Goal: Information Seeking & Learning: Learn about a topic

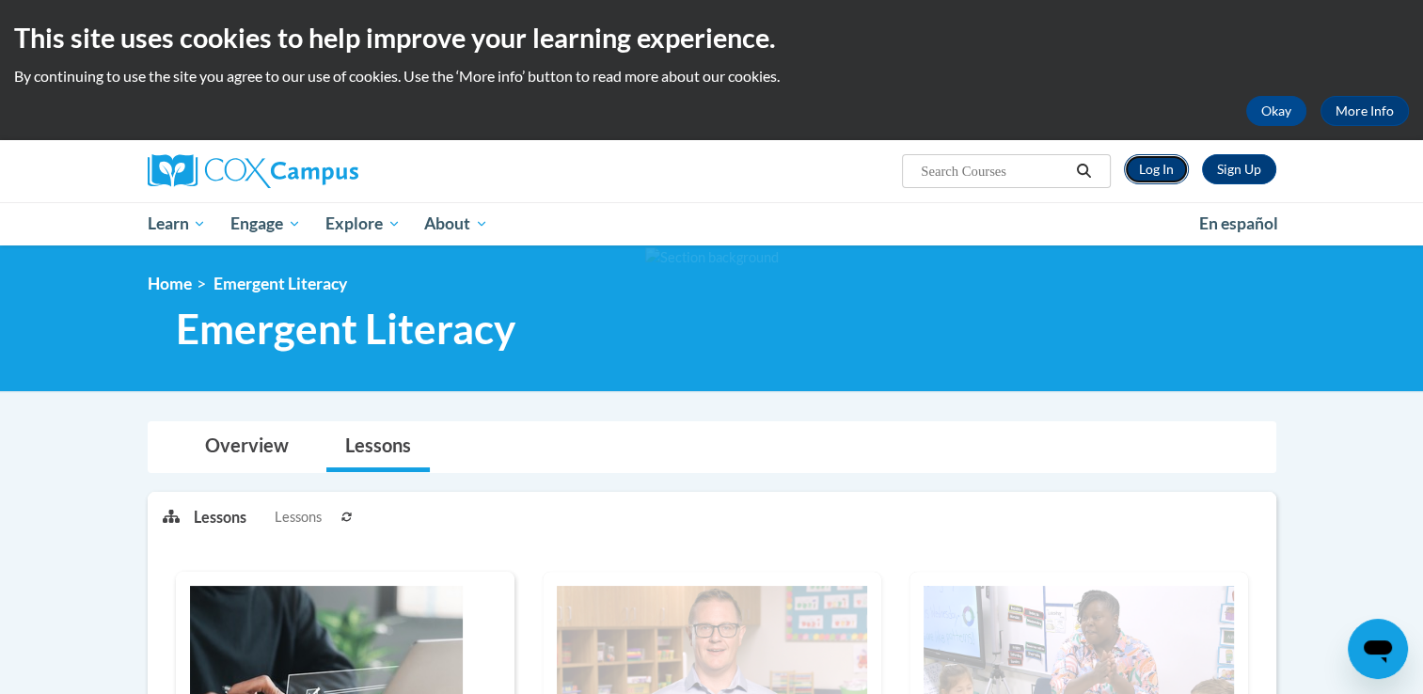
click at [1170, 170] on link "Log In" at bounding box center [1156, 169] width 65 height 30
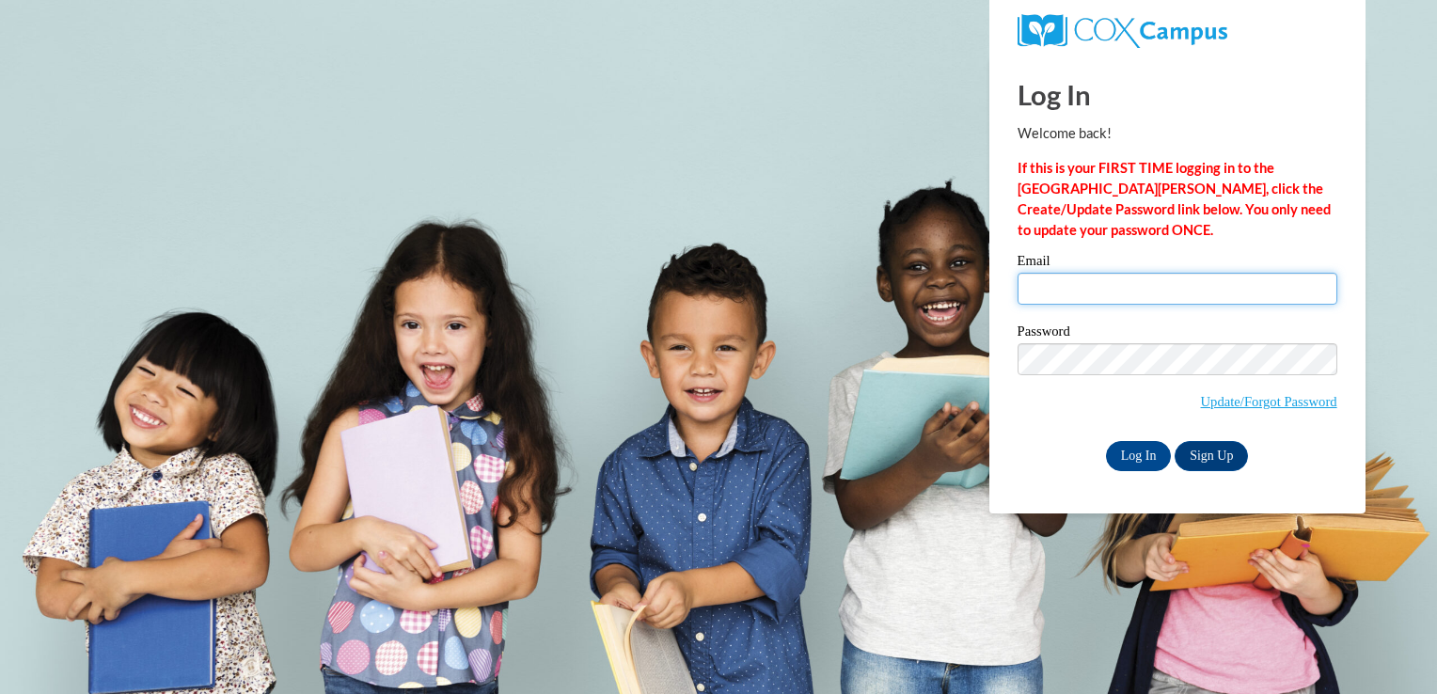
click at [1055, 288] on input "Email" at bounding box center [1178, 289] width 320 height 32
type input "channellrenee@gmail.com"
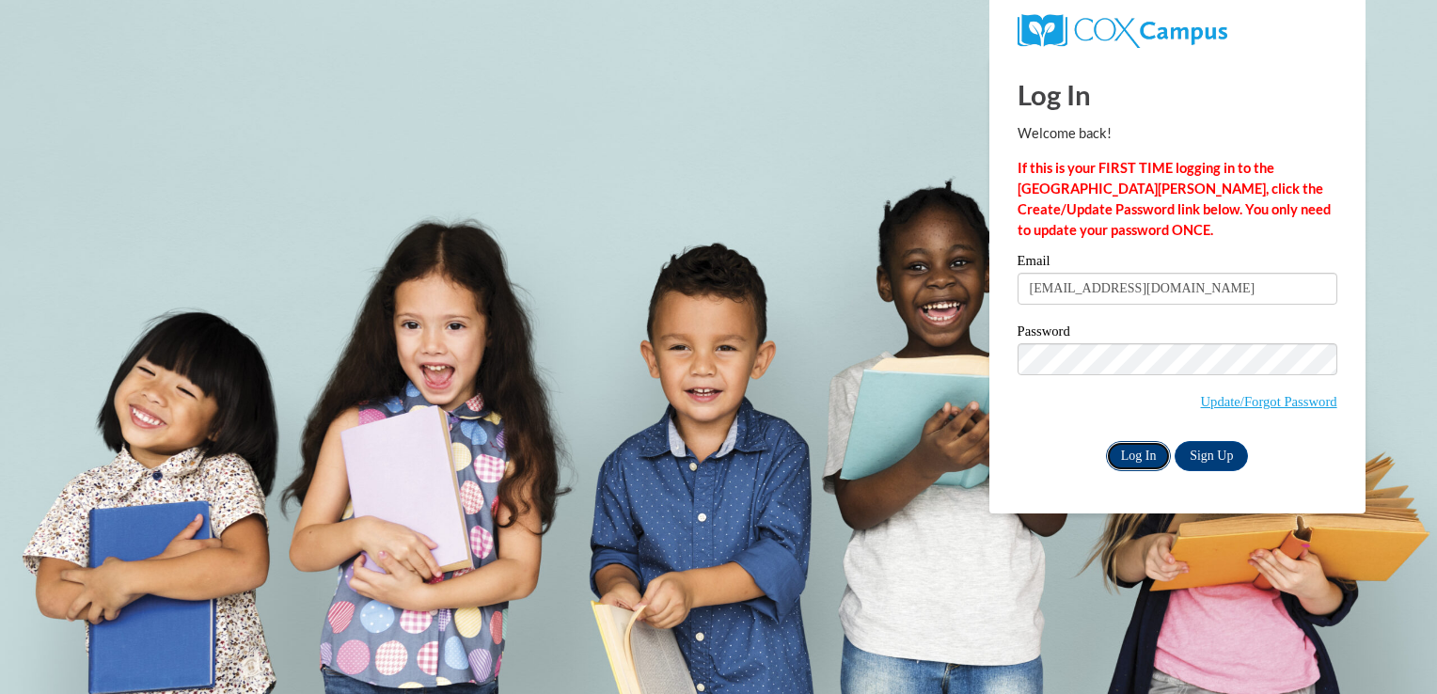
click at [1122, 456] on input "Log In" at bounding box center [1139, 456] width 66 height 30
click at [1129, 454] on input "Log In" at bounding box center [1139, 456] width 66 height 30
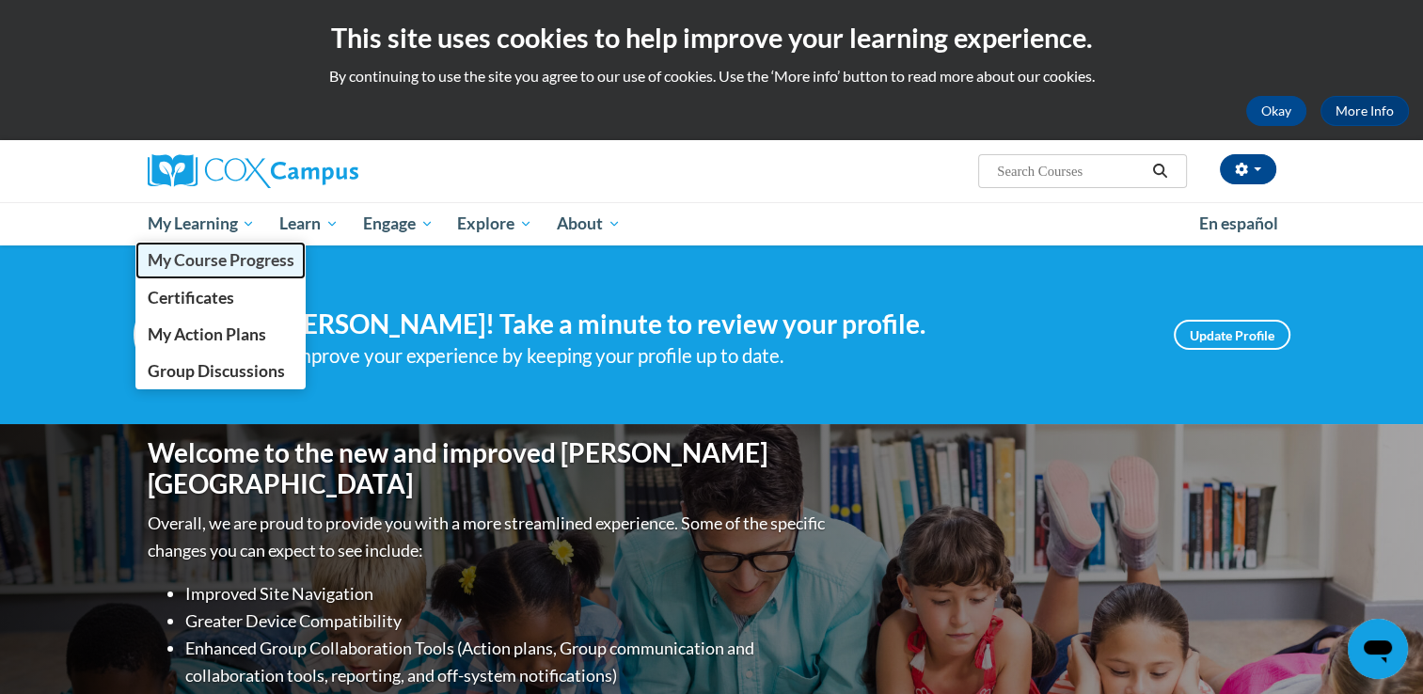
click at [239, 260] on span "My Course Progress" at bounding box center [220, 260] width 147 height 20
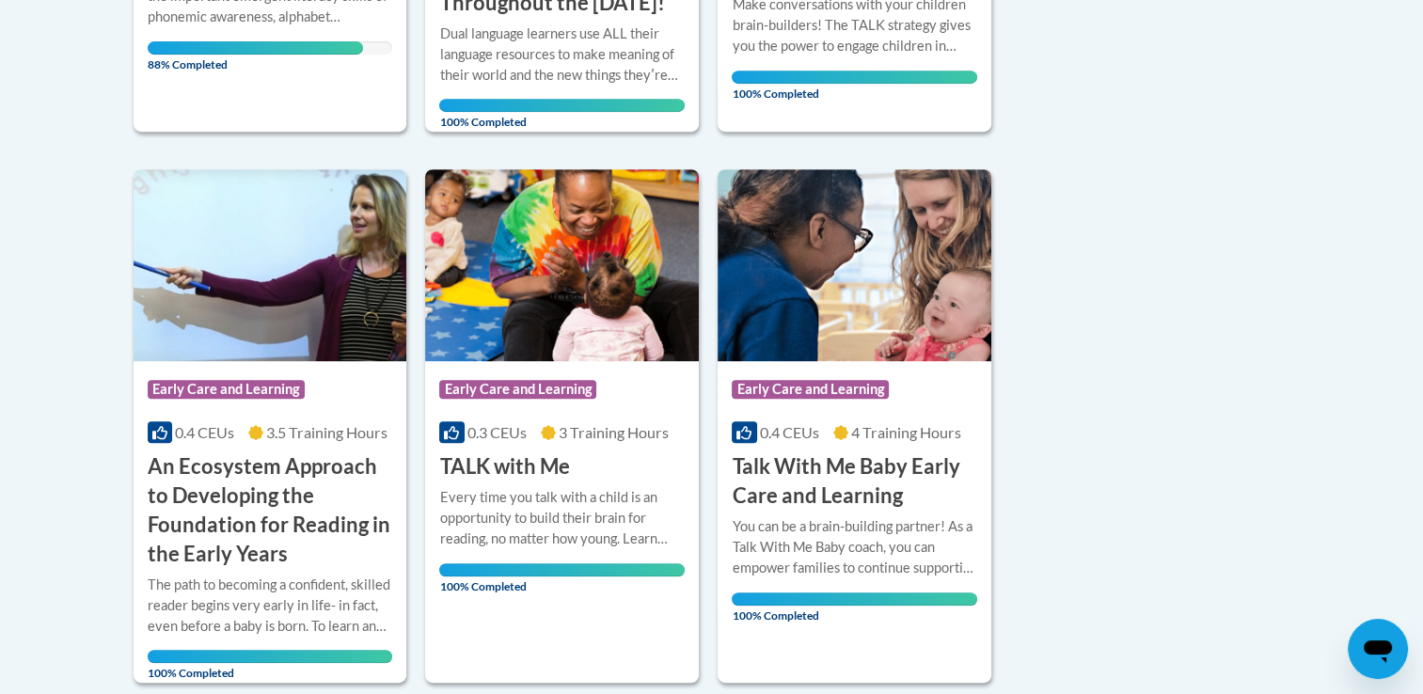
scroll to position [677, 0]
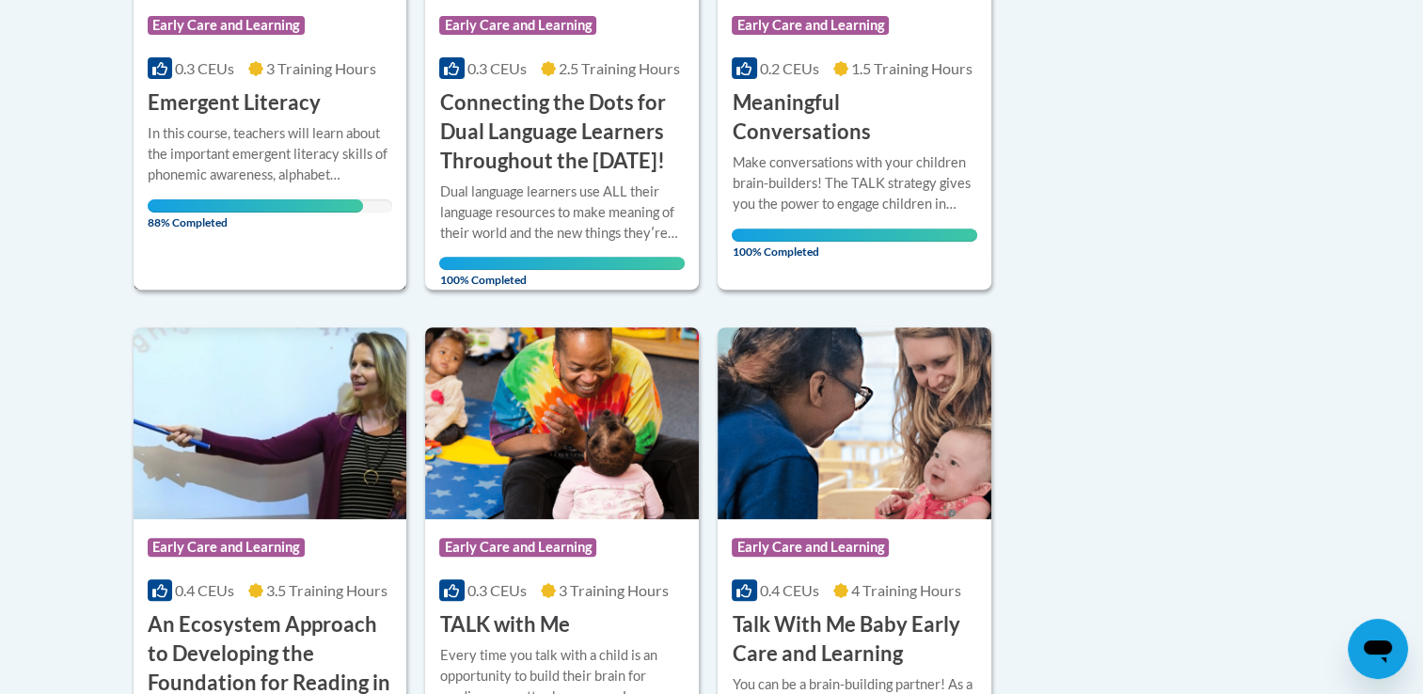
click at [218, 255] on div "Course Category: Early Care and Learning 0.3 CEUs 3 Training Hours COURSE Emerg…" at bounding box center [271, 47] width 274 height 484
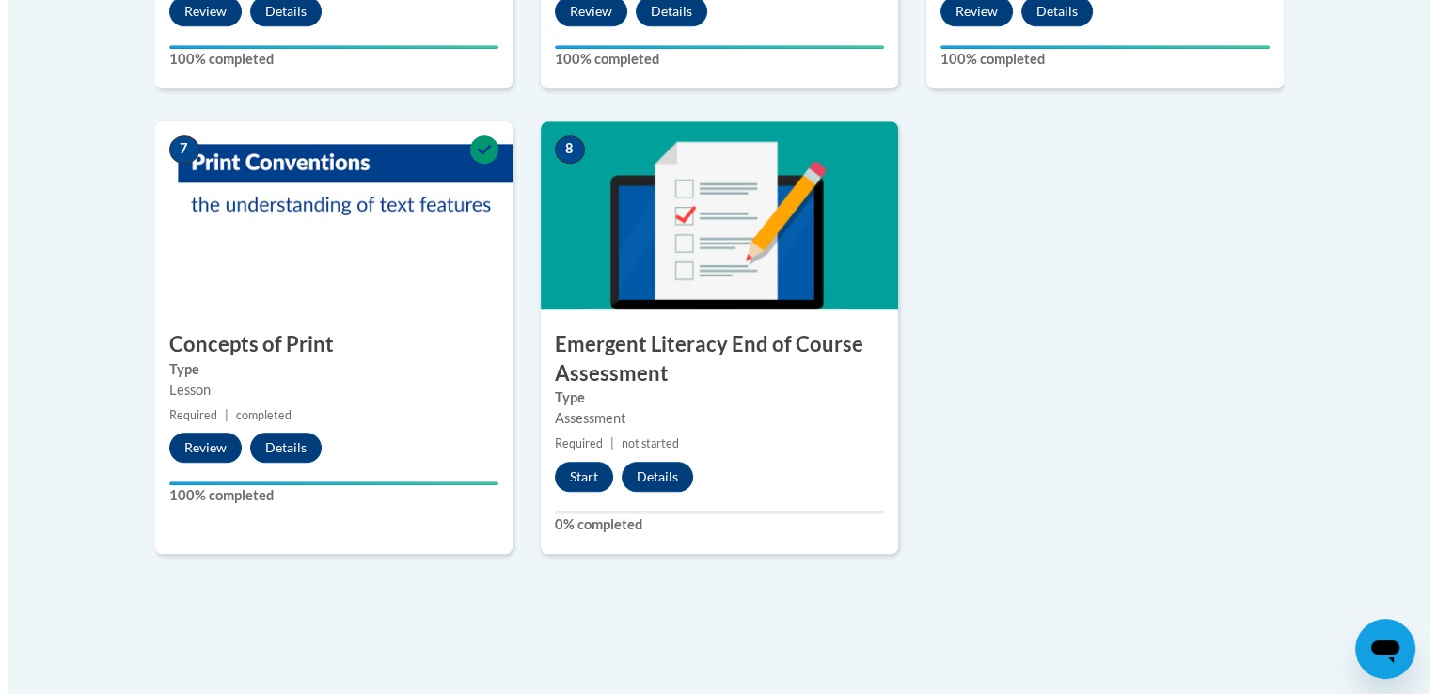
scroll to position [1492, 0]
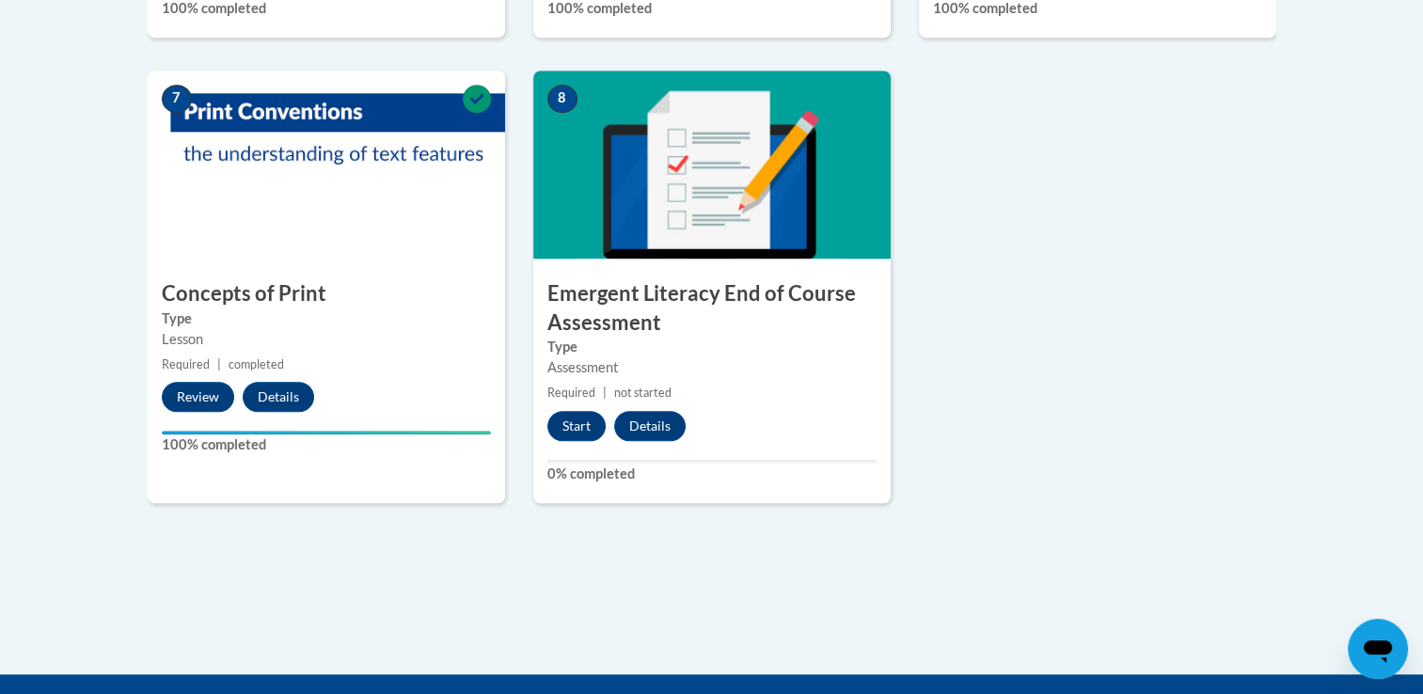
click at [556, 88] on span "8" at bounding box center [562, 99] width 30 height 28
click at [568, 427] on button "Start" at bounding box center [576, 426] width 58 height 30
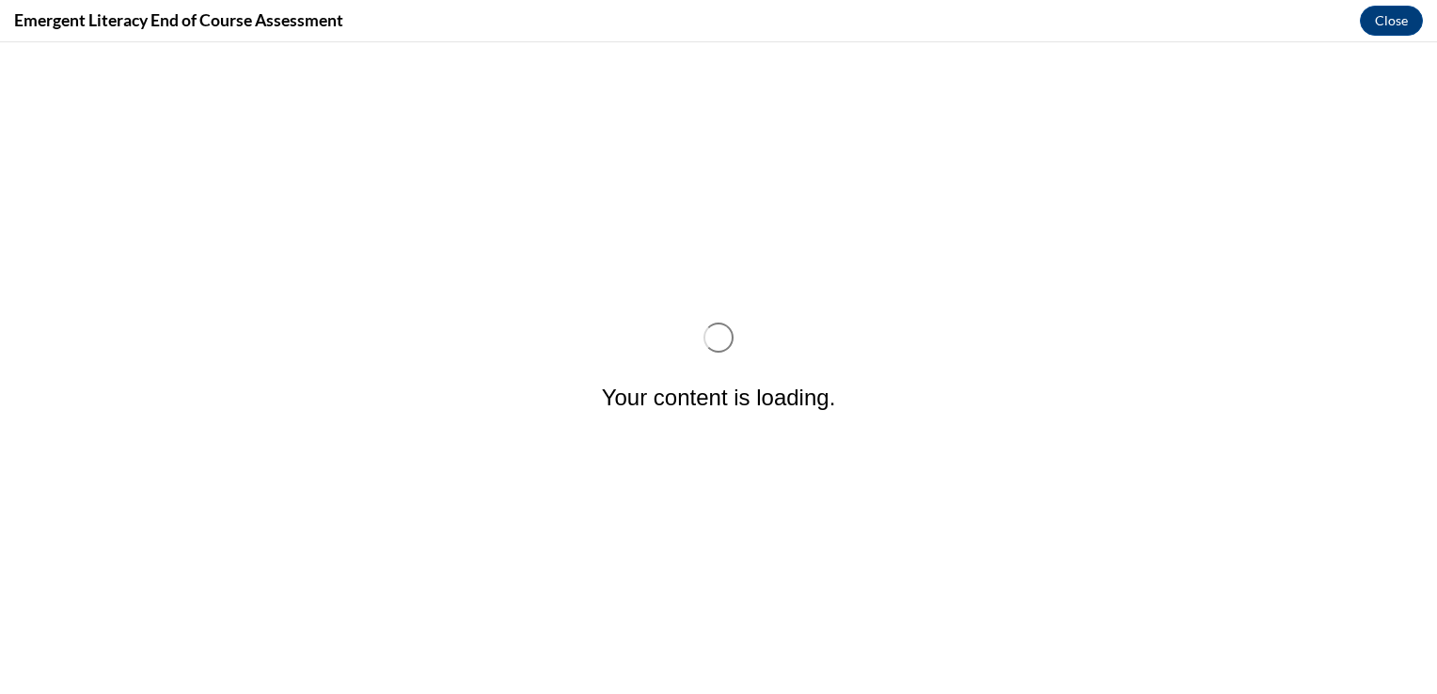
scroll to position [0, 0]
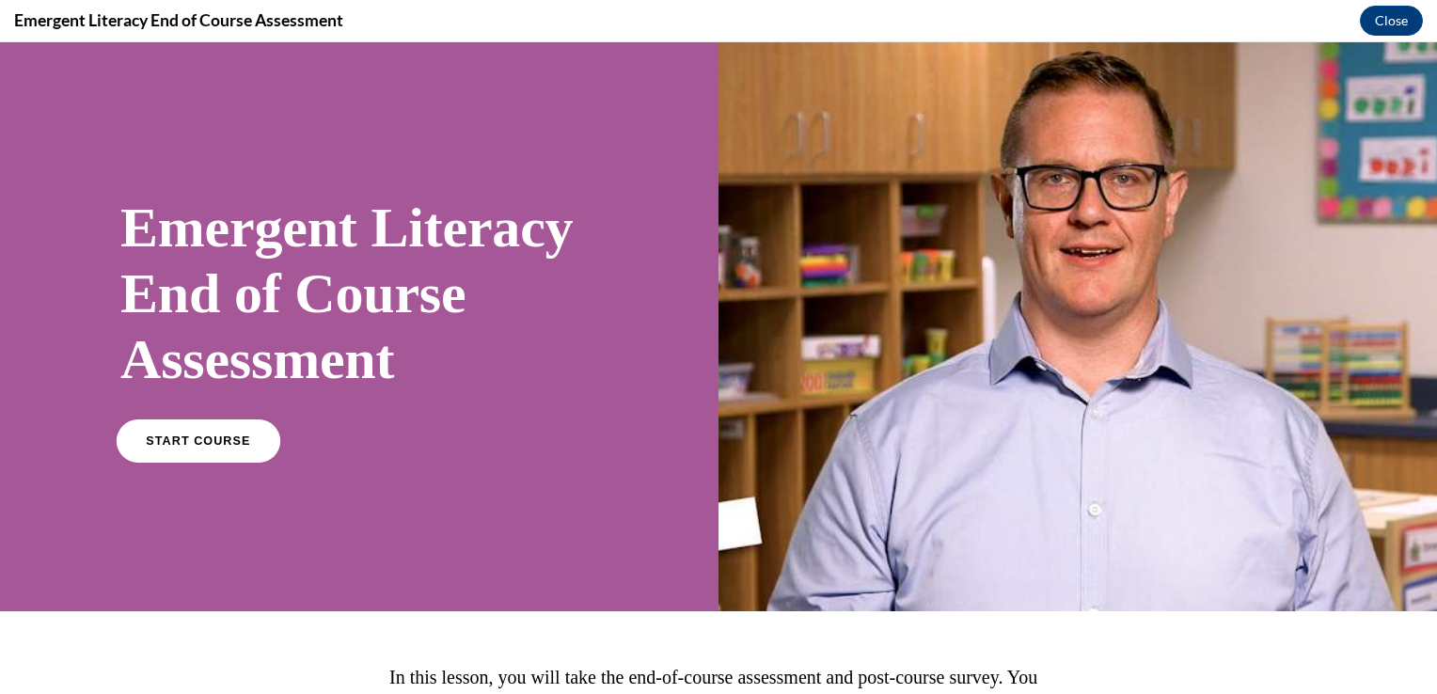
click at [166, 446] on link "START COURSE" at bounding box center [199, 440] width 164 height 43
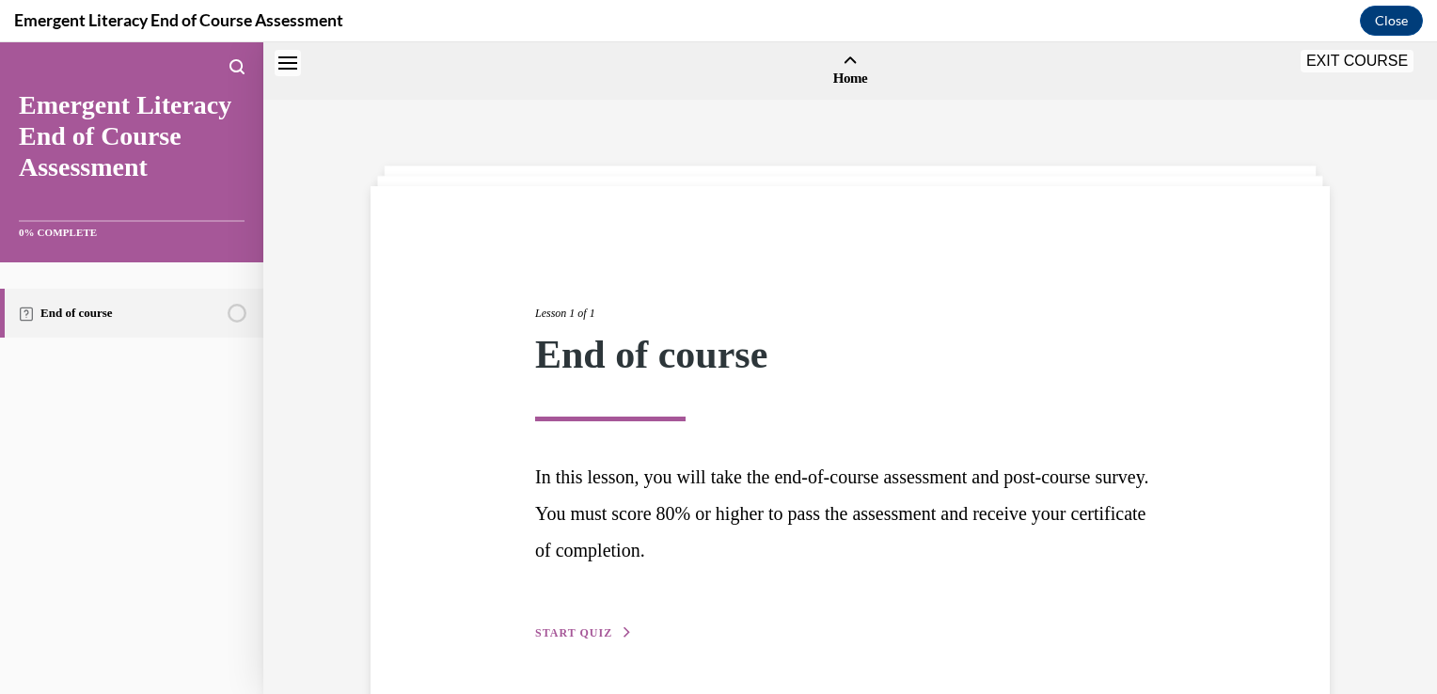
scroll to position [58, 0]
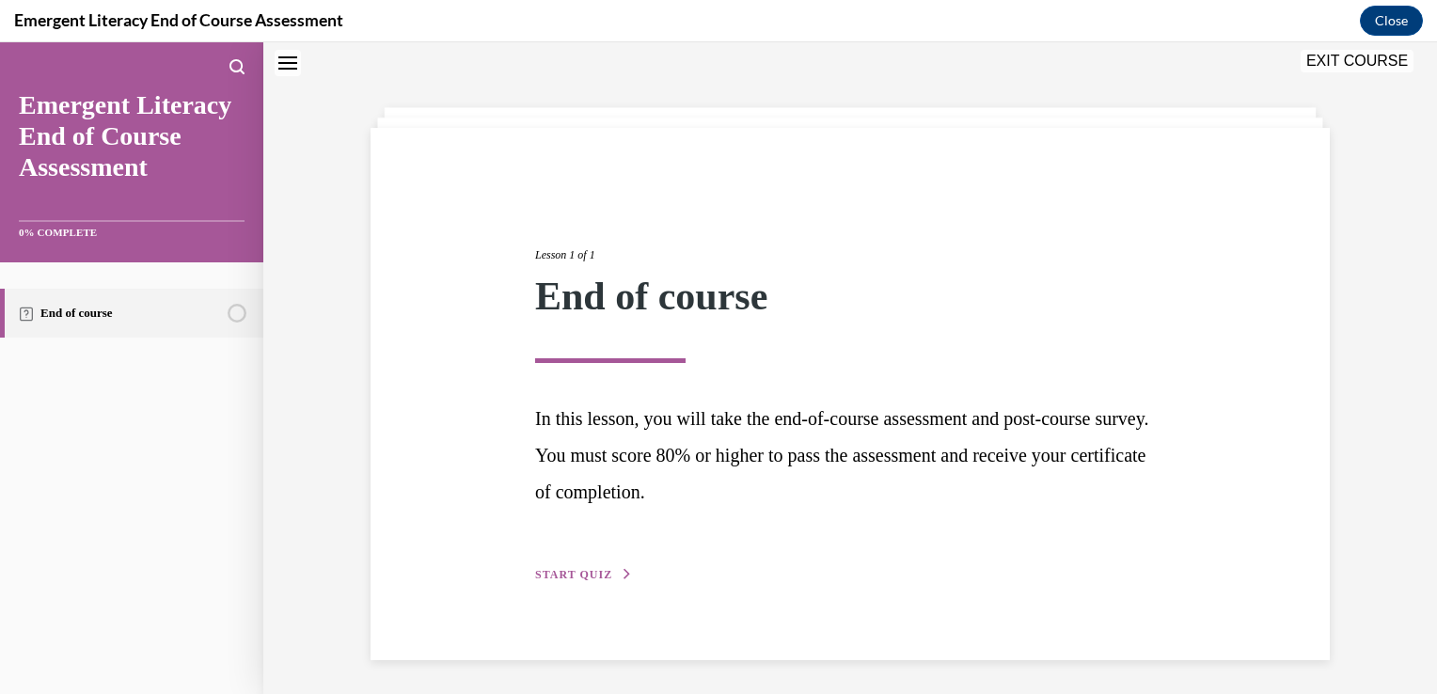
click at [558, 573] on span "START QUIZ" at bounding box center [573, 574] width 77 height 13
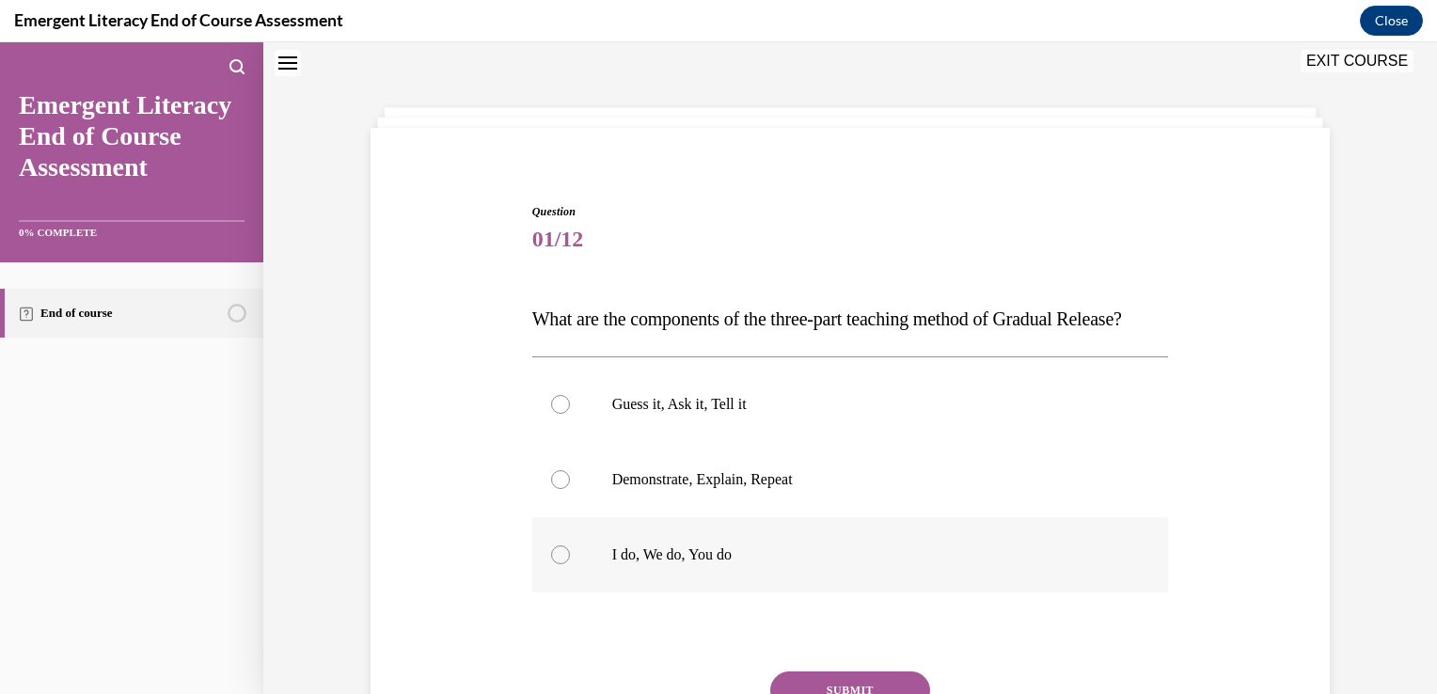
click at [553, 564] on div at bounding box center [560, 554] width 19 height 19
click at [553, 564] on input "I do, We do, You do" at bounding box center [560, 554] width 19 height 19
radio input "true"
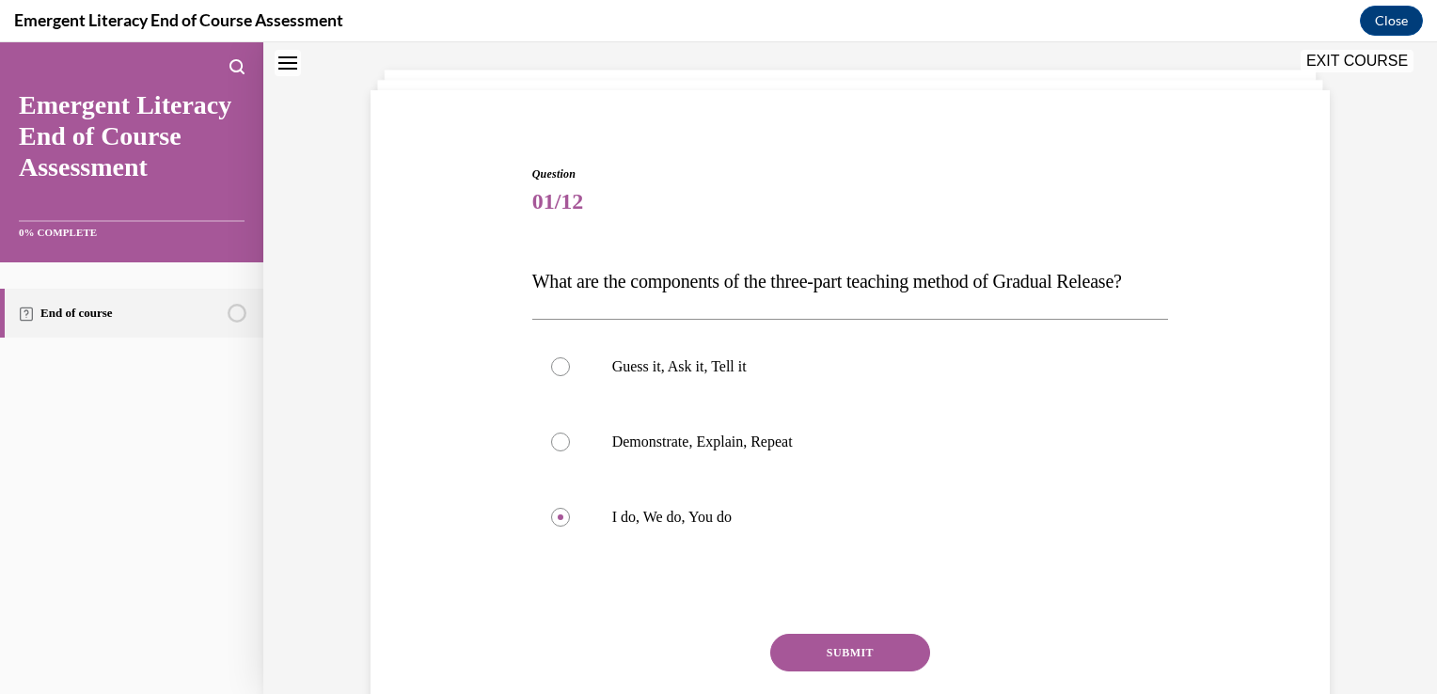
scroll to position [264, 0]
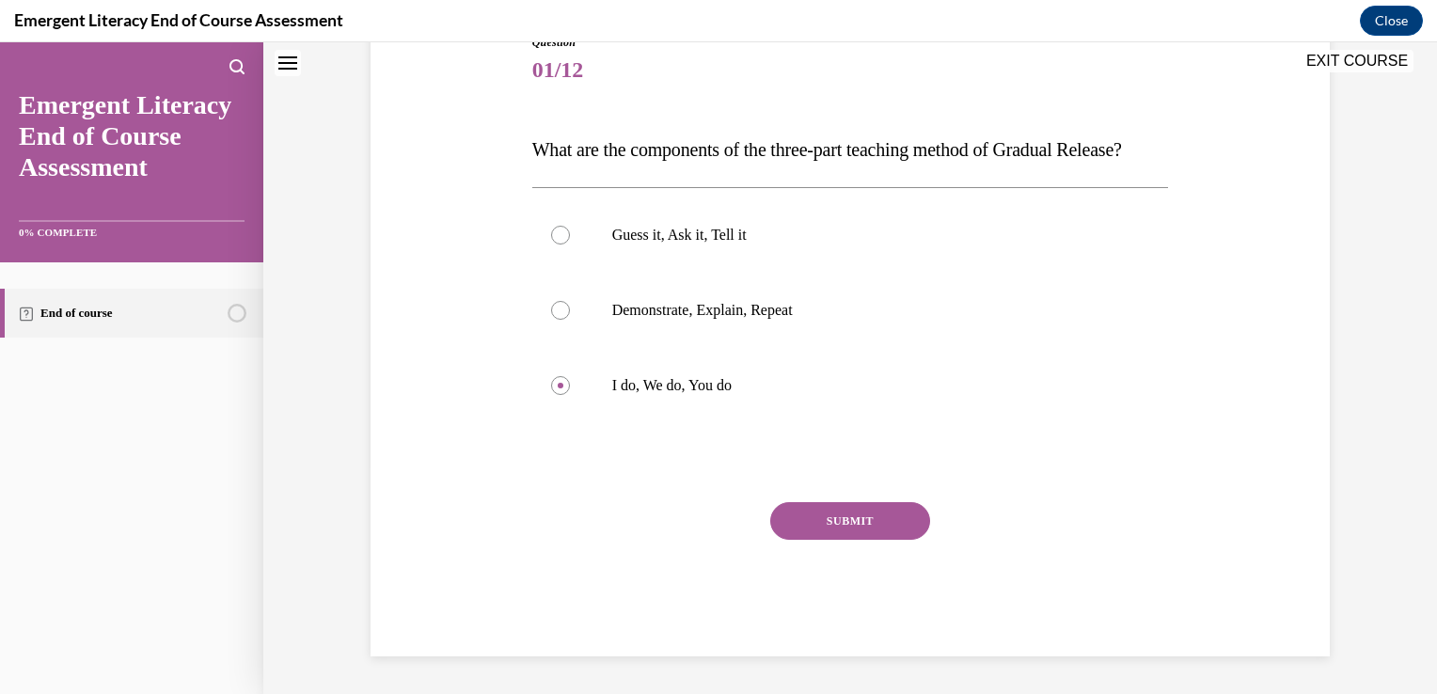
click at [858, 520] on button "SUBMIT" at bounding box center [850, 521] width 160 height 38
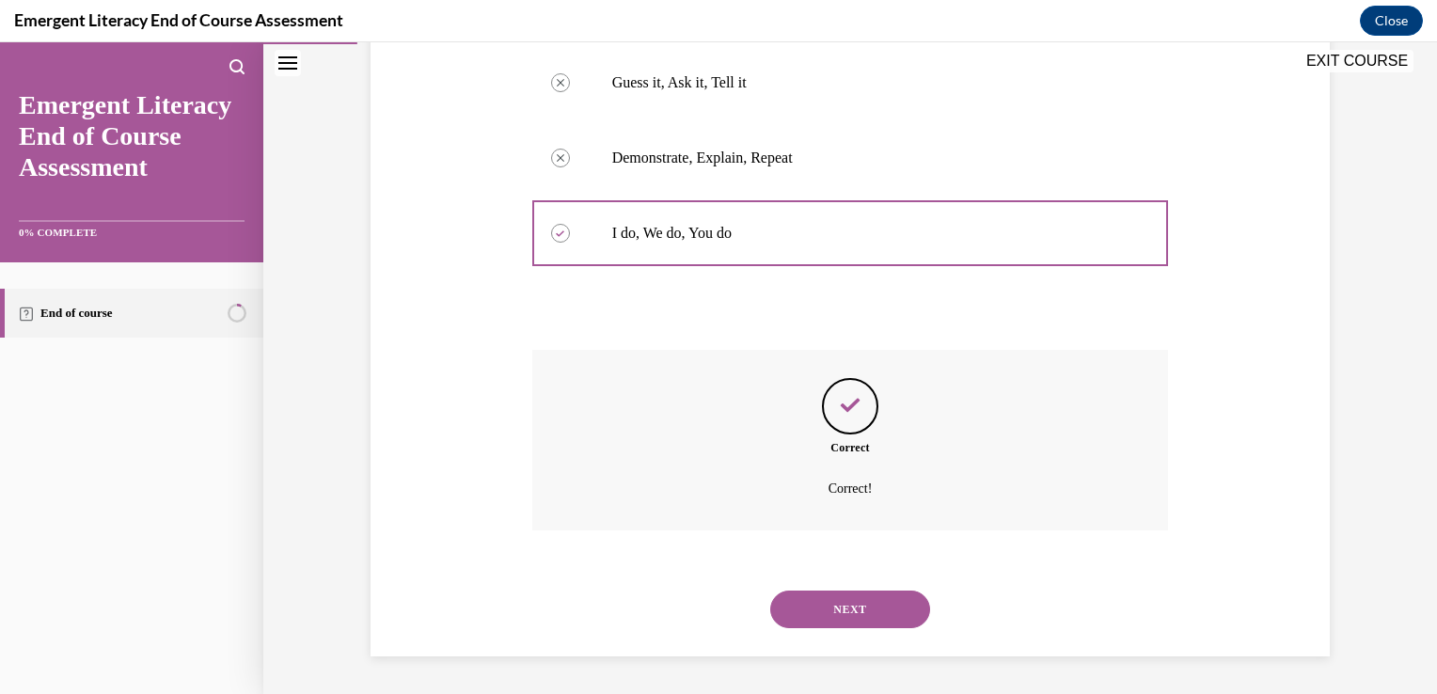
scroll to position [417, 0]
click at [815, 606] on button "NEXT" at bounding box center [850, 610] width 160 height 38
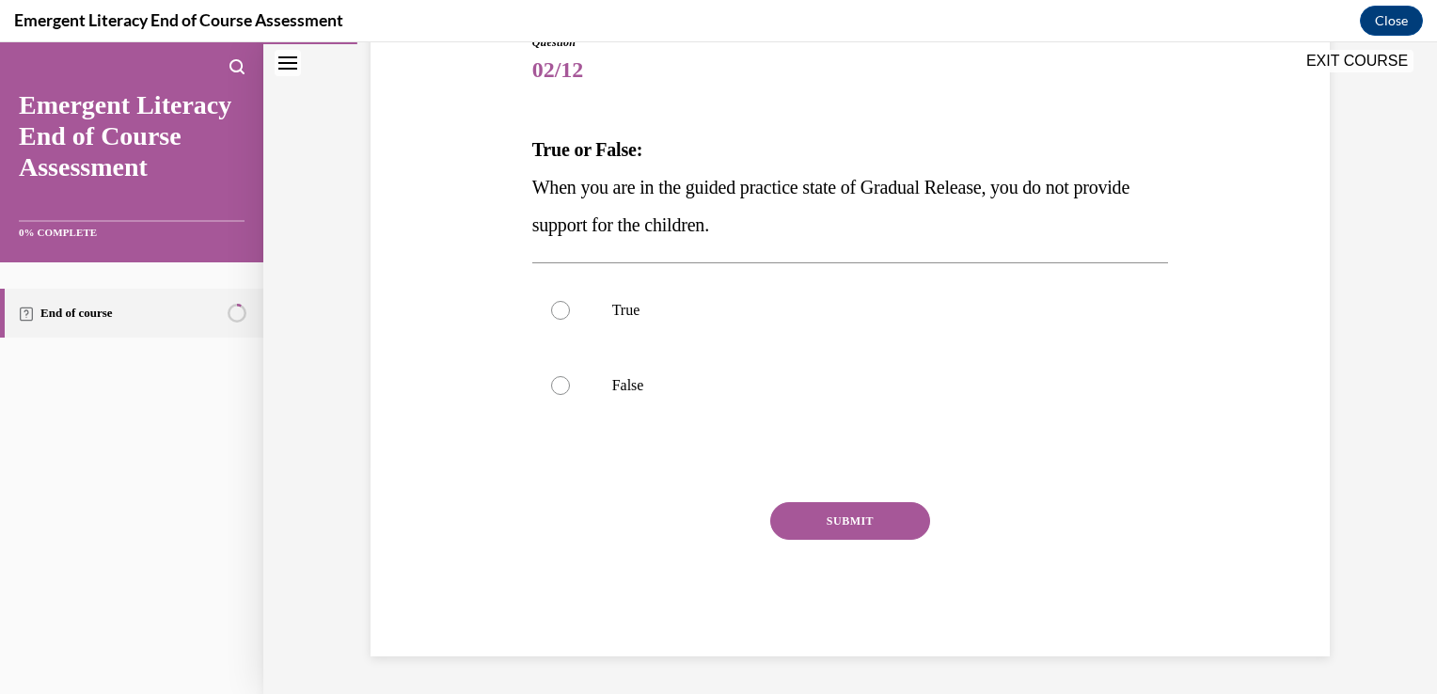
scroll to position [209, 0]
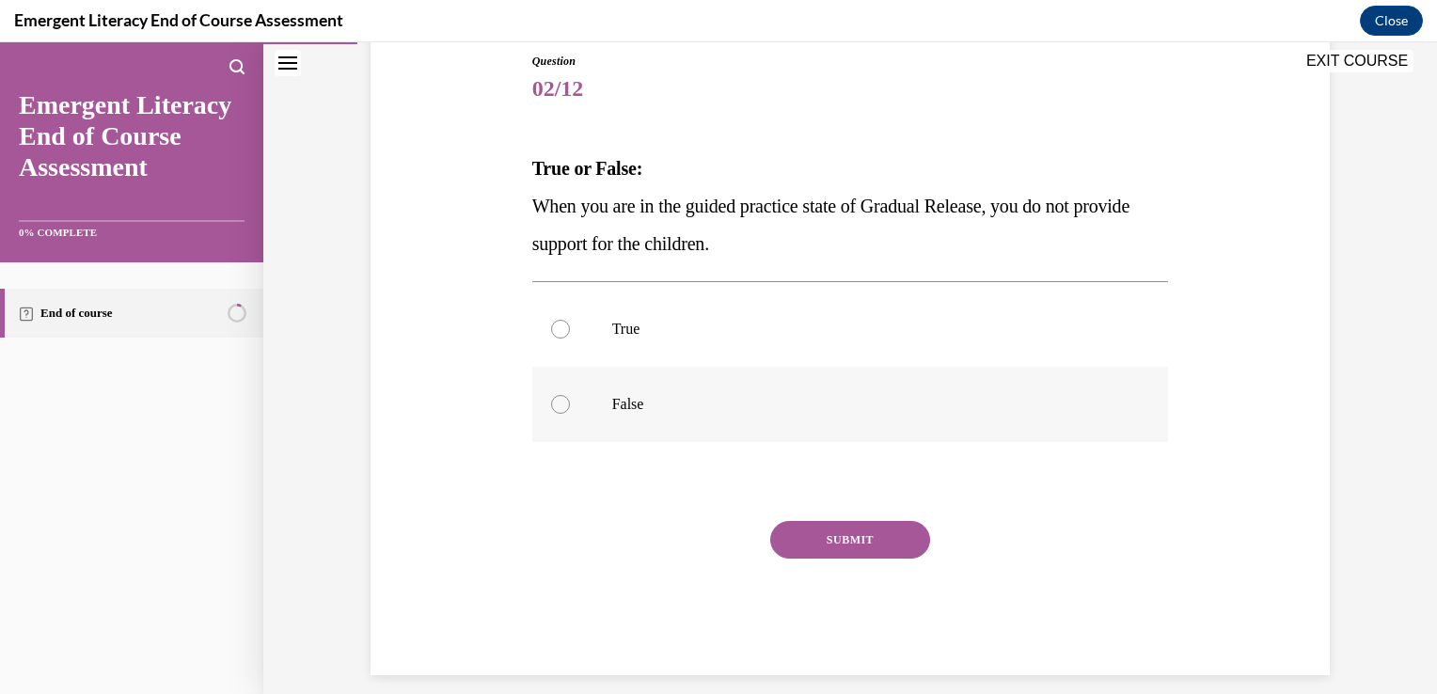
click at [556, 410] on div at bounding box center [560, 404] width 19 height 19
click at [556, 410] on input "False" at bounding box center [560, 404] width 19 height 19
radio input "true"
click at [861, 532] on button "SUBMIT" at bounding box center [850, 540] width 160 height 38
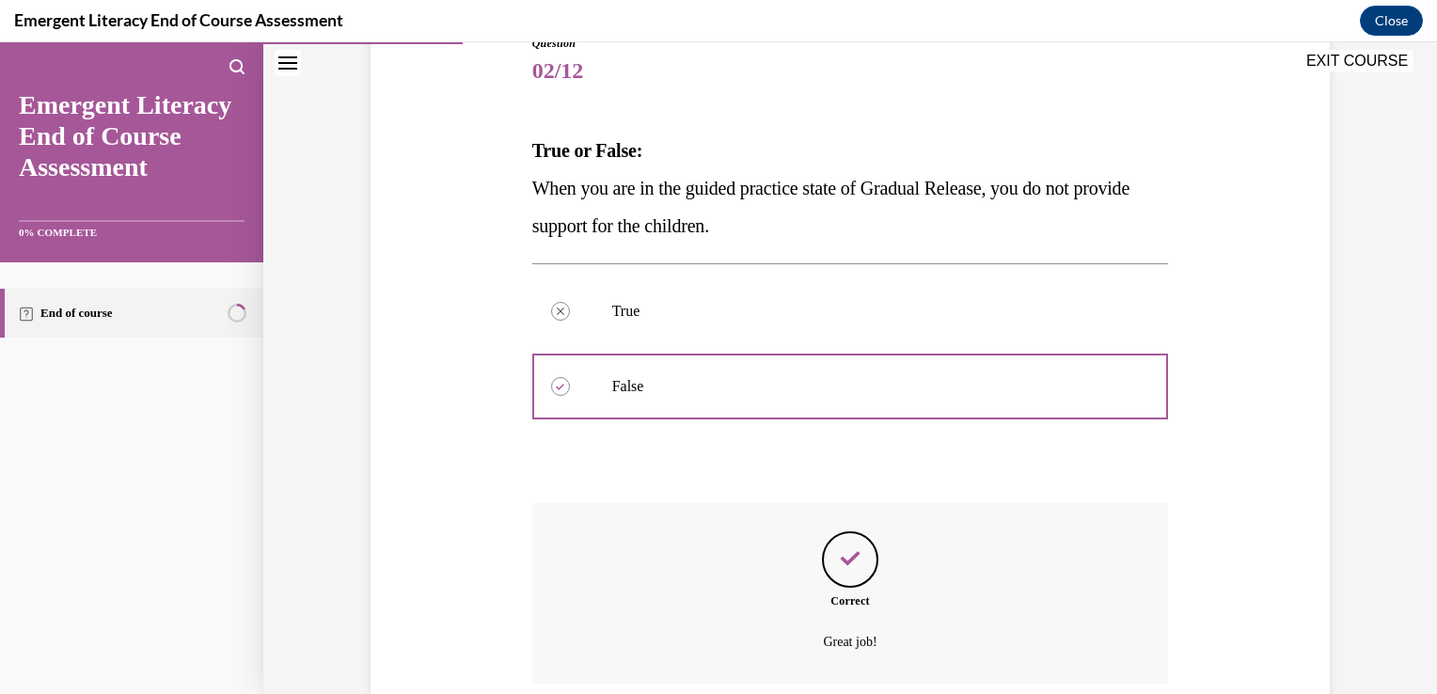
scroll to position [379, 0]
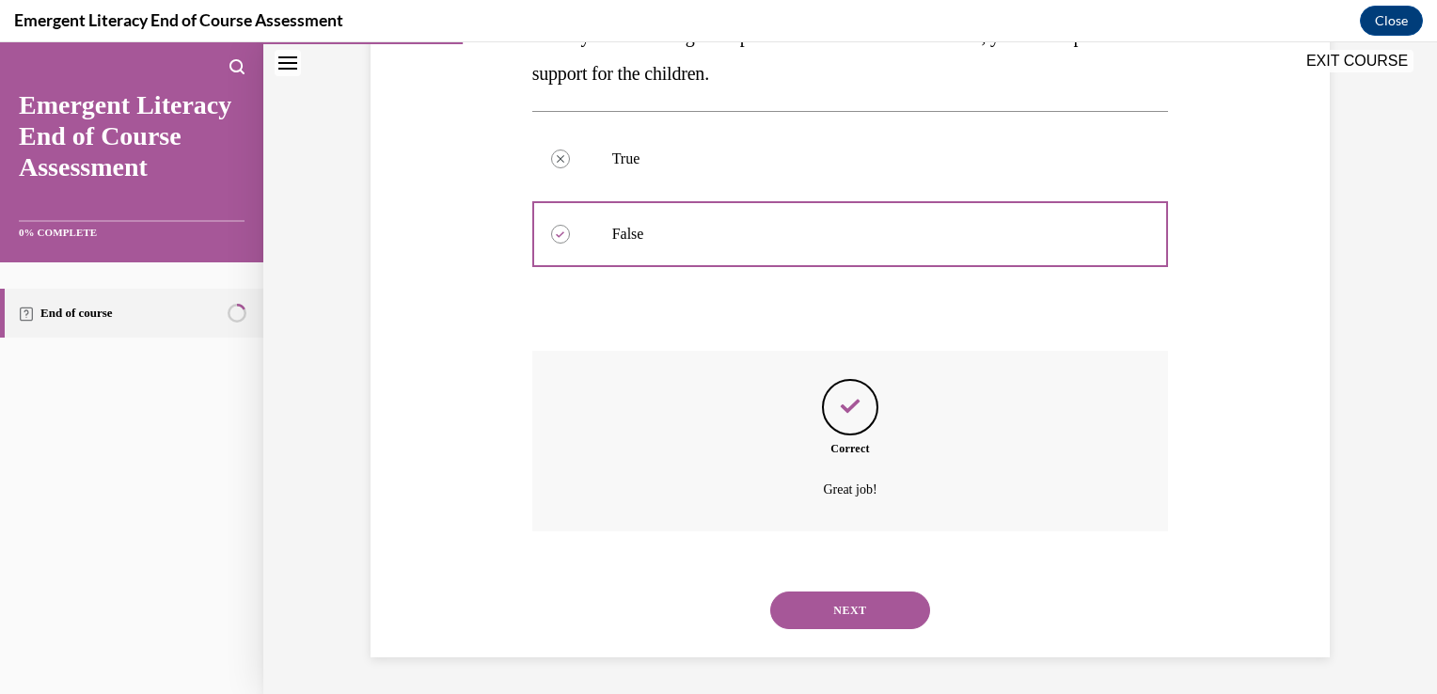
click at [789, 608] on button "NEXT" at bounding box center [850, 611] width 160 height 38
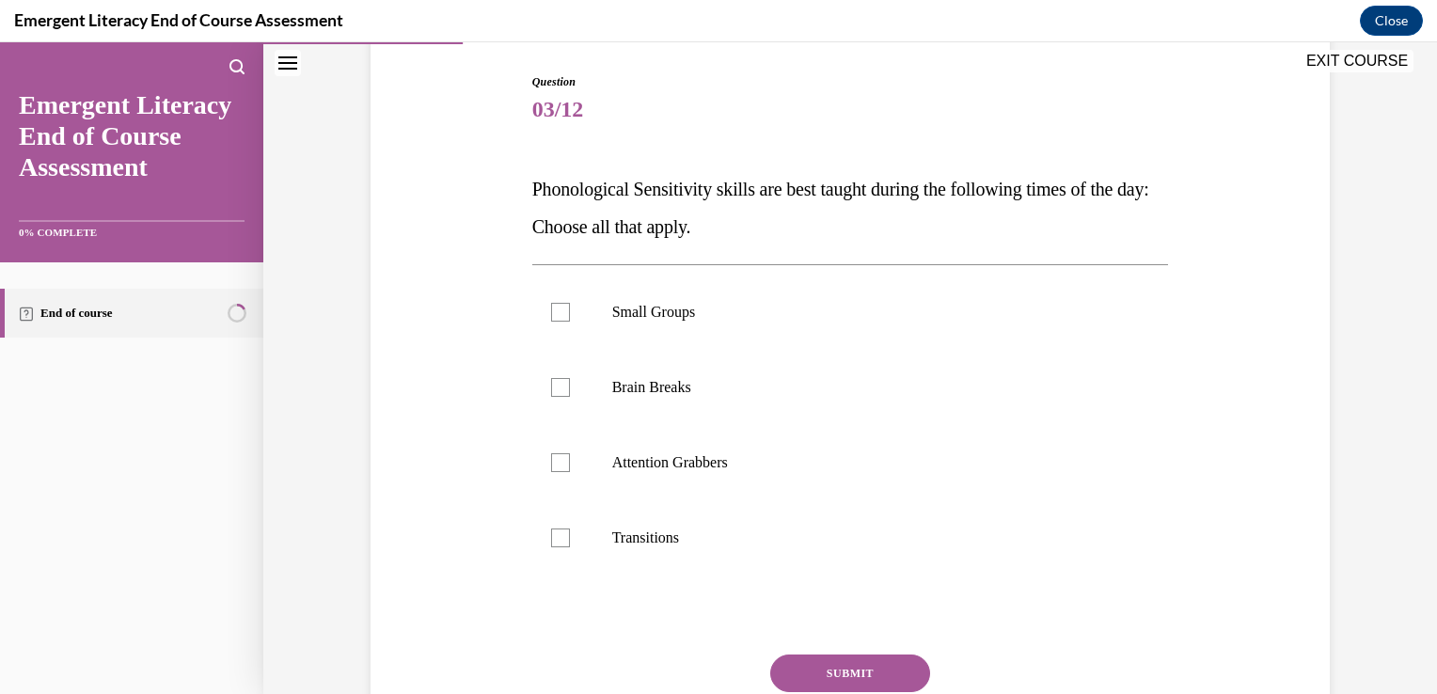
scroll to position [226, 0]
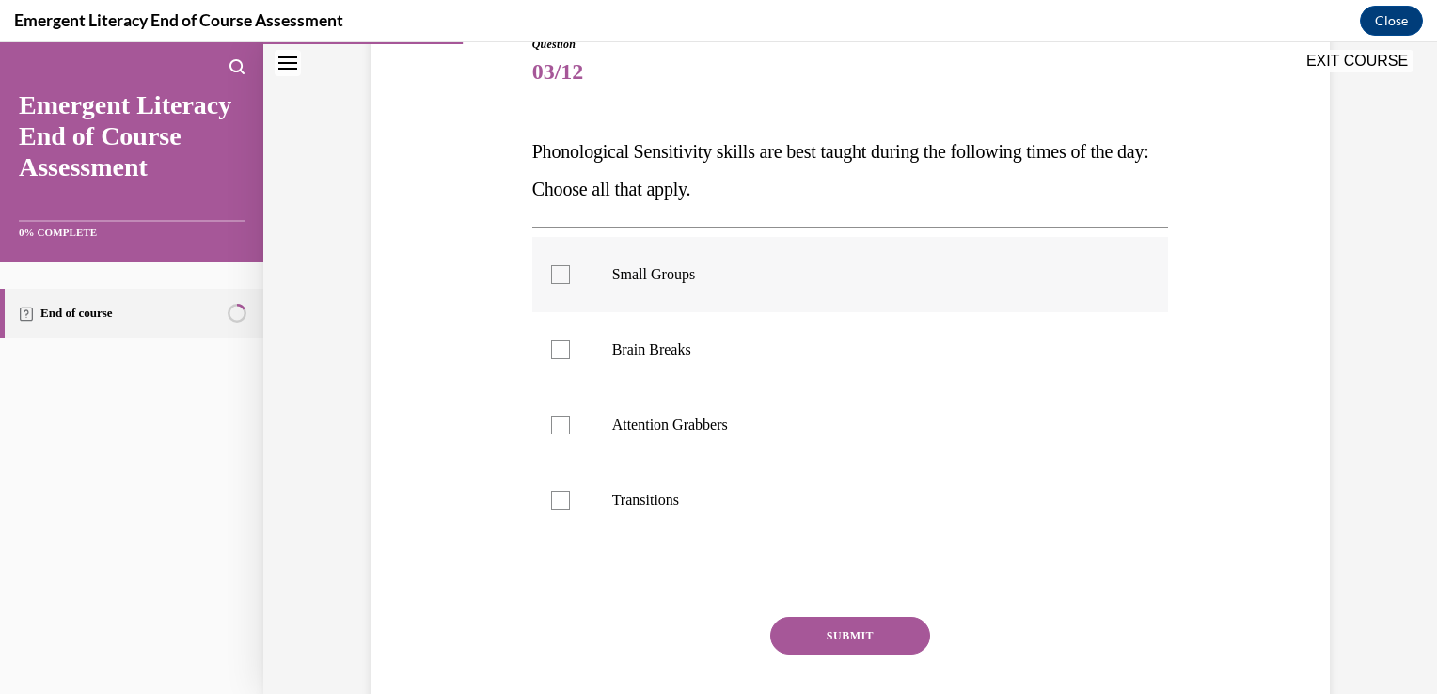
click at [554, 281] on div at bounding box center [560, 274] width 19 height 19
click at [554, 281] on input "Small Groups" at bounding box center [560, 274] width 19 height 19
checkbox input "true"
click at [865, 636] on button "SUBMIT" at bounding box center [850, 636] width 160 height 38
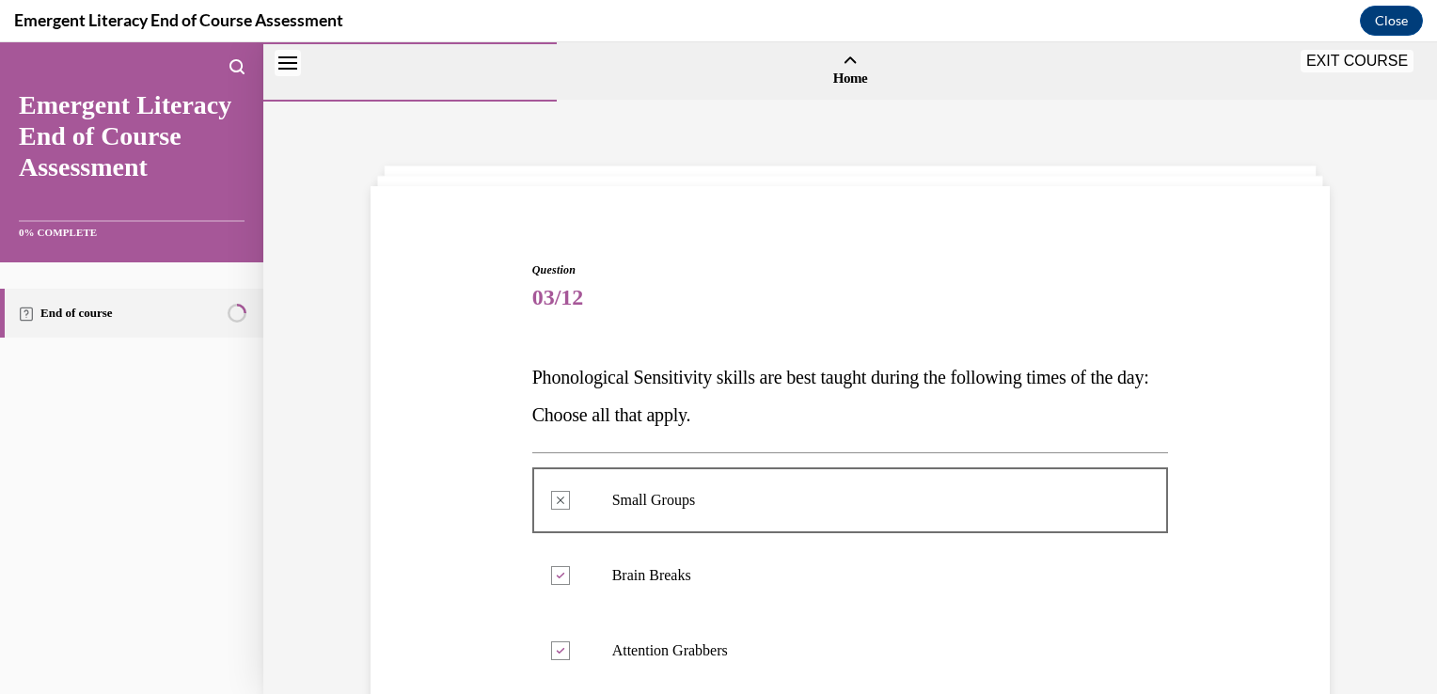
scroll to position [514, 0]
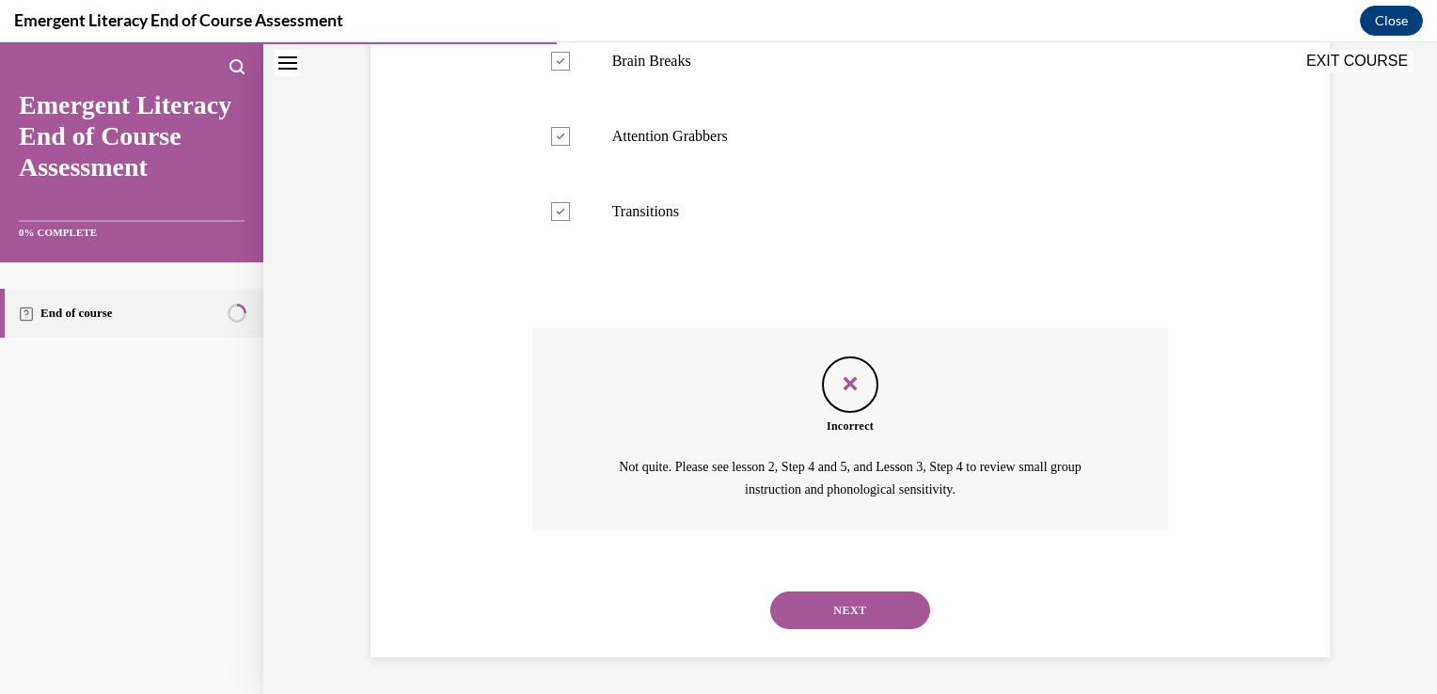
click at [856, 601] on button "NEXT" at bounding box center [850, 611] width 160 height 38
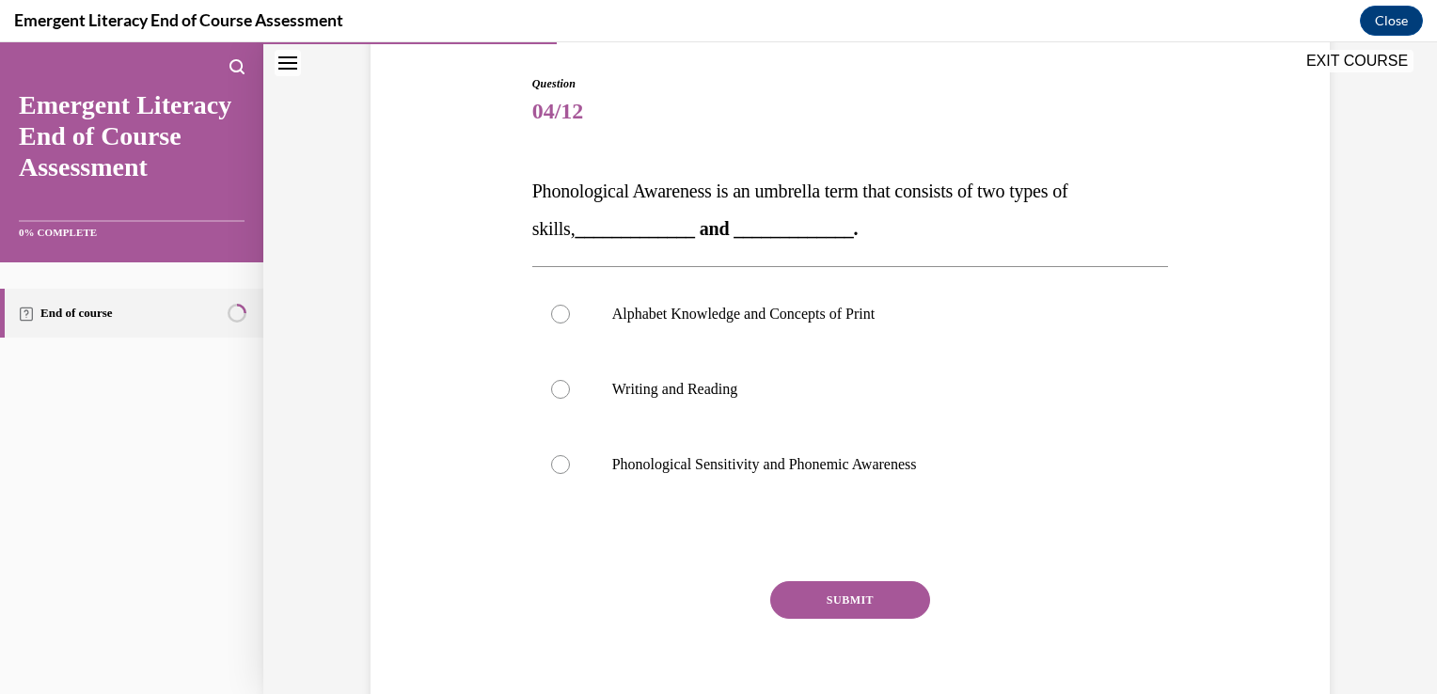
scroll to position [188, 0]
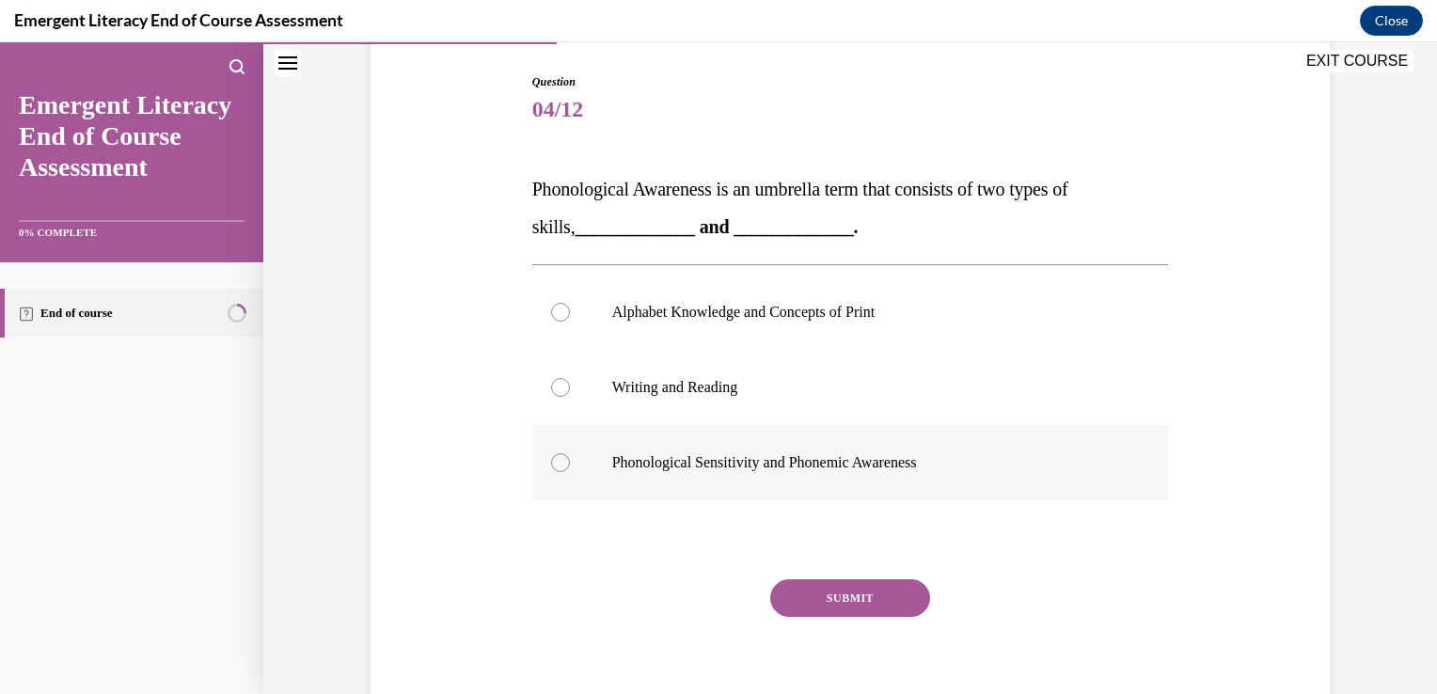
click at [551, 456] on div at bounding box center [560, 462] width 19 height 19
click at [551, 456] on input "Phonological Sensitivity and Phonemic Awareness" at bounding box center [560, 462] width 19 height 19
radio input "true"
click at [844, 598] on button "SUBMIT" at bounding box center [850, 598] width 160 height 38
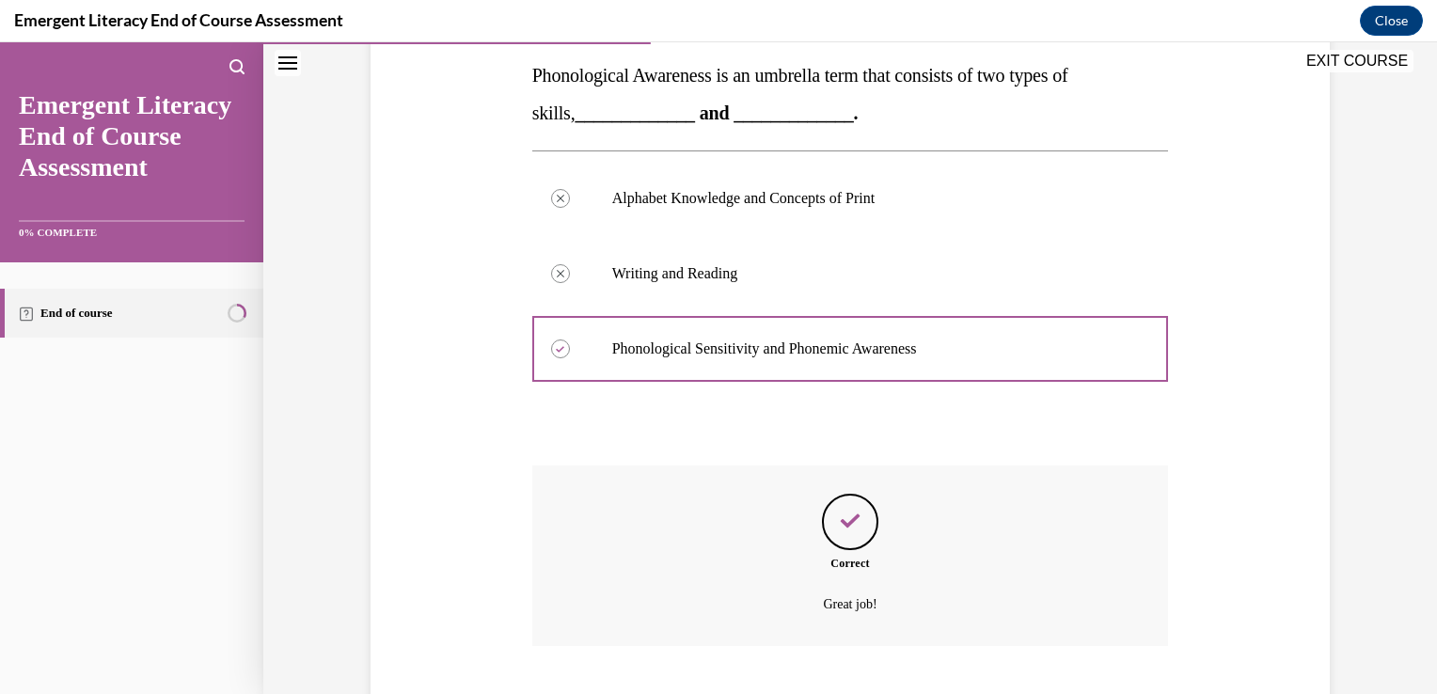
scroll to position [417, 0]
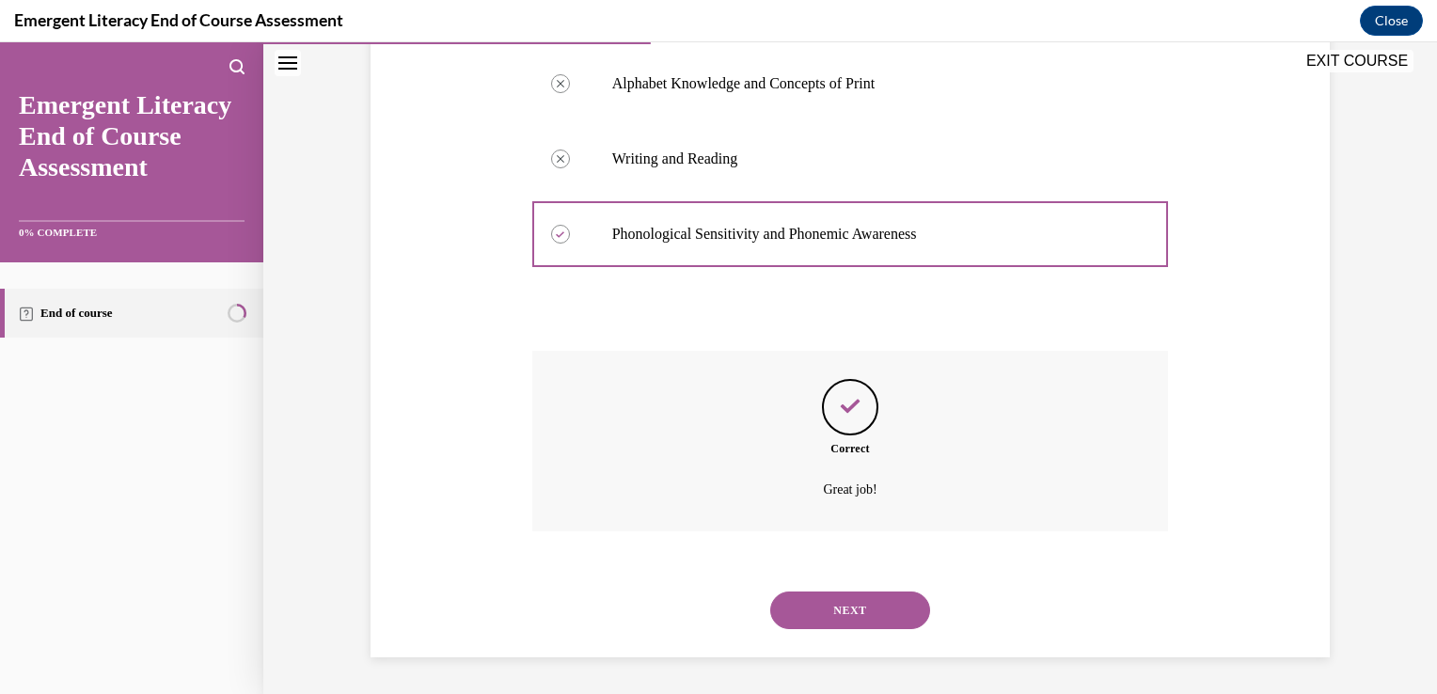
click at [794, 619] on button "NEXT" at bounding box center [850, 611] width 160 height 38
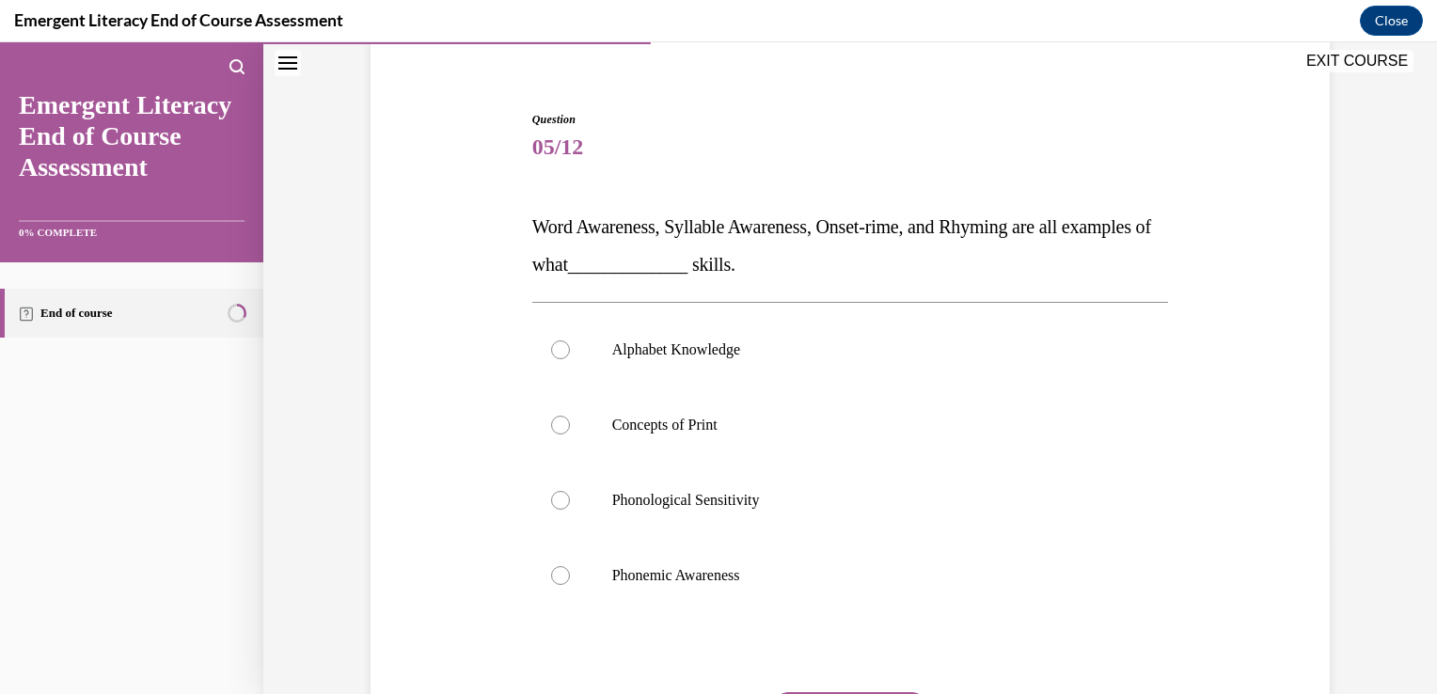
scroll to position [188, 0]
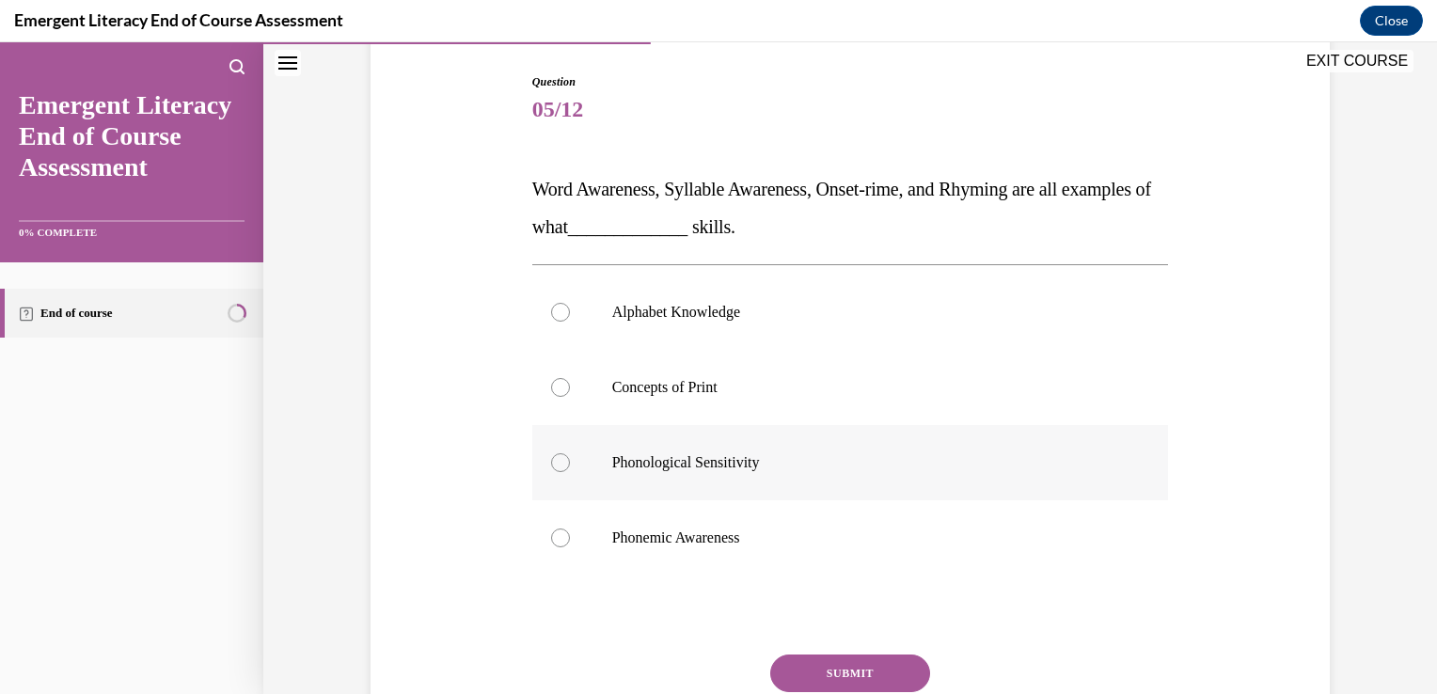
click at [551, 457] on div at bounding box center [560, 462] width 19 height 19
click at [551, 457] on input "Phonological Sensitivity" at bounding box center [560, 462] width 19 height 19
radio input "true"
click at [828, 664] on button "SUBMIT" at bounding box center [850, 674] width 160 height 38
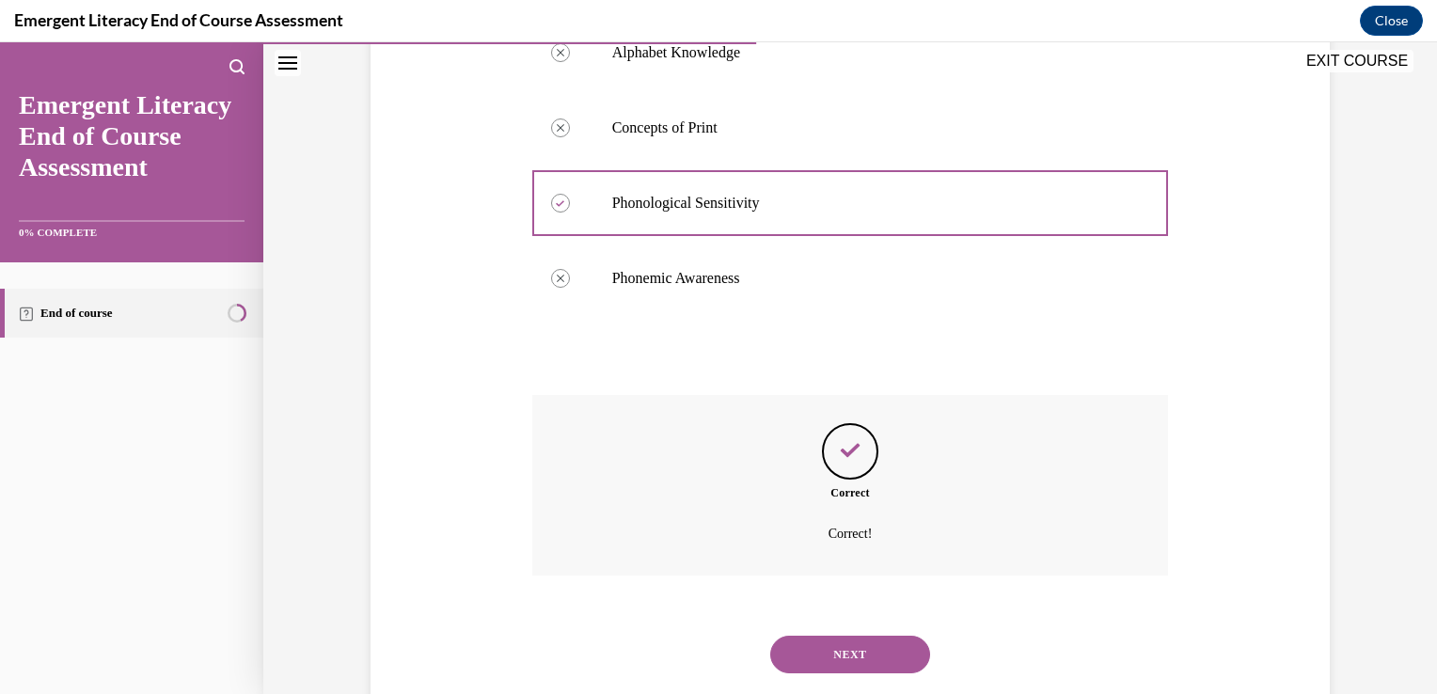
scroll to position [492, 0]
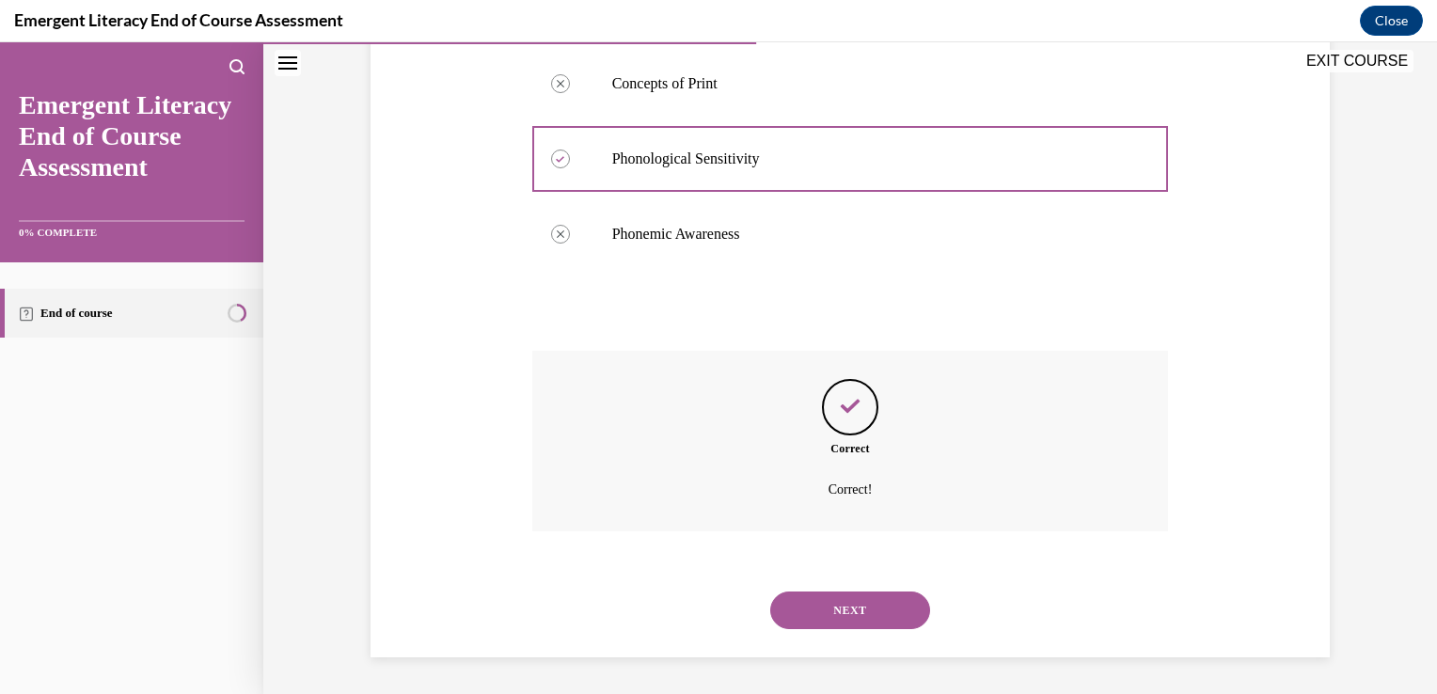
click at [811, 602] on button "NEXT" at bounding box center [850, 611] width 160 height 38
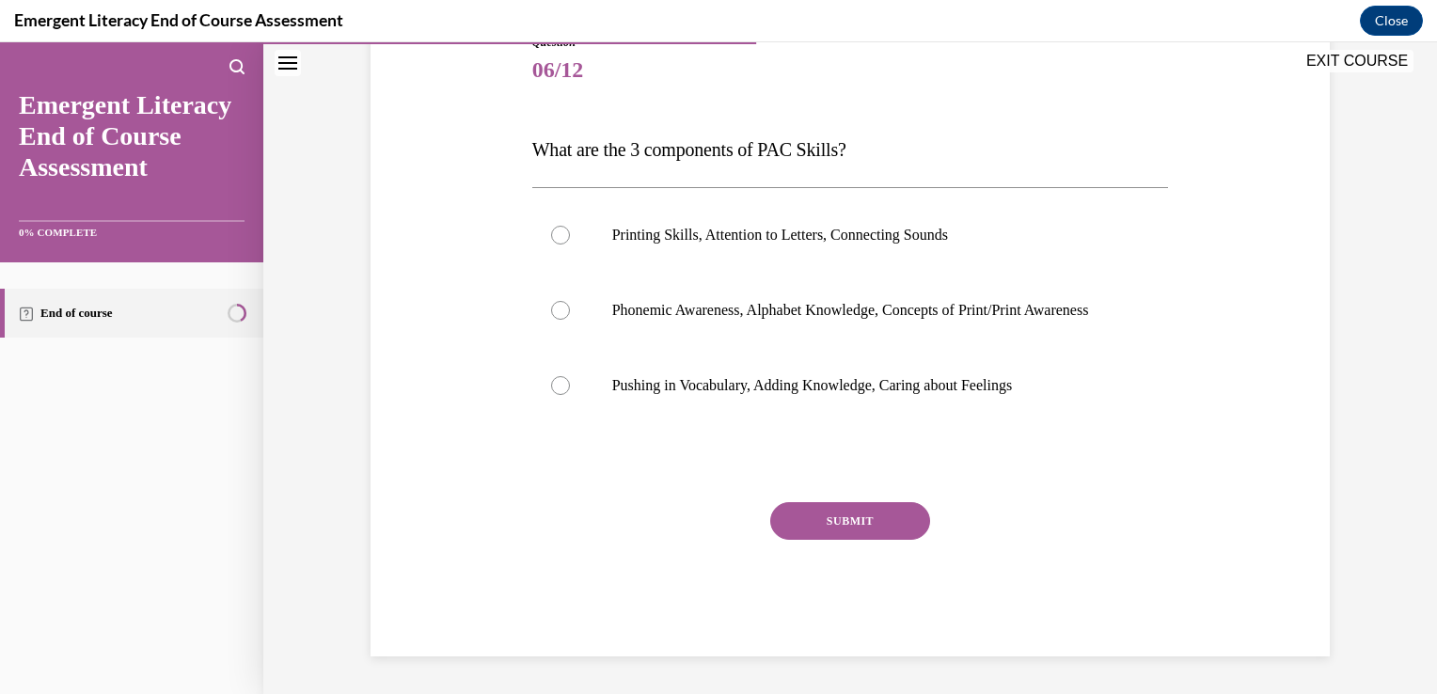
scroll to position [209, 0]
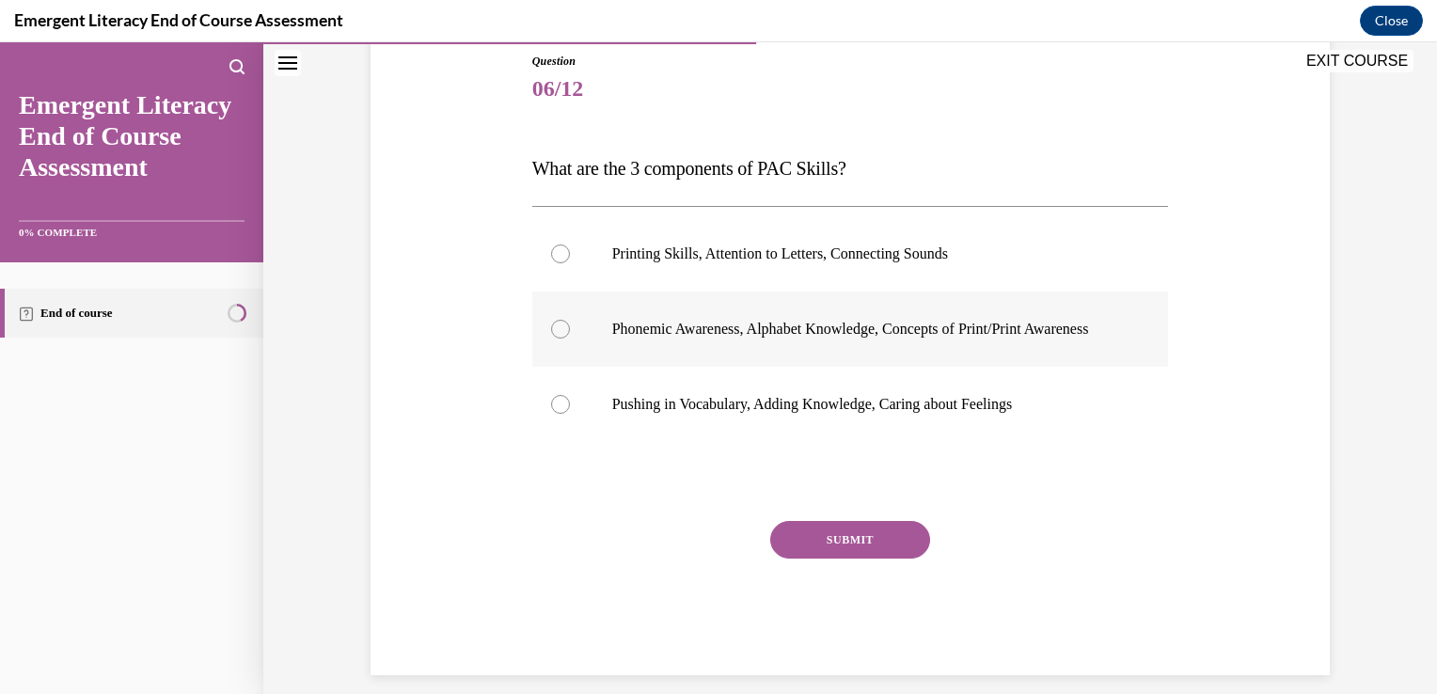
click at [563, 340] on label "Phonemic Awareness, Alphabet Knowledge, Concepts of Print/Print Awareness" at bounding box center [850, 329] width 637 height 75
click at [563, 339] on input "Phonemic Awareness, Alphabet Knowledge, Concepts of Print/Print Awareness" at bounding box center [560, 329] width 19 height 19
radio input "true"
click at [828, 539] on button "SUBMIT" at bounding box center [850, 540] width 160 height 38
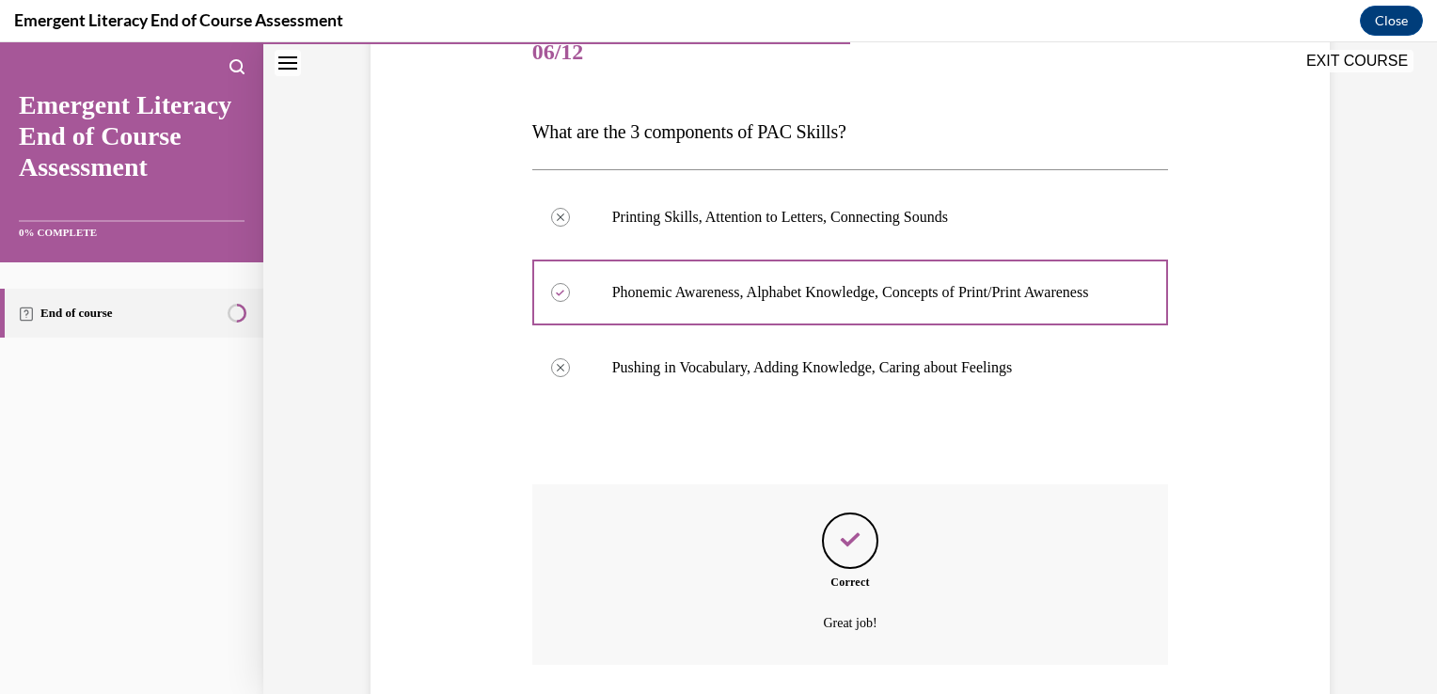
scroll to position [398, 0]
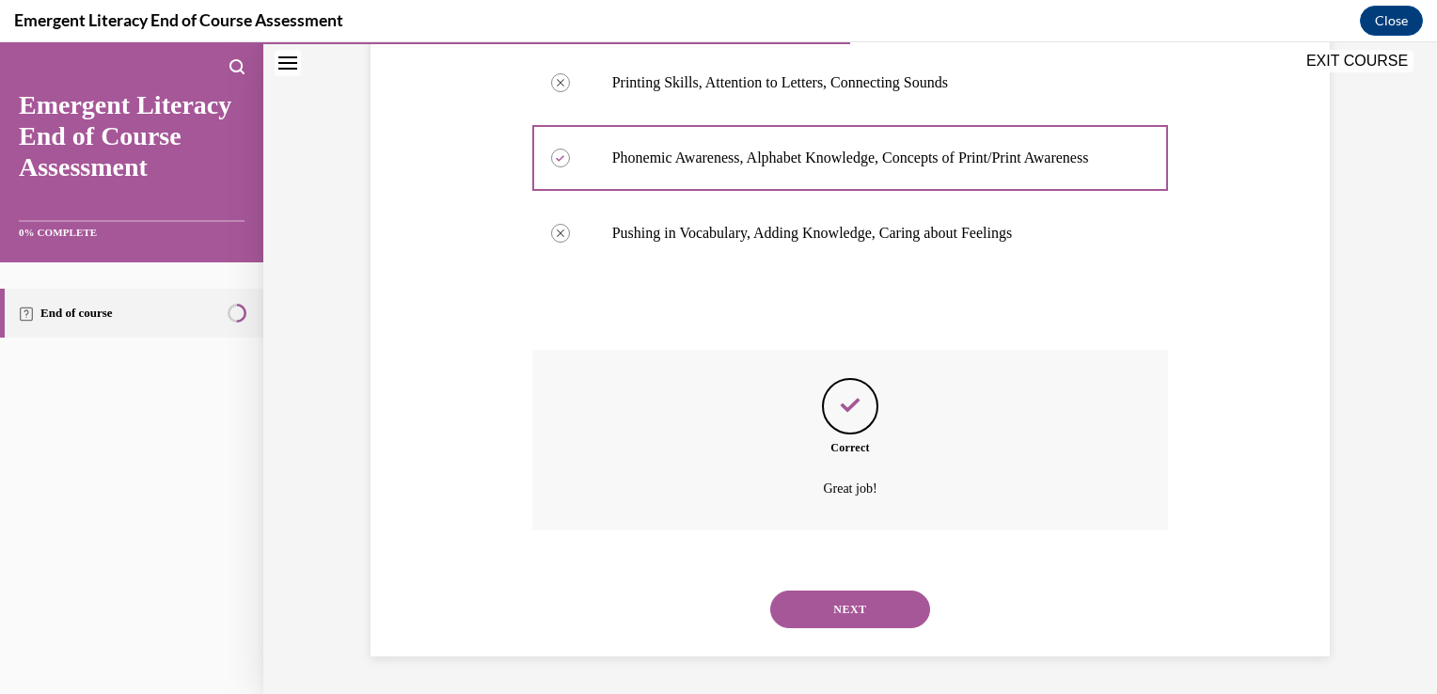
click at [841, 601] on button "NEXT" at bounding box center [850, 610] width 160 height 38
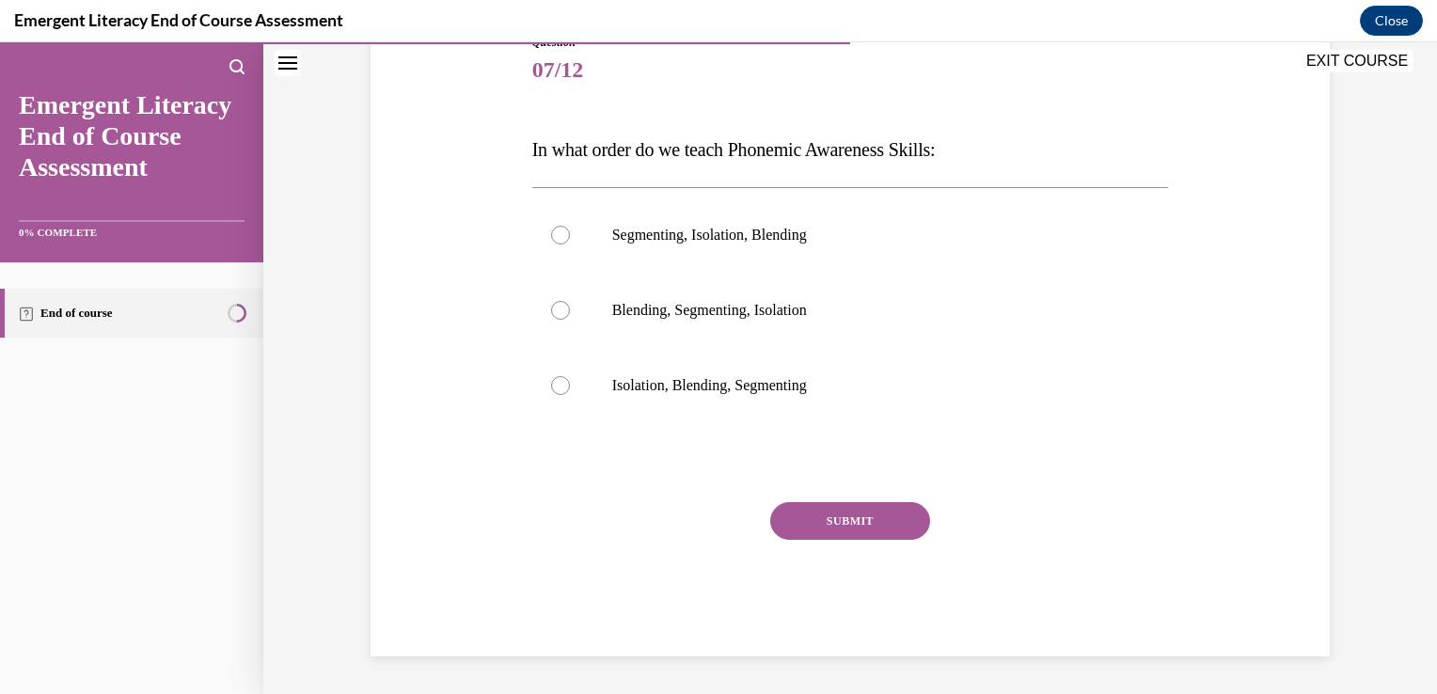
scroll to position [209, 0]
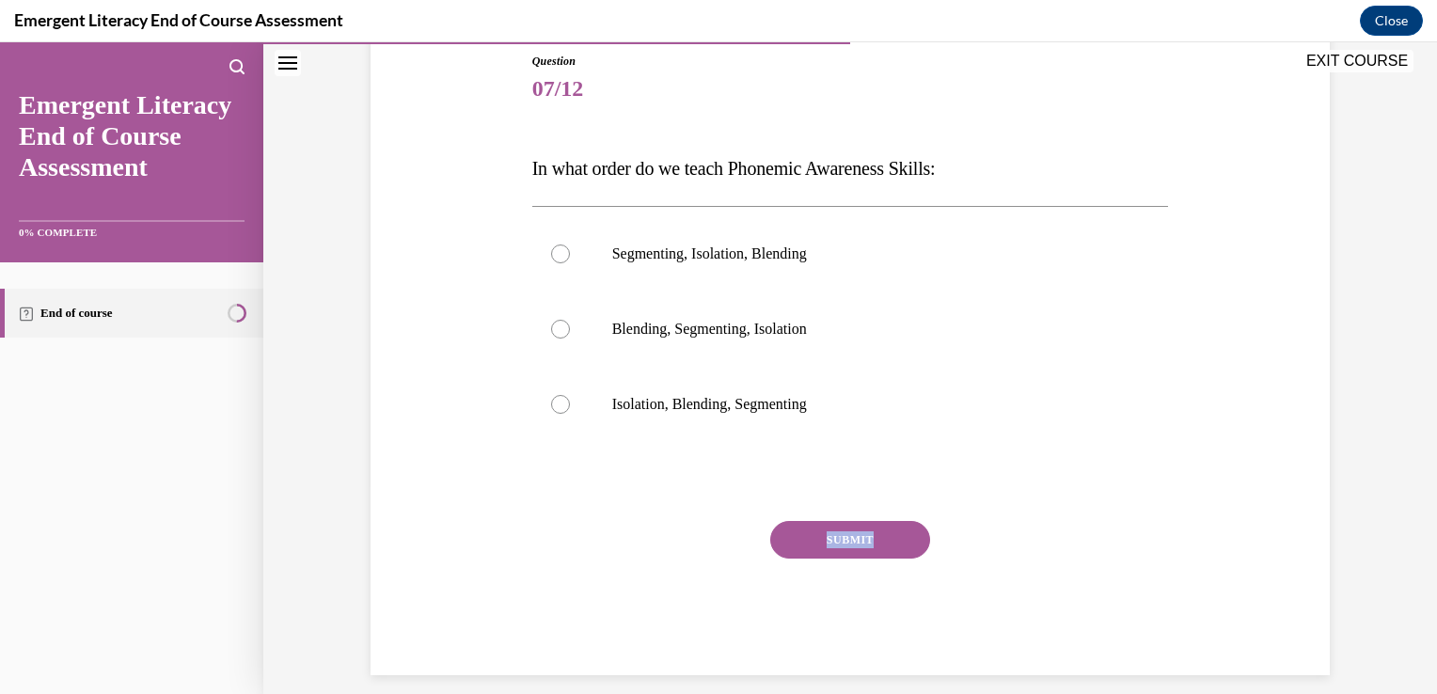
drag, startPoint x: 841, startPoint y: 601, endPoint x: 523, endPoint y: 491, distance: 336.4
click at [528, 491] on div "Question 07/12 In what order do we teach Phonemic Awareness Skills: Segmenting,…" at bounding box center [851, 349] width 646 height 651
drag, startPoint x: 523, startPoint y: 491, endPoint x: 478, endPoint y: 547, distance: 72.3
click at [478, 547] on div "Question 07/12 In what order do we teach Phonemic Awareness Skills: Segmenting,…" at bounding box center [850, 335] width 969 height 679
click at [553, 405] on div at bounding box center [560, 404] width 19 height 19
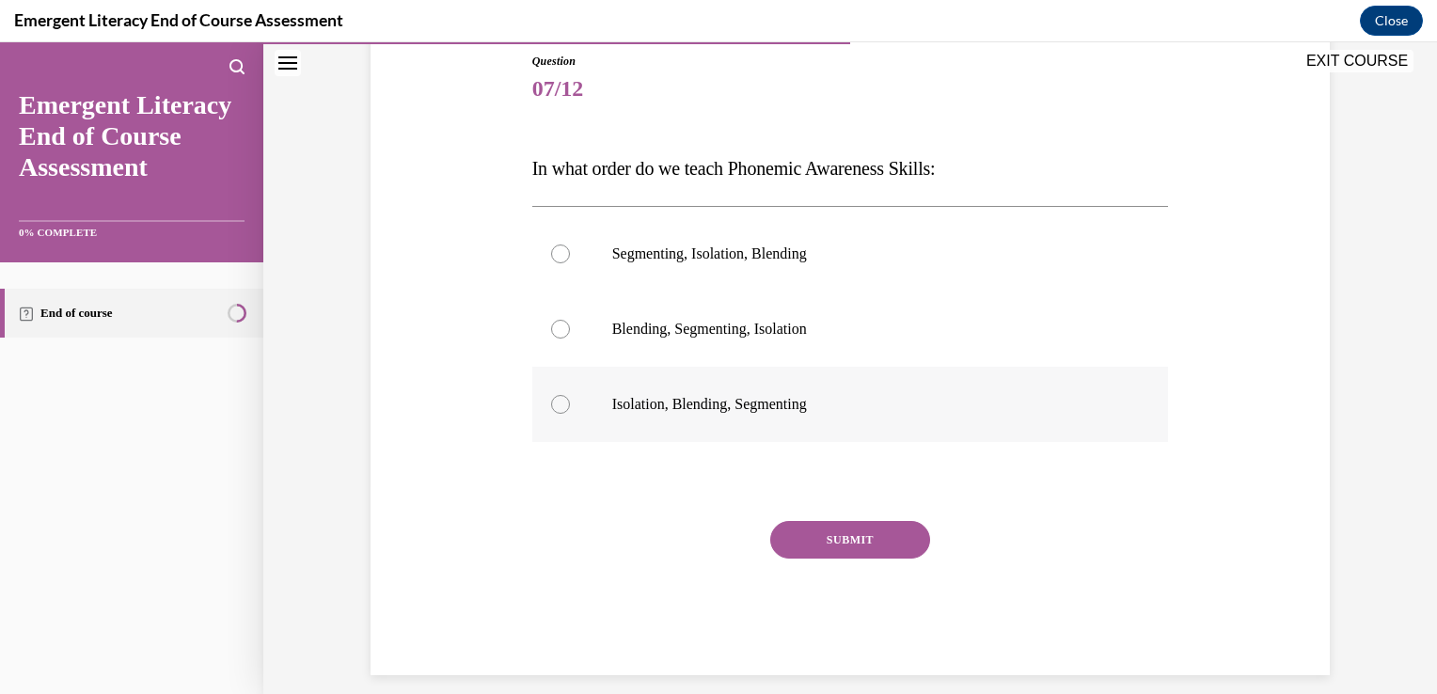
click at [553, 405] on input "Isolation, Blending, Segmenting" at bounding box center [560, 404] width 19 height 19
radio input "true"
click at [834, 539] on button "SUBMIT" at bounding box center [850, 540] width 160 height 38
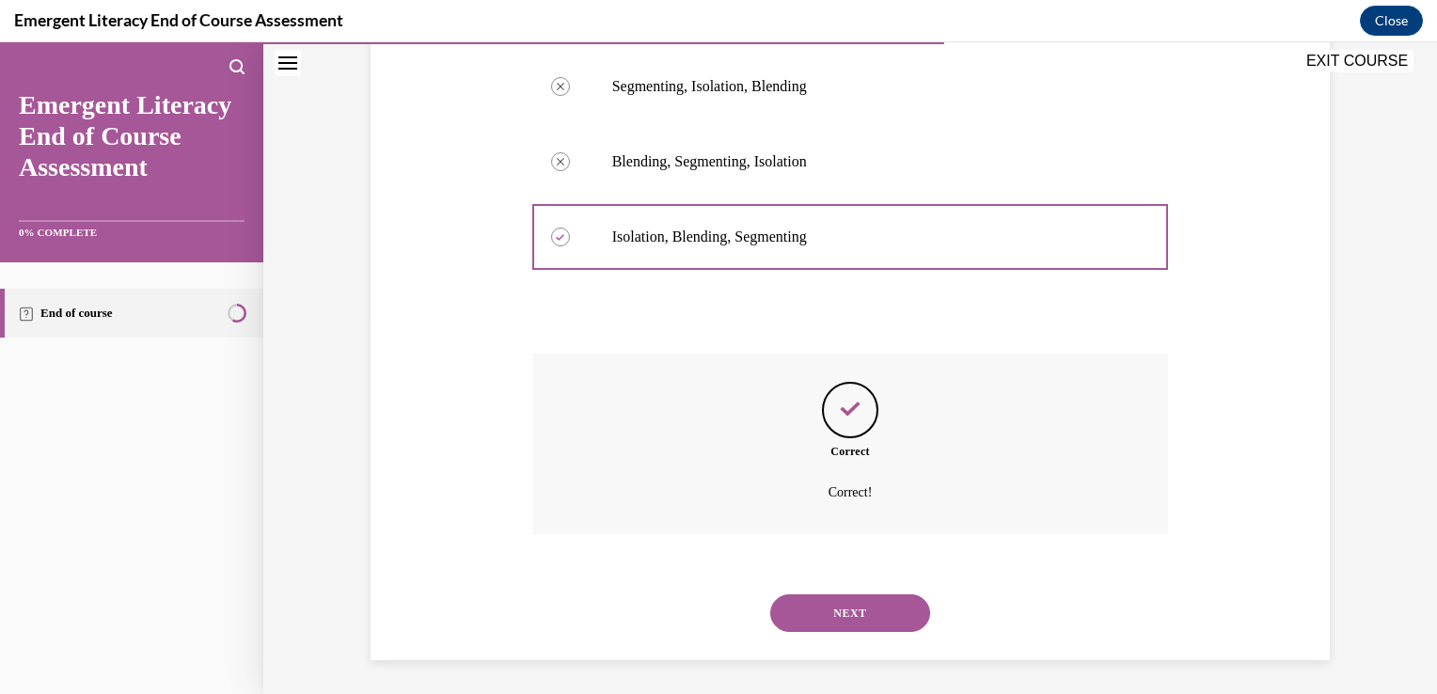
scroll to position [379, 0]
click at [816, 604] on button "NEXT" at bounding box center [850, 611] width 160 height 38
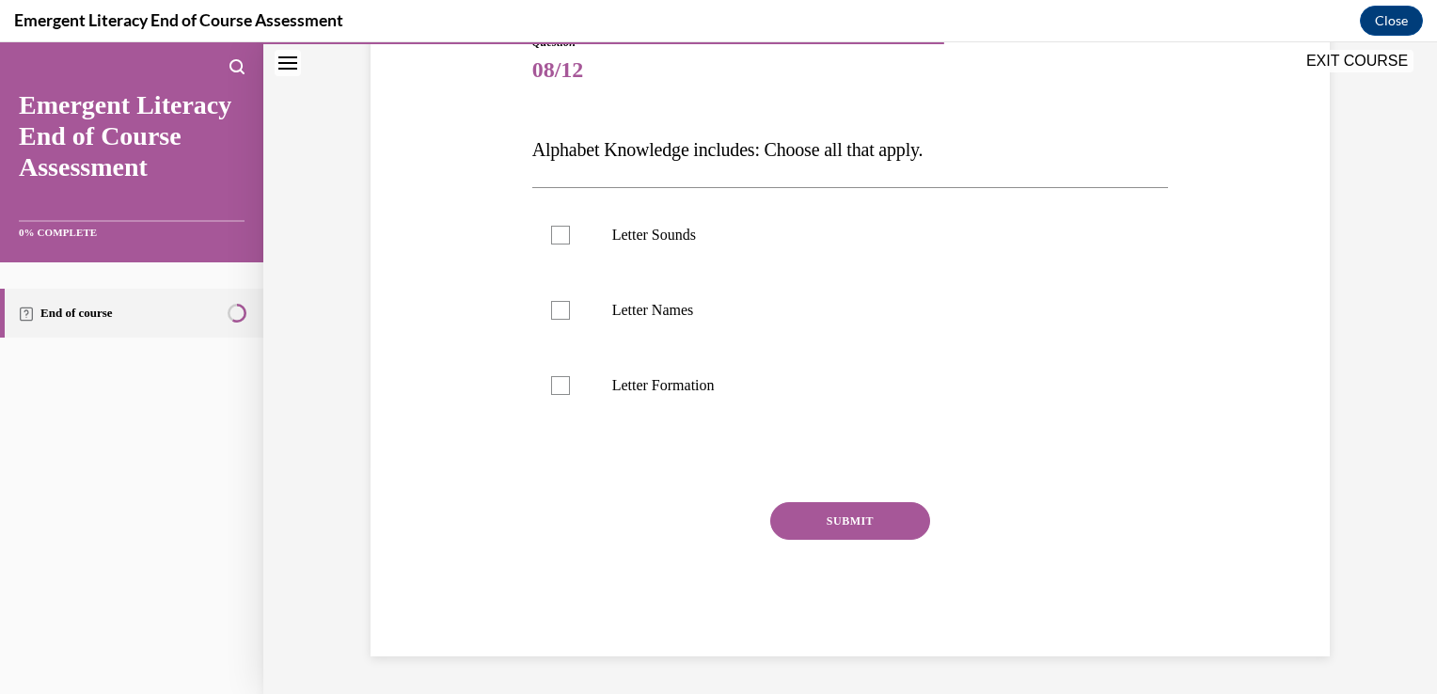
scroll to position [209, 0]
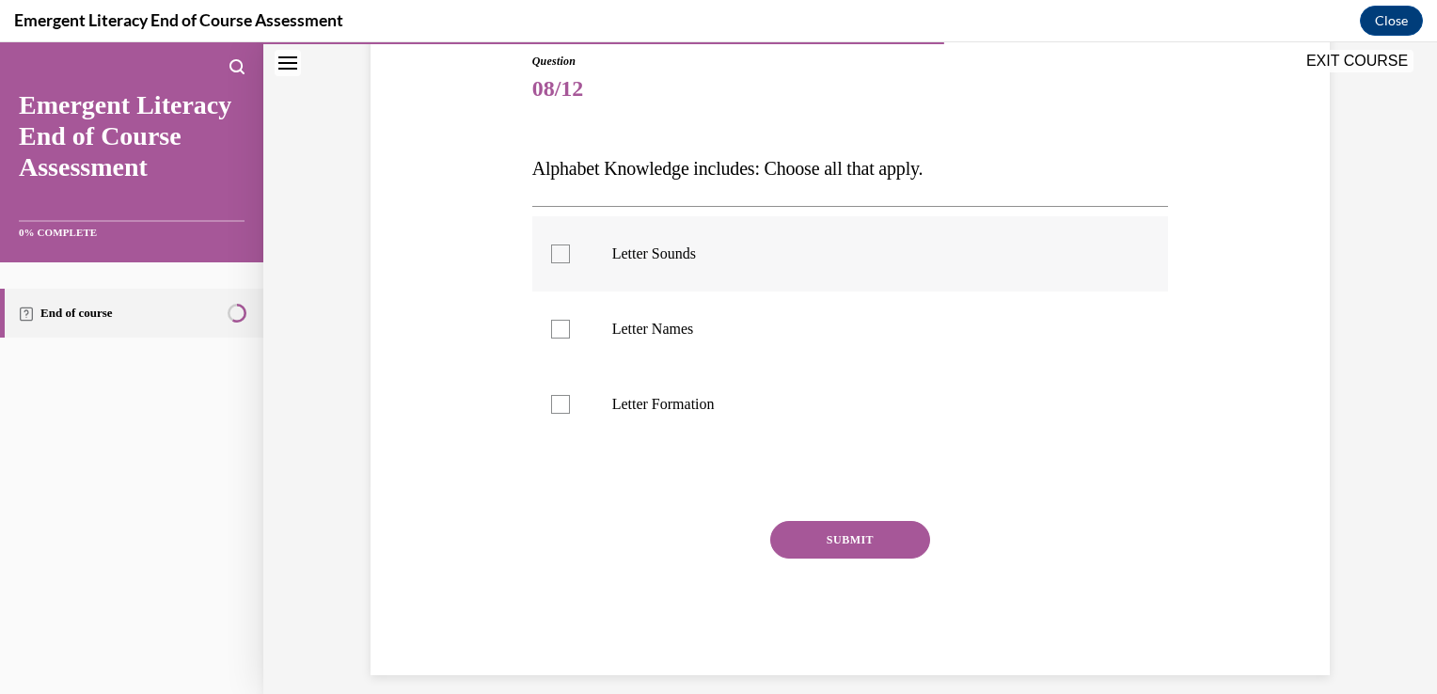
click at [551, 255] on div at bounding box center [560, 254] width 19 height 19
click at [551, 255] on input "Letter Sounds" at bounding box center [560, 254] width 19 height 19
checkbox input "true"
click at [555, 326] on div at bounding box center [560, 329] width 19 height 19
click at [555, 326] on input "Letter Names" at bounding box center [560, 329] width 19 height 19
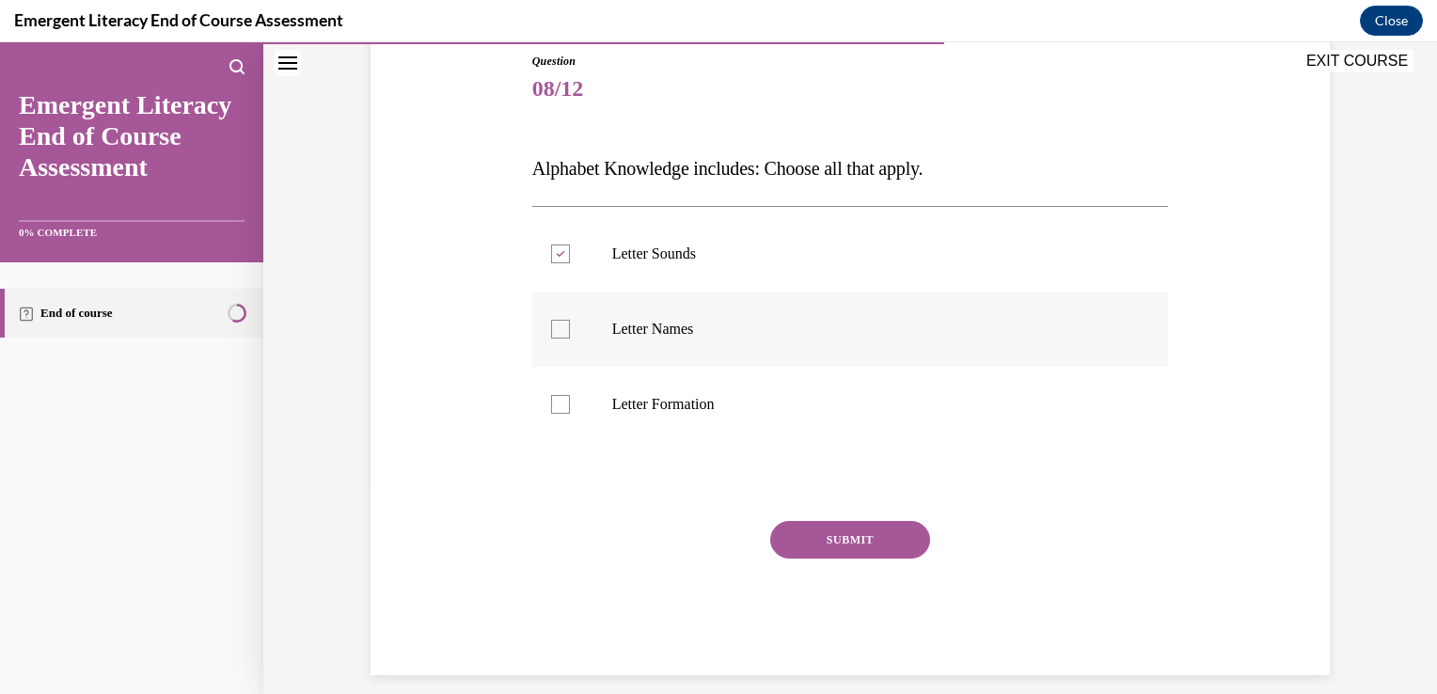
checkbox input "true"
click at [551, 403] on div at bounding box center [560, 404] width 19 height 19
click at [551, 403] on input "Letter Formation" at bounding box center [560, 404] width 19 height 19
checkbox input "true"
click at [819, 537] on button "SUBMIT" at bounding box center [850, 540] width 160 height 38
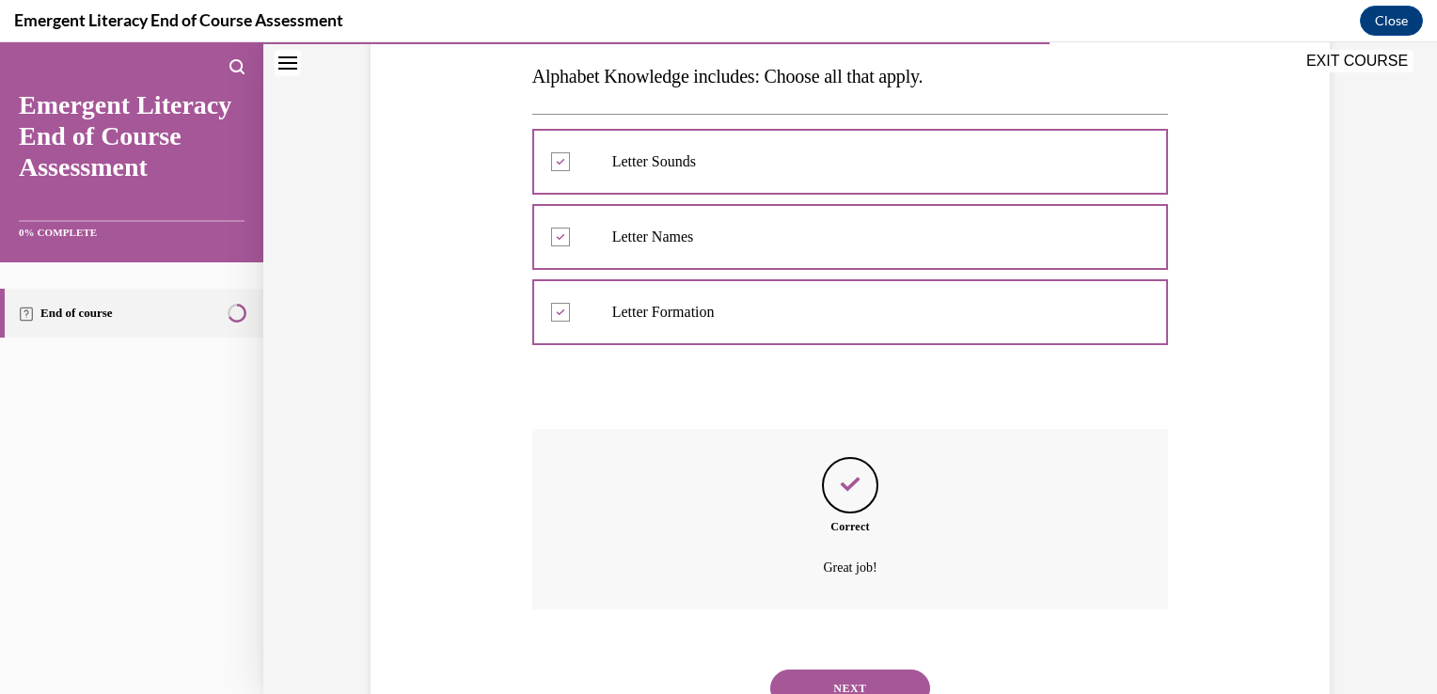
scroll to position [379, 0]
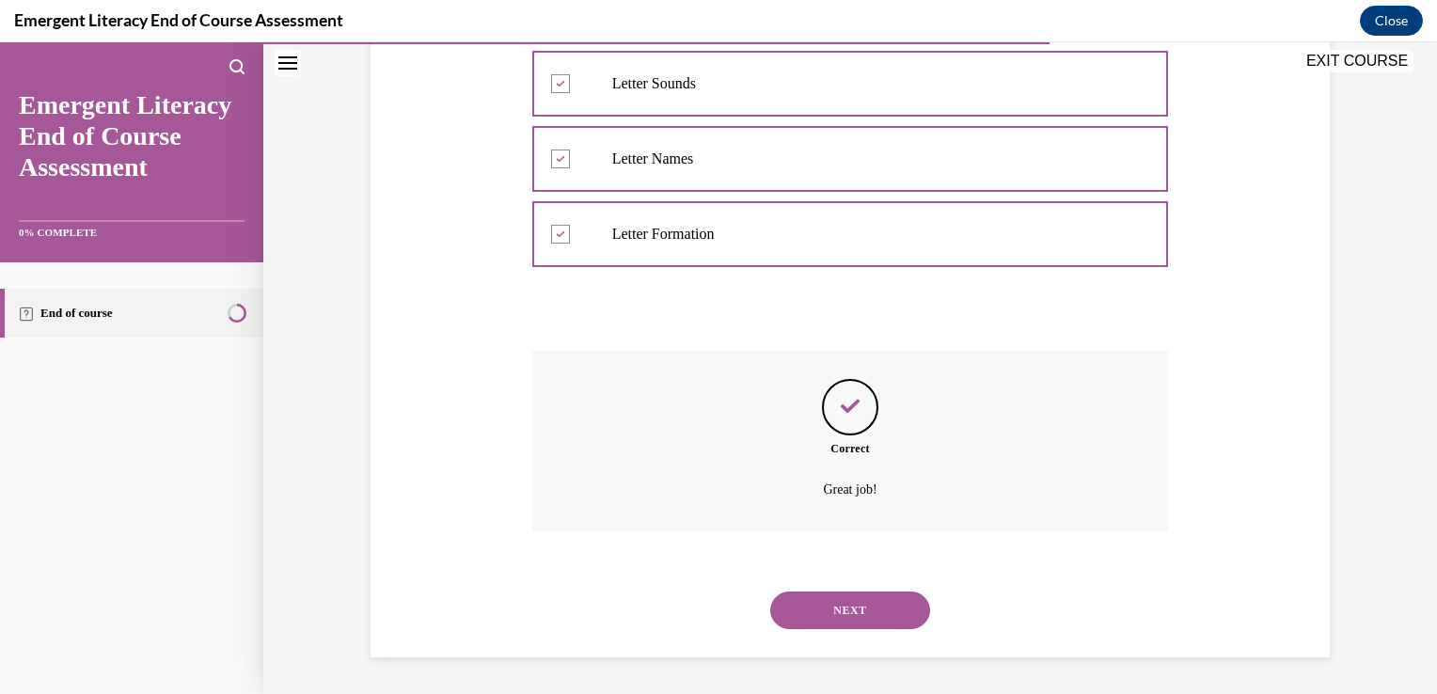
click at [830, 604] on button "NEXT" at bounding box center [850, 611] width 160 height 38
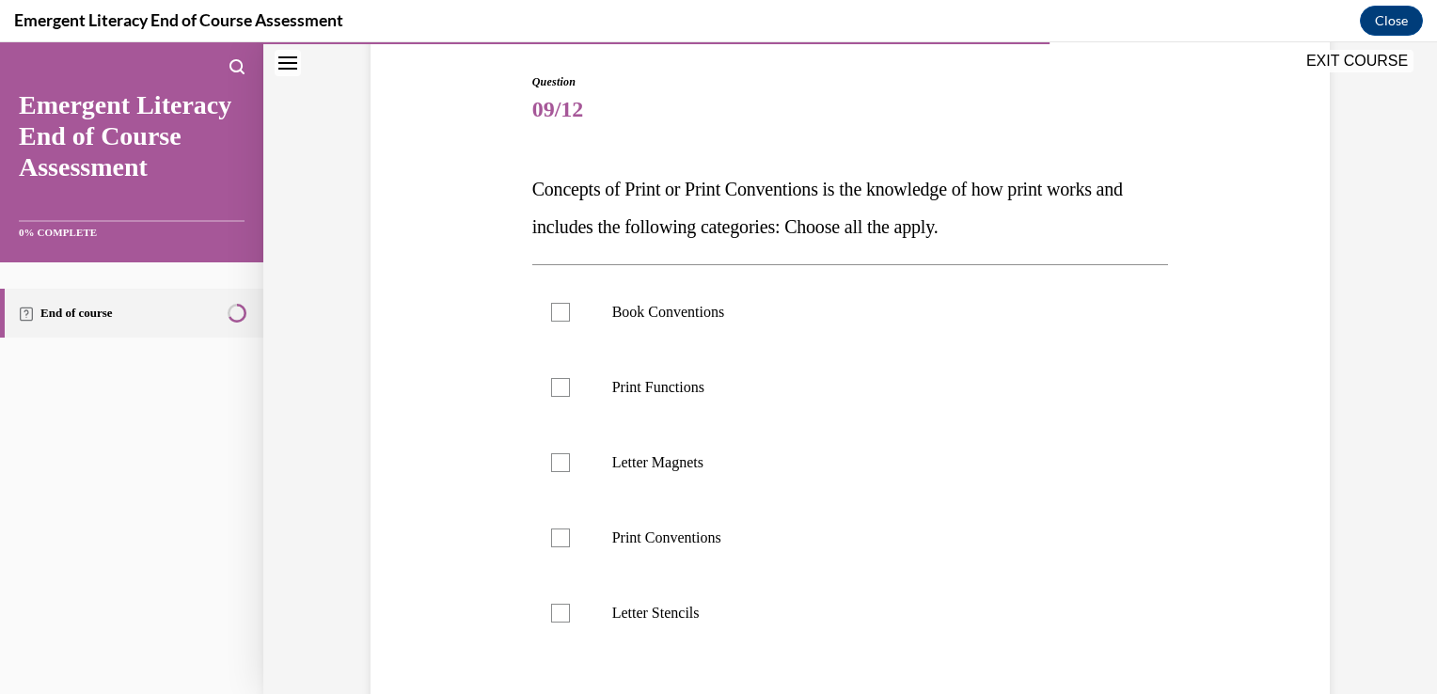
scroll to position [226, 0]
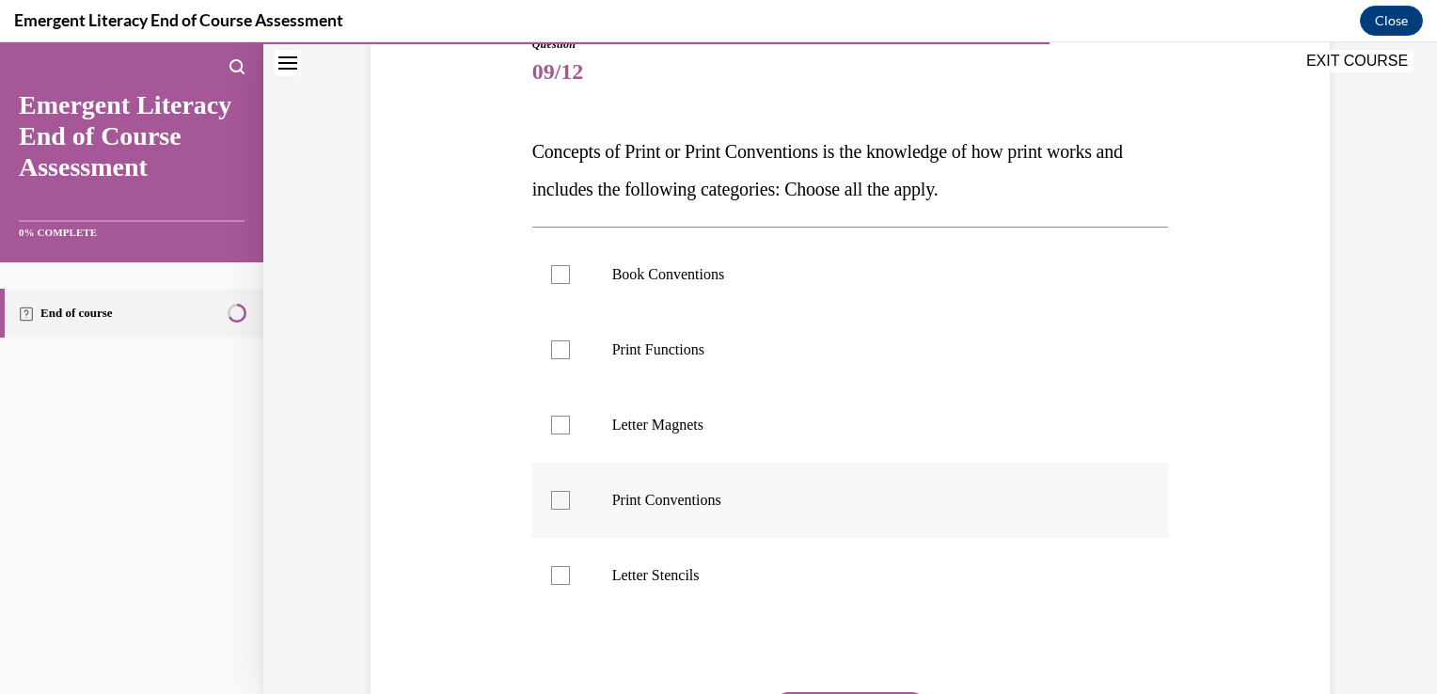
click at [556, 497] on div at bounding box center [560, 500] width 19 height 19
click at [556, 497] on input "Print Conventions" at bounding box center [560, 500] width 19 height 19
checkbox input "true"
click at [551, 279] on div at bounding box center [560, 274] width 19 height 19
click at [551, 279] on input "Book Conventions" at bounding box center [560, 274] width 19 height 19
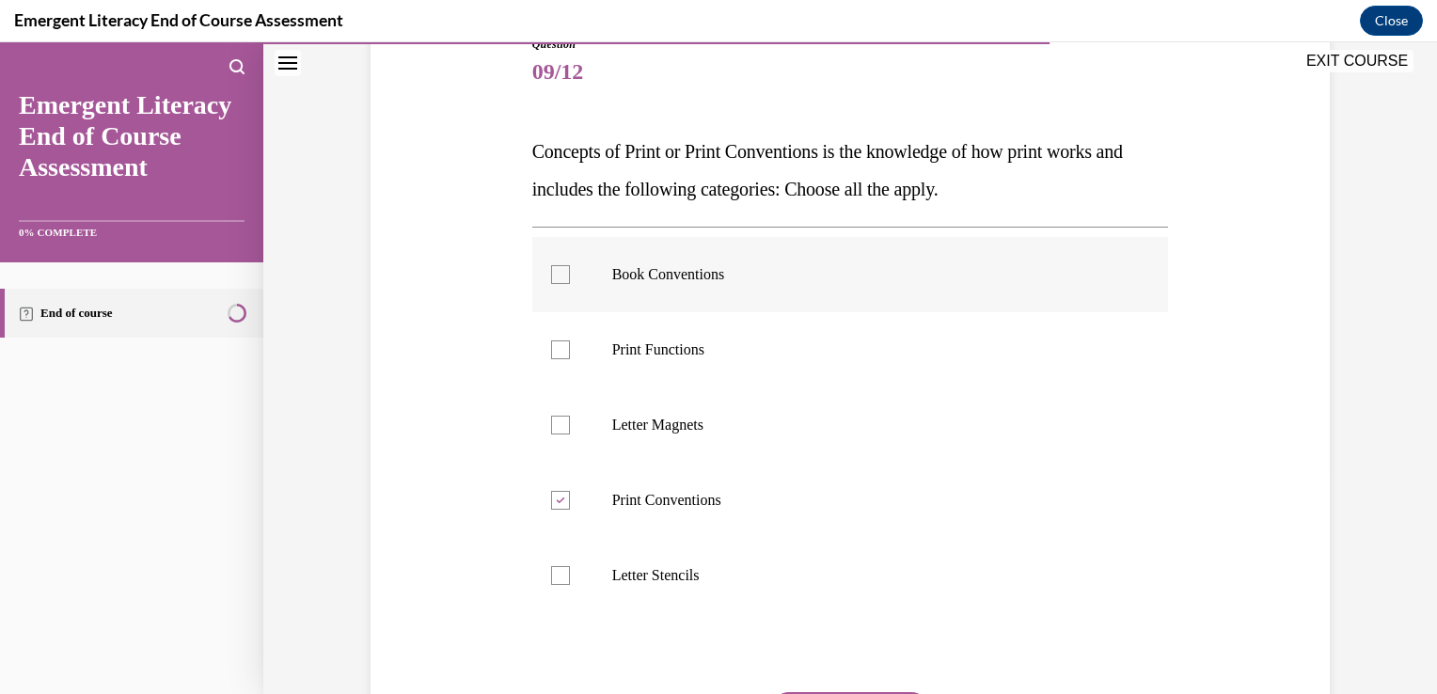
checkbox input "true"
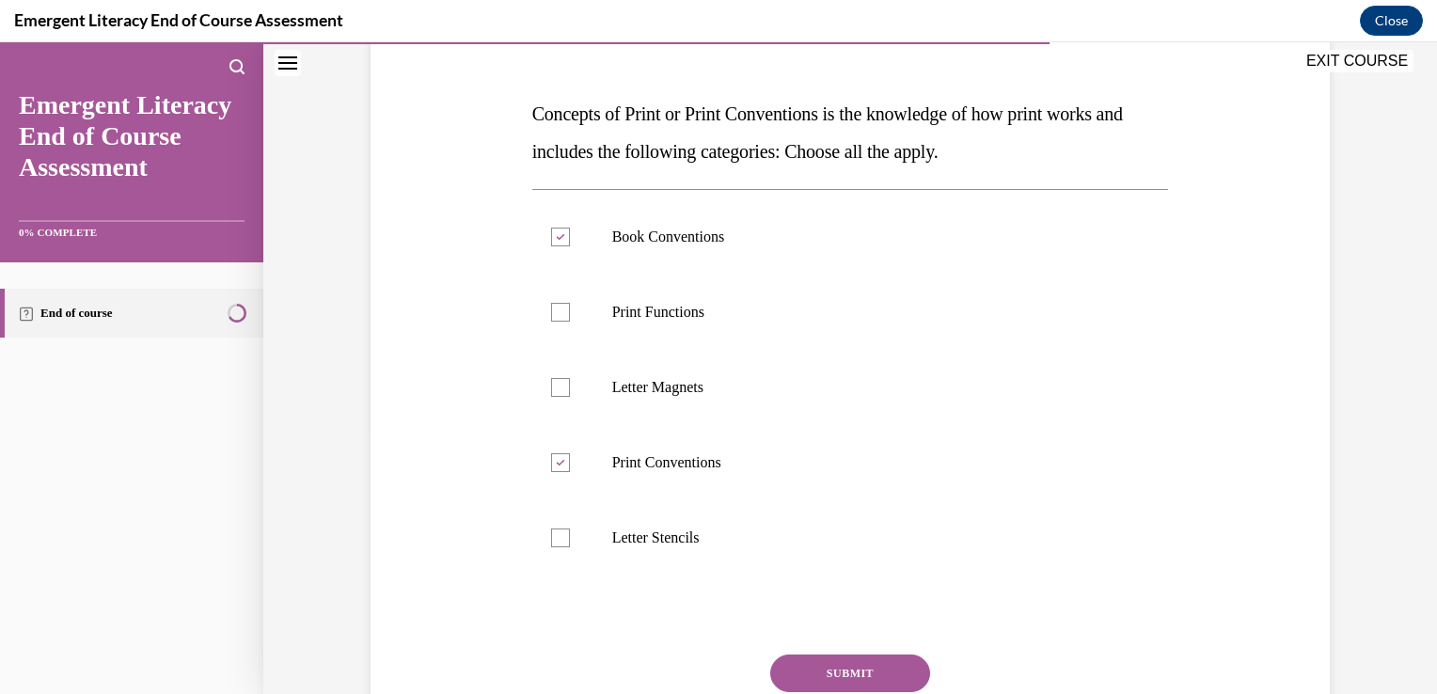
scroll to position [301, 0]
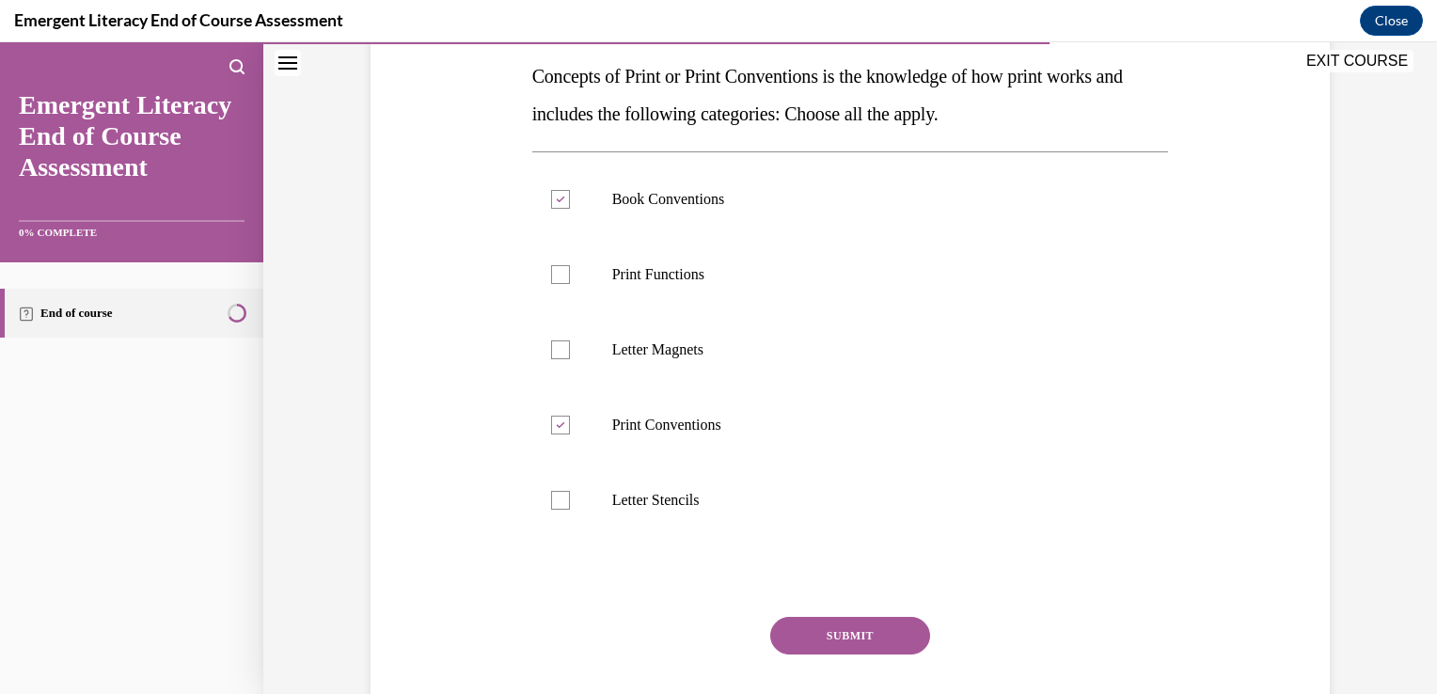
click at [877, 638] on button "SUBMIT" at bounding box center [850, 636] width 160 height 38
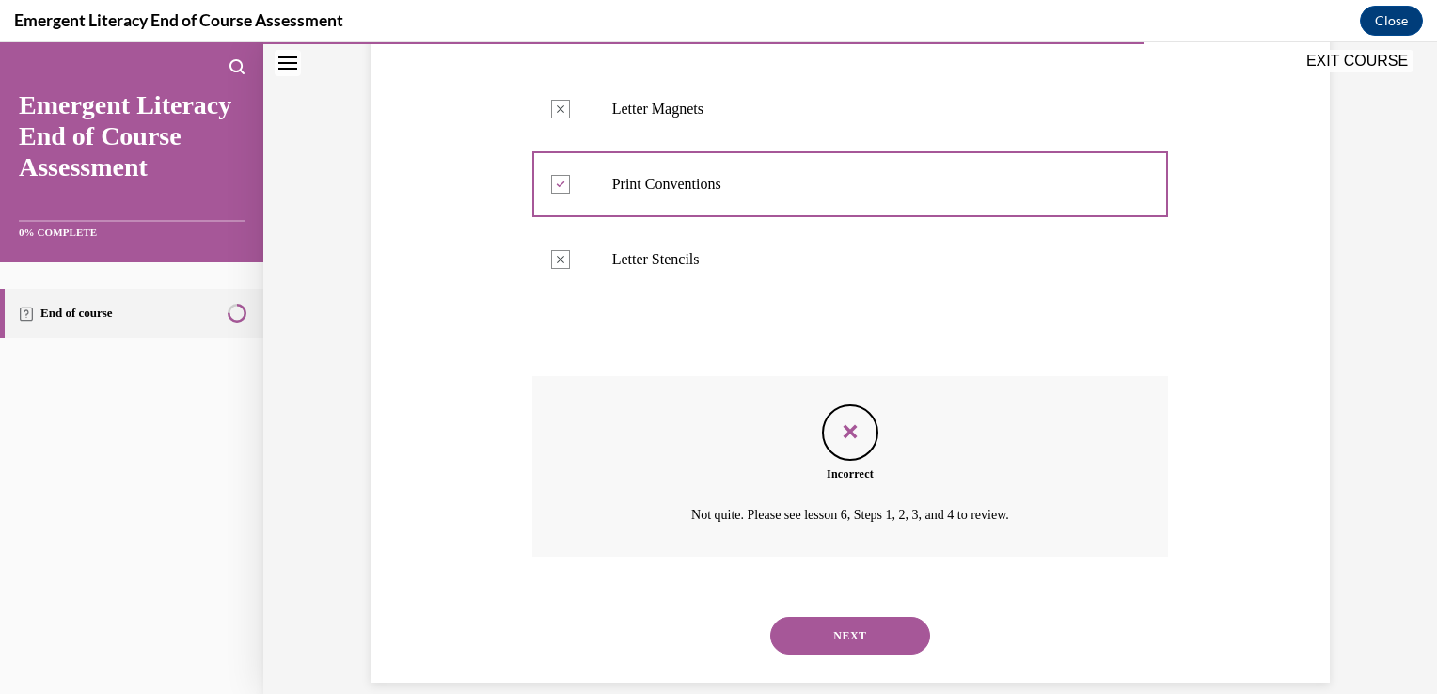
scroll to position [567, 0]
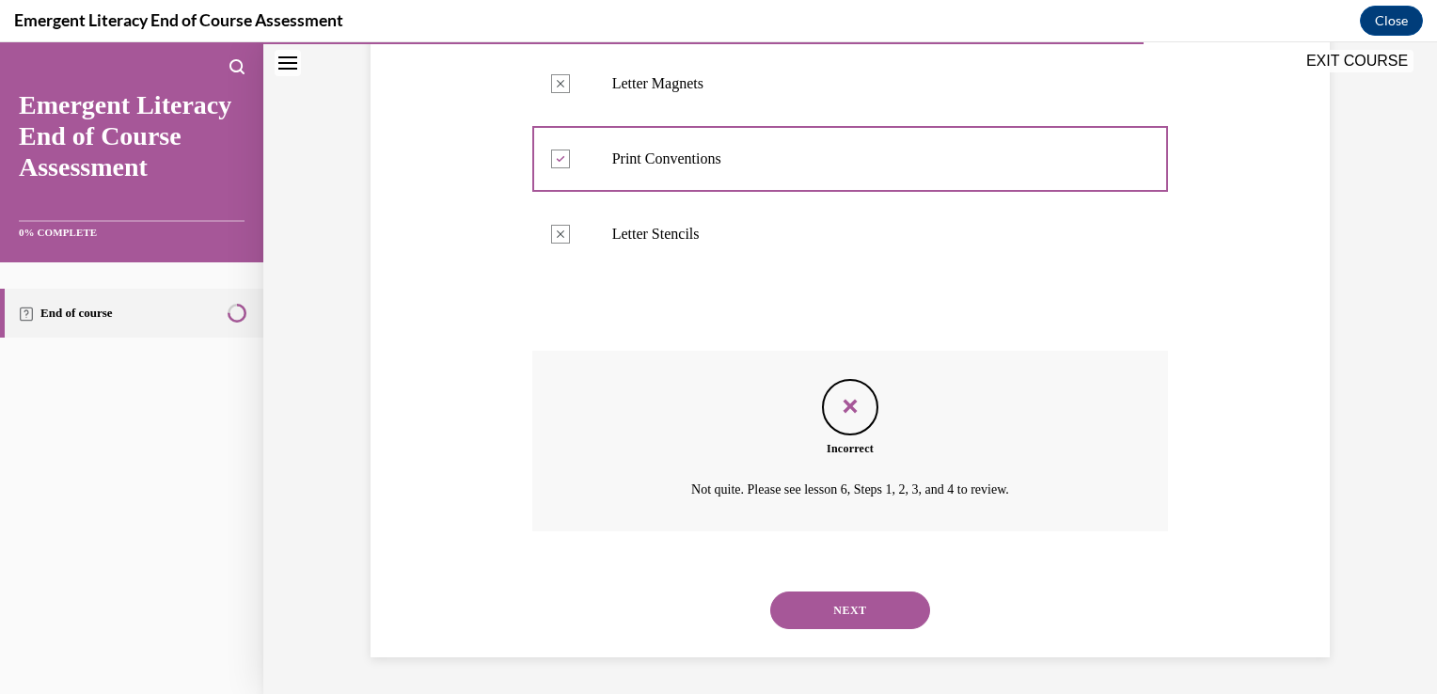
click at [845, 593] on button "NEXT" at bounding box center [850, 611] width 160 height 38
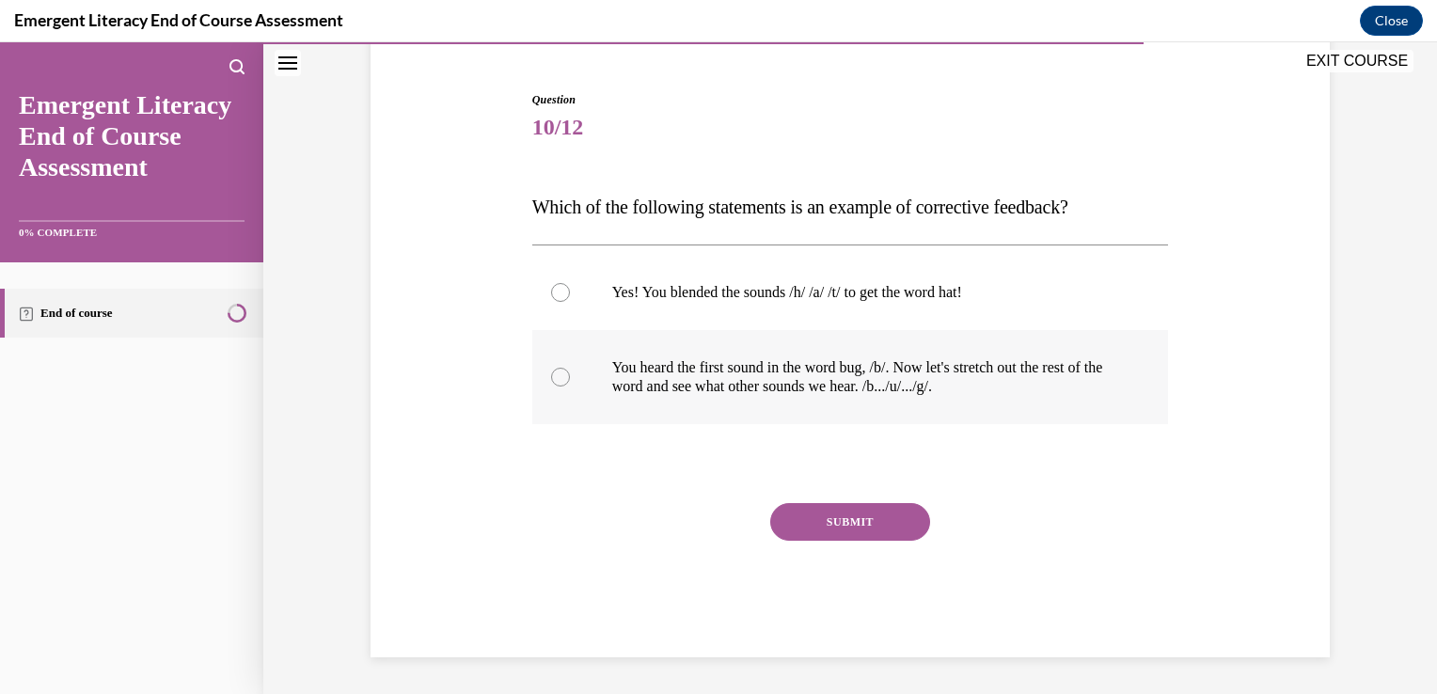
click at [559, 372] on div at bounding box center [560, 377] width 19 height 19
click at [559, 372] on input "You heard the first sound in the word bug, /b/. Now let's stretch out the rest …" at bounding box center [560, 377] width 19 height 19
radio input "true"
click at [833, 519] on button "SUBMIT" at bounding box center [850, 522] width 160 height 38
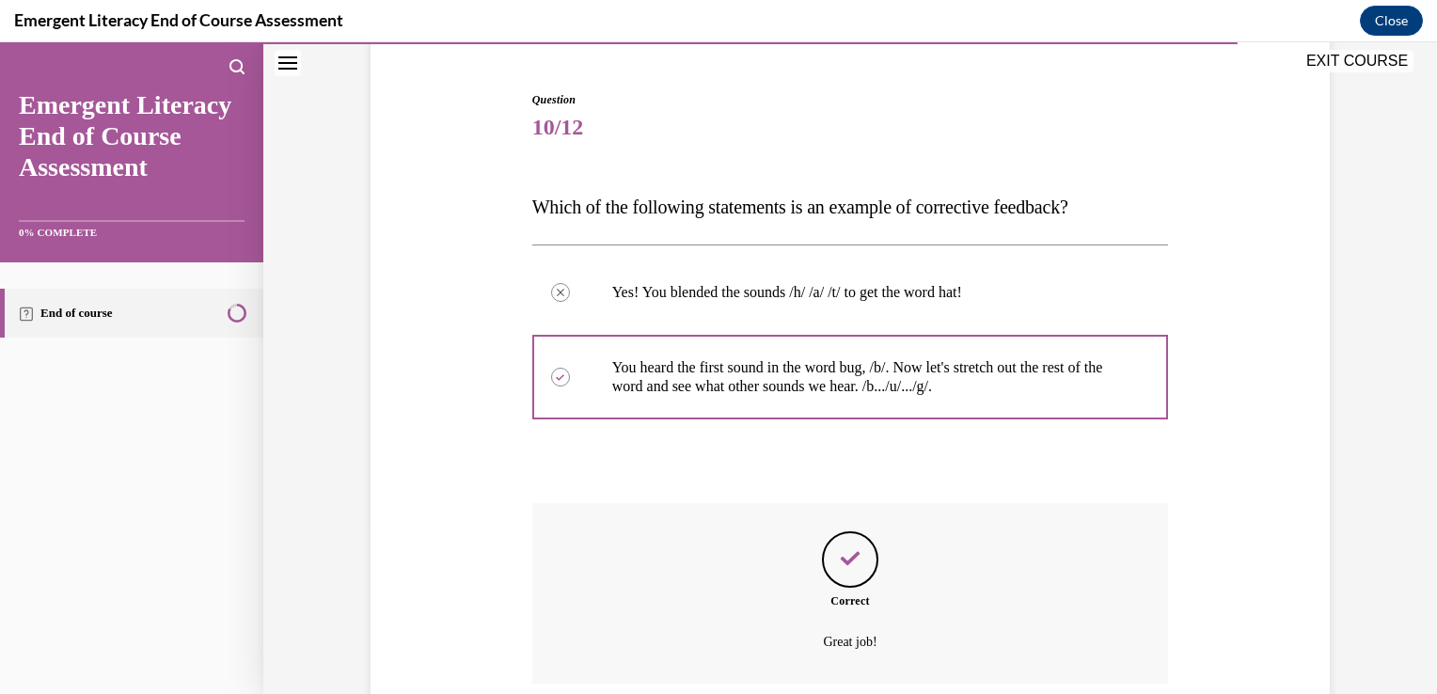
scroll to position [323, 0]
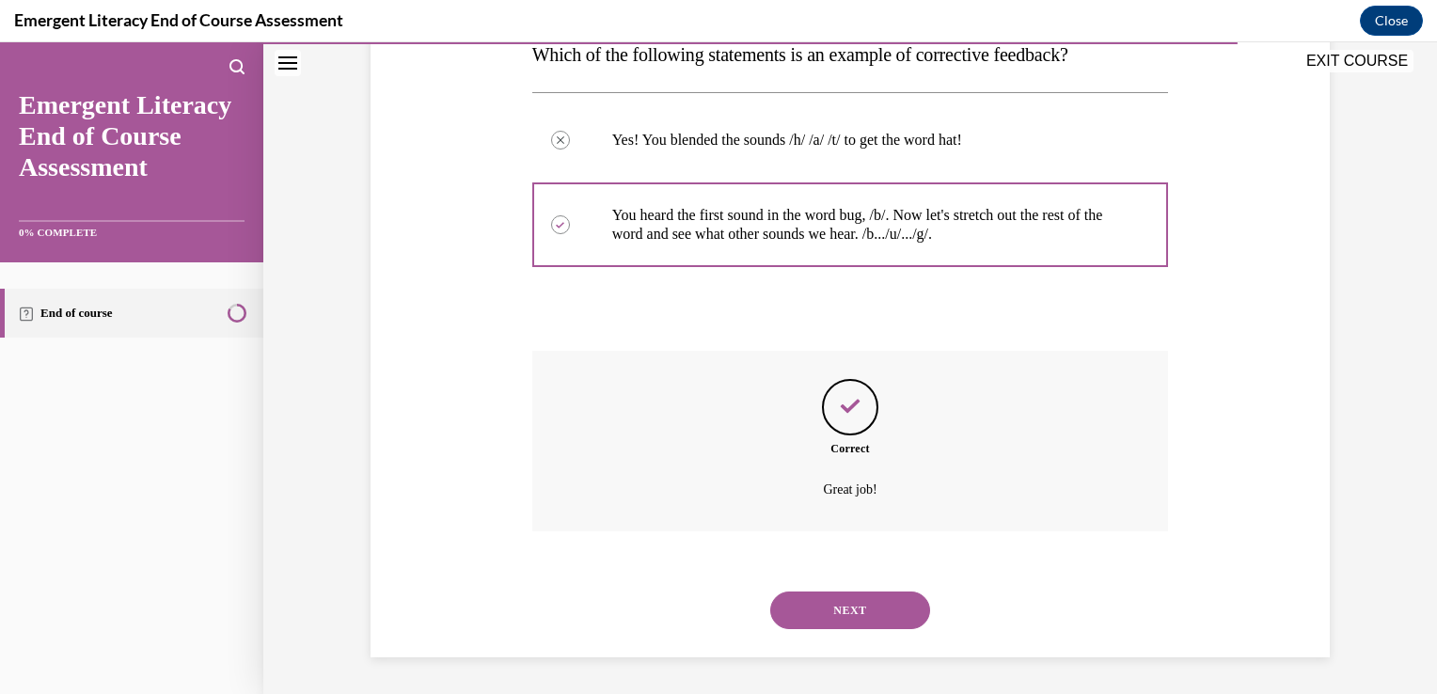
click at [858, 608] on button "NEXT" at bounding box center [850, 611] width 160 height 38
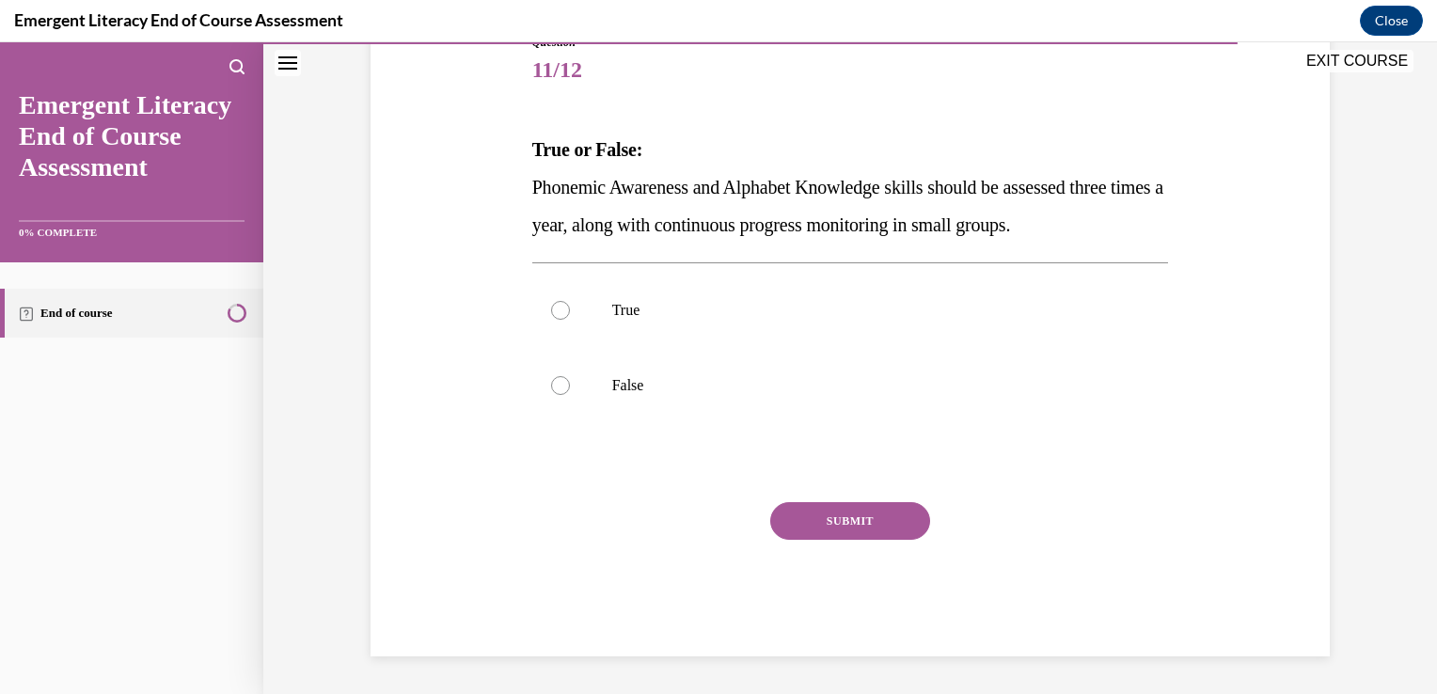
scroll to position [209, 0]
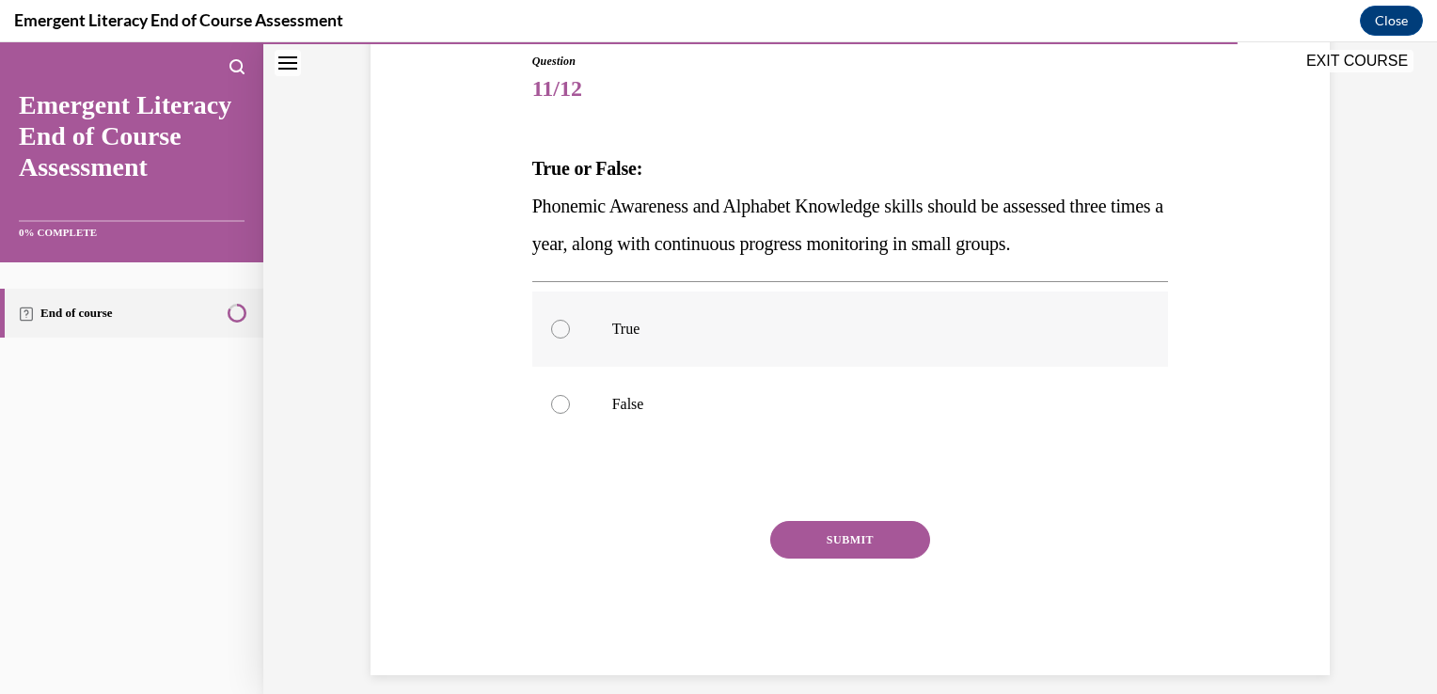
click at [551, 326] on div at bounding box center [560, 329] width 19 height 19
click at [551, 326] on input "True" at bounding box center [560, 329] width 19 height 19
radio input "true"
click at [853, 535] on button "SUBMIT" at bounding box center [850, 540] width 160 height 38
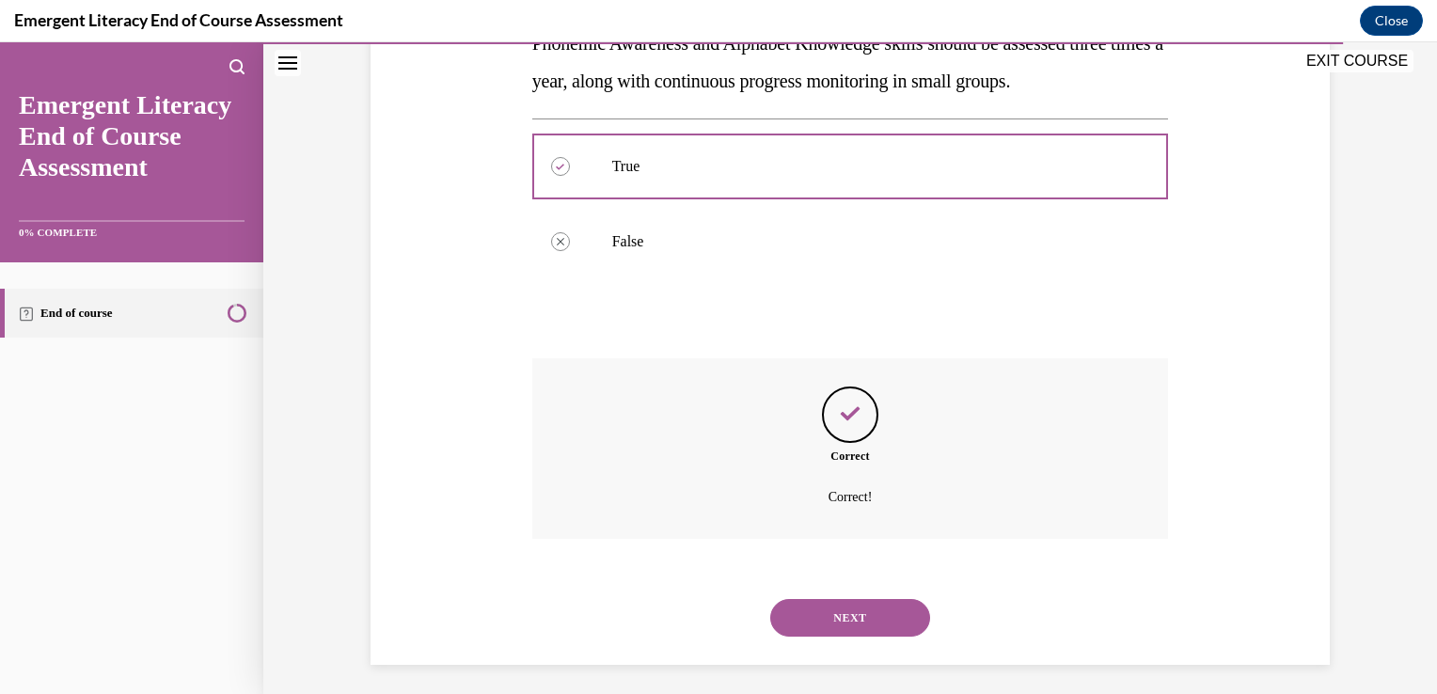
scroll to position [379, 0]
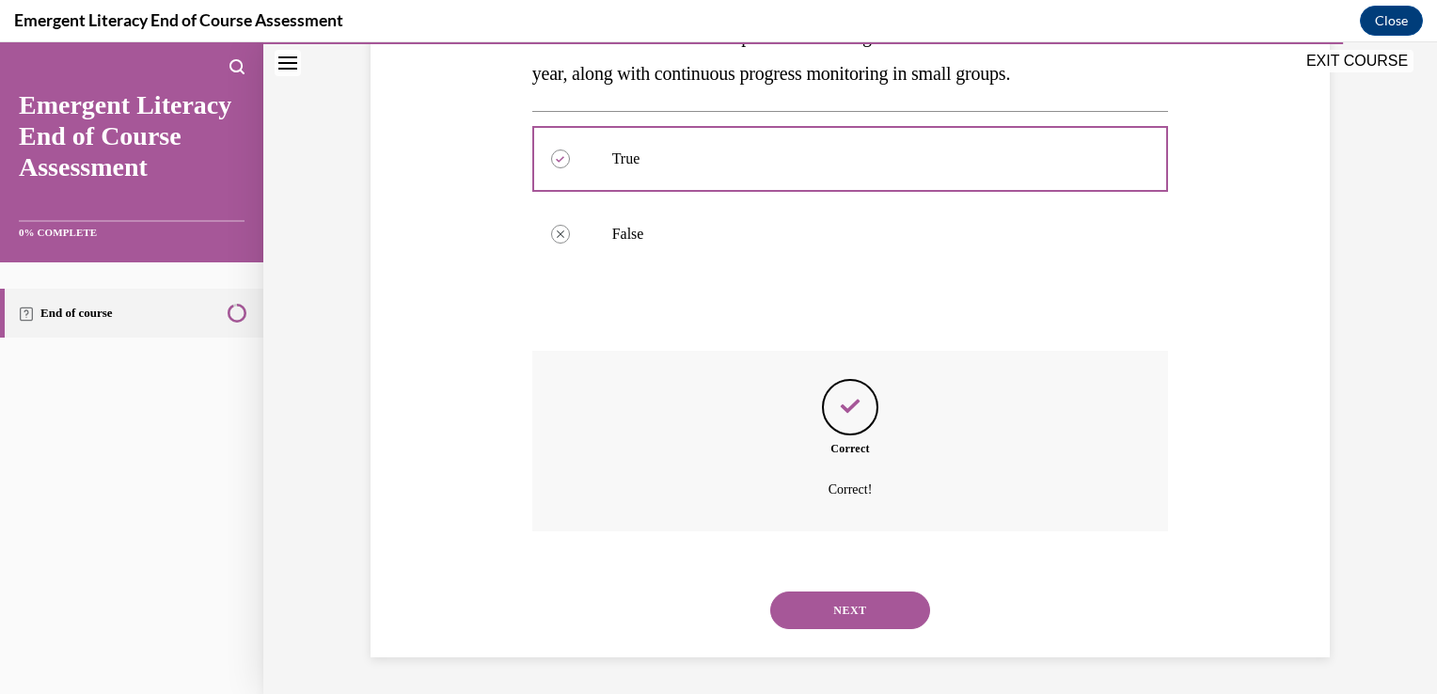
click at [825, 600] on button "NEXT" at bounding box center [850, 611] width 160 height 38
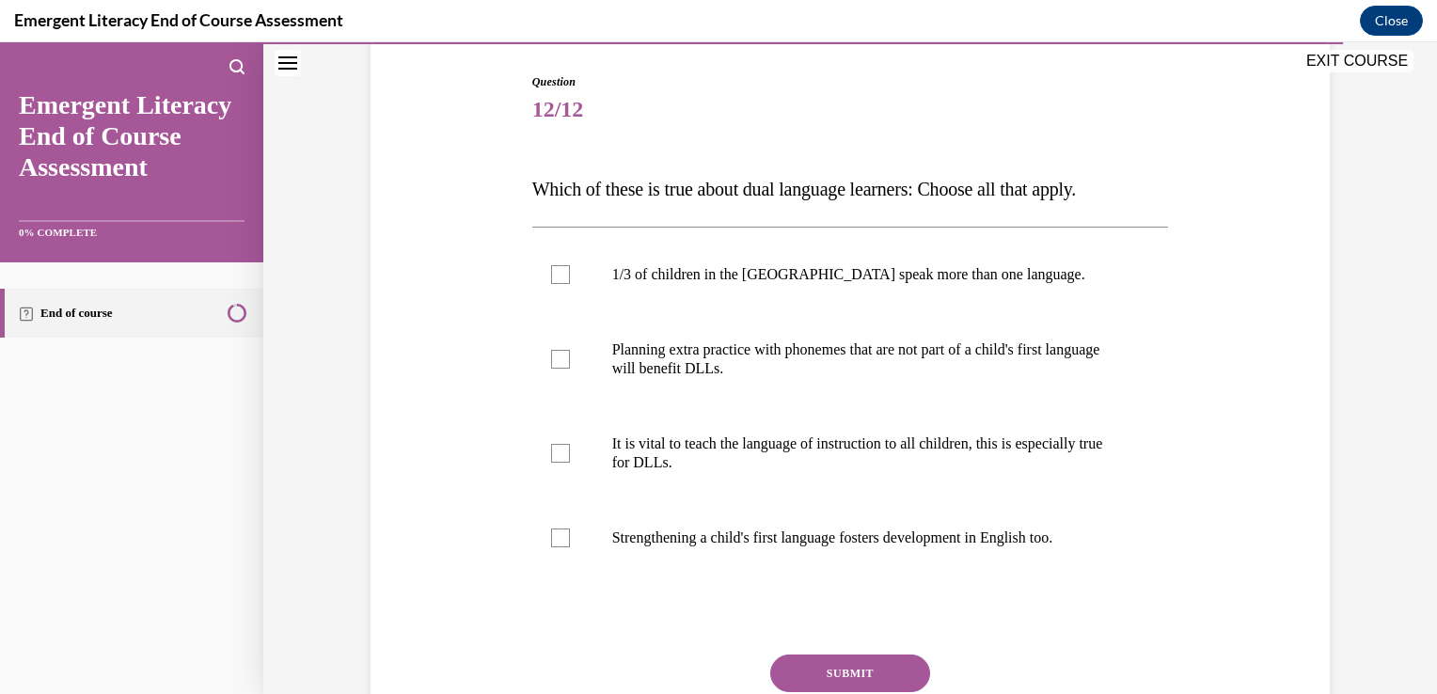
scroll to position [226, 0]
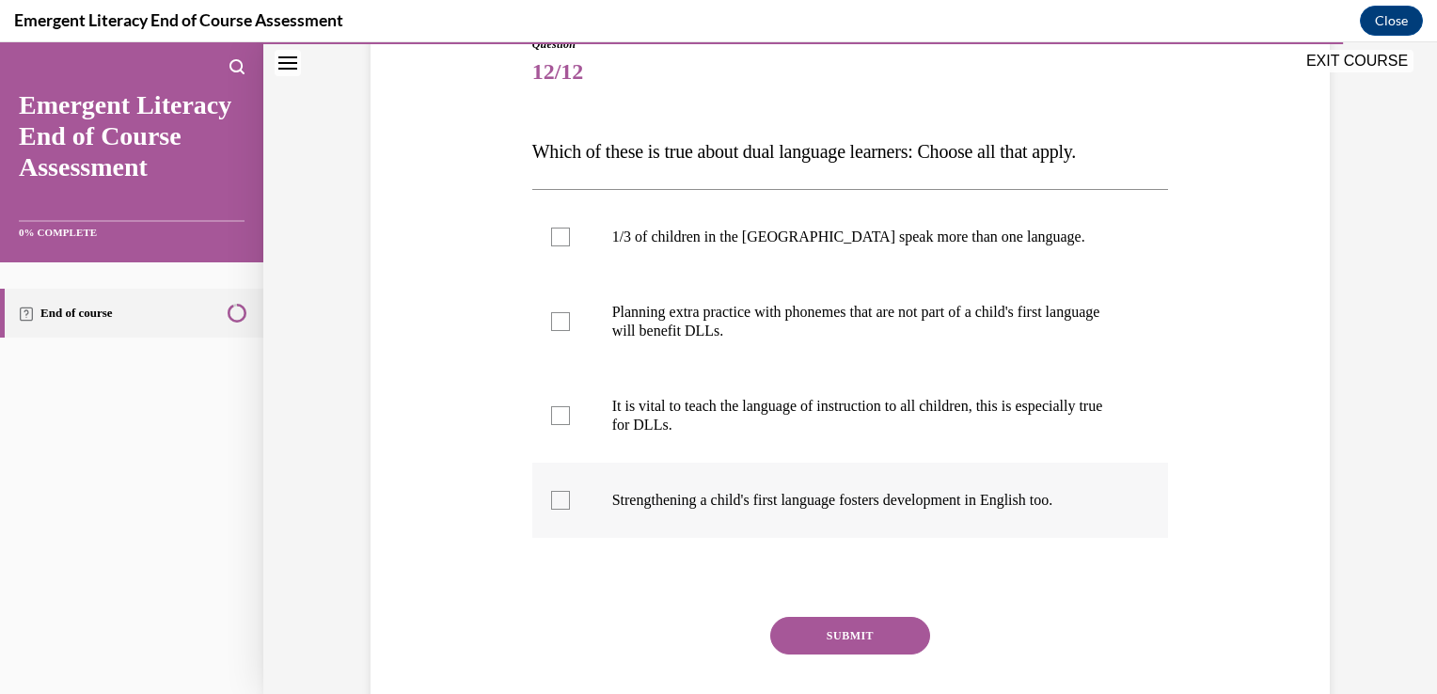
click at [557, 503] on div at bounding box center [560, 500] width 19 height 19
click at [557, 503] on input "Strengthening a child's first language fosters development in English too." at bounding box center [560, 500] width 19 height 19
checkbox input "true"
click at [551, 412] on div at bounding box center [560, 415] width 19 height 19
click at [551, 412] on input "It is vital to teach the language of instruction to all children, this is espec…" at bounding box center [560, 415] width 19 height 19
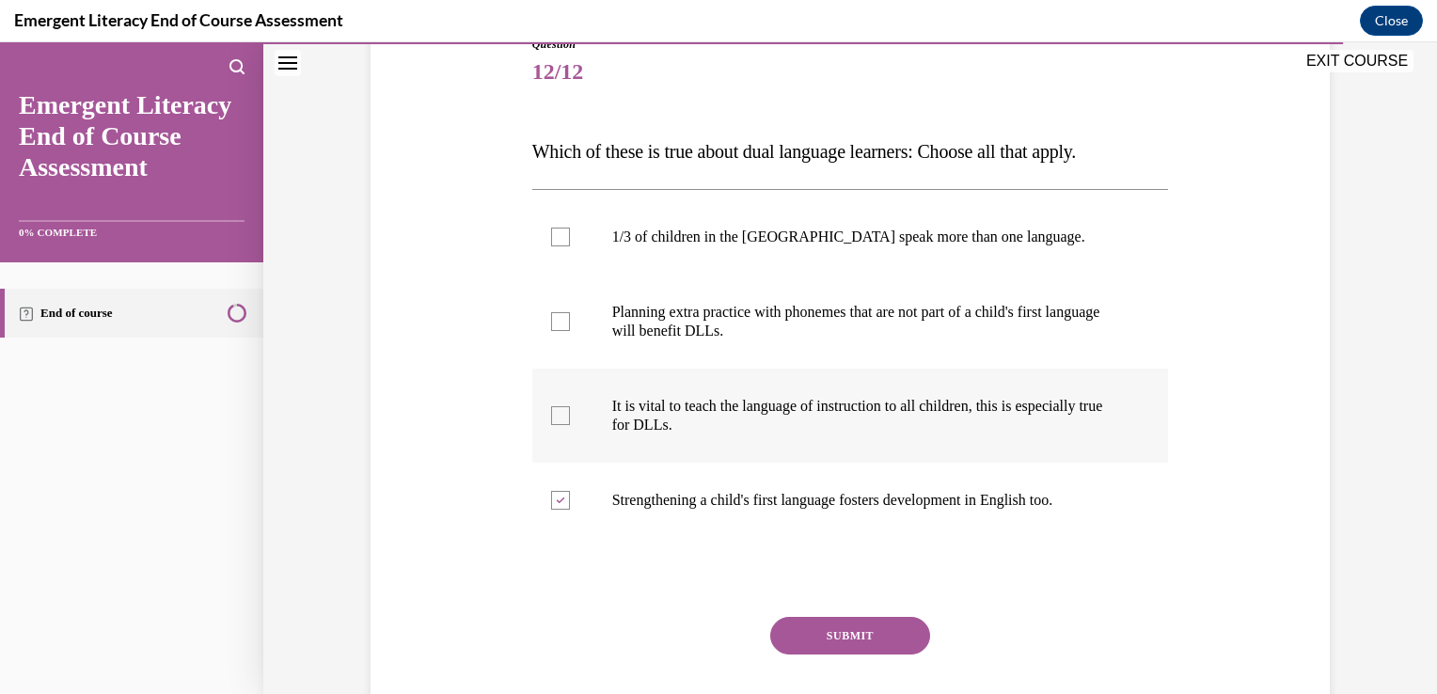
checkbox input "true"
click at [822, 631] on button "SUBMIT" at bounding box center [850, 636] width 160 height 38
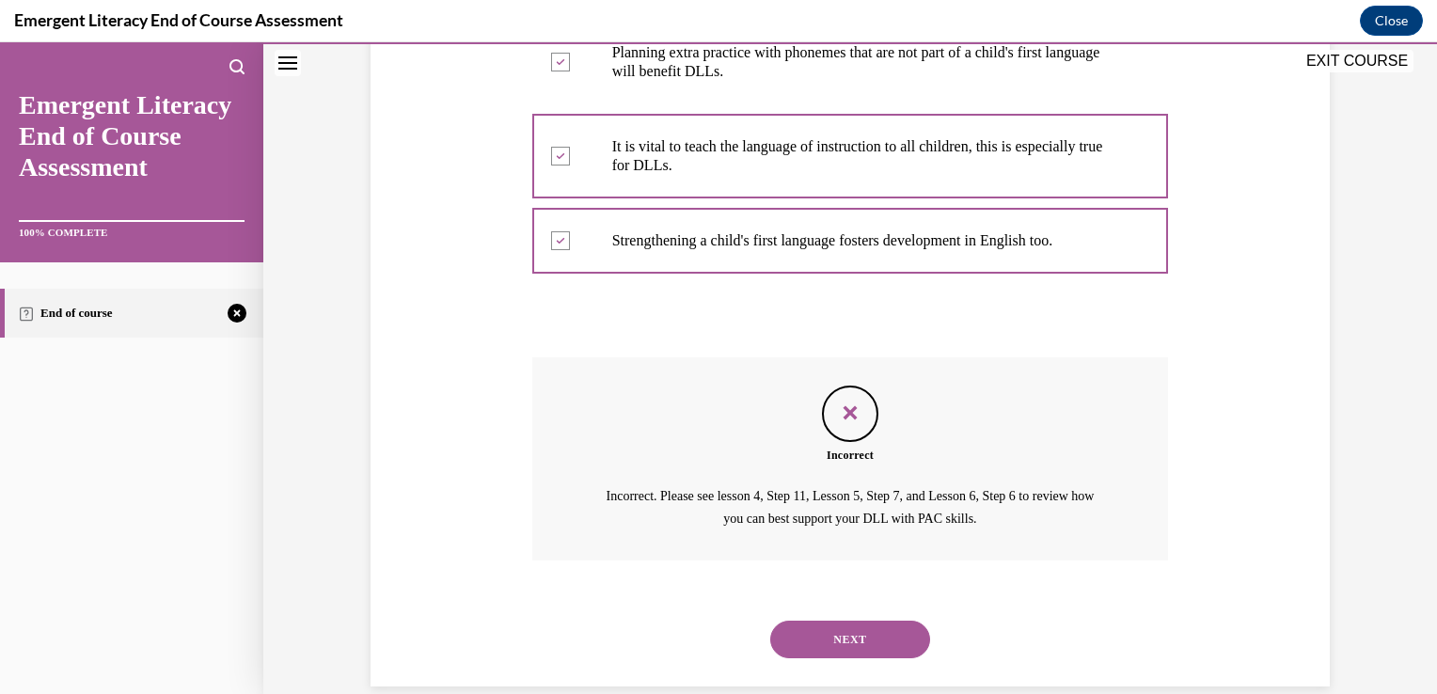
scroll to position [514, 0]
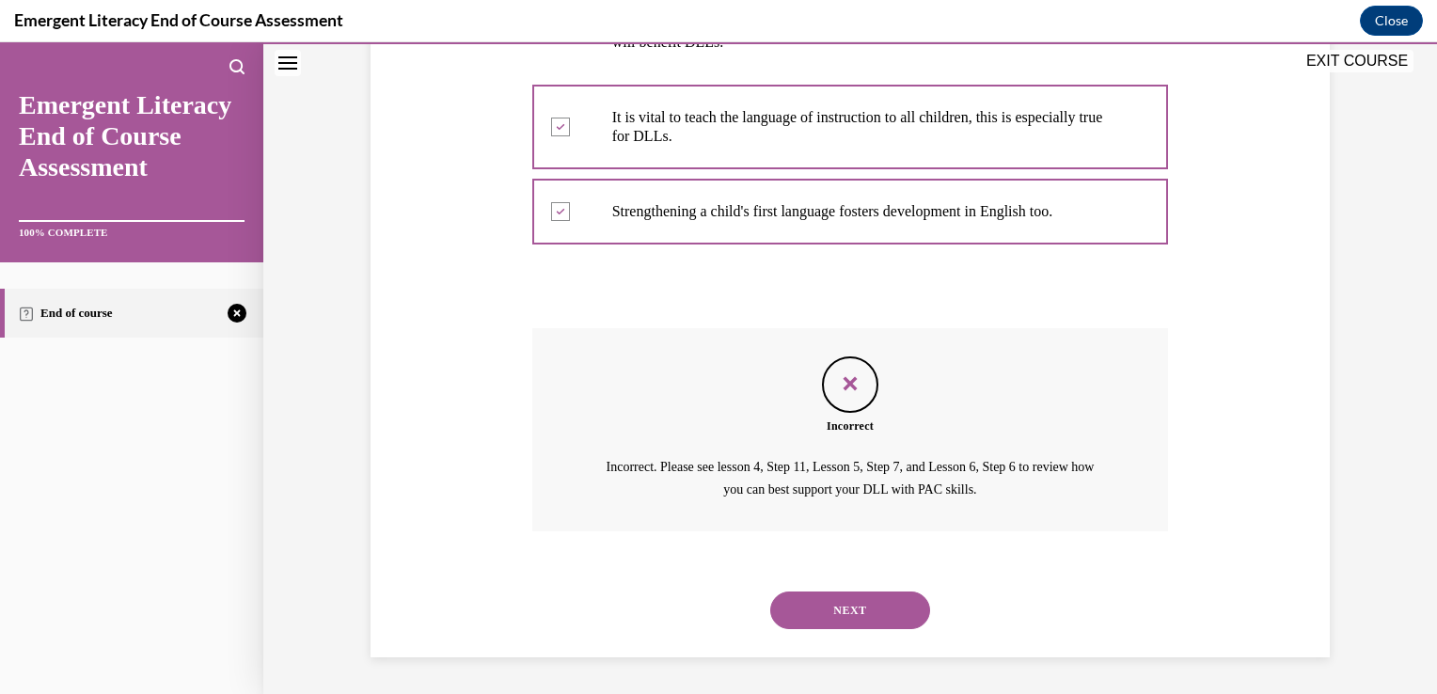
click at [812, 594] on button "NEXT" at bounding box center [850, 611] width 160 height 38
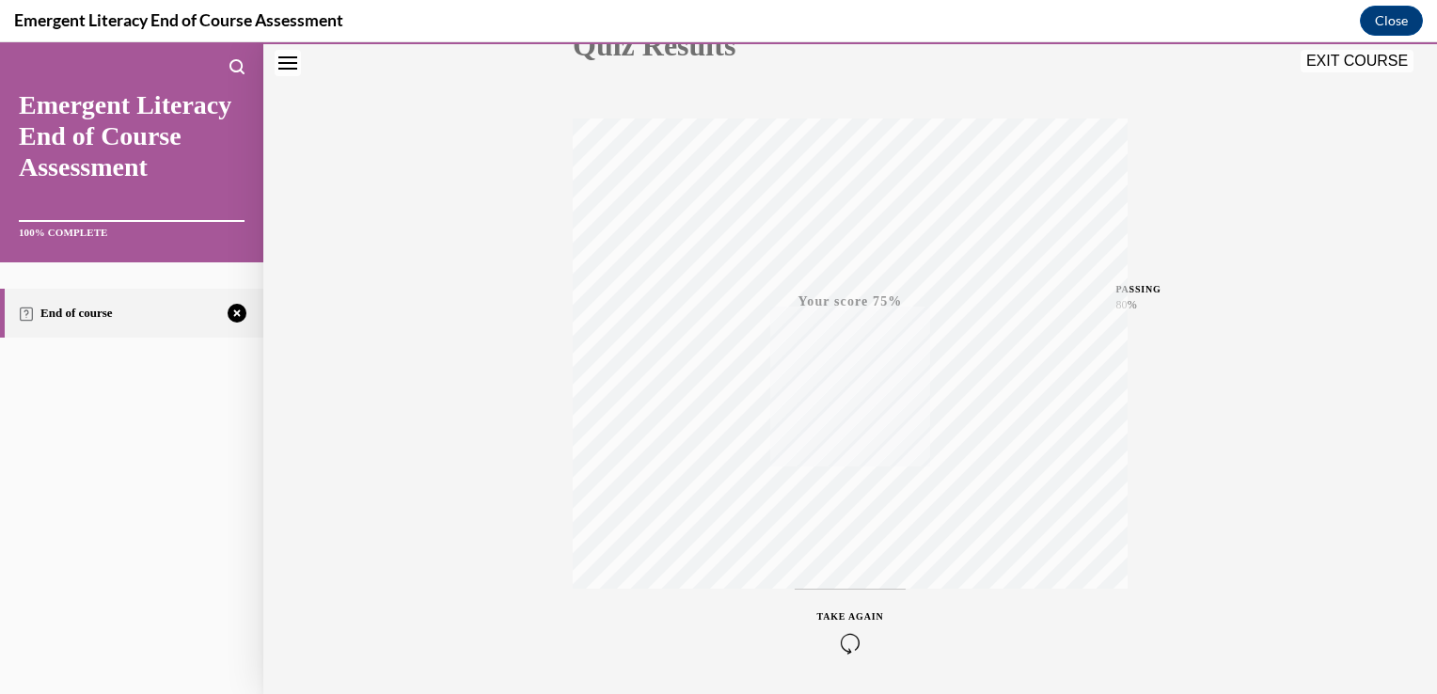
scroll to position [311, 0]
click at [837, 557] on span "TAKE AGAIN" at bounding box center [850, 553] width 67 height 10
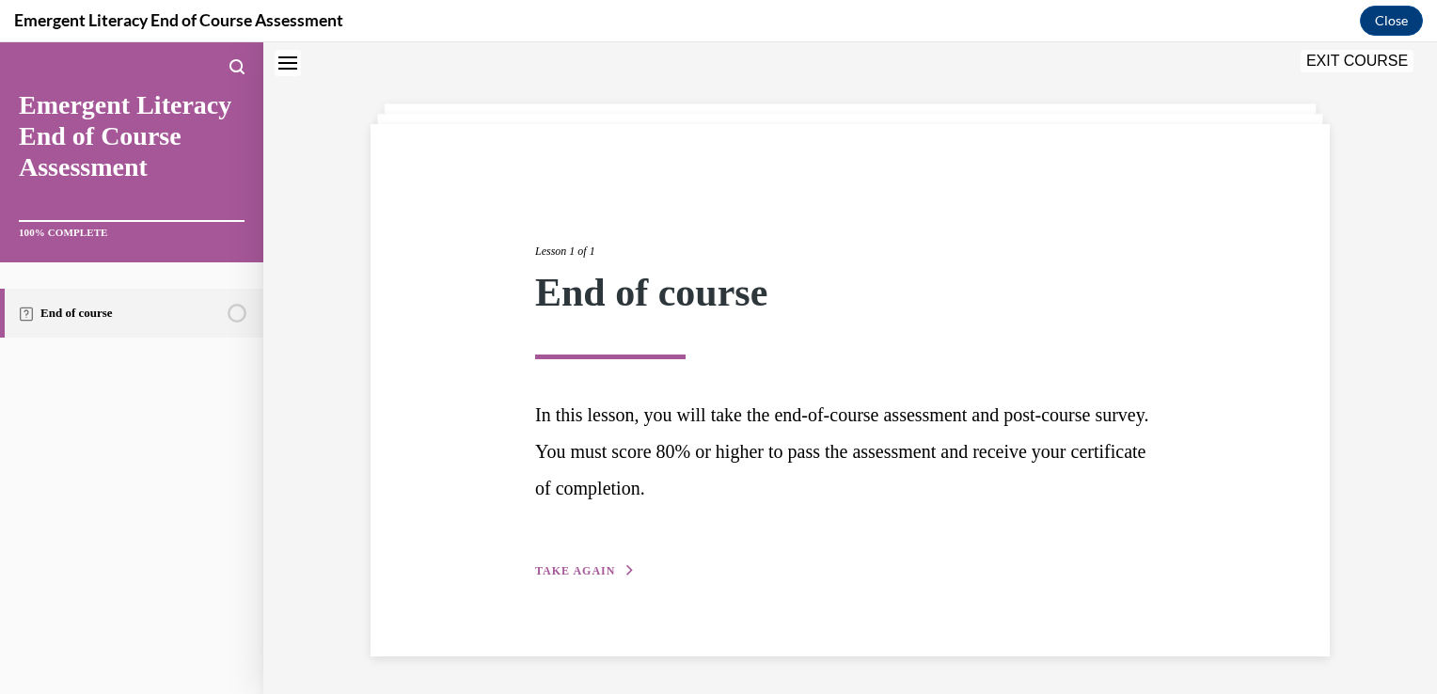
scroll to position [60, 0]
click at [583, 567] on span "TAKE AGAIN" at bounding box center [575, 572] width 80 height 13
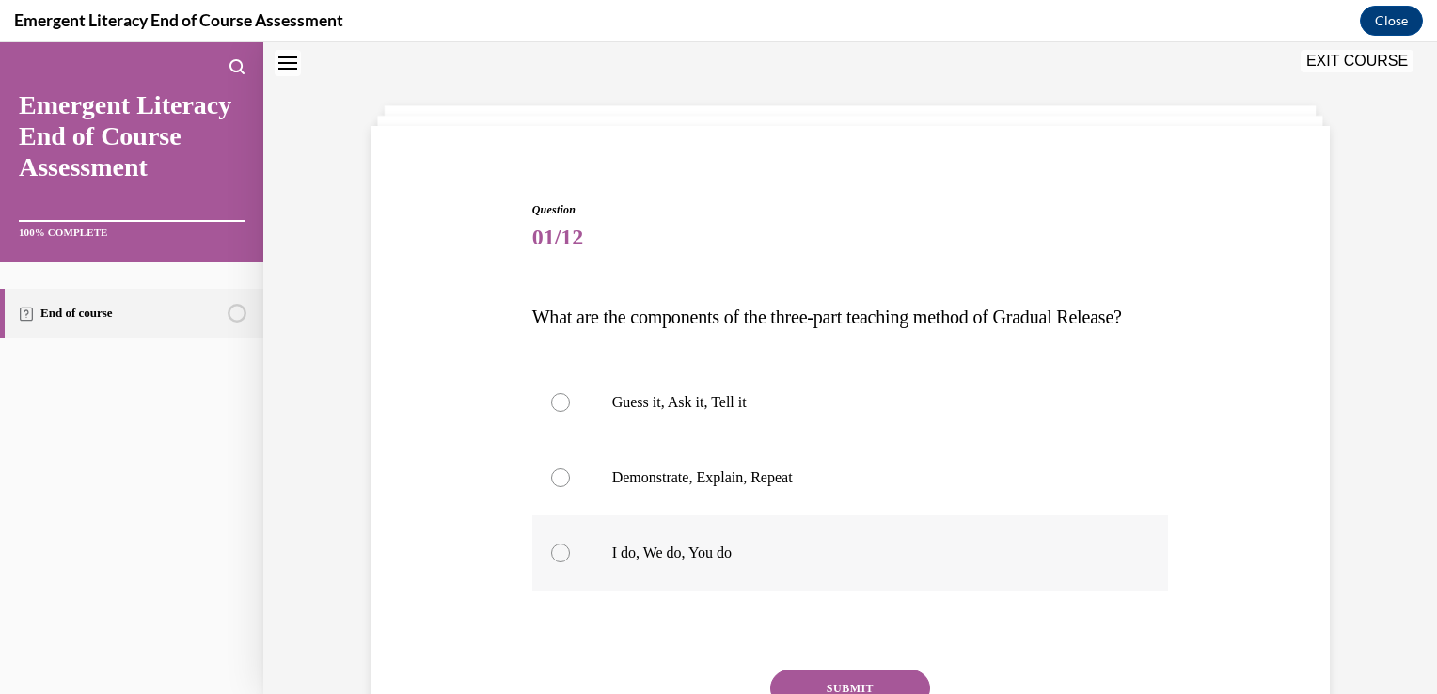
click at [553, 591] on label "I do, We do, You do" at bounding box center [850, 552] width 637 height 75
click at [553, 562] on input "I do, We do, You do" at bounding box center [560, 553] width 19 height 19
radio input "true"
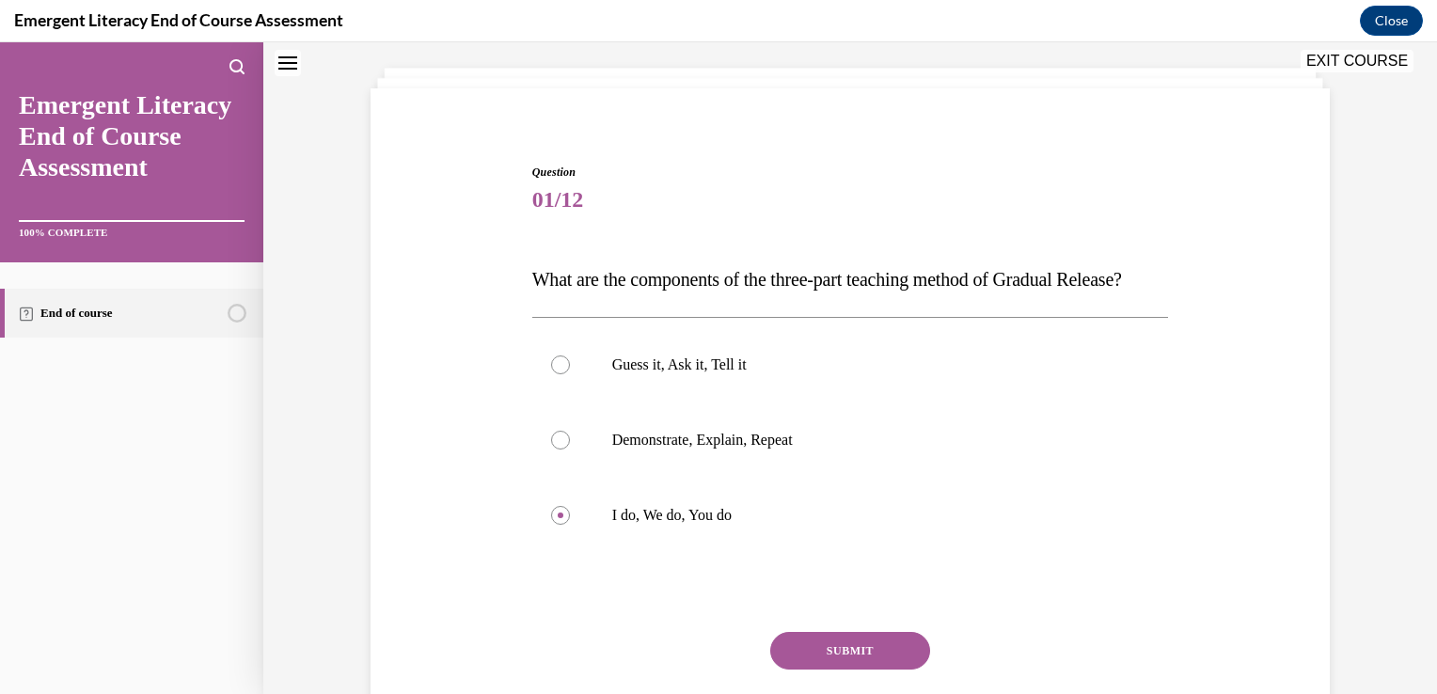
scroll to position [264, 0]
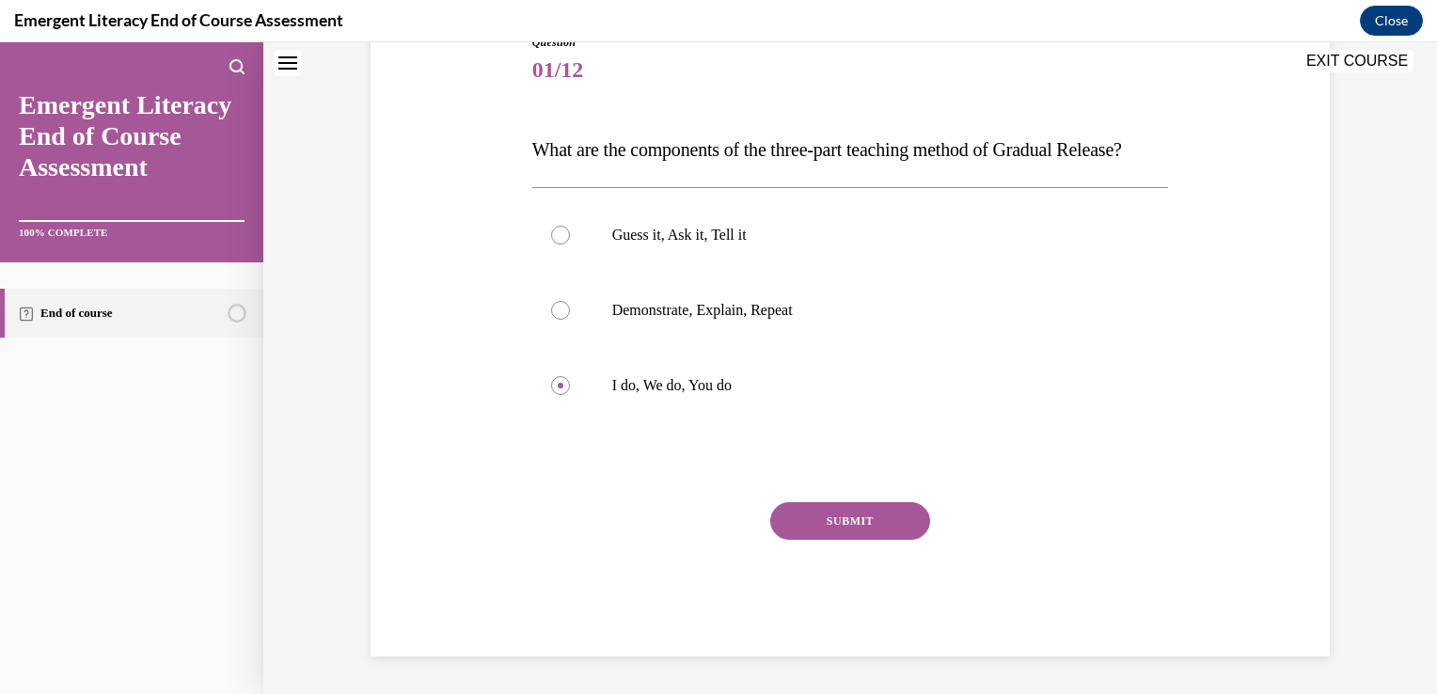
click at [852, 517] on button "SUBMIT" at bounding box center [850, 521] width 160 height 38
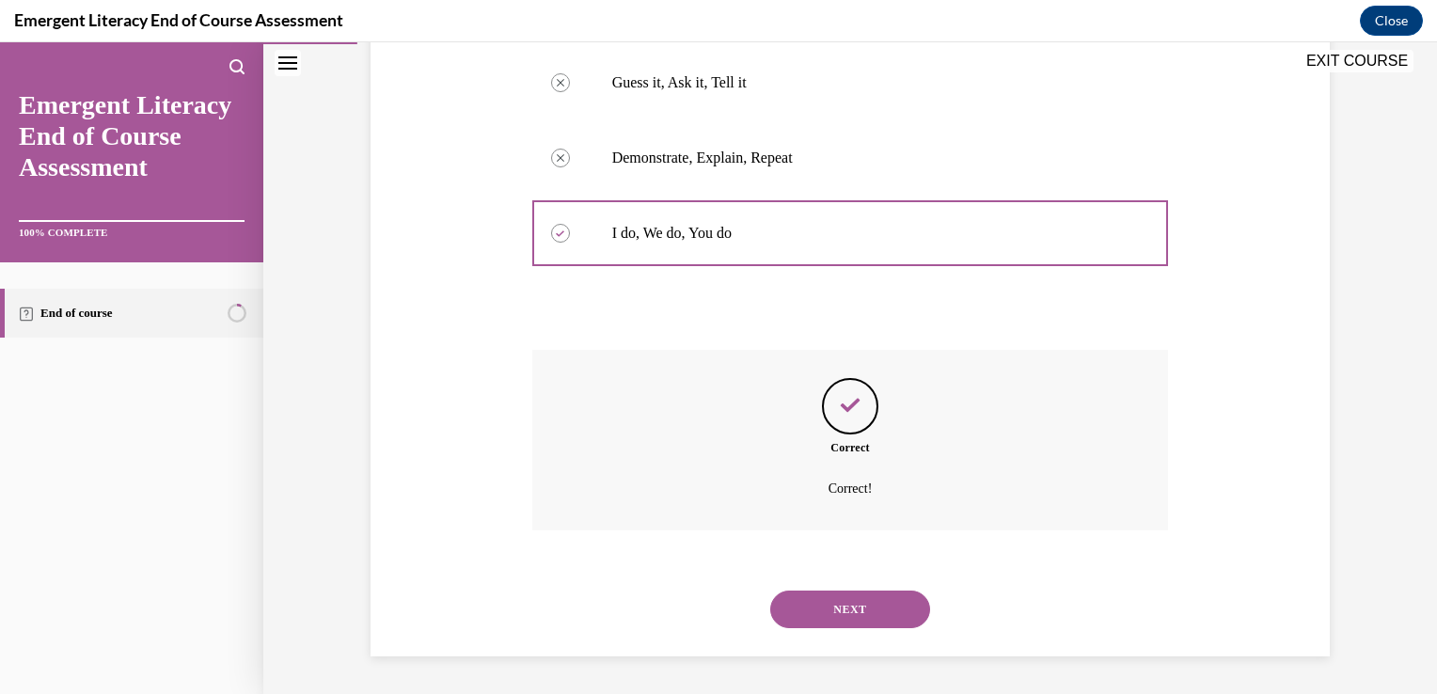
scroll to position [417, 0]
click at [847, 612] on button "NEXT" at bounding box center [850, 610] width 160 height 38
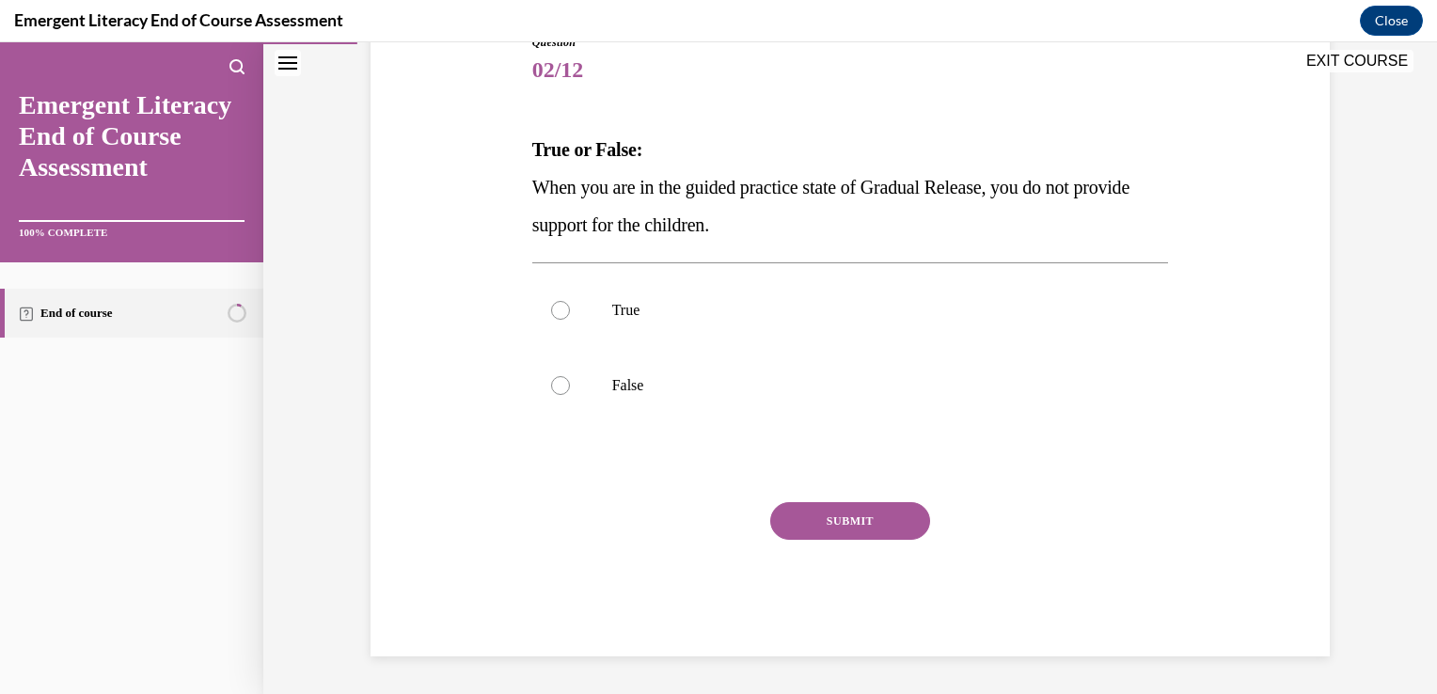
scroll to position [209, 0]
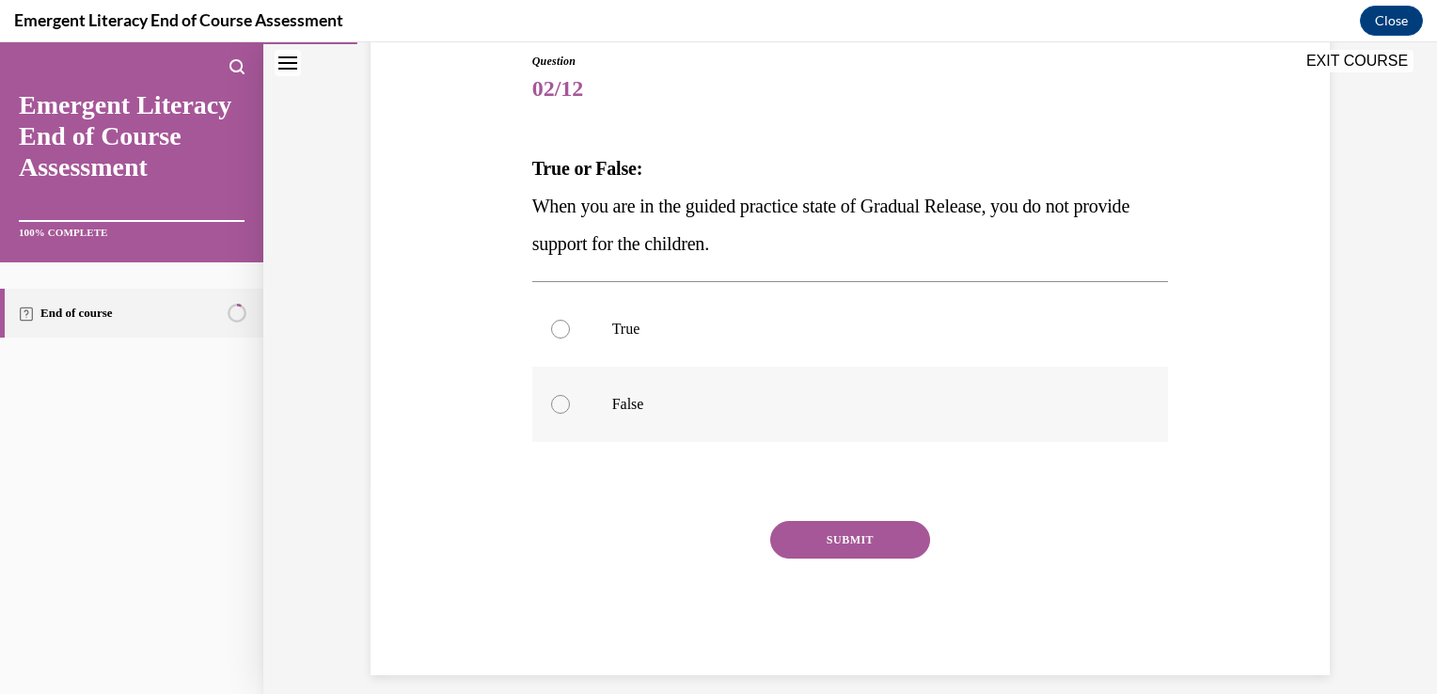
click at [553, 387] on label "False" at bounding box center [850, 404] width 637 height 75
click at [553, 395] on input "False" at bounding box center [560, 404] width 19 height 19
radio input "true"
click at [865, 531] on button "SUBMIT" at bounding box center [850, 540] width 160 height 38
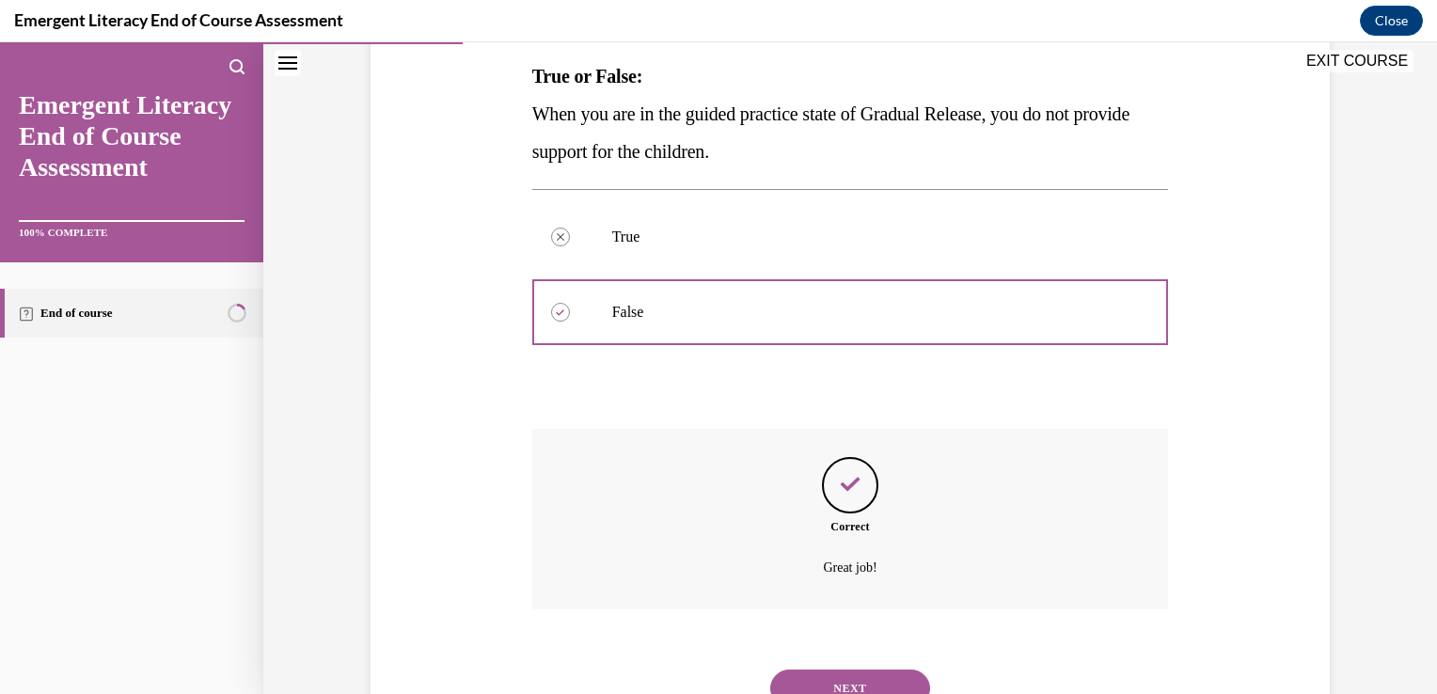
scroll to position [379, 0]
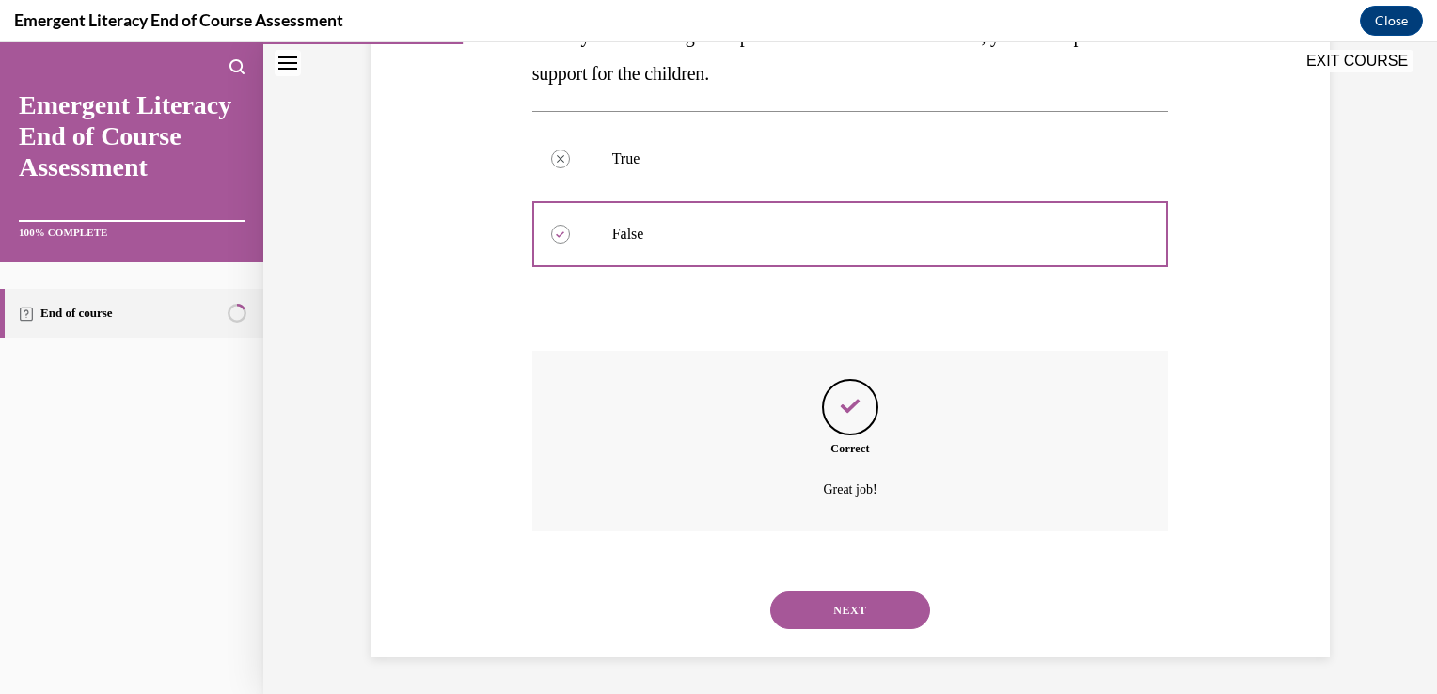
click at [843, 613] on button "NEXT" at bounding box center [850, 611] width 160 height 38
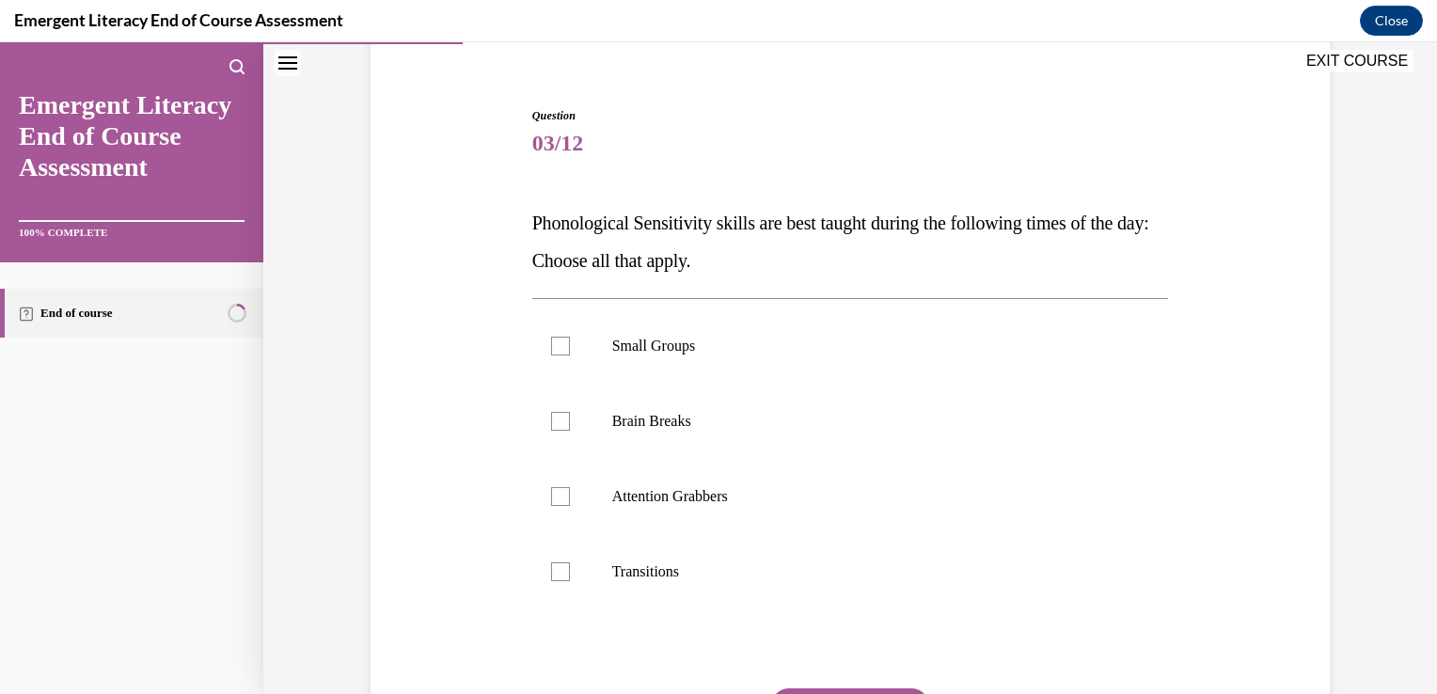
scroll to position [188, 0]
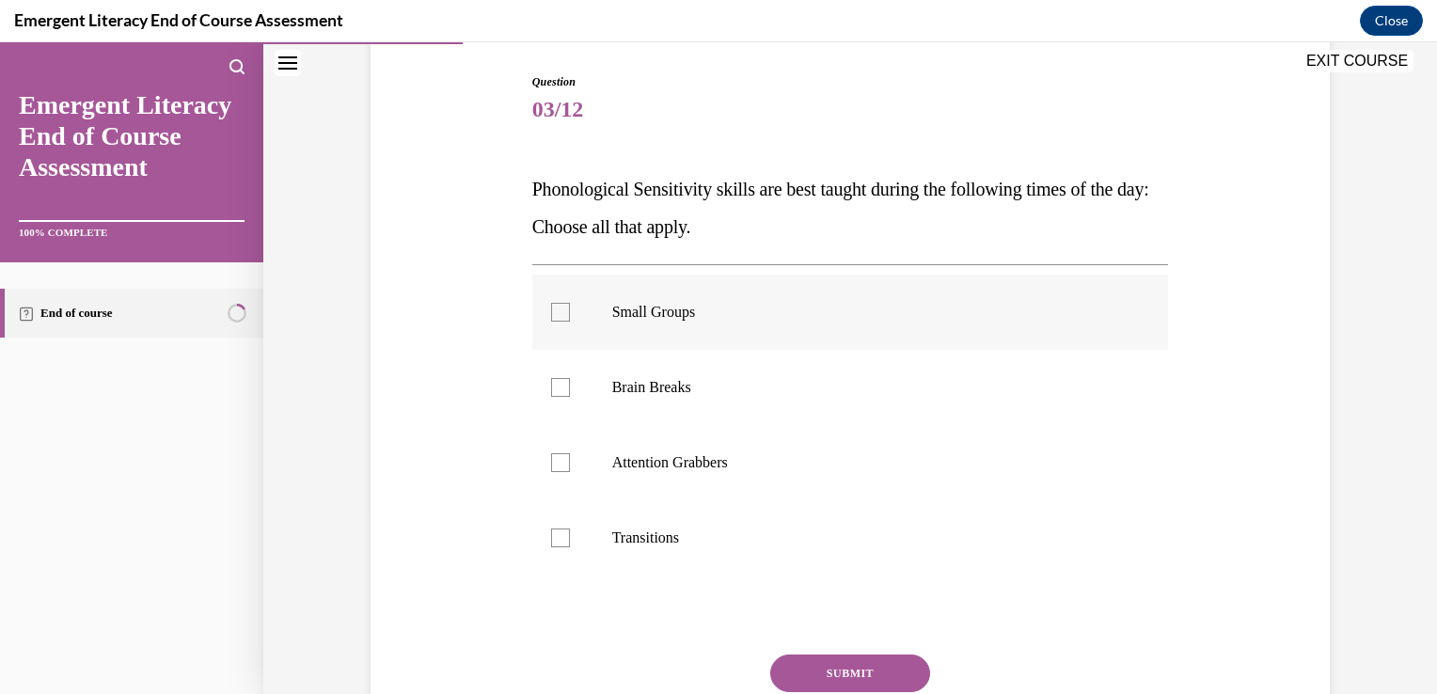
click at [551, 309] on div at bounding box center [560, 312] width 19 height 19
click at [551, 309] on input "Small Groups" at bounding box center [560, 312] width 19 height 19
checkbox input "true"
click at [551, 394] on div at bounding box center [560, 387] width 19 height 19
click at [551, 394] on input "Brain Breaks" at bounding box center [560, 387] width 19 height 19
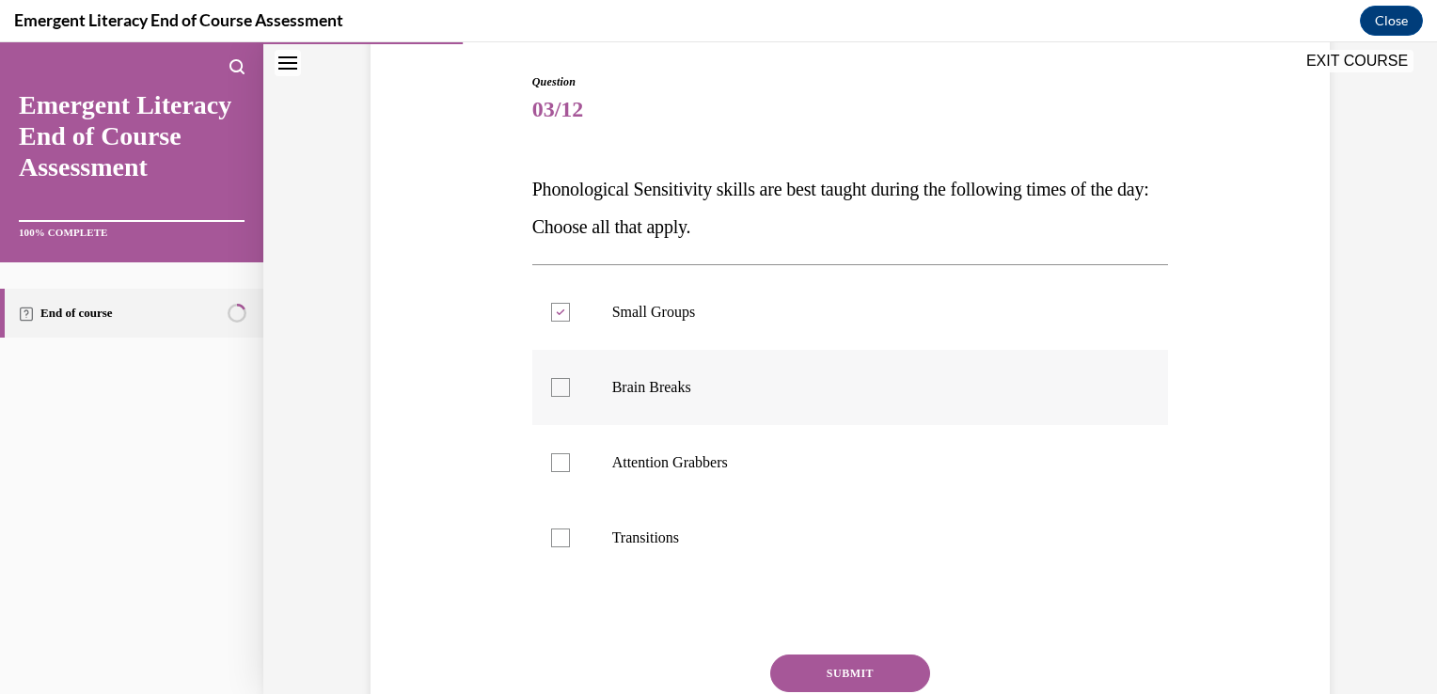
checkbox input "true"
click at [551, 468] on div at bounding box center [560, 462] width 19 height 19
click at [551, 468] on input "Attention Grabbers" at bounding box center [560, 462] width 19 height 19
checkbox input "true"
click at [551, 535] on div at bounding box center [560, 538] width 19 height 19
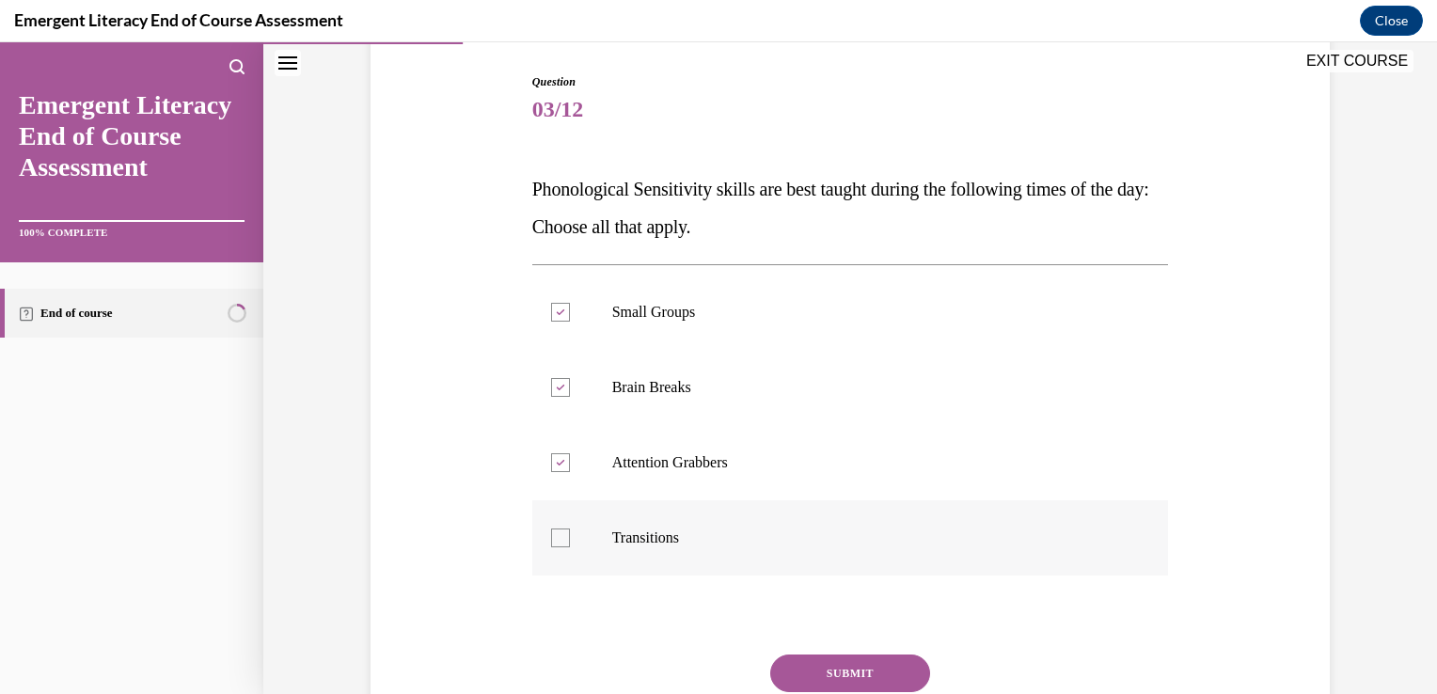
click at [551, 535] on input "Transitions" at bounding box center [560, 538] width 19 height 19
checkbox input "true"
click at [810, 676] on button "SUBMIT" at bounding box center [850, 674] width 160 height 38
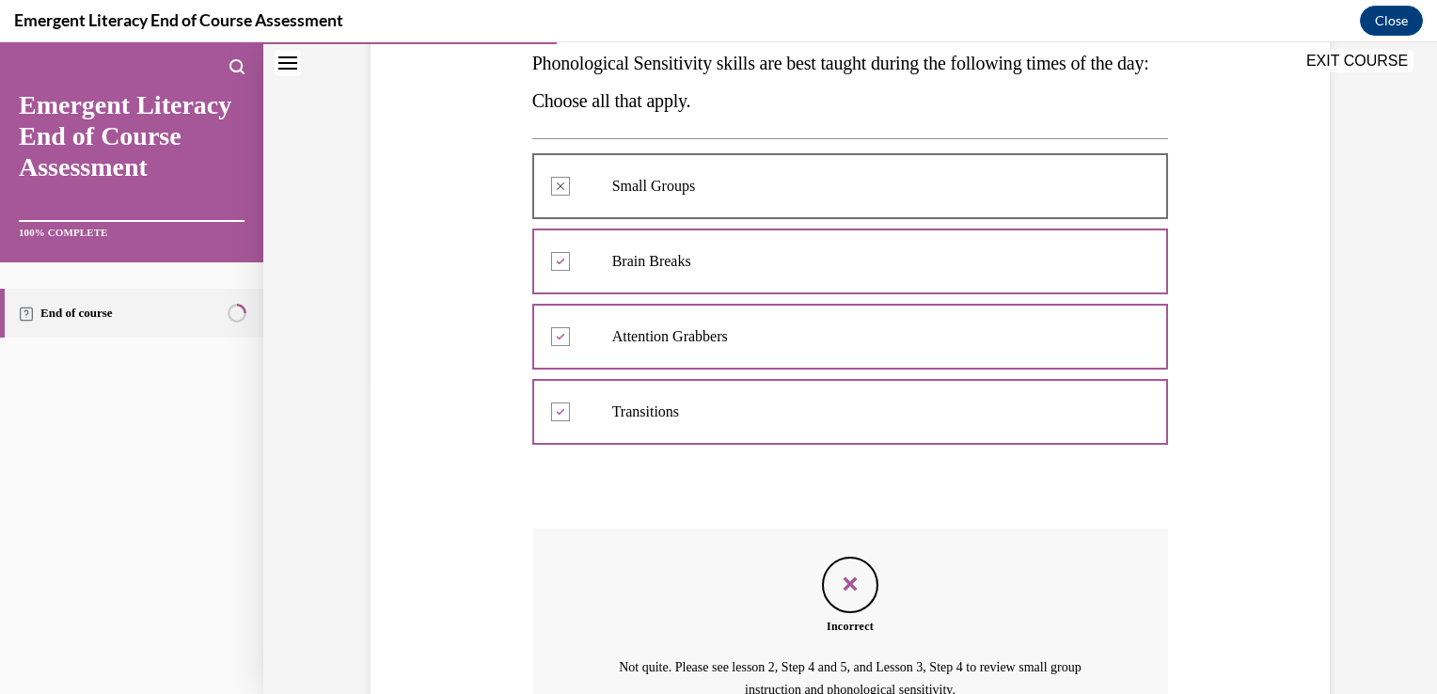
scroll to position [514, 0]
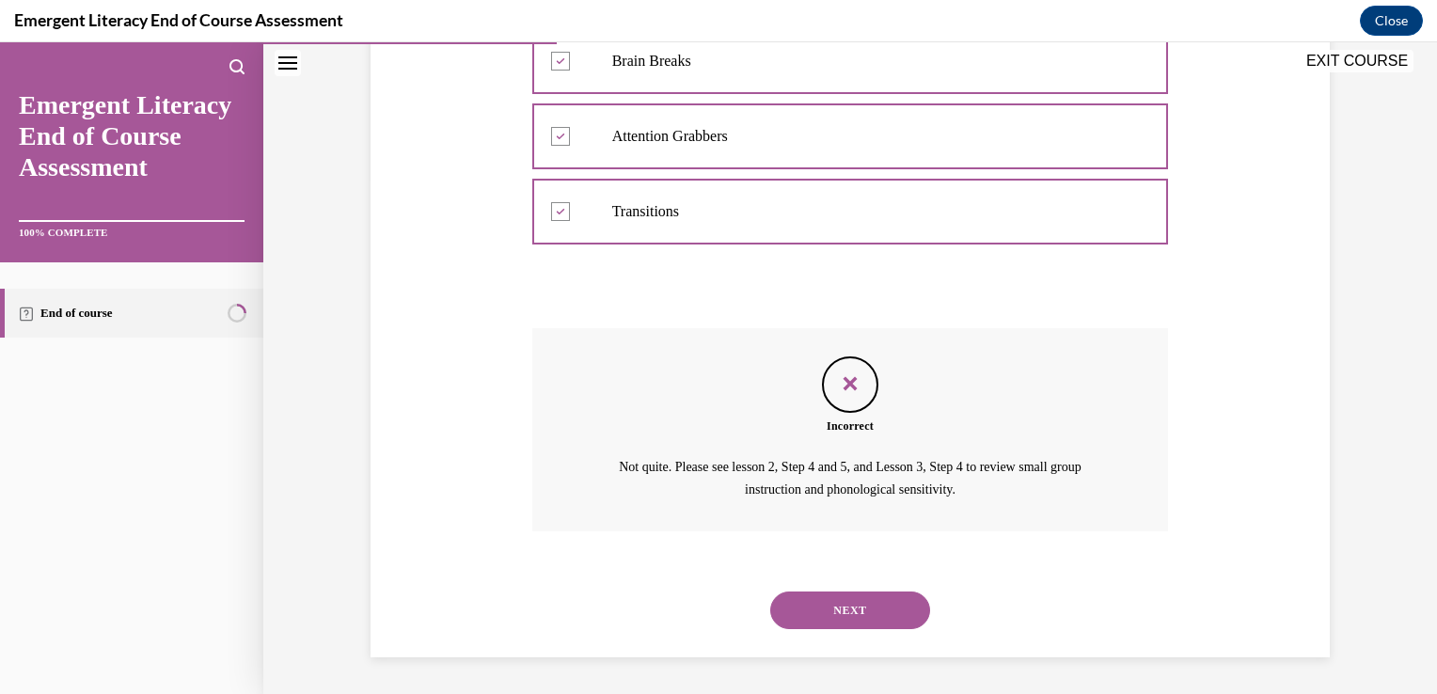
click at [880, 613] on button "NEXT" at bounding box center [850, 611] width 160 height 38
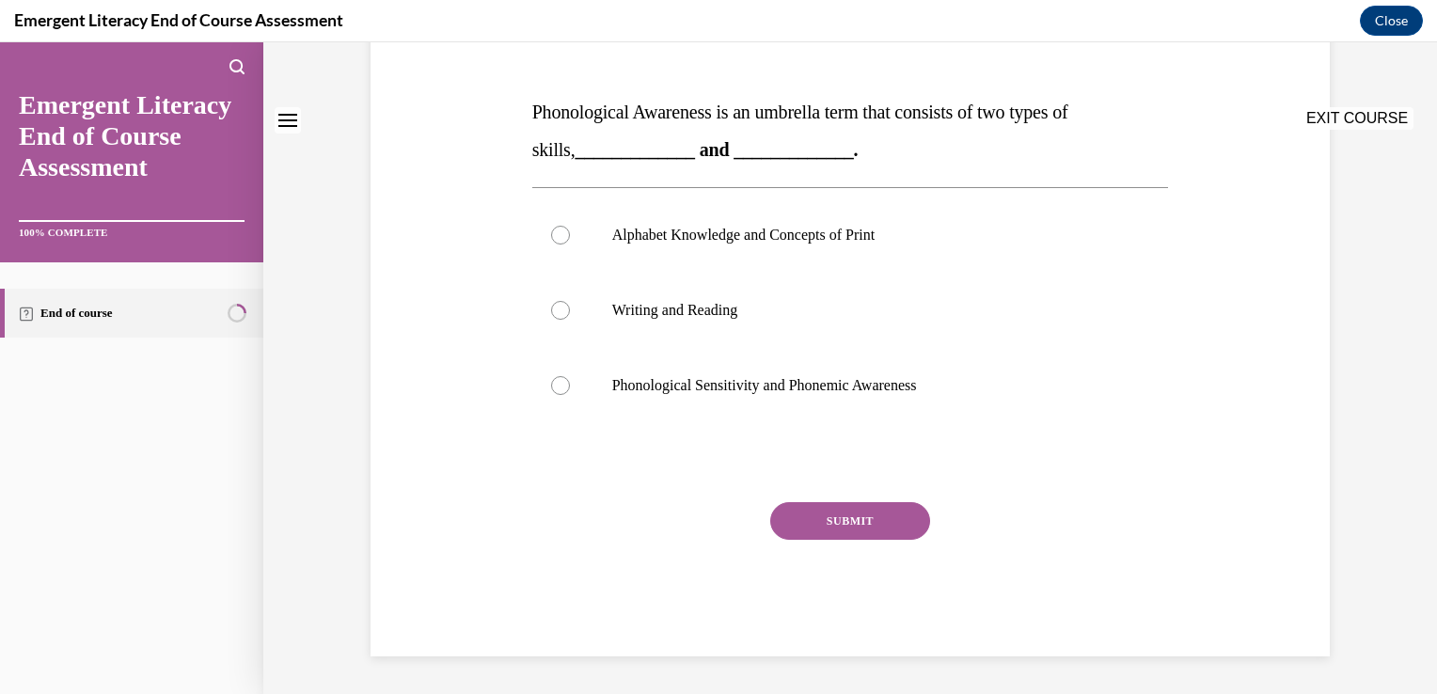
scroll to position [0, 0]
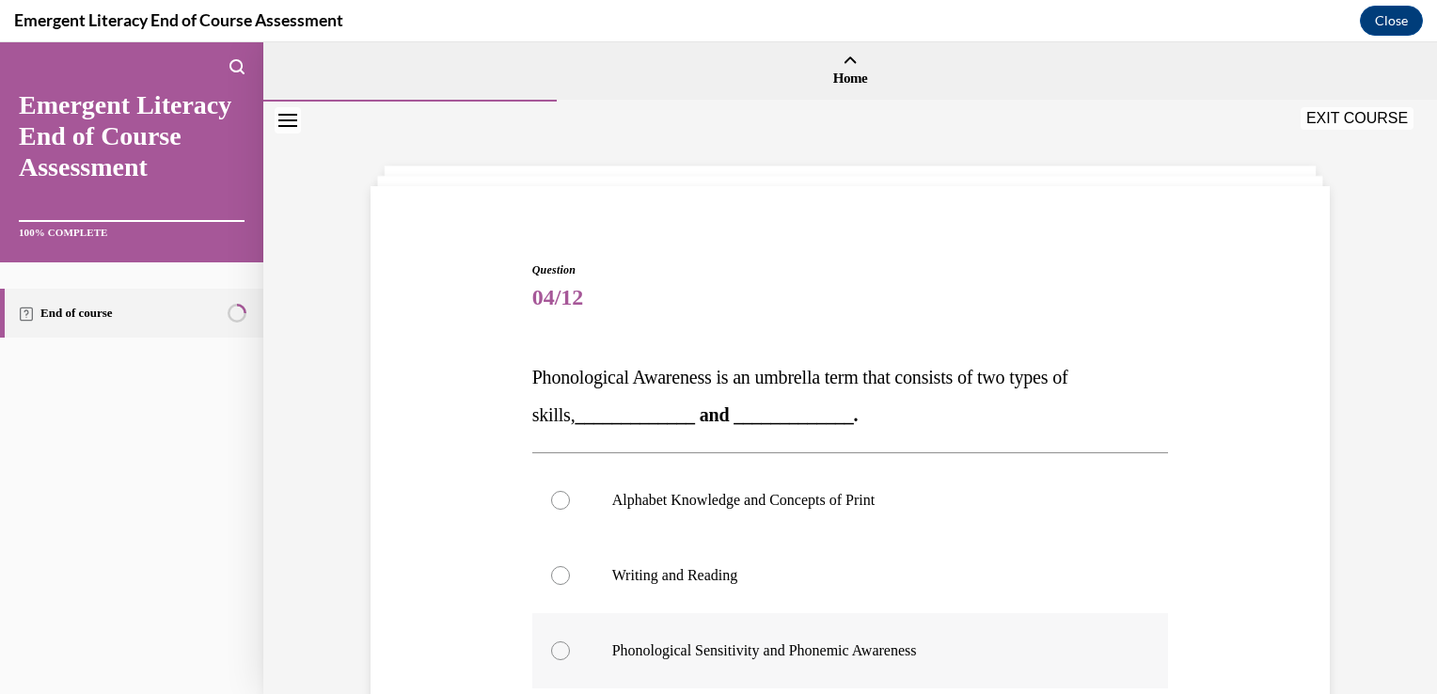
click at [553, 654] on div at bounding box center [560, 650] width 19 height 19
click at [553, 654] on input "Phonological Sensitivity and Phonemic Awareness" at bounding box center [560, 650] width 19 height 19
radio input "true"
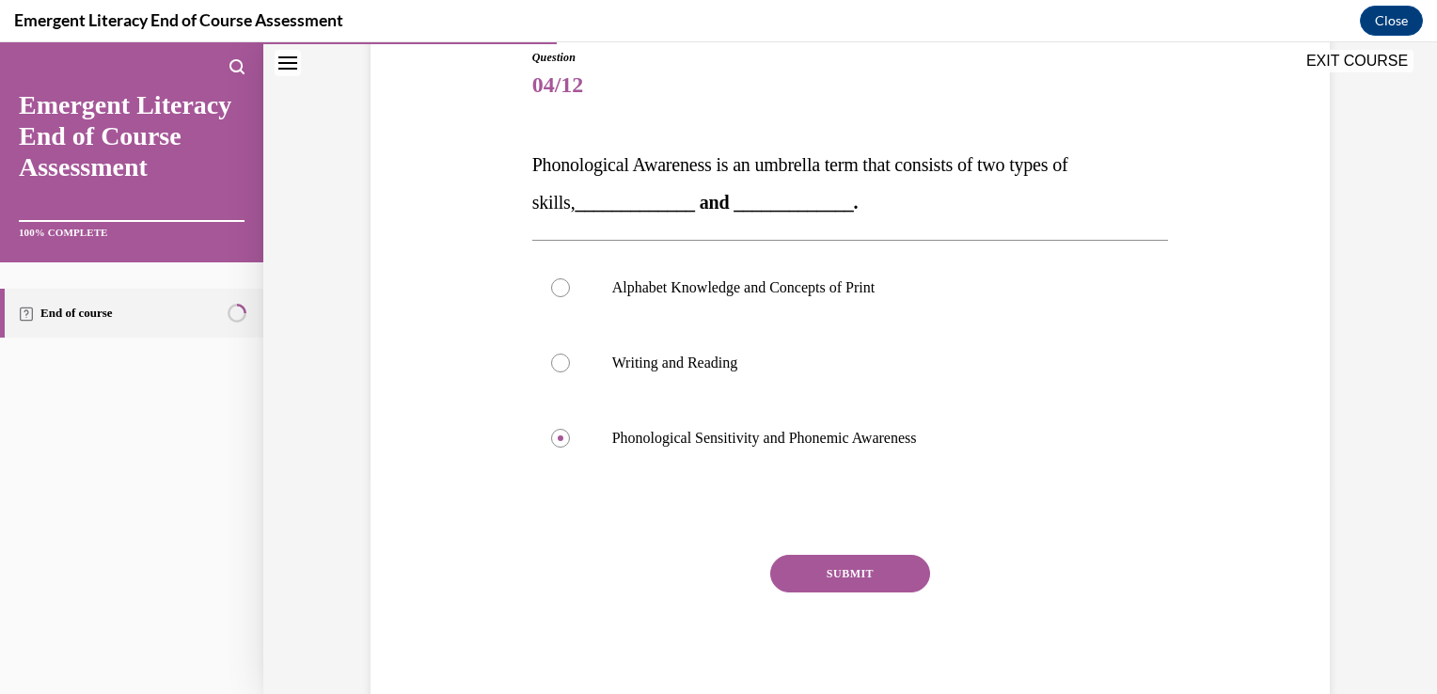
scroll to position [264, 0]
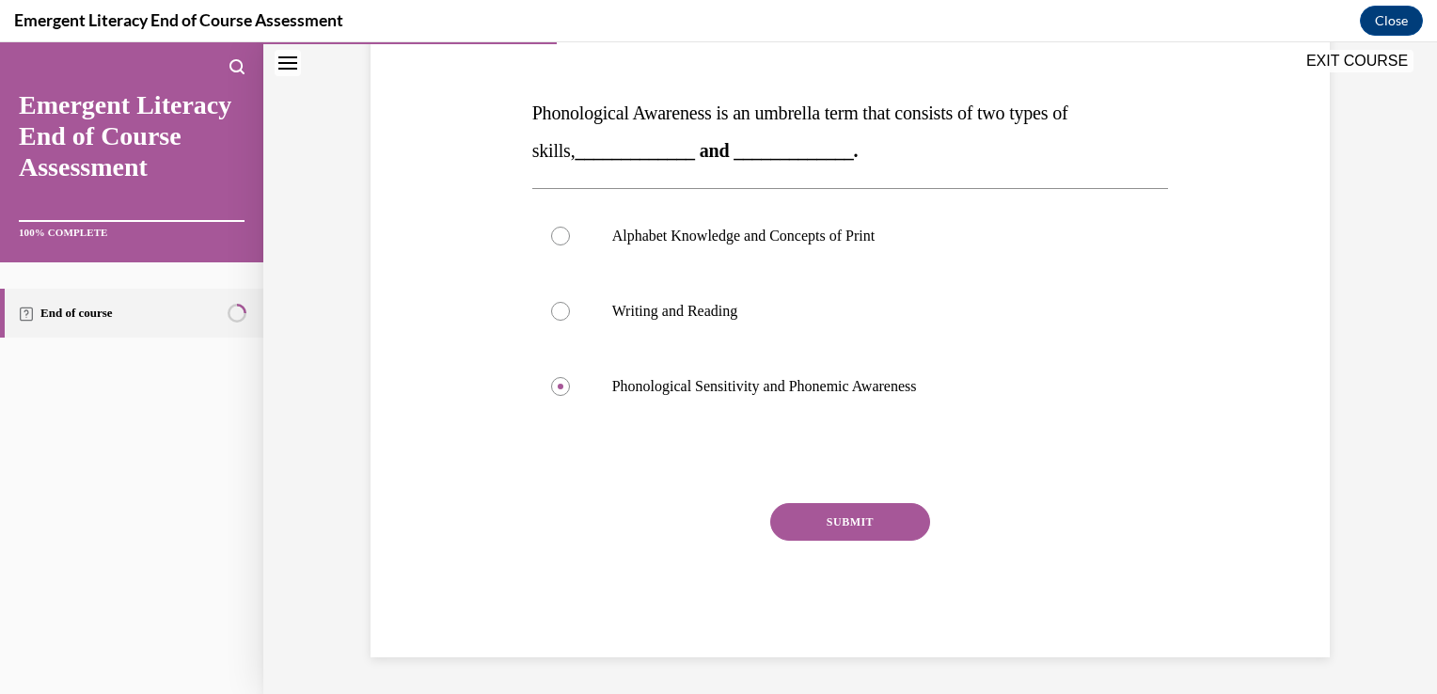
click at [843, 524] on button "SUBMIT" at bounding box center [850, 522] width 160 height 38
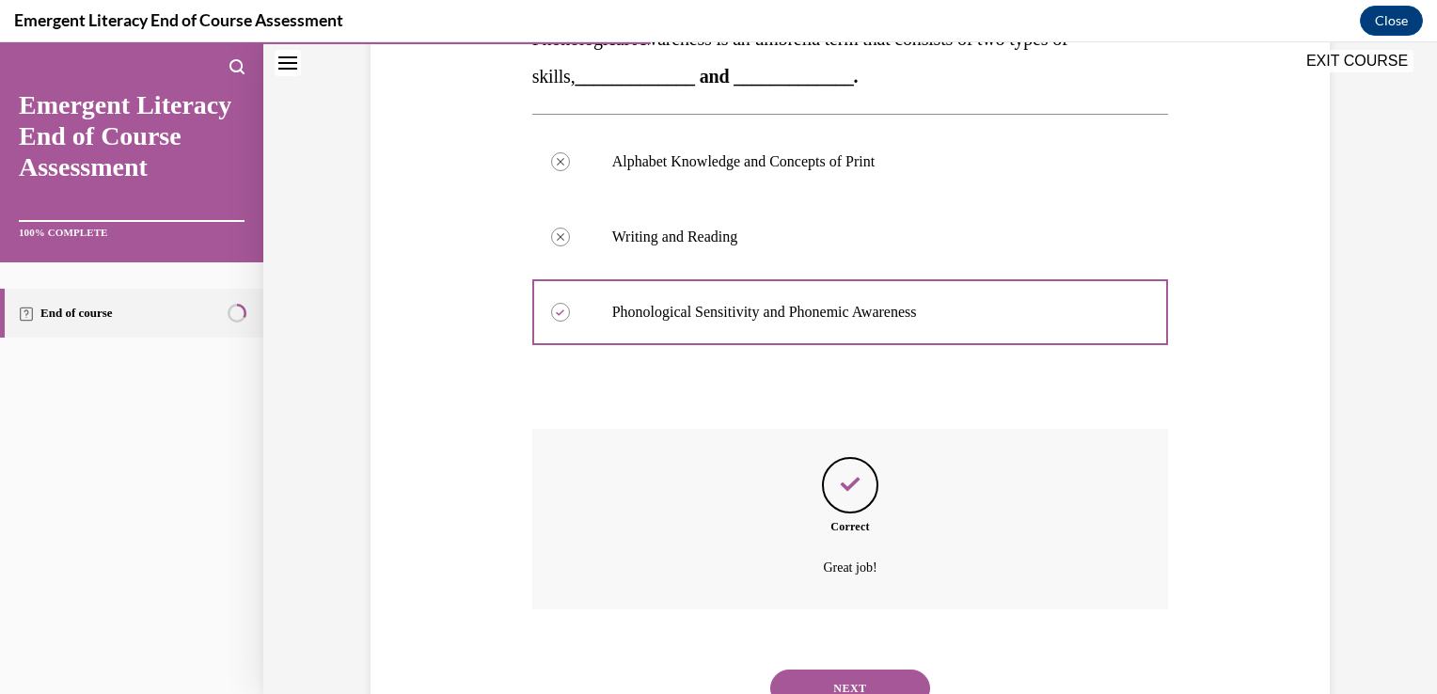
scroll to position [417, 0]
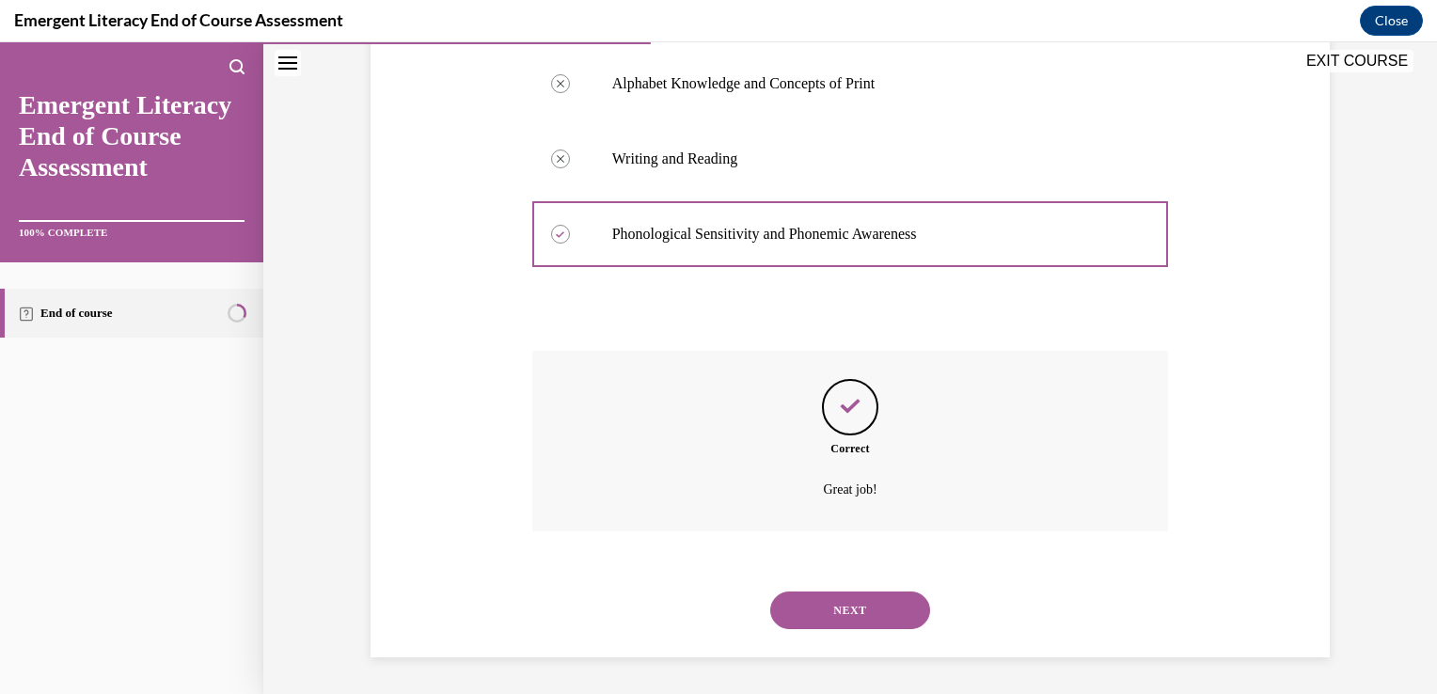
click at [799, 604] on button "NEXT" at bounding box center [850, 611] width 160 height 38
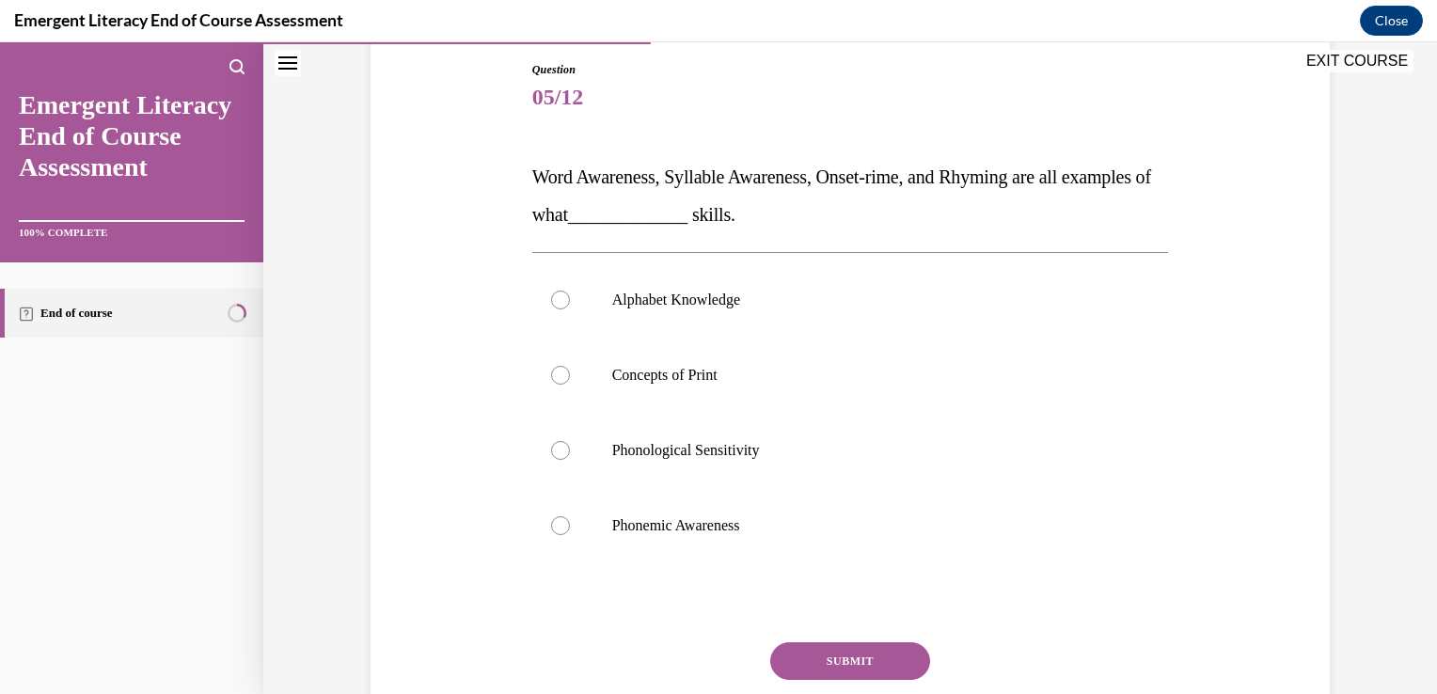
scroll to position [263, 0]
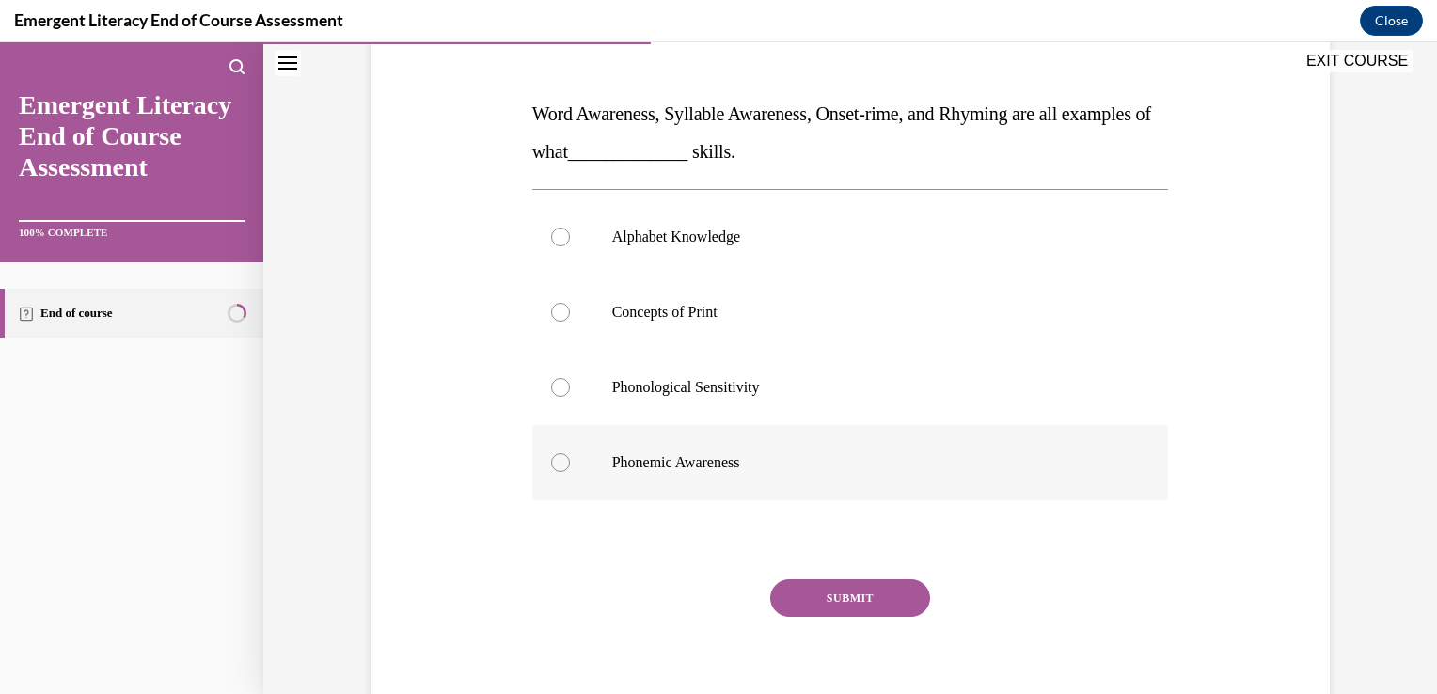
click at [551, 465] on div at bounding box center [560, 462] width 19 height 19
click at [551, 465] on input "Phonemic Awareness" at bounding box center [560, 462] width 19 height 19
radio input "true"
click at [843, 607] on button "SUBMIT" at bounding box center [850, 598] width 160 height 38
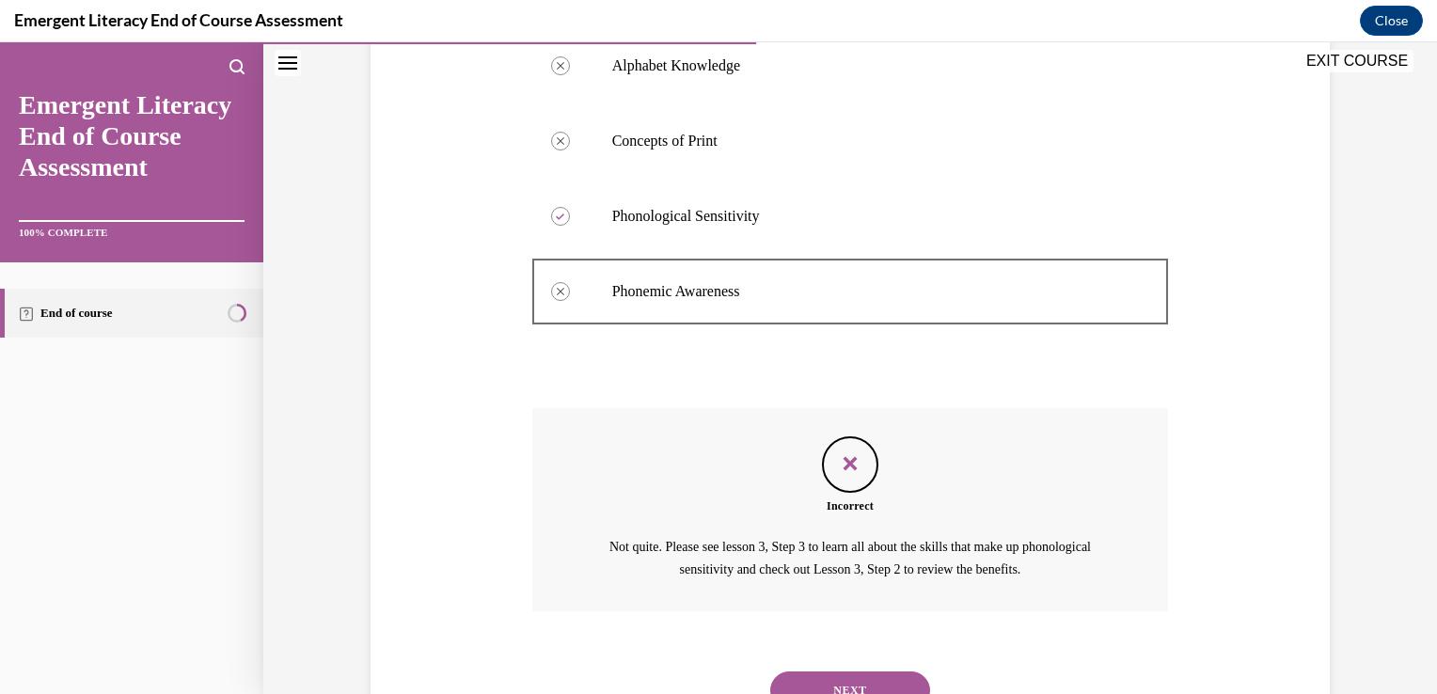
scroll to position [514, 0]
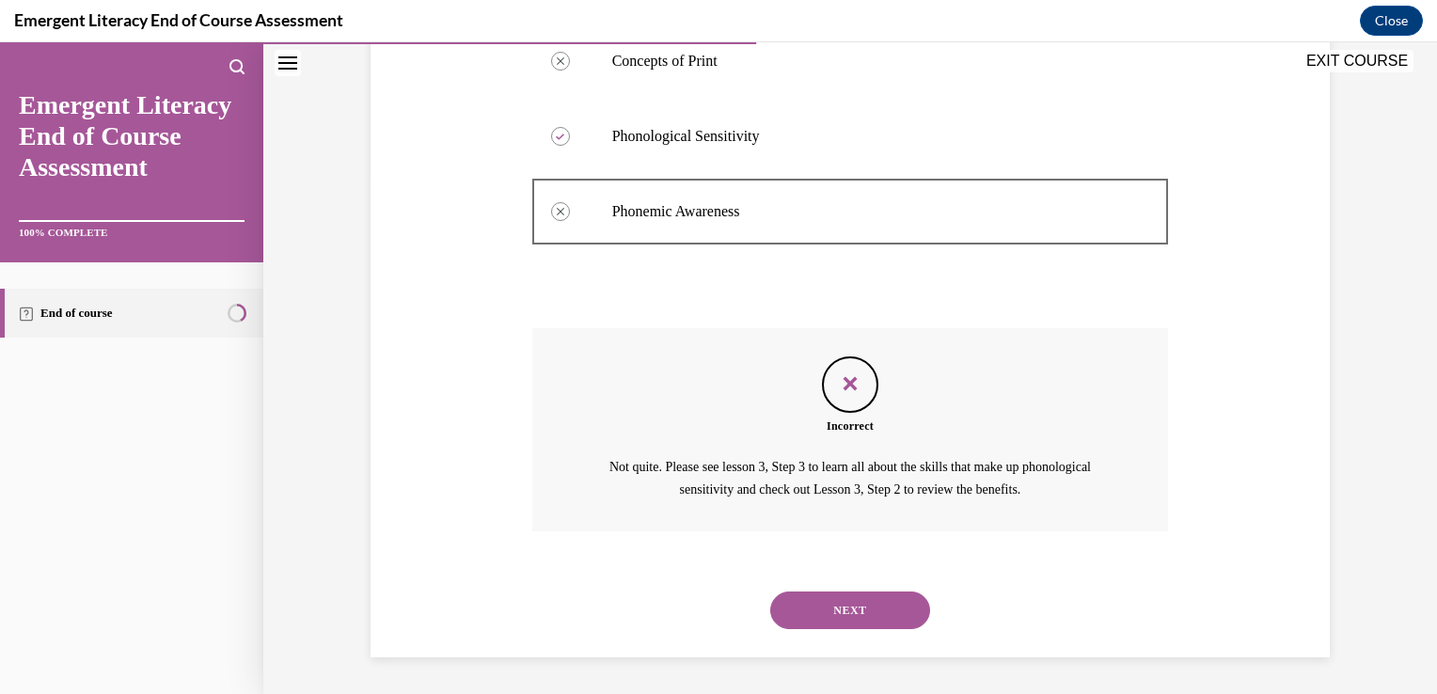
click at [843, 607] on button "NEXT" at bounding box center [850, 611] width 160 height 38
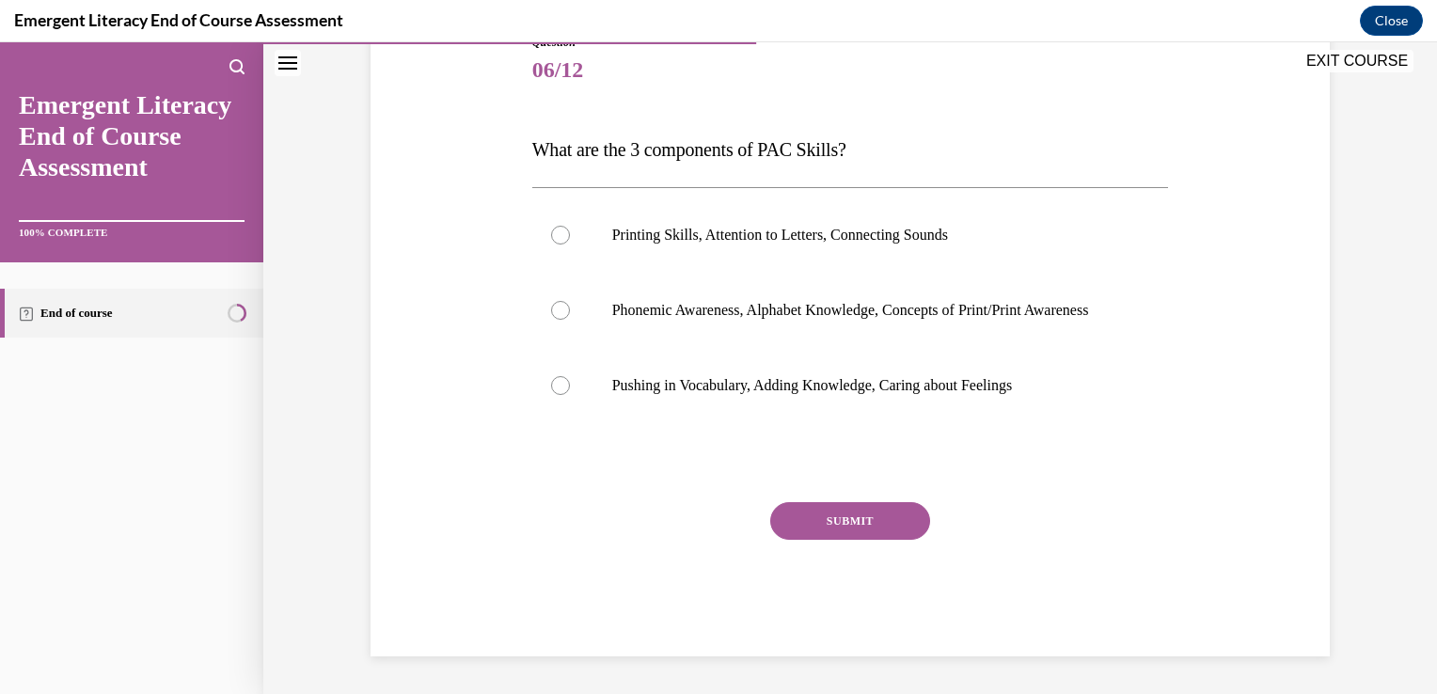
scroll to position [209, 0]
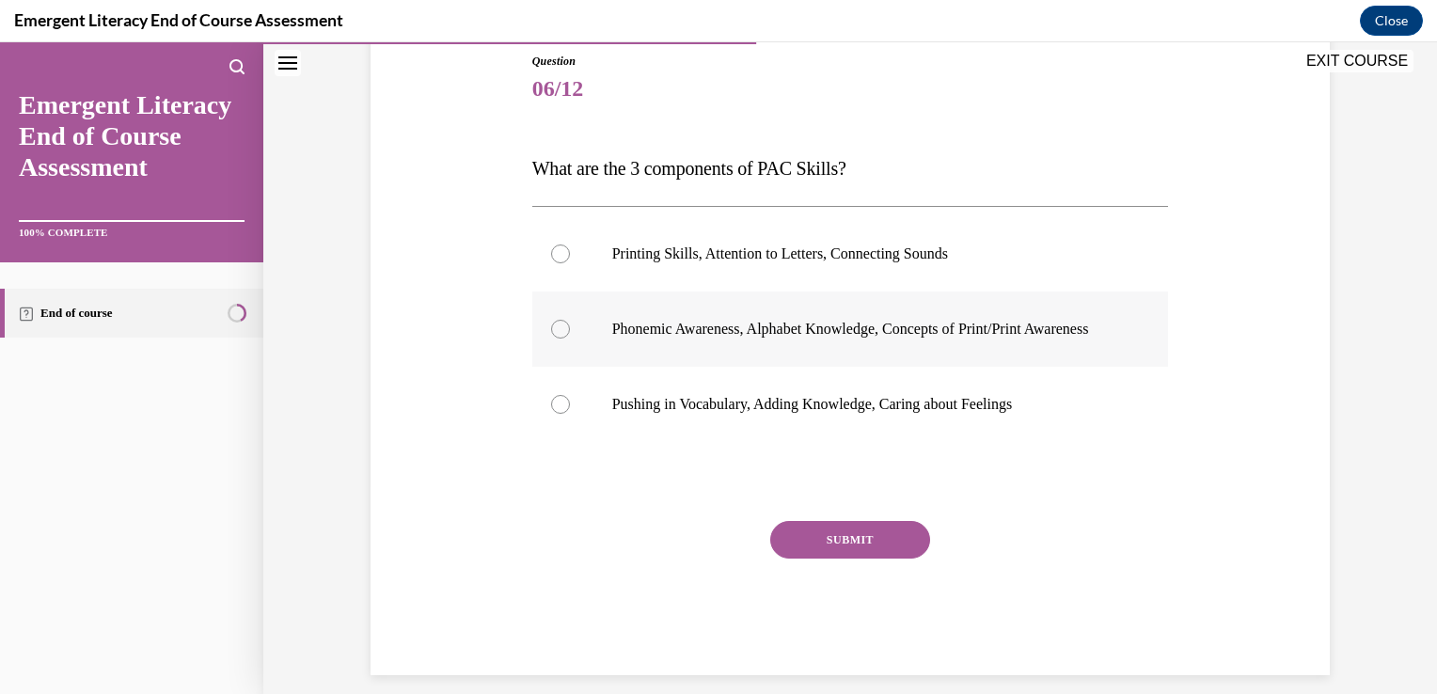
click at [542, 329] on label "Phonemic Awareness, Alphabet Knowledge, Concepts of Print/Print Awareness" at bounding box center [850, 329] width 637 height 75
click at [551, 329] on input "Phonemic Awareness, Alphabet Knowledge, Concepts of Print/Print Awareness" at bounding box center [560, 329] width 19 height 19
radio input "true"
click at [833, 555] on button "SUBMIT" at bounding box center [850, 540] width 160 height 38
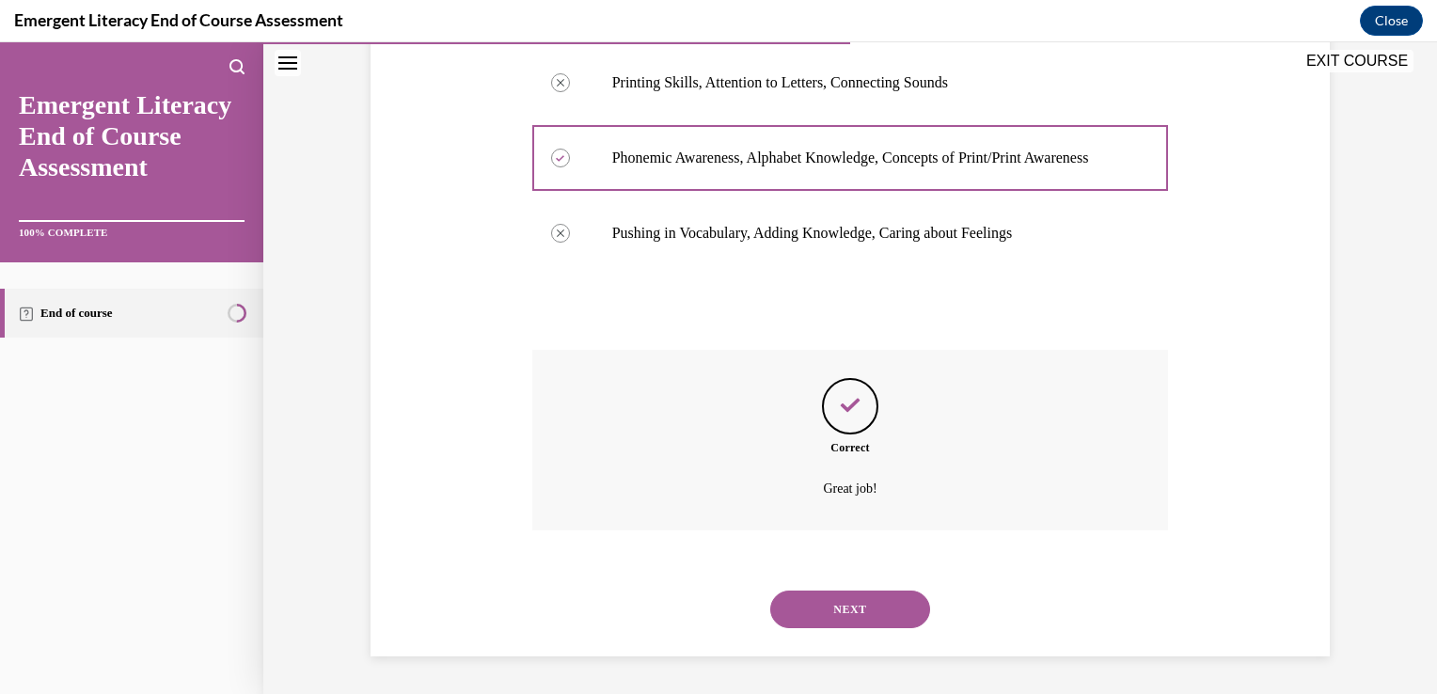
scroll to position [398, 0]
click at [813, 594] on button "NEXT" at bounding box center [850, 610] width 160 height 38
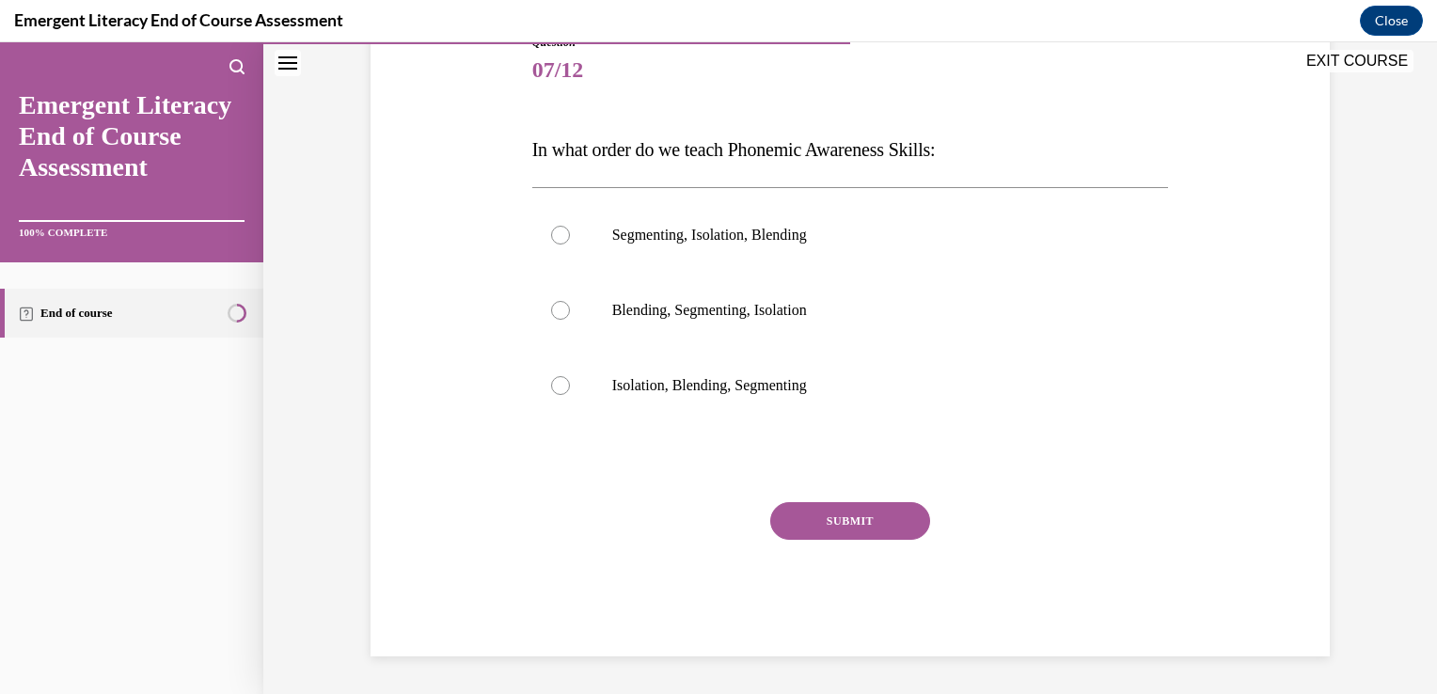
scroll to position [209, 0]
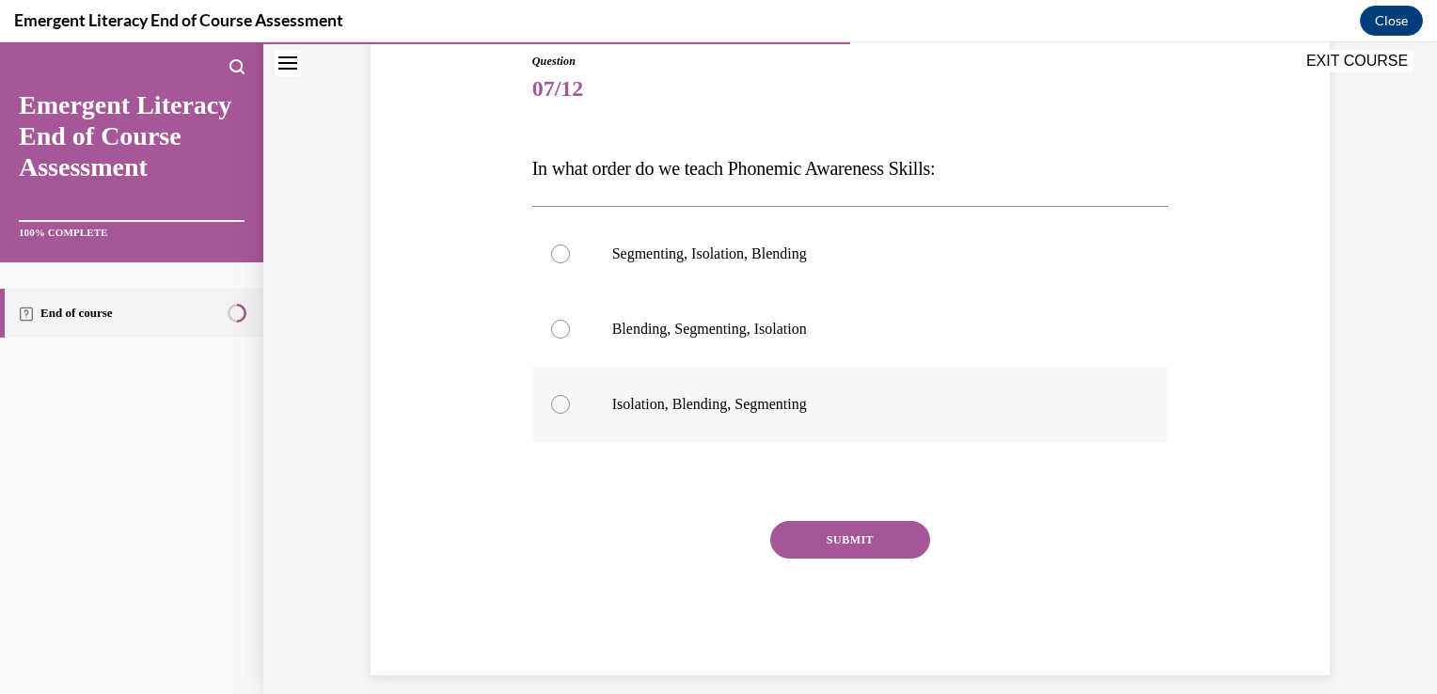
click at [551, 405] on div at bounding box center [560, 404] width 19 height 19
click at [551, 405] on input "Isolation, Blending, Segmenting" at bounding box center [560, 404] width 19 height 19
radio input "true"
click at [877, 533] on button "SUBMIT" at bounding box center [850, 540] width 160 height 38
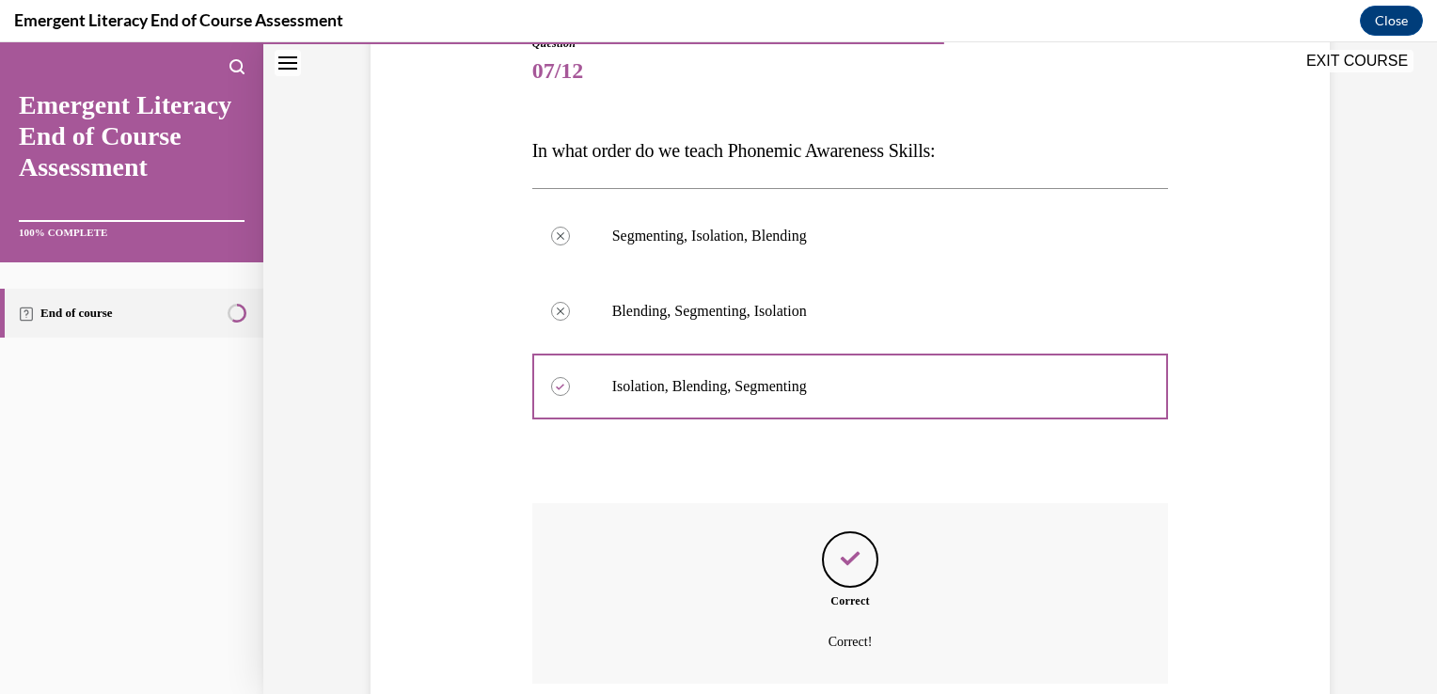
scroll to position [379, 0]
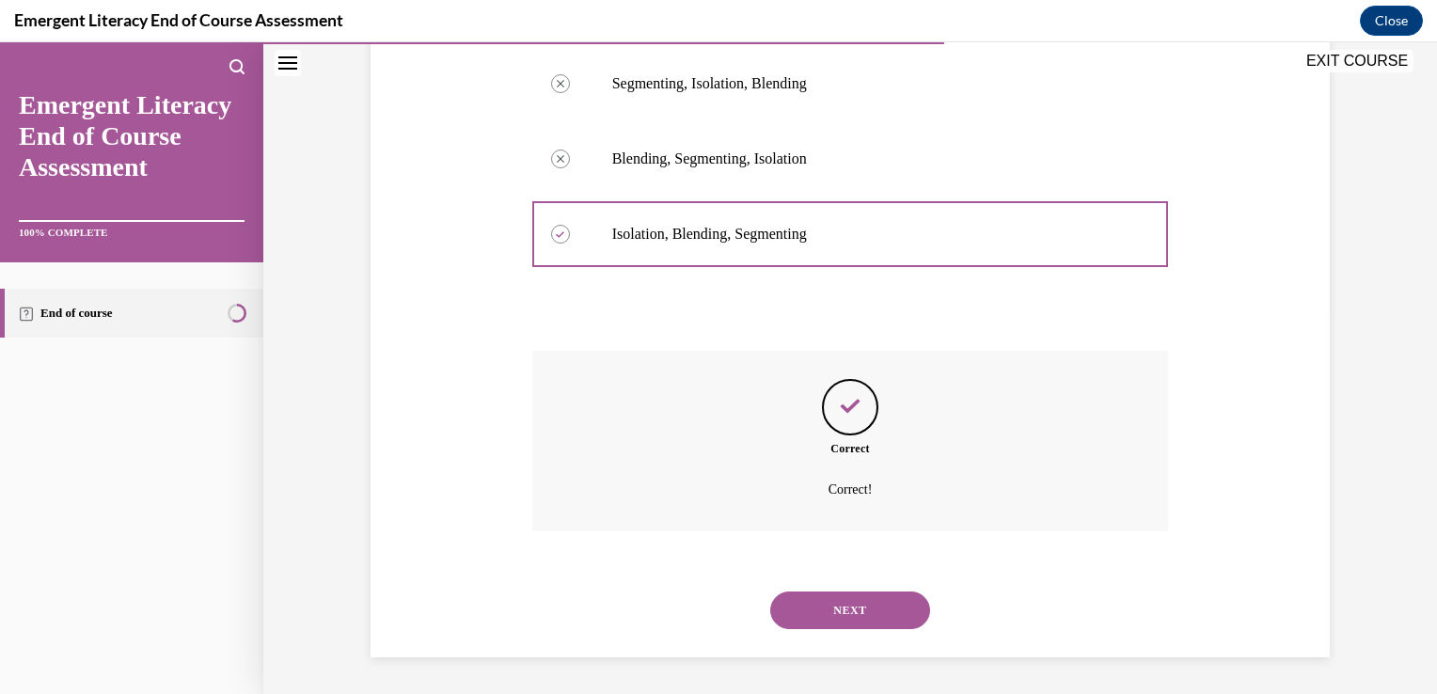
click at [854, 594] on button "NEXT" at bounding box center [850, 611] width 160 height 38
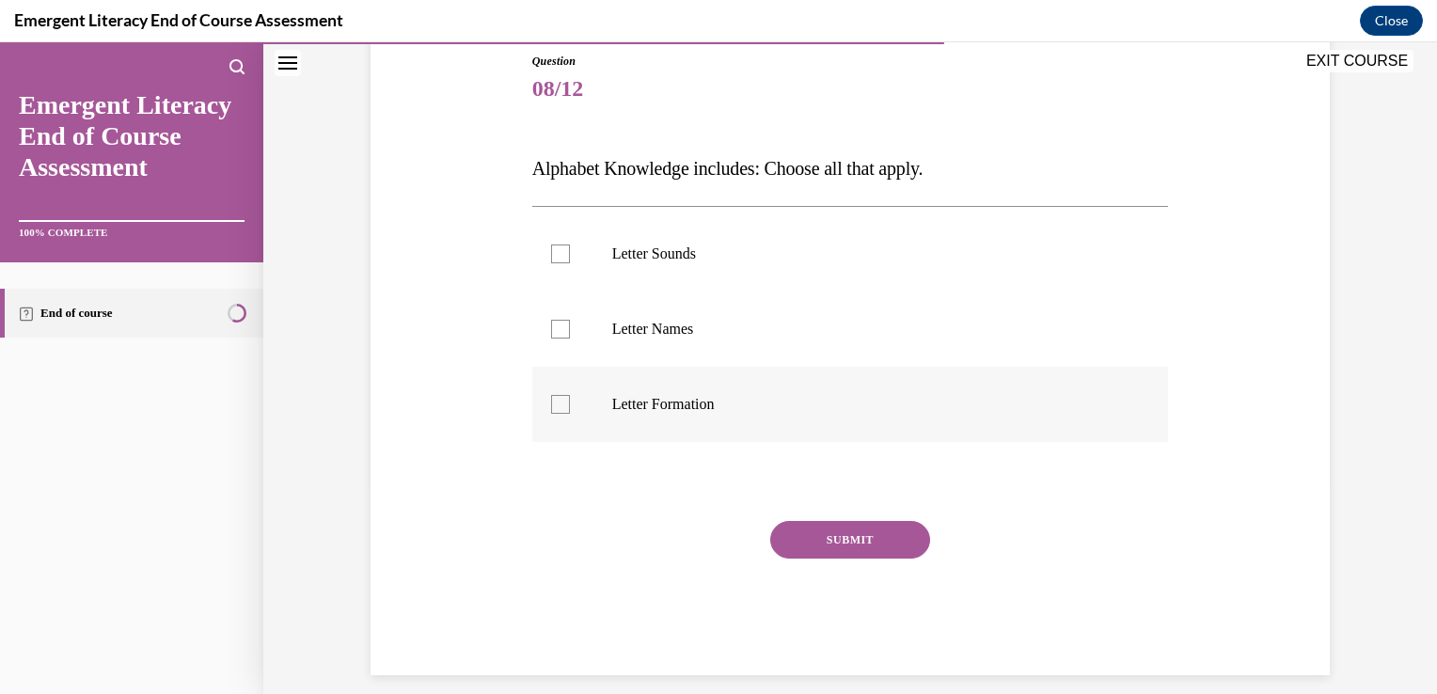
click at [553, 412] on div at bounding box center [560, 404] width 19 height 19
click at [553, 412] on input "Letter Formation" at bounding box center [560, 404] width 19 height 19
checkbox input "true"
click at [550, 348] on label "Letter Names" at bounding box center [850, 329] width 637 height 75
click at [551, 339] on input "Letter Names" at bounding box center [560, 329] width 19 height 19
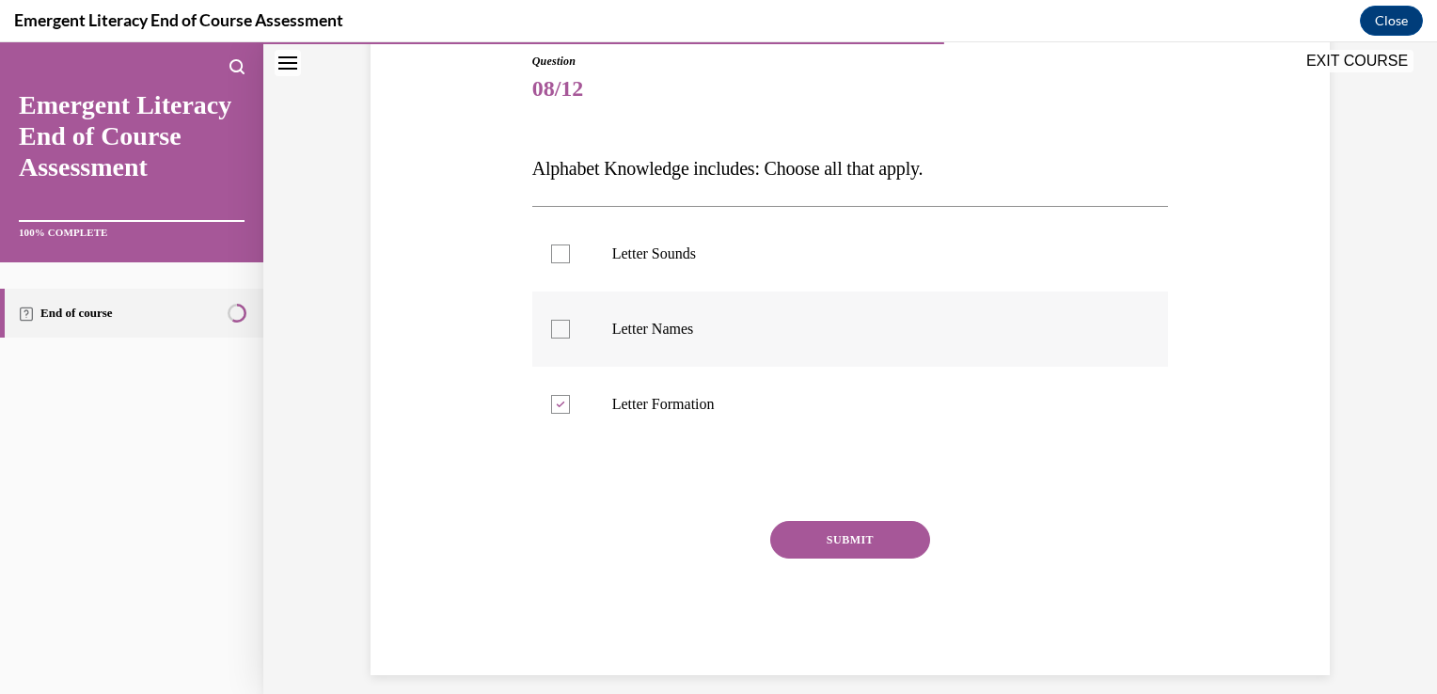
checkbox input "true"
click at [554, 258] on div at bounding box center [560, 254] width 19 height 19
click at [554, 258] on input "Letter Sounds" at bounding box center [560, 254] width 19 height 19
checkbox input "true"
click at [825, 546] on button "SUBMIT" at bounding box center [850, 540] width 160 height 38
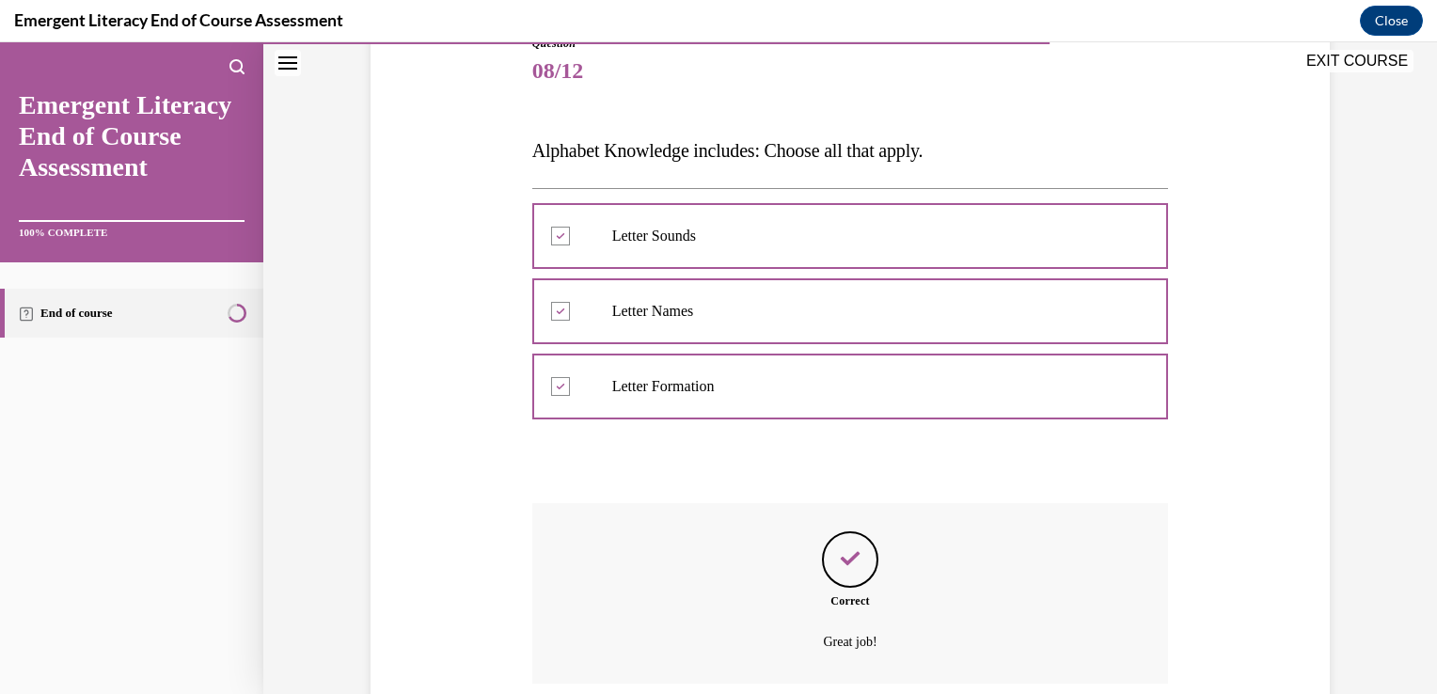
scroll to position [379, 0]
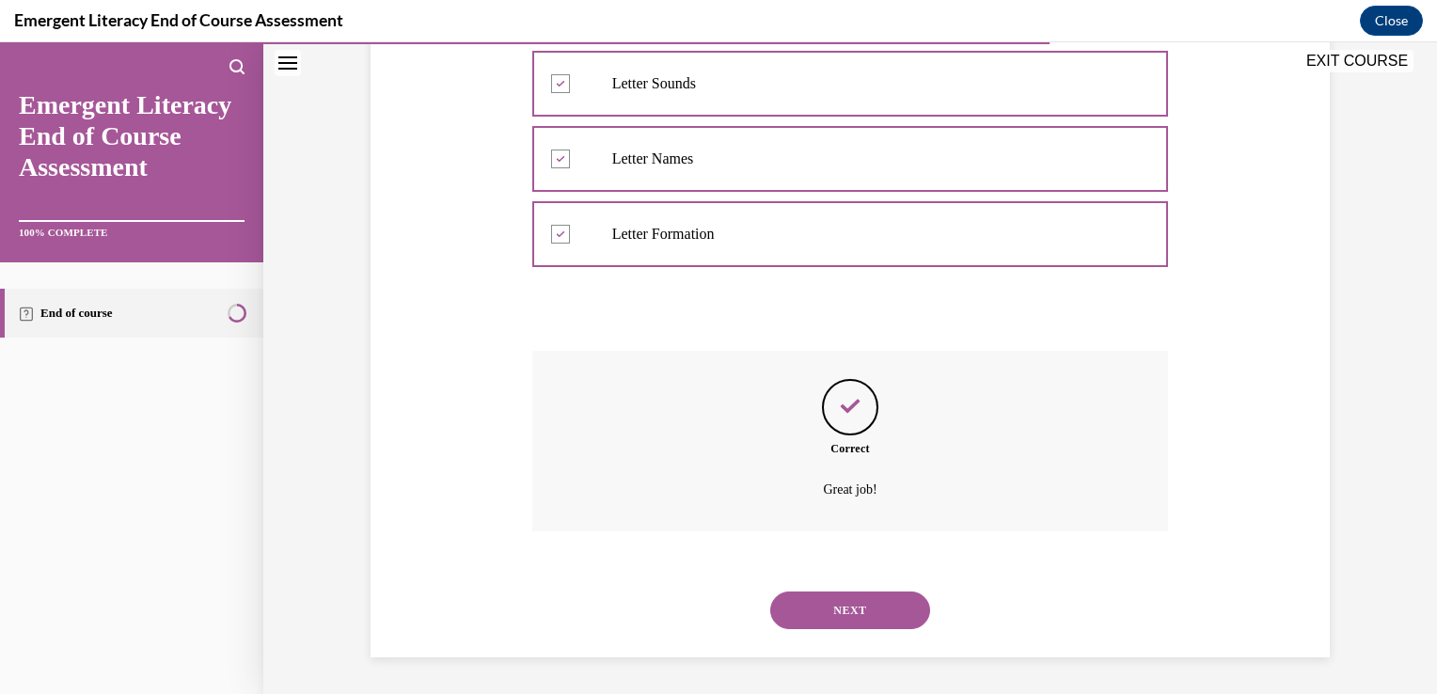
click at [824, 623] on button "NEXT" at bounding box center [850, 611] width 160 height 38
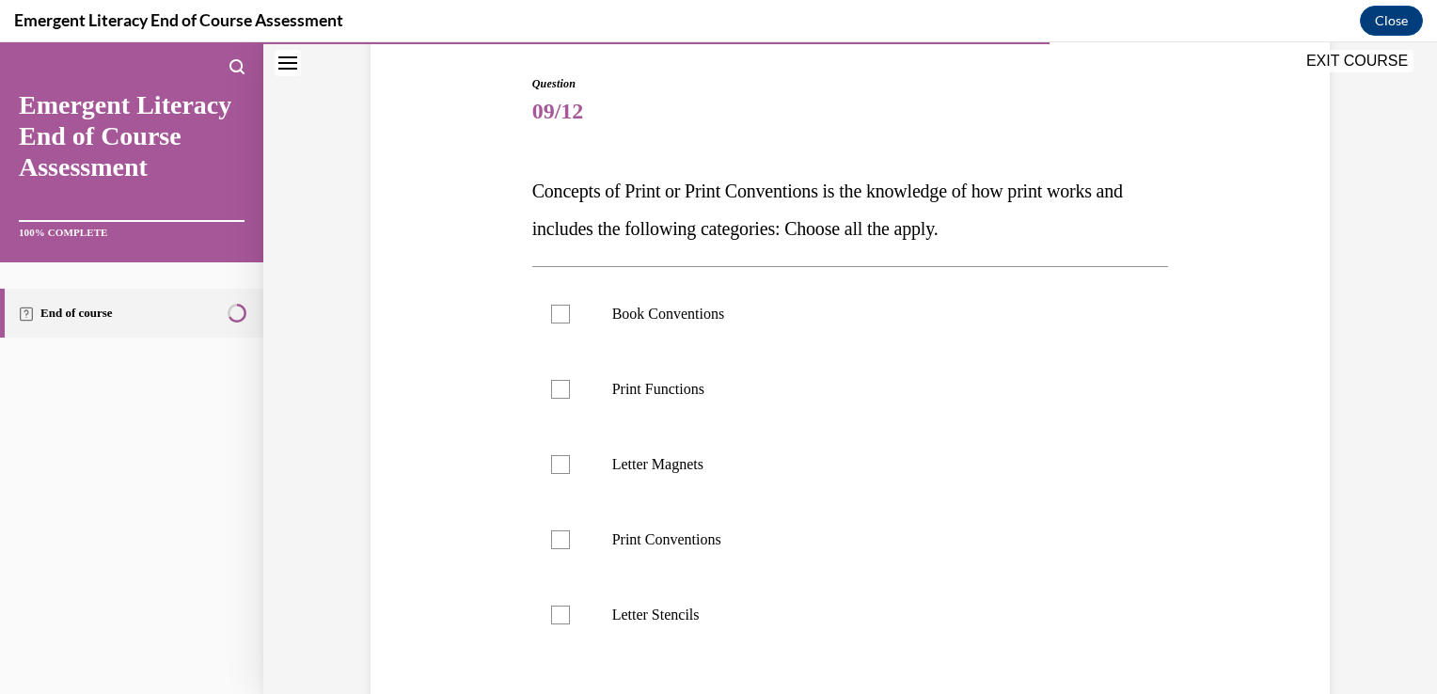
scroll to position [188, 0]
click at [551, 541] on div at bounding box center [560, 538] width 19 height 19
click at [551, 541] on input "Print Conventions" at bounding box center [560, 538] width 19 height 19
checkbox input "true"
click at [551, 460] on div at bounding box center [560, 462] width 19 height 19
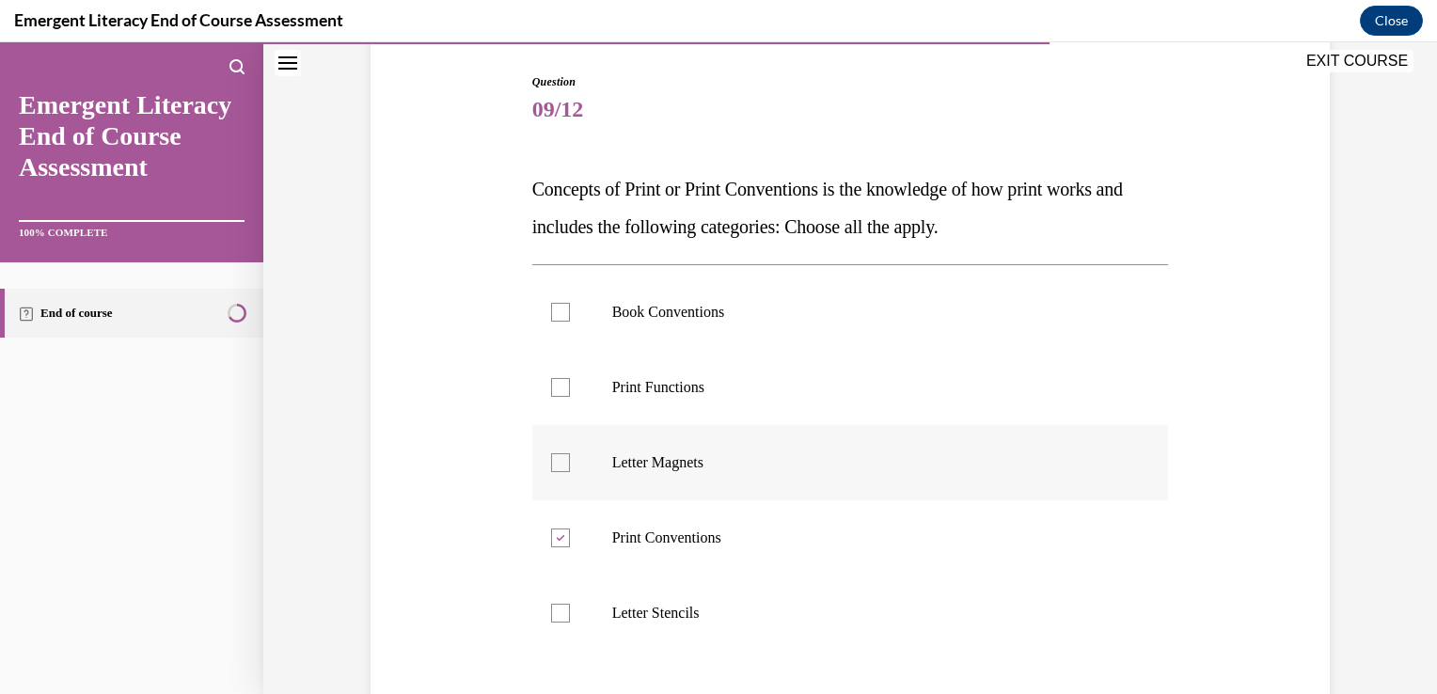
click at [551, 460] on input "Letter Magnets" at bounding box center [560, 462] width 19 height 19
checkbox input "true"
click at [553, 386] on div at bounding box center [560, 387] width 19 height 19
click at [553, 386] on input "Print Functions" at bounding box center [560, 387] width 19 height 19
checkbox input "true"
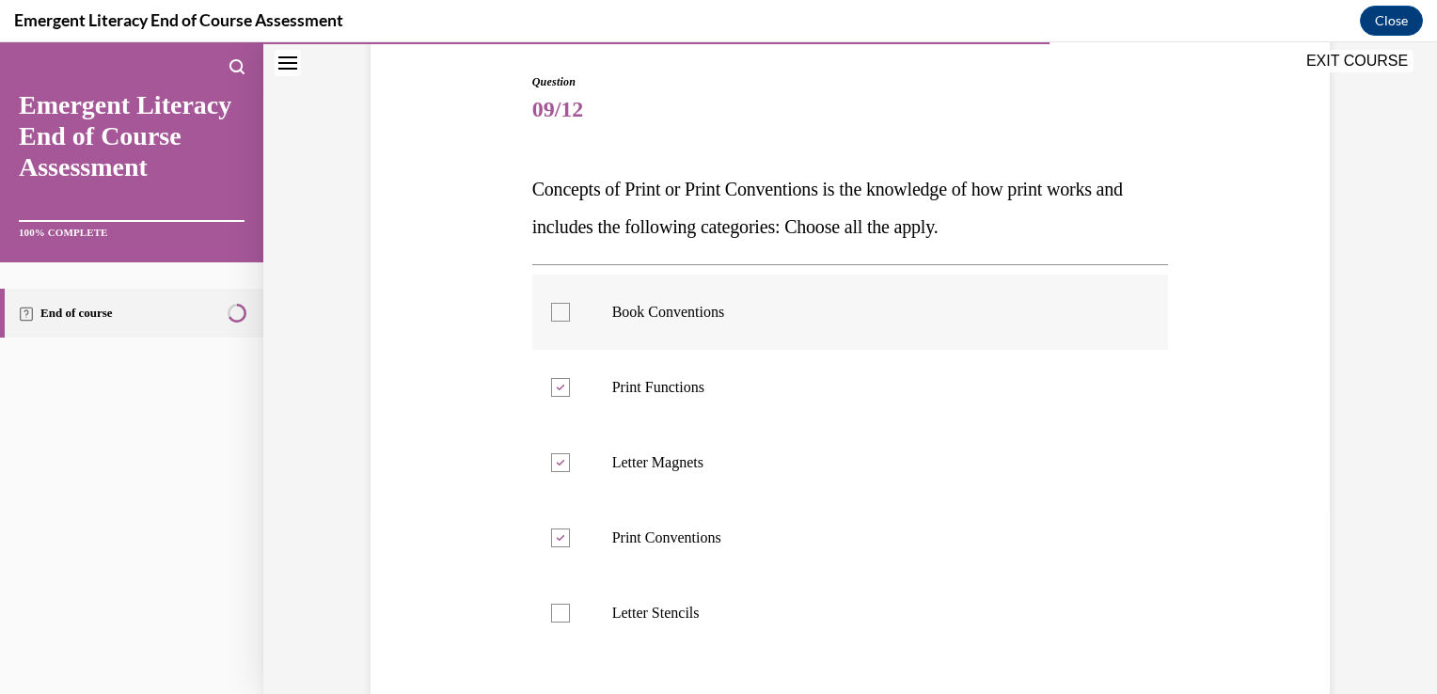
click at [551, 317] on div at bounding box center [560, 312] width 19 height 19
click at [551, 317] on input "Book Conventions" at bounding box center [560, 312] width 19 height 19
checkbox input "true"
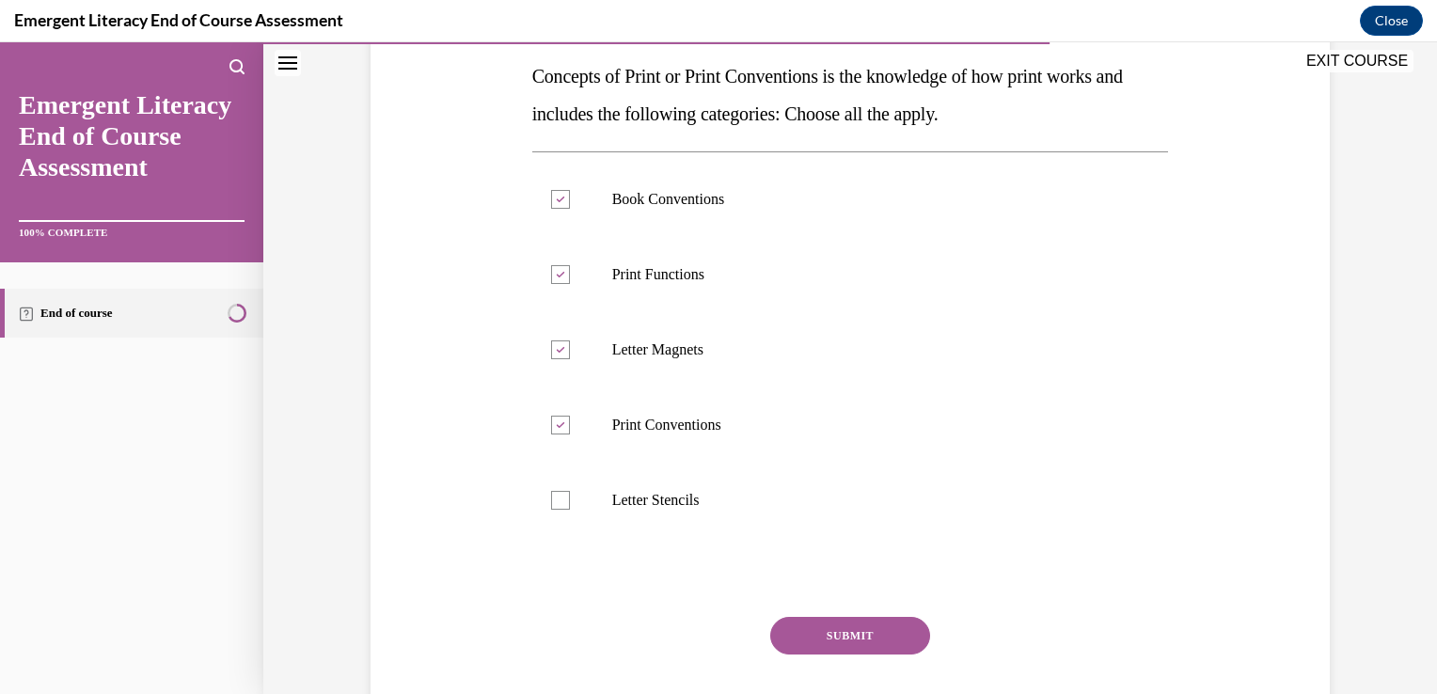
scroll to position [339, 0]
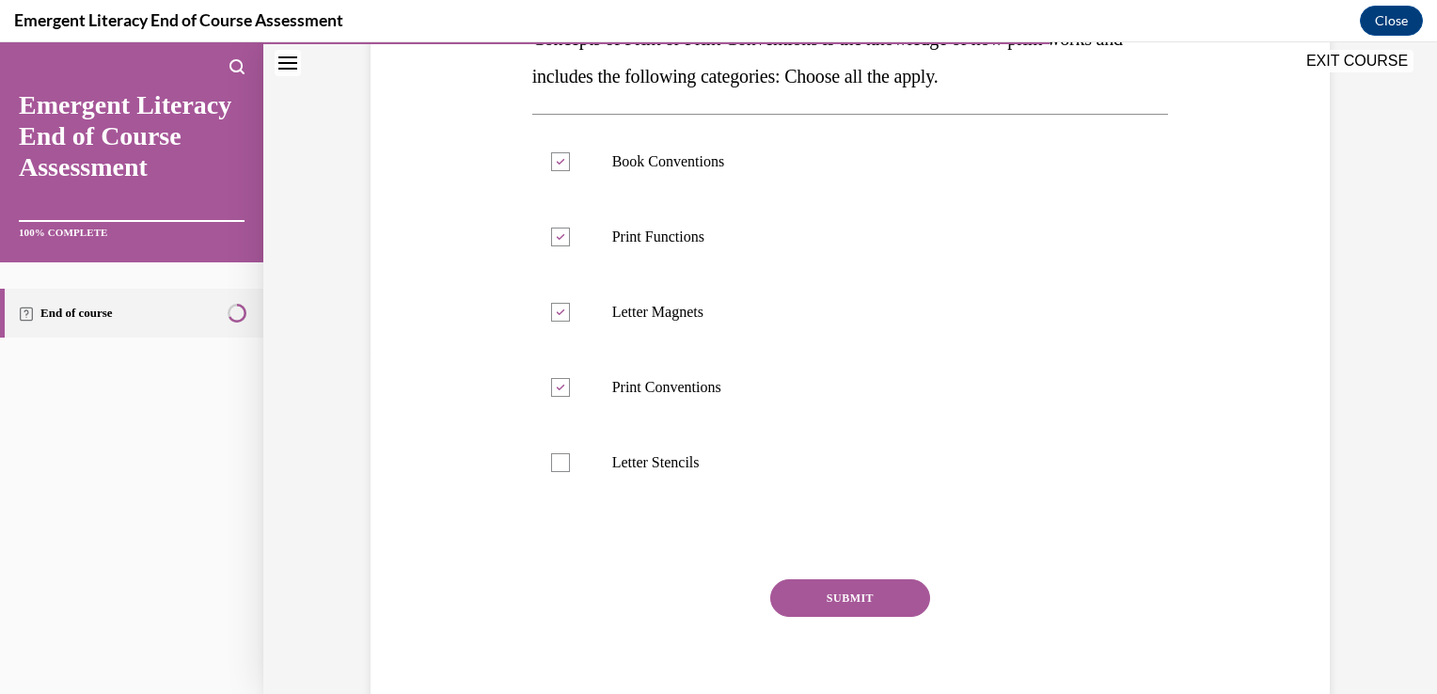
click at [895, 593] on button "SUBMIT" at bounding box center [850, 598] width 160 height 38
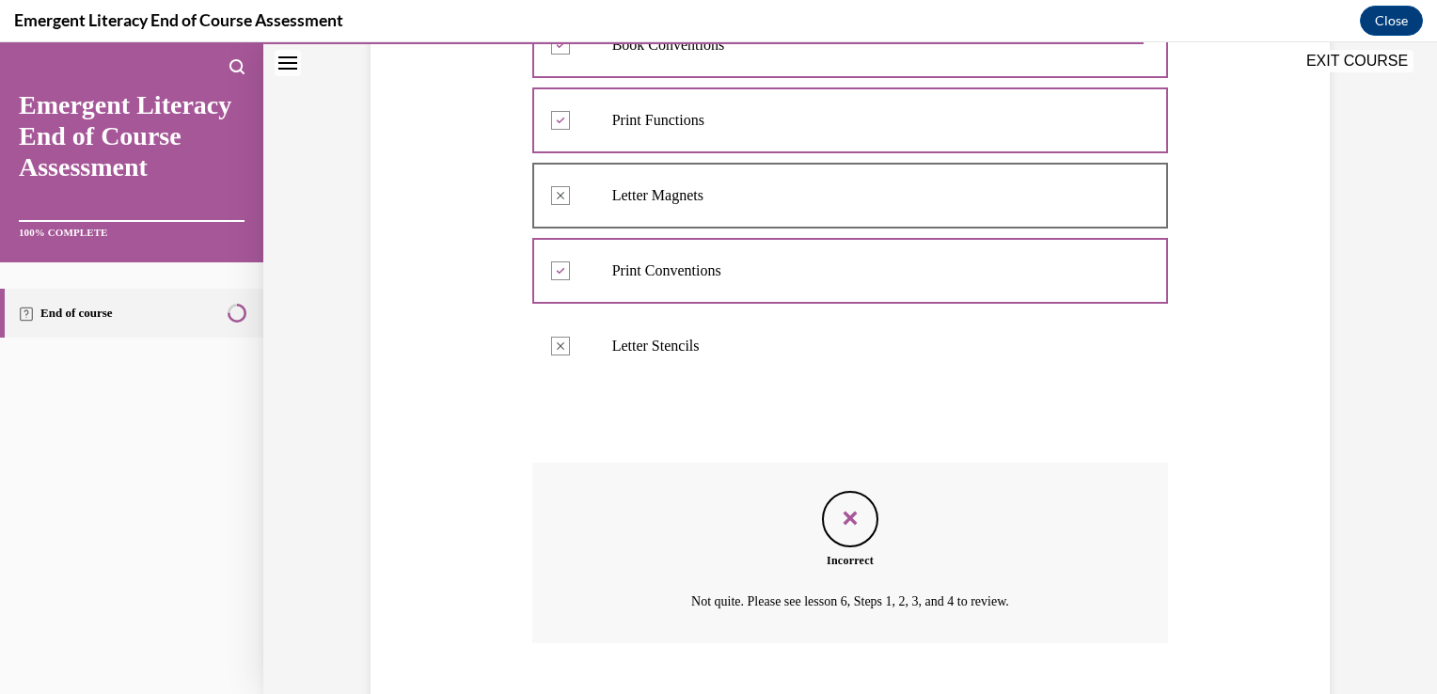
scroll to position [567, 0]
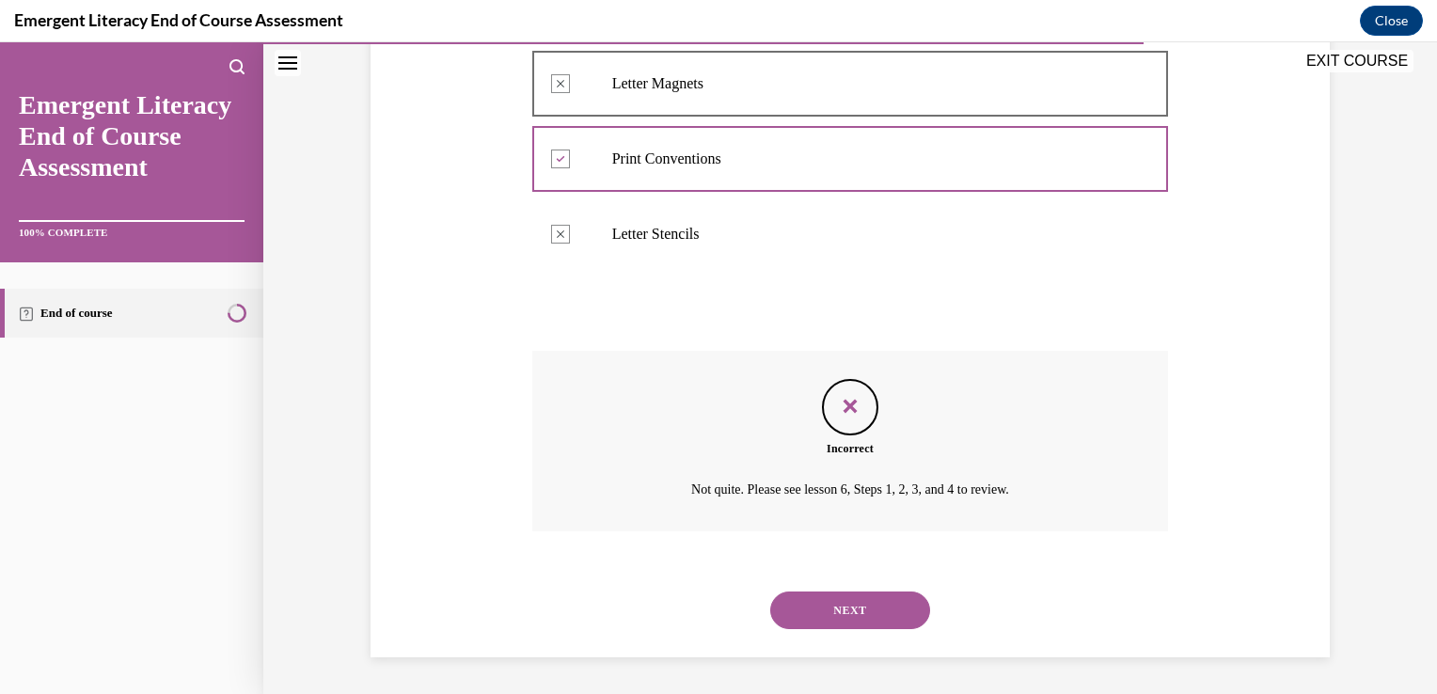
click at [825, 607] on button "NEXT" at bounding box center [850, 611] width 160 height 38
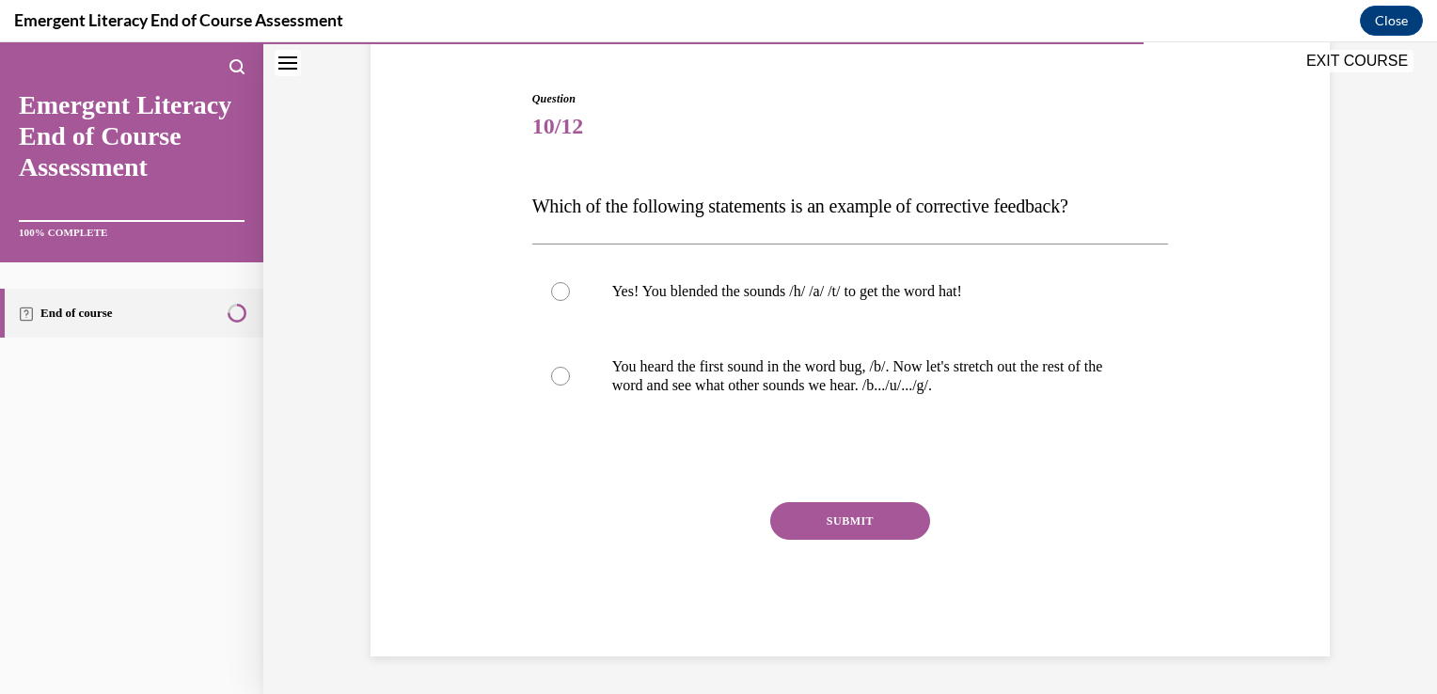
scroll to position [170, 0]
click at [551, 377] on div at bounding box center [560, 377] width 19 height 19
click at [551, 377] on input "You heard the first sound in the word bug, /b/. Now let's stretch out the rest …" at bounding box center [560, 377] width 19 height 19
radio input "true"
click at [867, 520] on button "SUBMIT" at bounding box center [850, 522] width 160 height 38
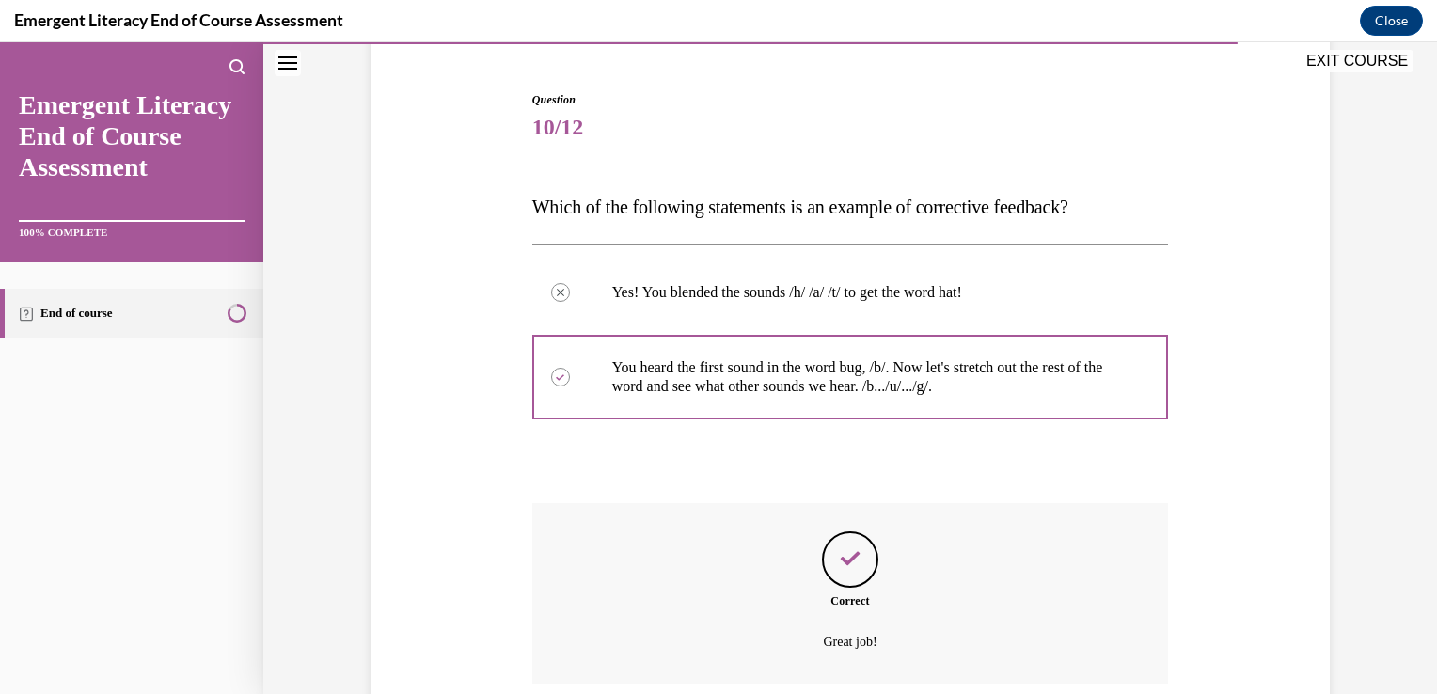
scroll to position [323, 0]
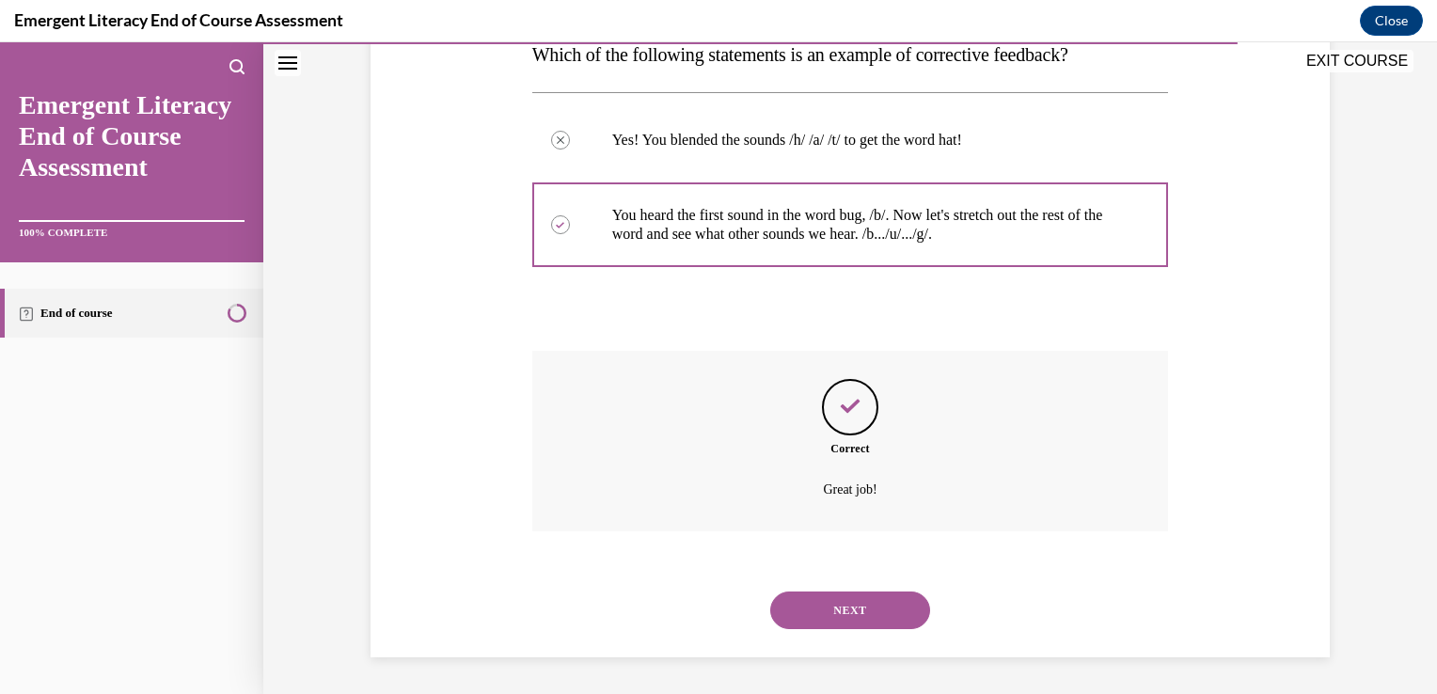
click at [845, 608] on button "NEXT" at bounding box center [850, 611] width 160 height 38
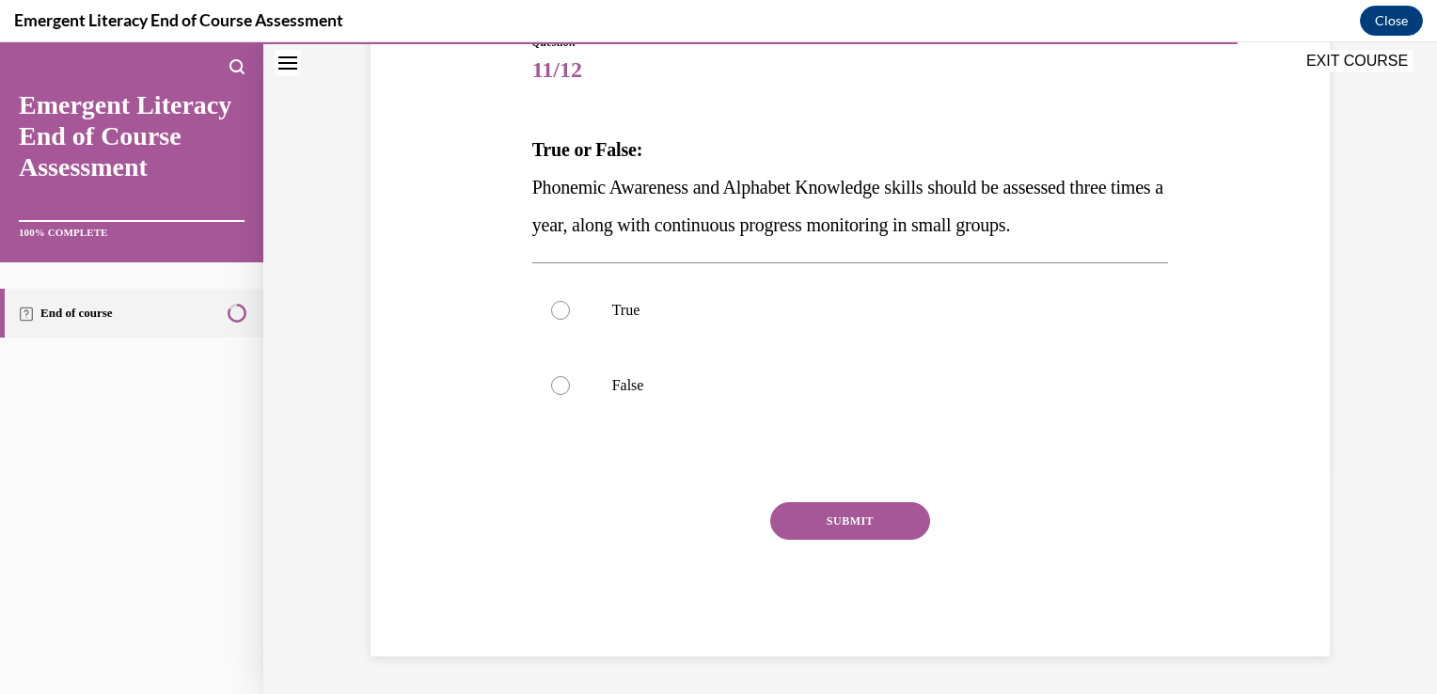
scroll to position [209, 0]
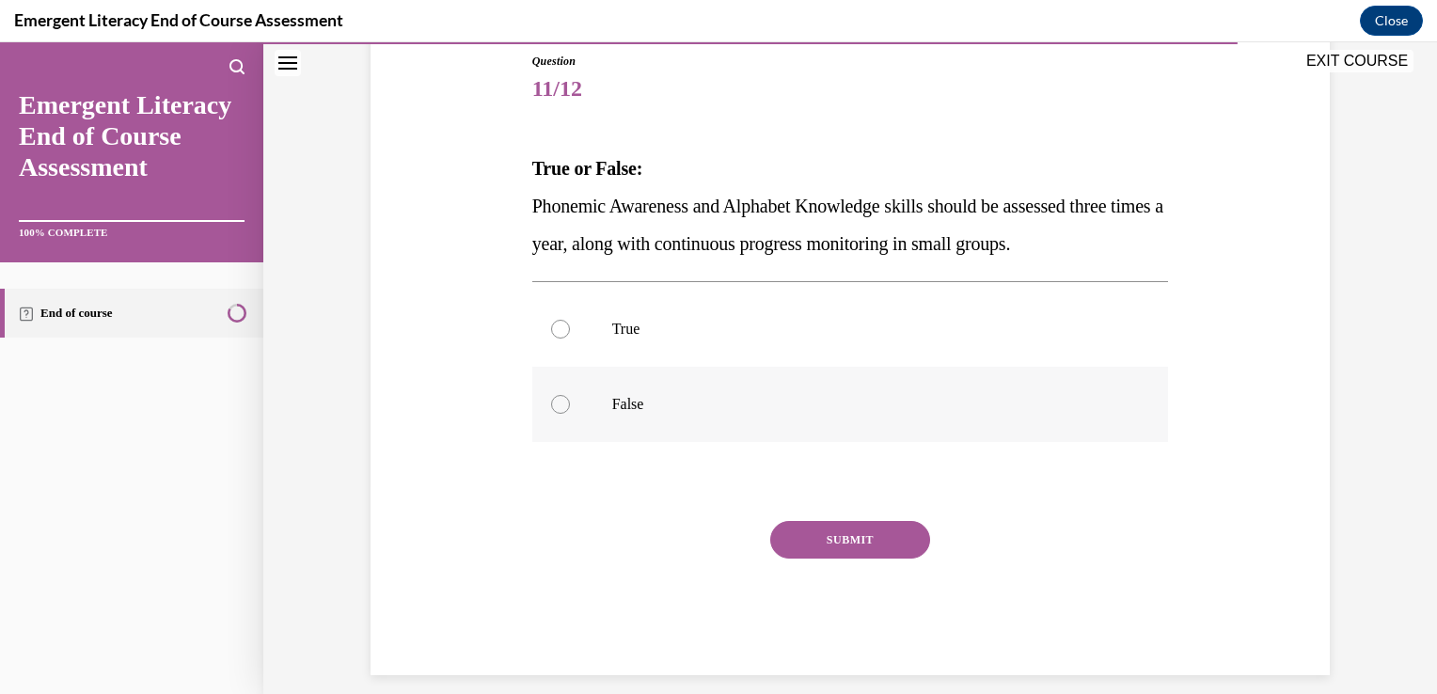
click at [561, 401] on div at bounding box center [560, 404] width 19 height 19
click at [561, 401] on input "False" at bounding box center [560, 404] width 19 height 19
radio input "true"
click at [562, 325] on label "True" at bounding box center [850, 329] width 637 height 75
click at [562, 325] on input "True" at bounding box center [560, 329] width 19 height 19
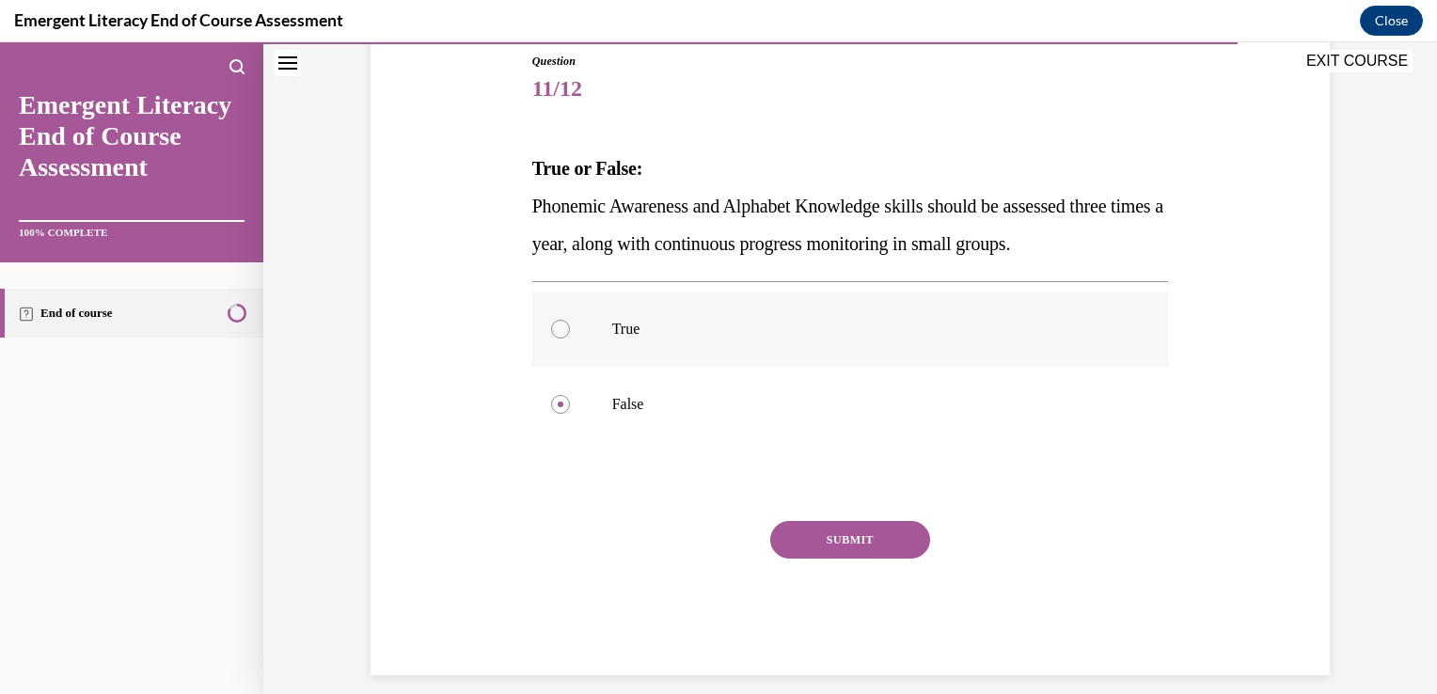
radio input "true"
click at [870, 534] on button "SUBMIT" at bounding box center [850, 540] width 160 height 38
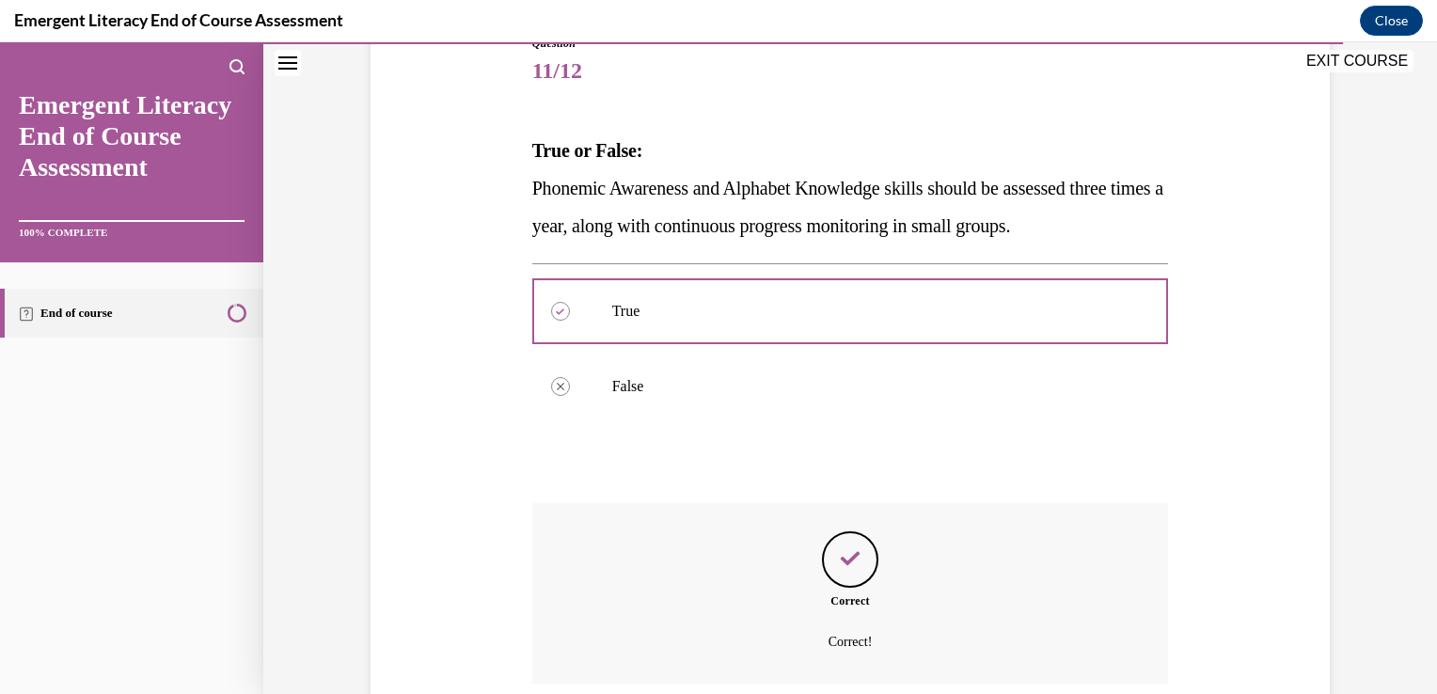
scroll to position [379, 0]
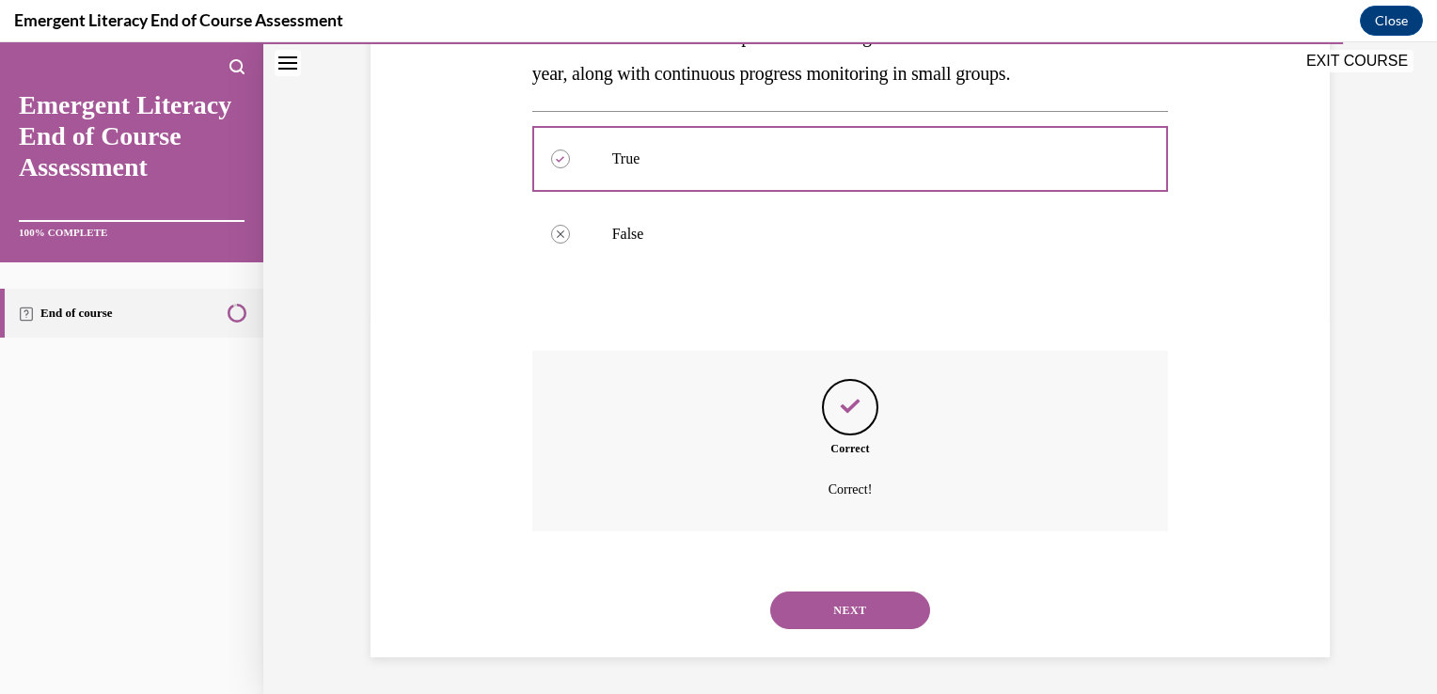
click at [849, 609] on button "NEXT" at bounding box center [850, 611] width 160 height 38
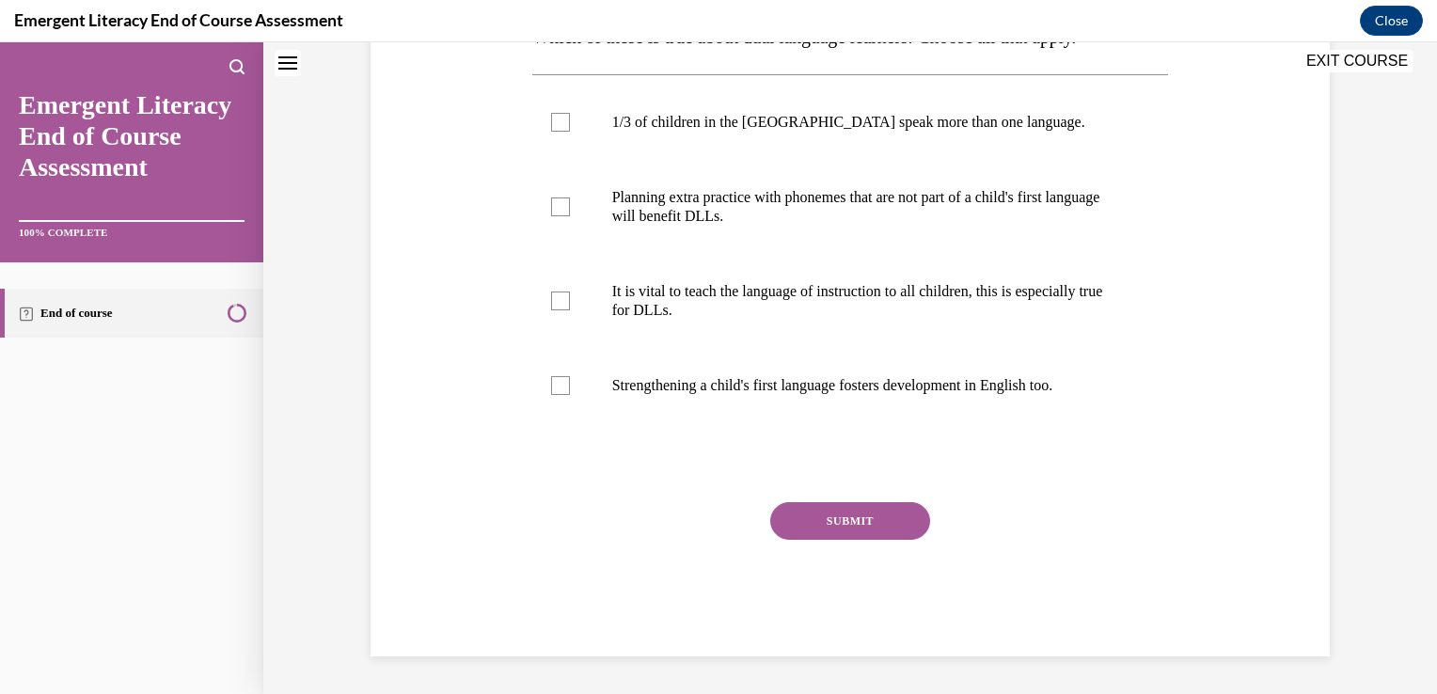
scroll to position [0, 0]
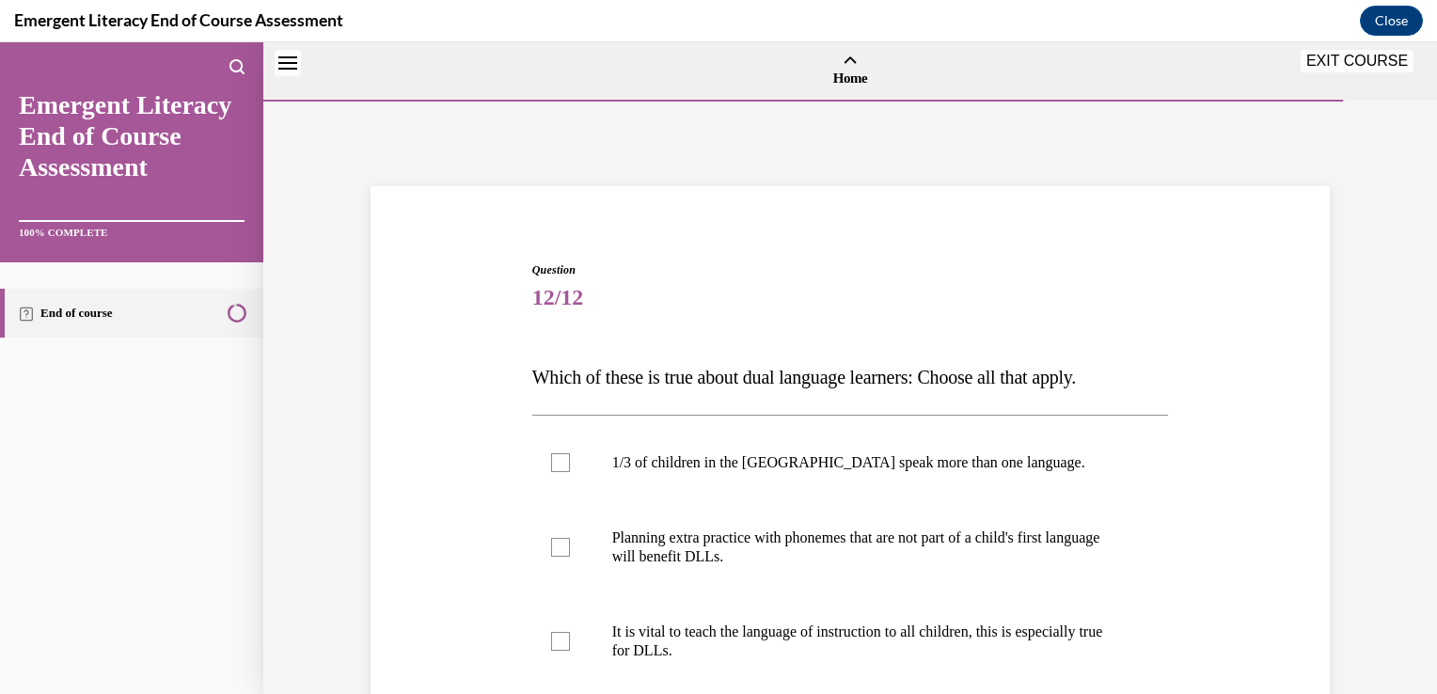
click at [849, 623] on p "It is vital to teach the language of instruction to all children, this is espec…" at bounding box center [867, 642] width 510 height 38
click at [570, 632] on input "It is vital to teach the language of instruction to all children, this is espec…" at bounding box center [560, 641] width 19 height 19
checkbox input "true"
click at [561, 451] on label "1/3 of children in the US speak more than one language." at bounding box center [850, 462] width 637 height 75
click at [561, 453] on input "1/3 of children in the US speak more than one language." at bounding box center [560, 462] width 19 height 19
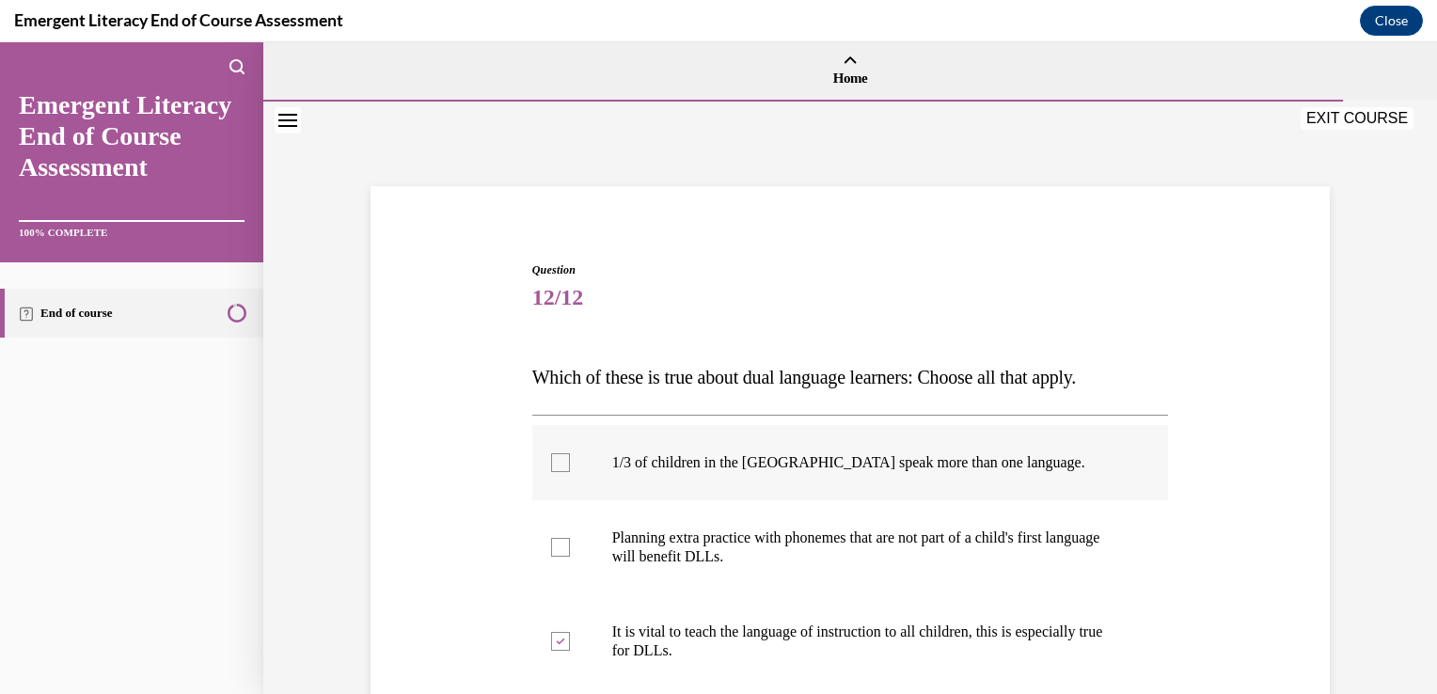
checkbox input "true"
click at [557, 551] on div at bounding box center [560, 547] width 19 height 19
click at [557, 551] on input "Planning extra practice with phonemes that are not part of a child's first lang…" at bounding box center [560, 547] width 19 height 19
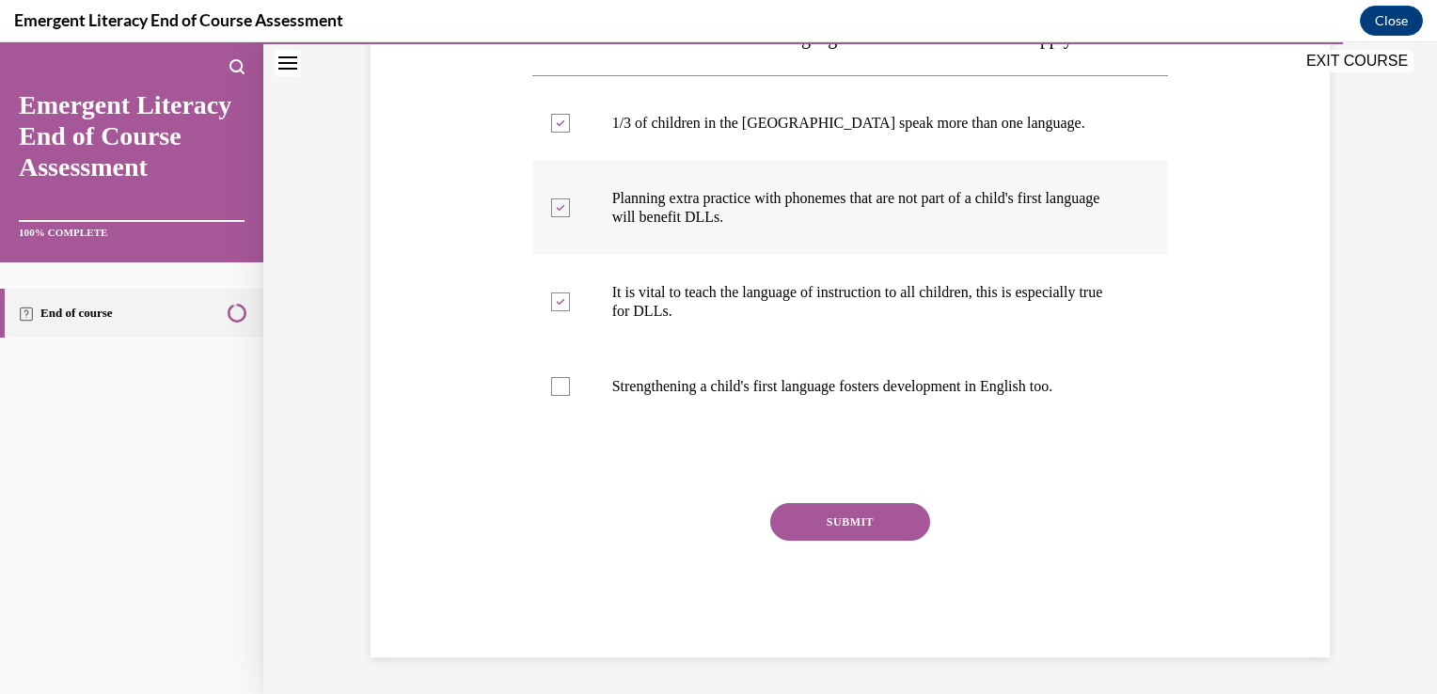
click at [552, 214] on div at bounding box center [560, 207] width 19 height 19
click at [552, 214] on input "Planning extra practice with phonemes that are not part of a child's first lang…" at bounding box center [560, 207] width 19 height 19
checkbox input "false"
click at [556, 382] on div at bounding box center [560, 386] width 19 height 19
click at [556, 382] on input "Strengthening a child's first language fosters development in English too." at bounding box center [560, 386] width 19 height 19
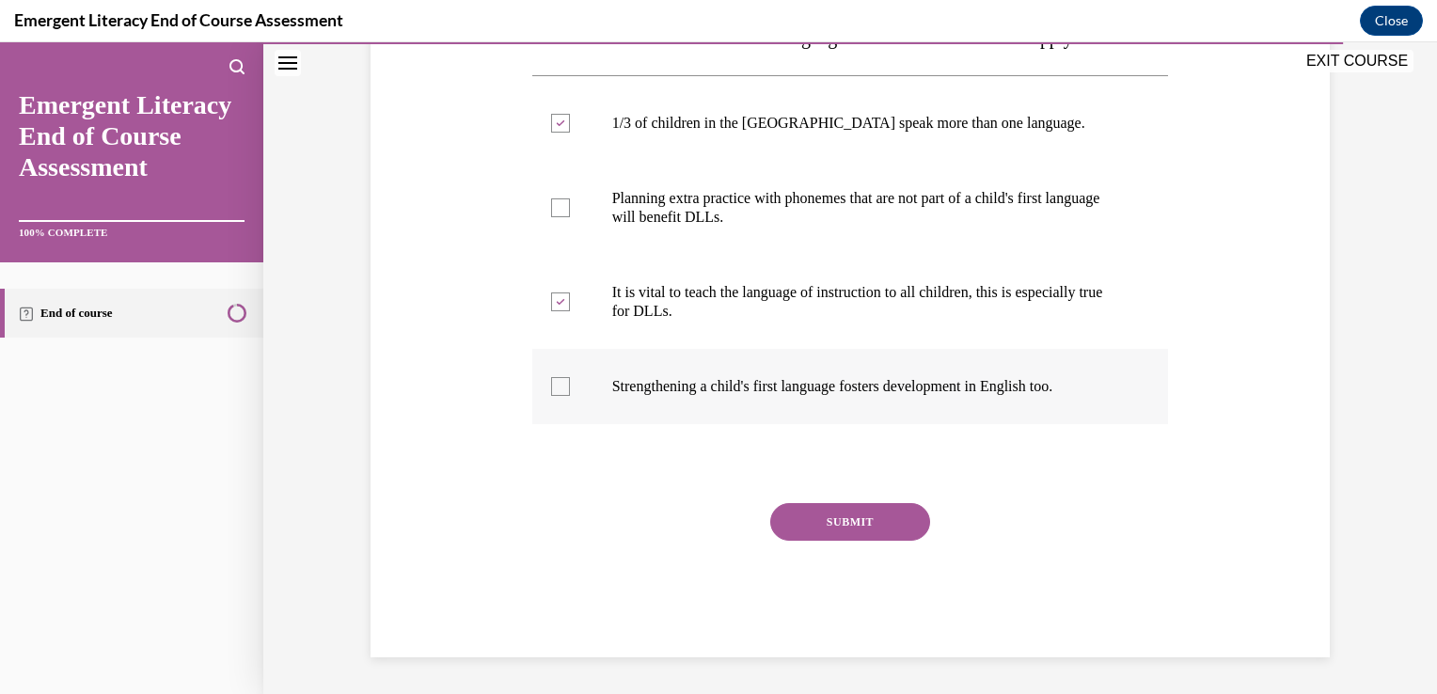
checkbox input "true"
click at [553, 202] on div at bounding box center [560, 207] width 19 height 19
click at [553, 202] on input "Planning extra practice with phonemes that are not part of a child's first lang…" at bounding box center [560, 207] width 19 height 19
checkbox input "true"
click at [847, 518] on button "SUBMIT" at bounding box center [850, 522] width 160 height 38
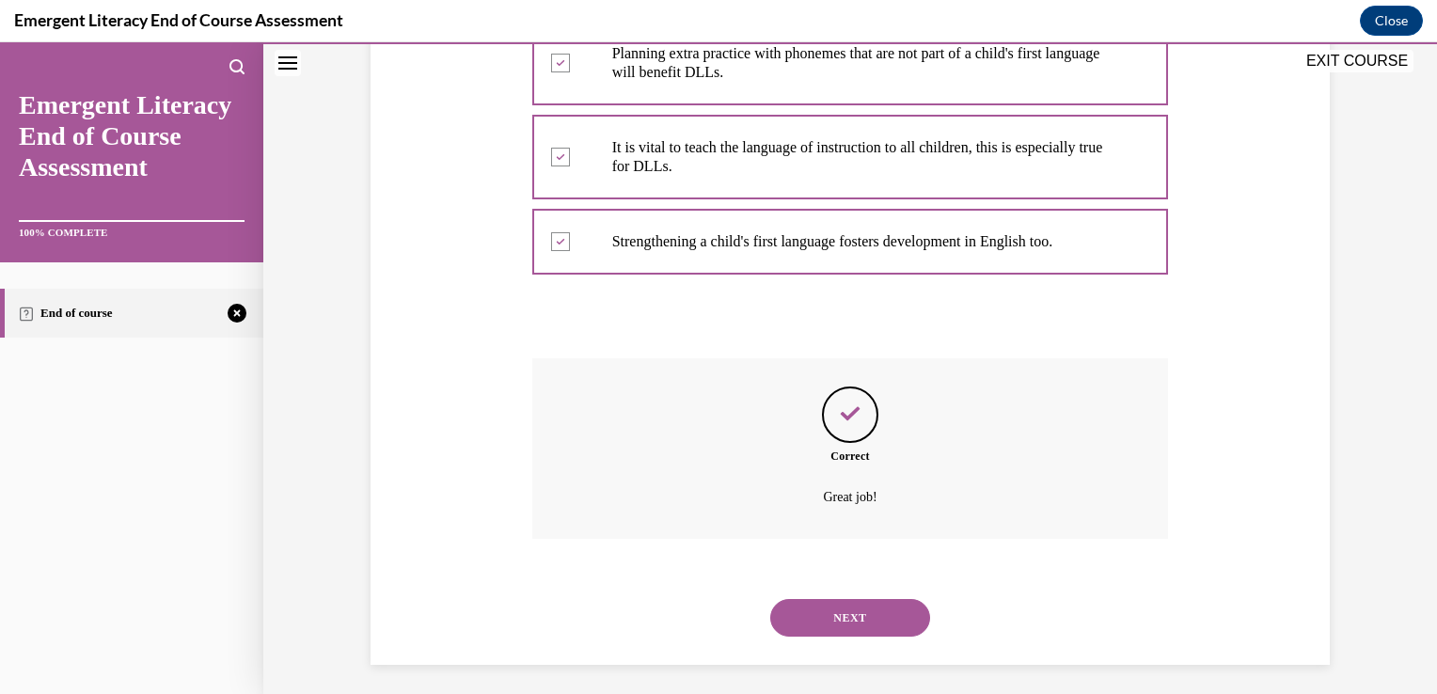
scroll to position [492, 0]
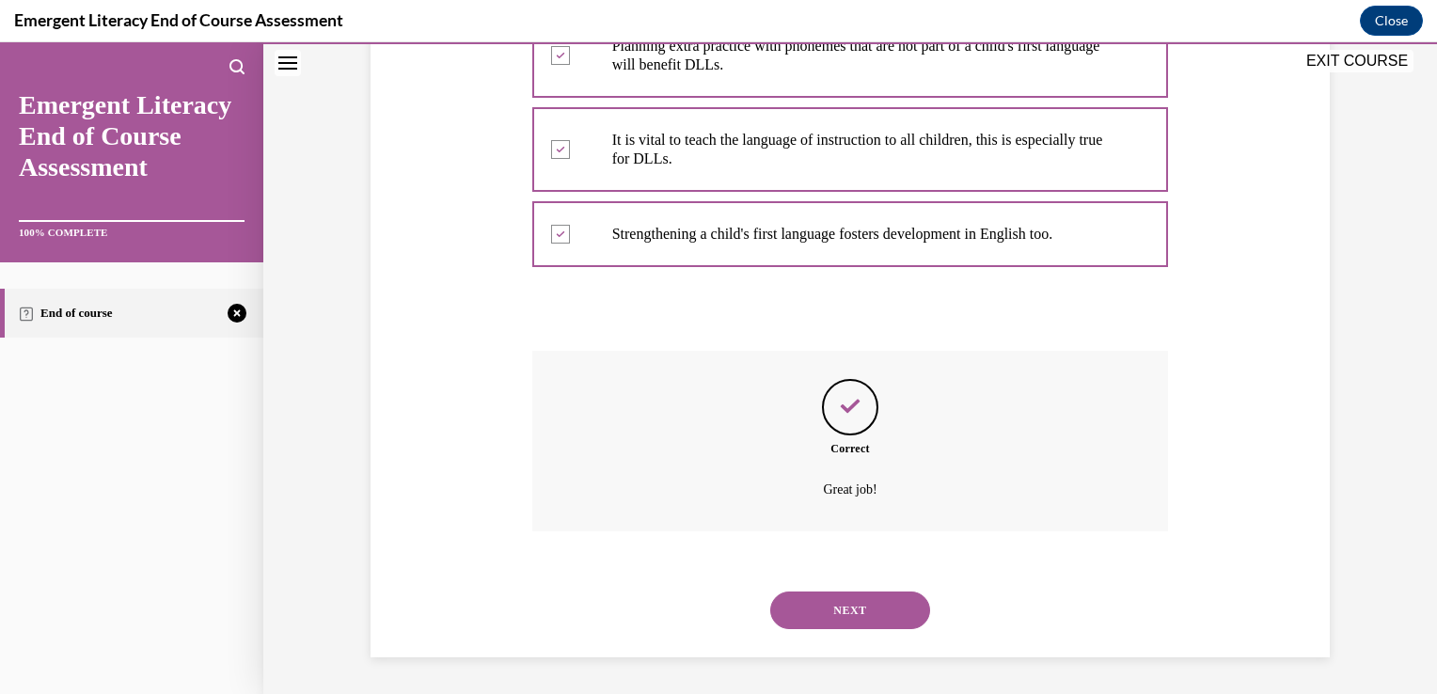
click at [819, 624] on button "NEXT" at bounding box center [850, 611] width 160 height 38
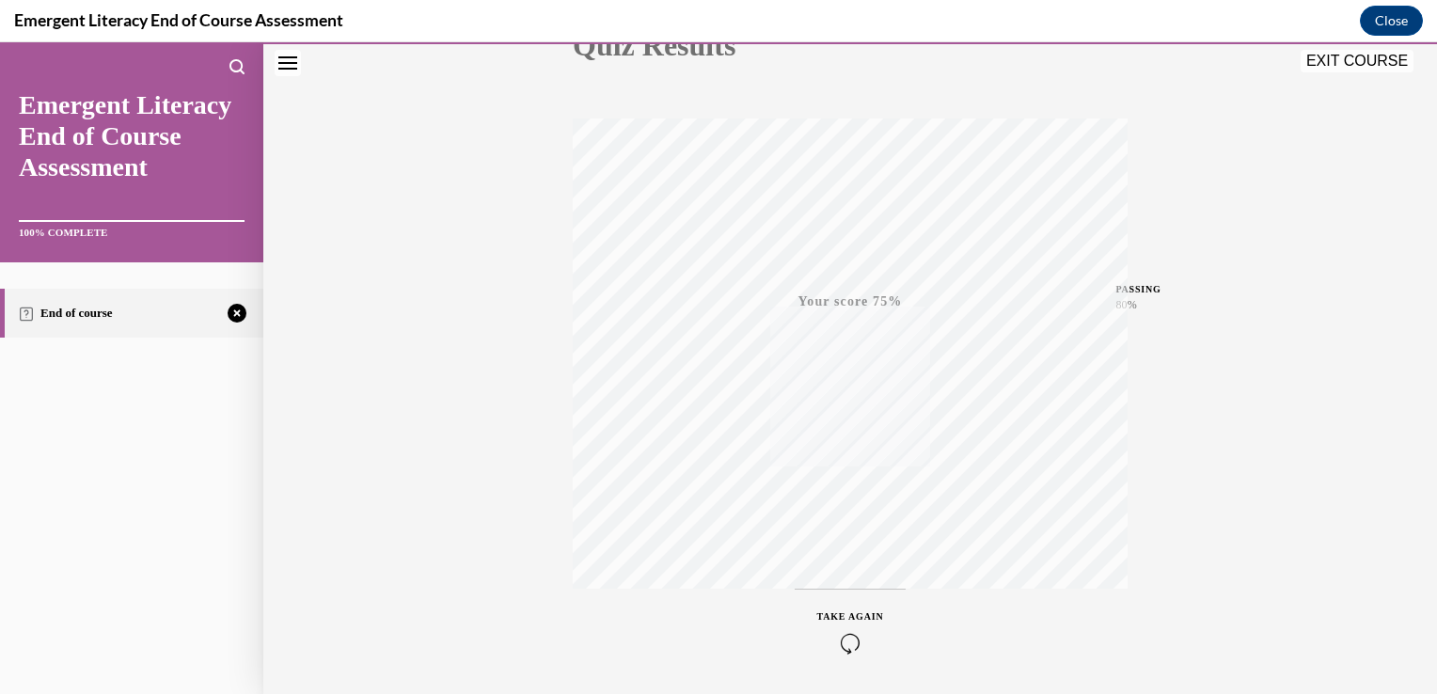
scroll to position [311, 0]
click at [840, 574] on icon "button" at bounding box center [850, 580] width 67 height 21
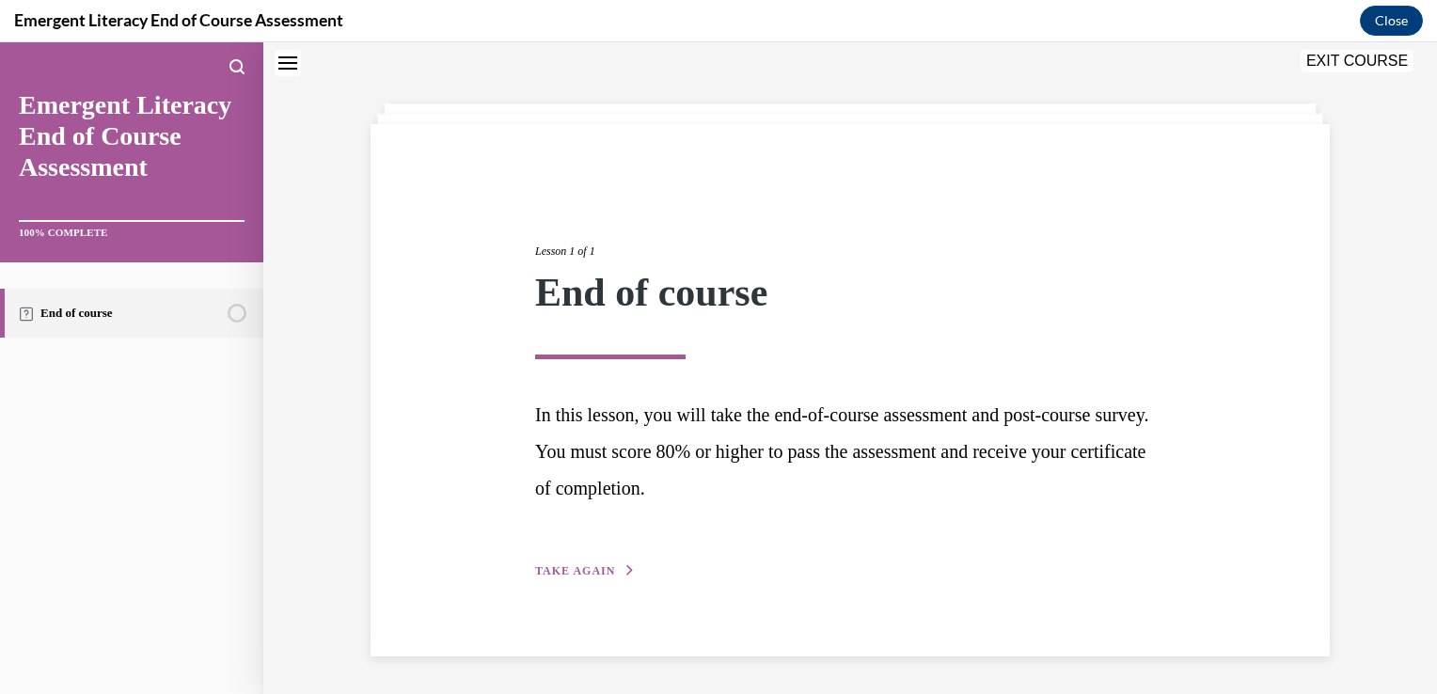
scroll to position [60, 0]
click at [577, 562] on div "Lesson 1 of 1 End of course In this lesson, you will take the end-of-course ass…" at bounding box center [850, 392] width 658 height 382
click at [572, 571] on span "TAKE AGAIN" at bounding box center [575, 572] width 80 height 13
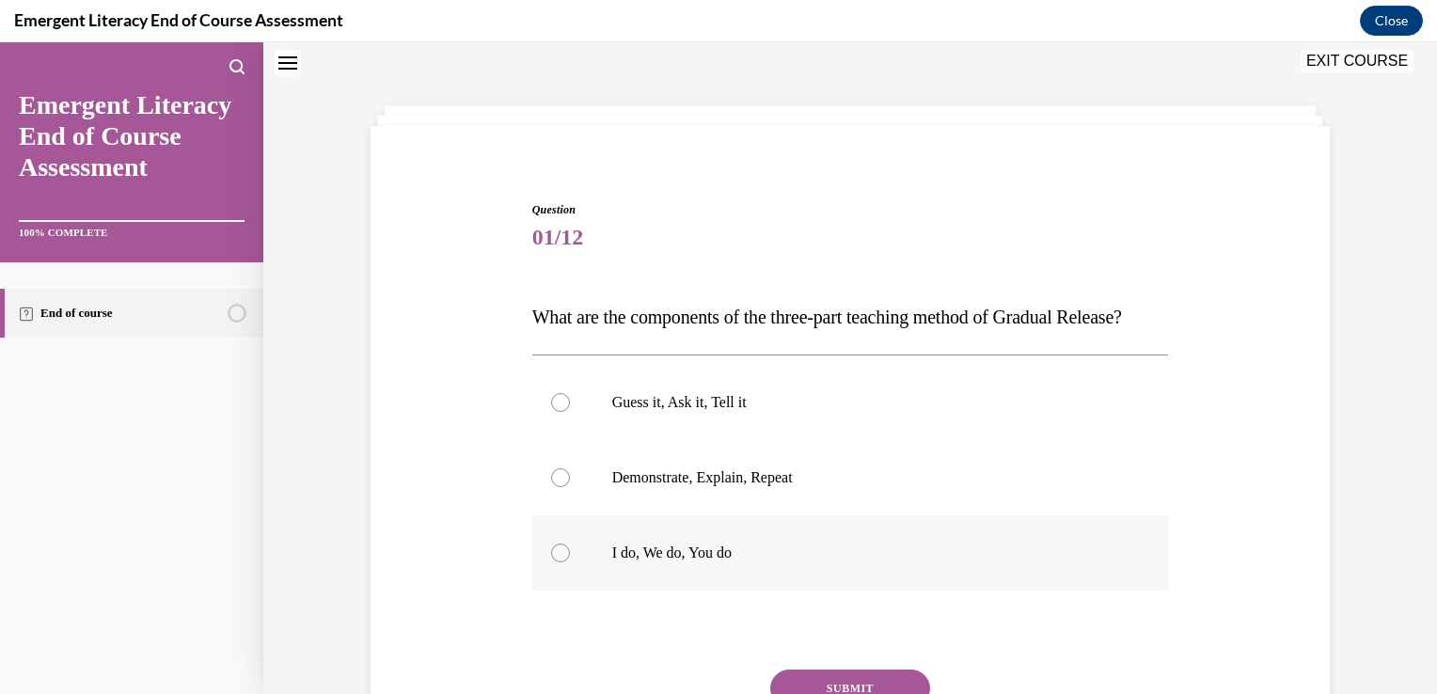
click at [551, 562] on div at bounding box center [560, 553] width 19 height 19
click at [551, 562] on input "I do, We do, You do" at bounding box center [560, 553] width 19 height 19
radio input "true"
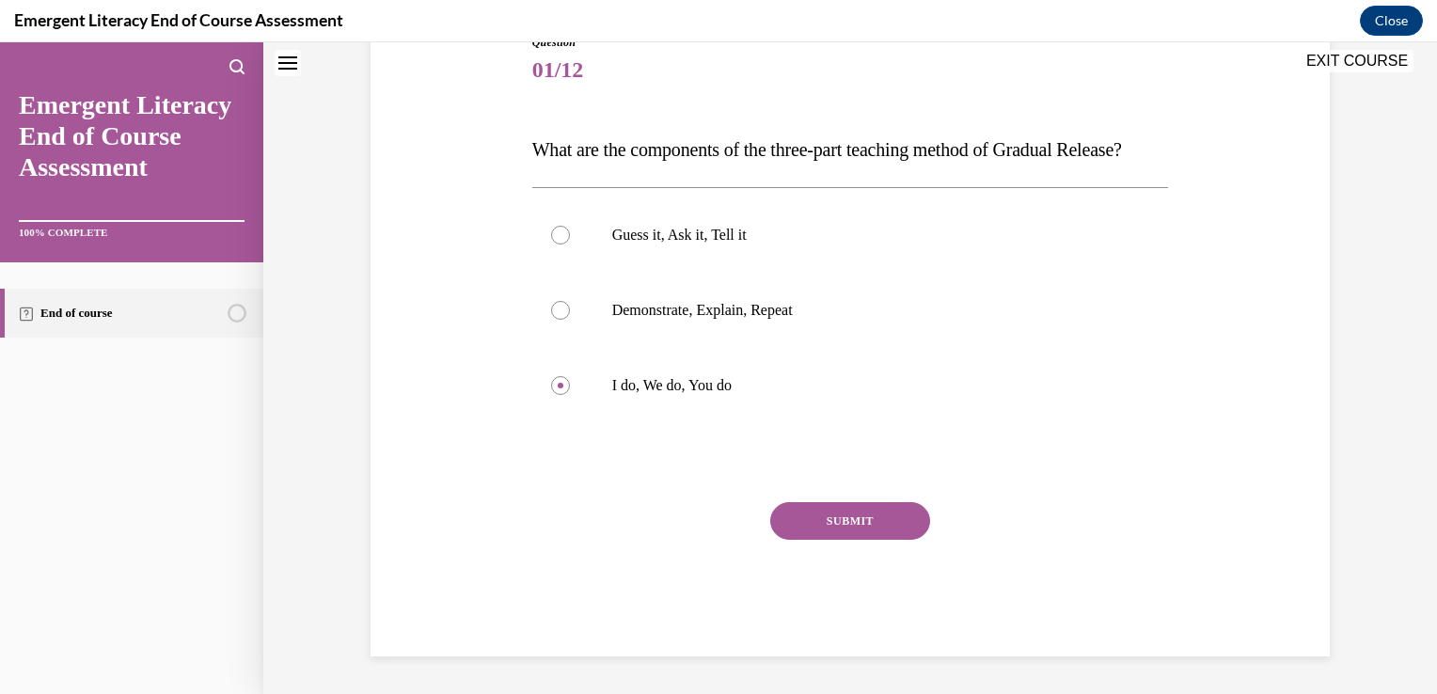
scroll to position [264, 0]
click at [870, 508] on button "SUBMIT" at bounding box center [850, 521] width 160 height 38
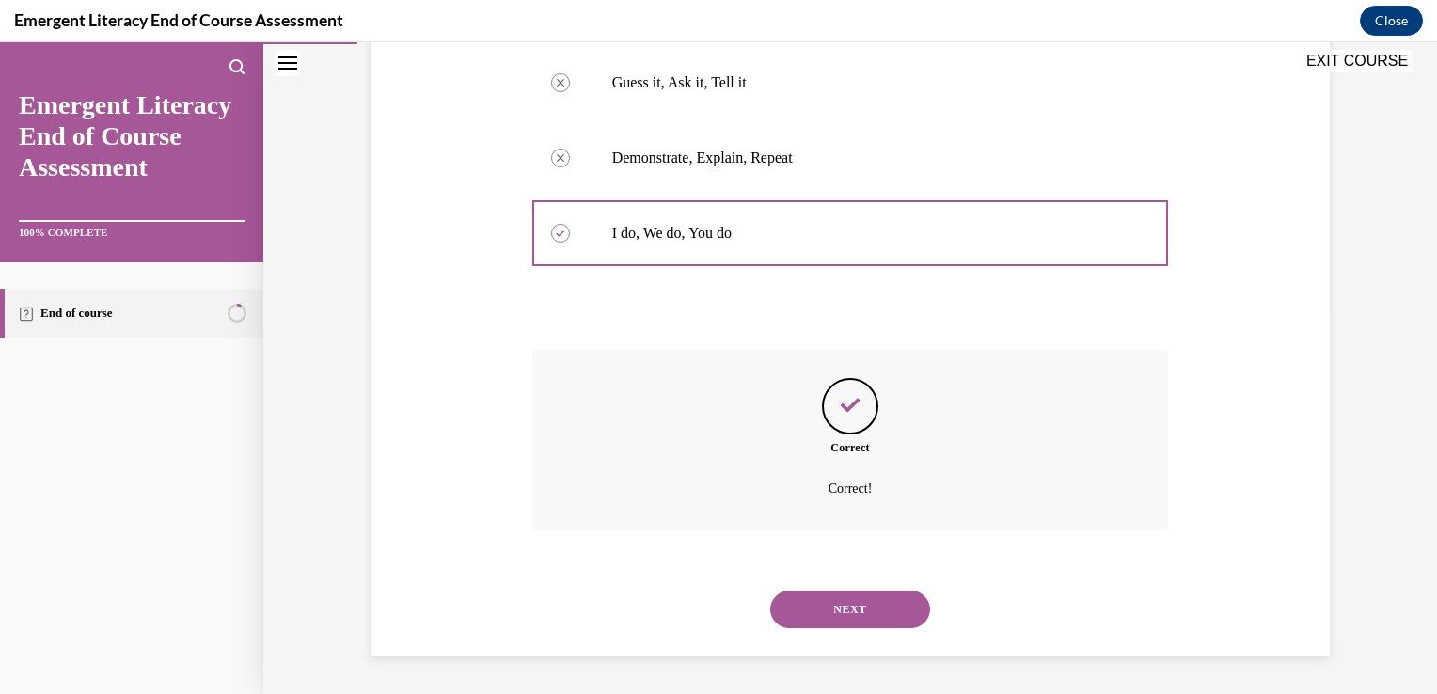
scroll to position [417, 0]
click at [817, 600] on button "NEXT" at bounding box center [850, 610] width 160 height 38
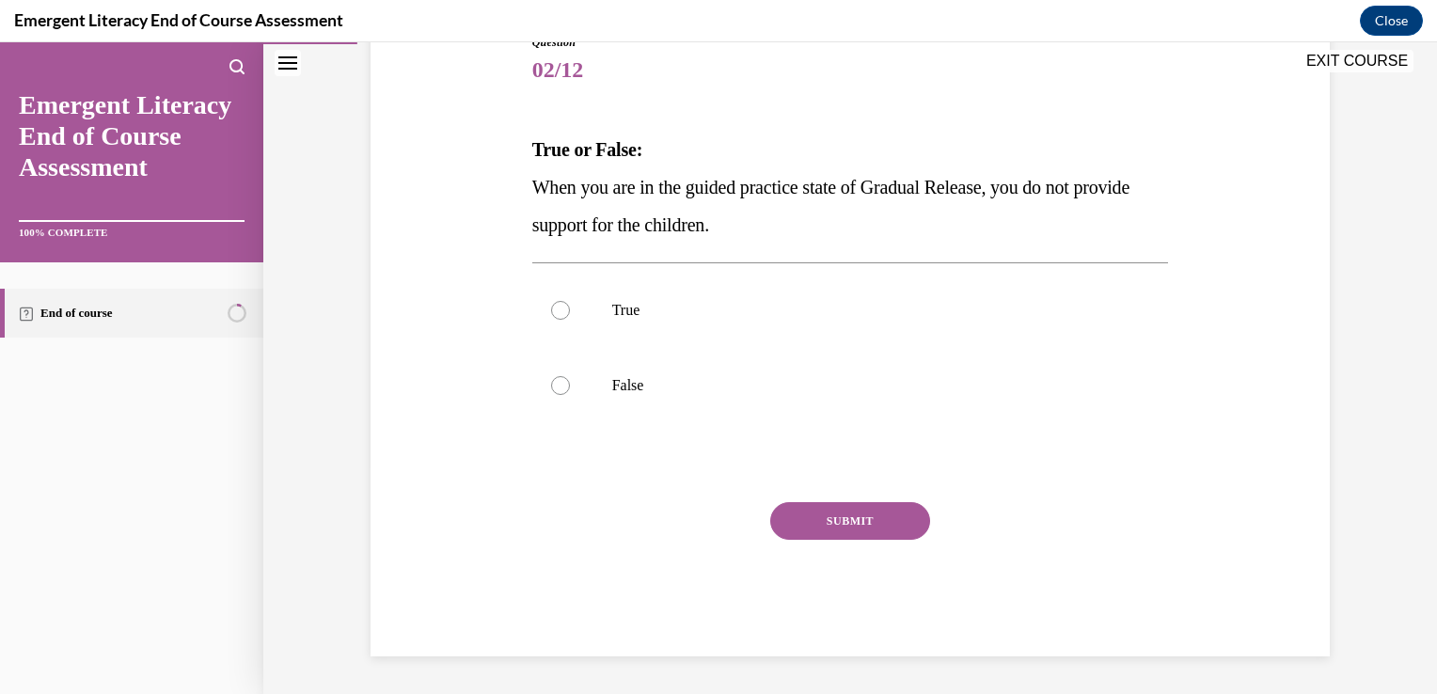
scroll to position [209, 0]
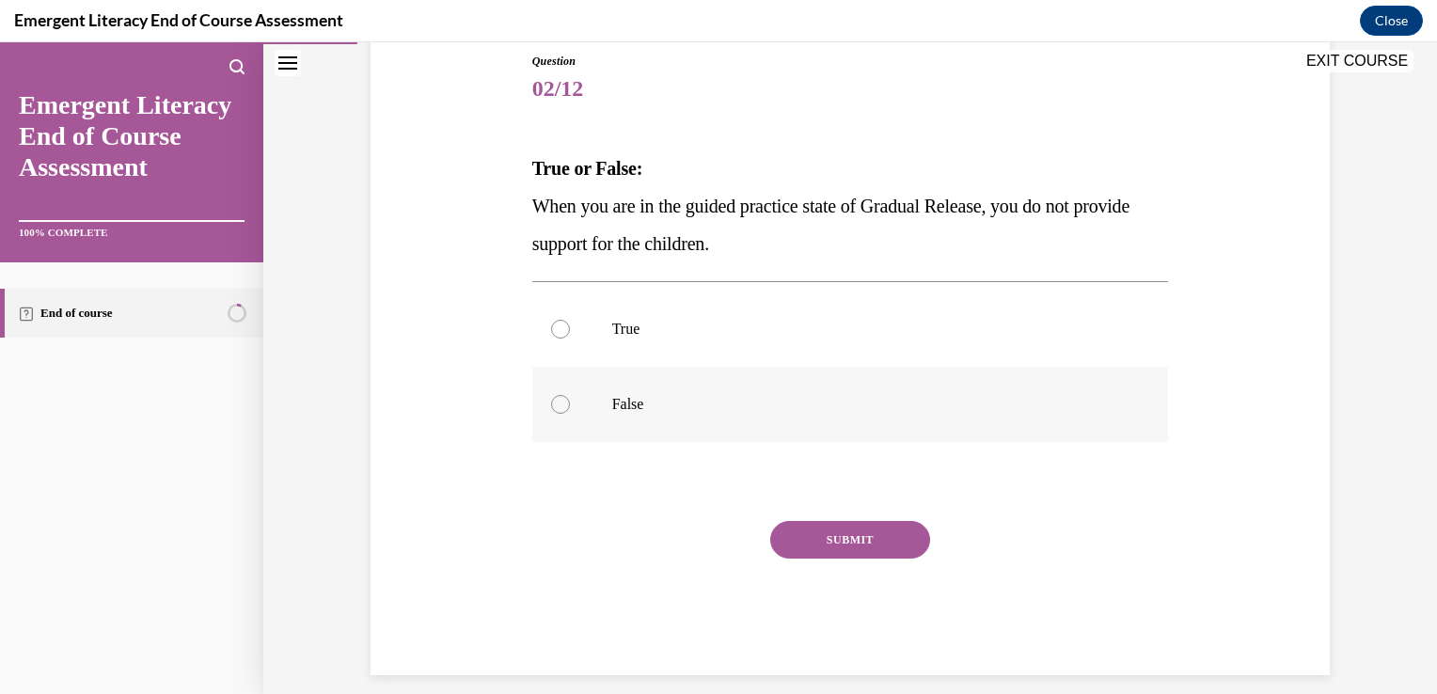
click at [553, 408] on div at bounding box center [560, 404] width 19 height 19
click at [553, 408] on input "False" at bounding box center [560, 404] width 19 height 19
radio input "true"
click at [841, 544] on button "SUBMIT" at bounding box center [850, 540] width 160 height 38
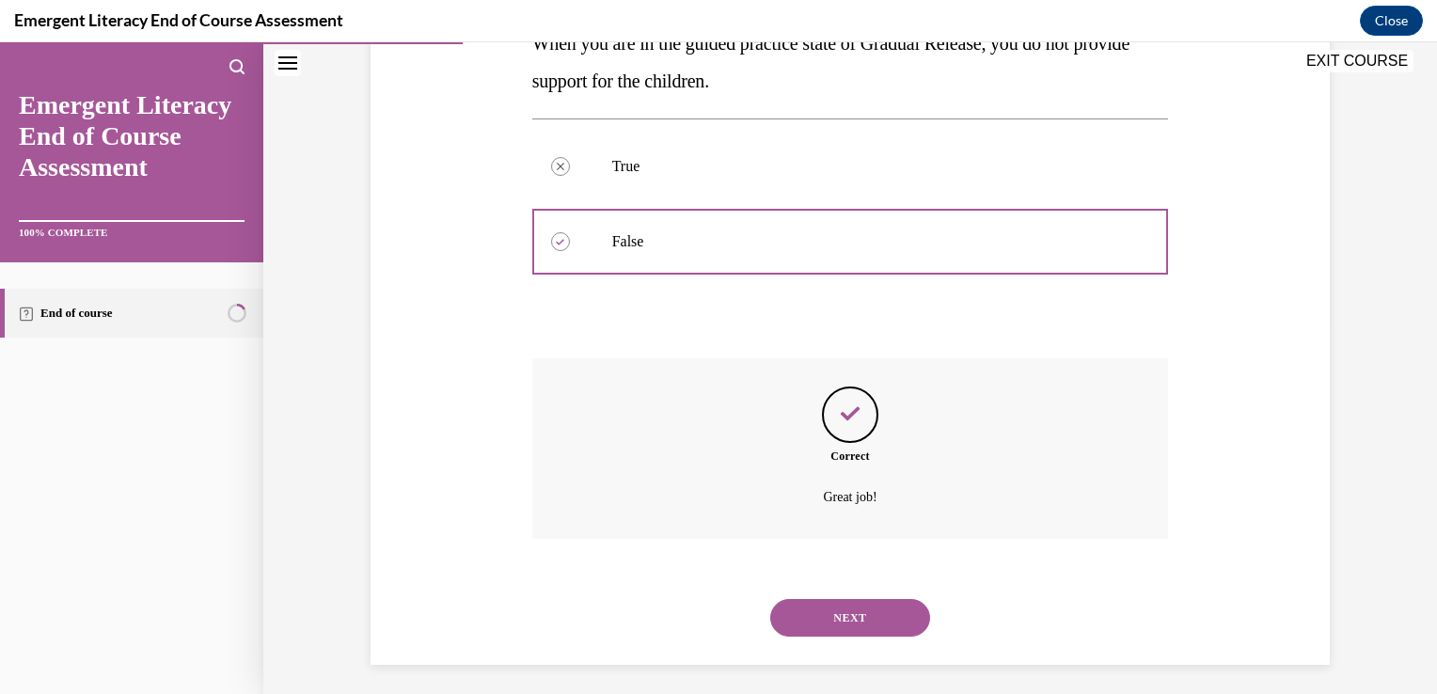
scroll to position [379, 0]
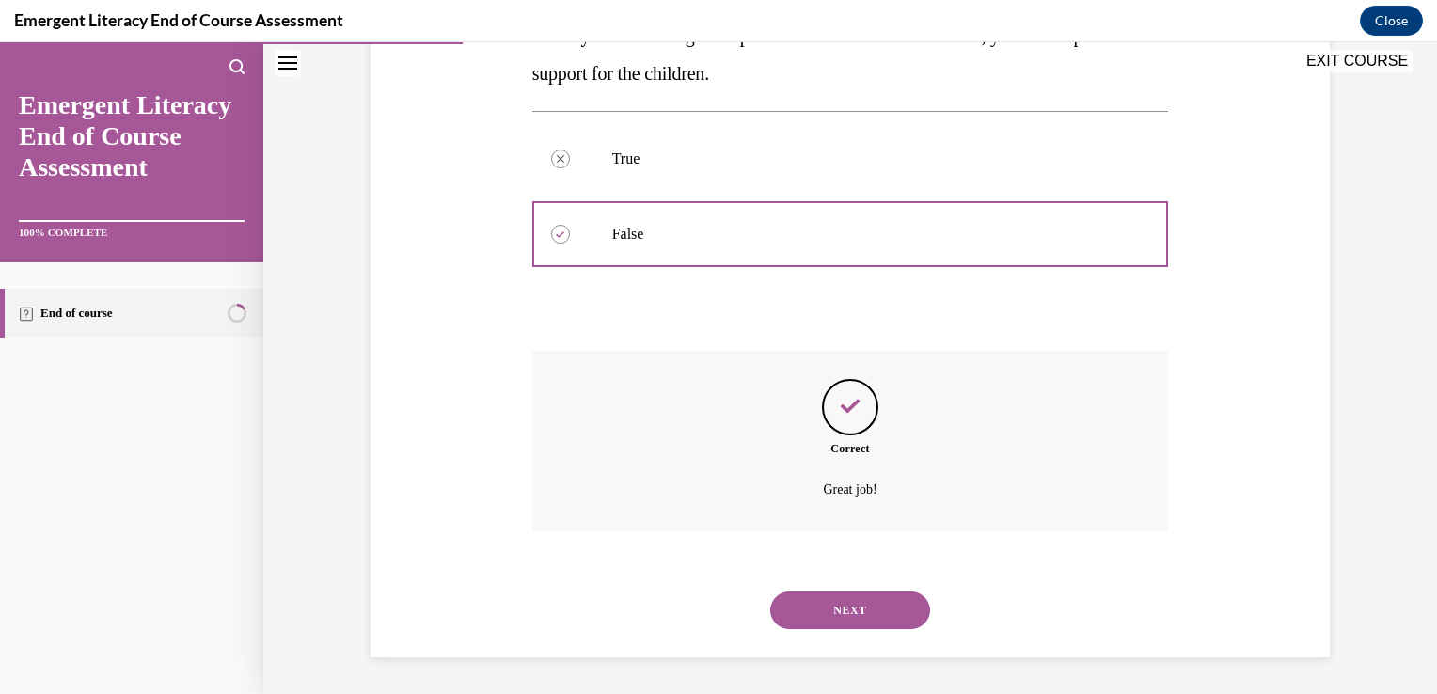
click at [833, 600] on button "NEXT" at bounding box center [850, 611] width 160 height 38
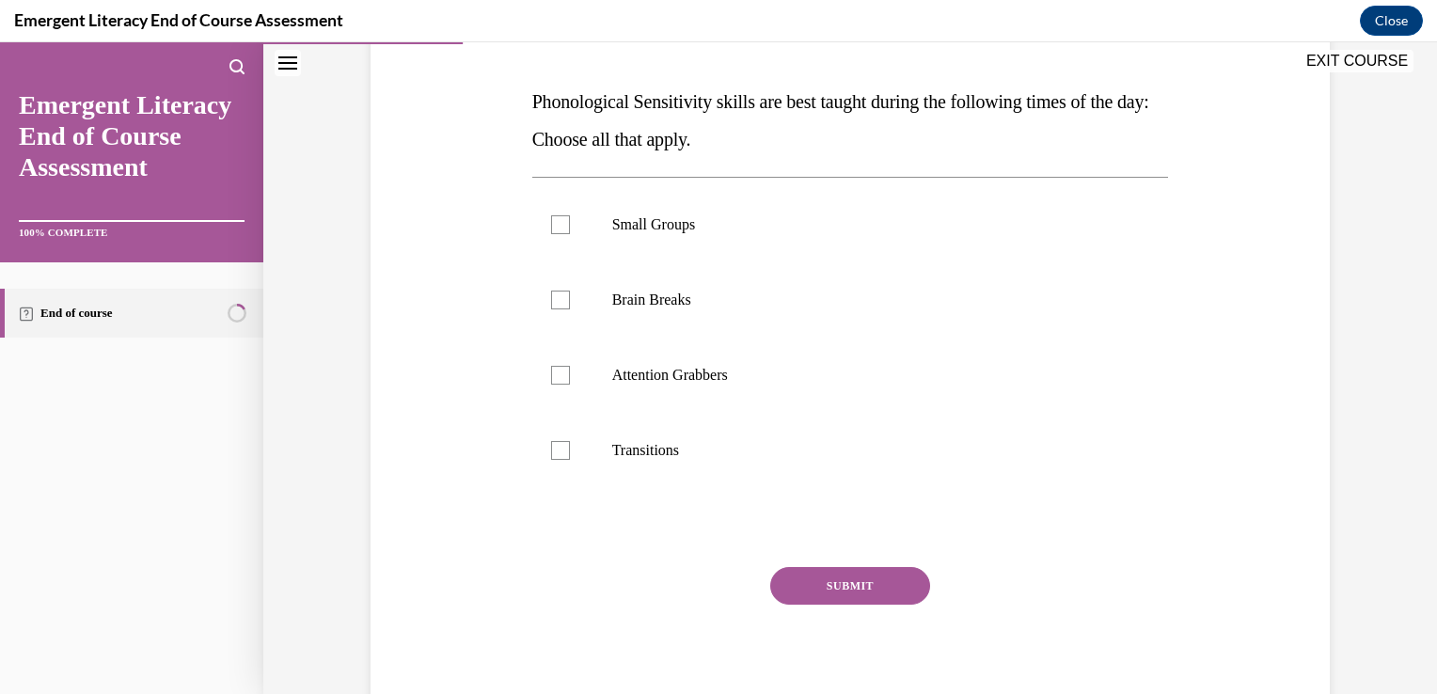
scroll to position [339, 0]
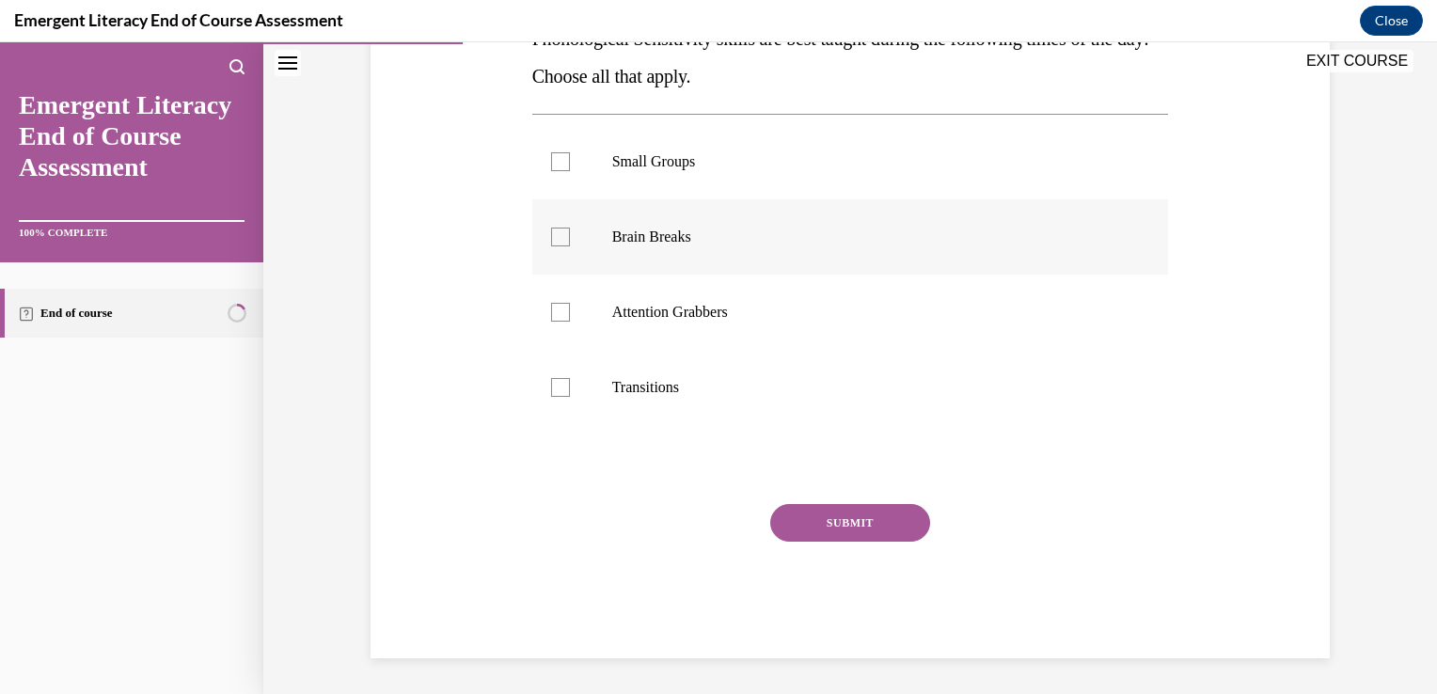
click at [551, 240] on div at bounding box center [560, 237] width 19 height 19
click at [551, 240] on input "Brain Breaks" at bounding box center [560, 237] width 19 height 19
checkbox input "true"
click at [557, 312] on div at bounding box center [560, 312] width 19 height 19
click at [557, 312] on input "Attention Grabbers" at bounding box center [560, 312] width 19 height 19
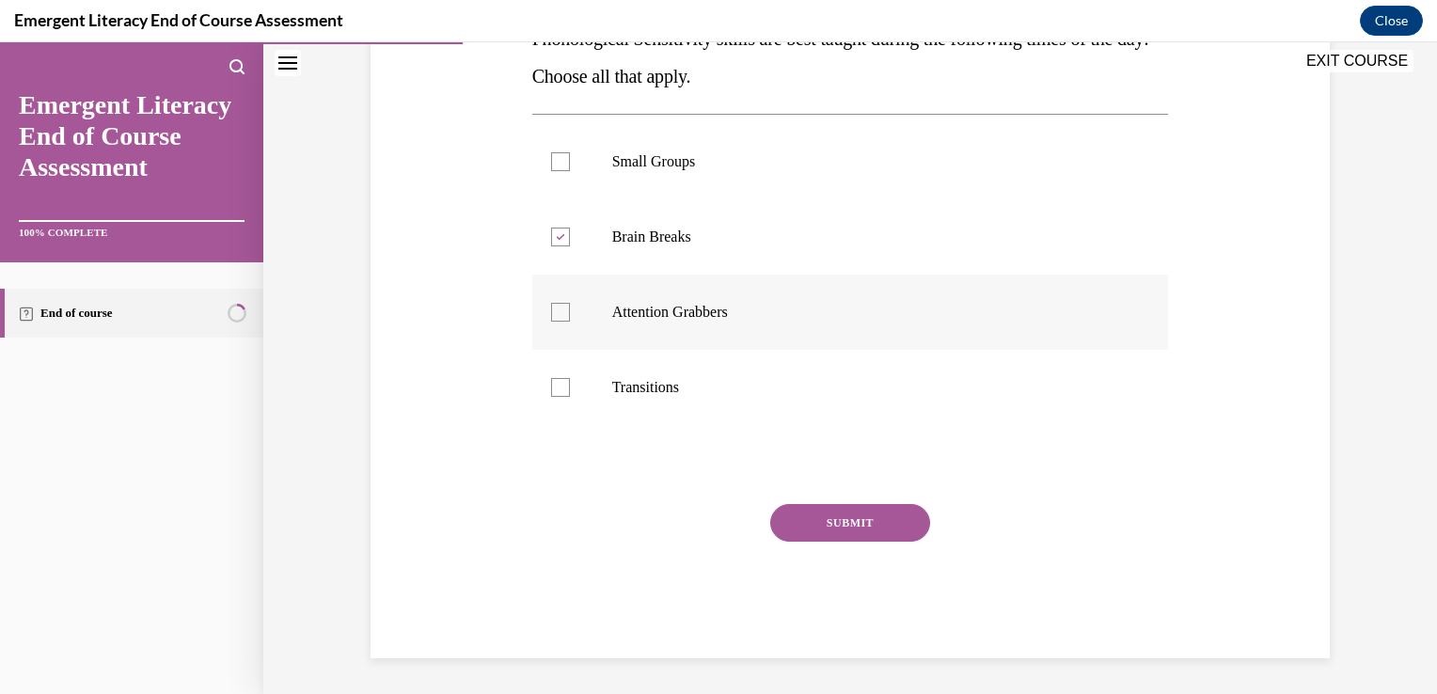
checkbox input "true"
click at [551, 392] on div at bounding box center [560, 387] width 19 height 19
click at [551, 392] on input "Transitions" at bounding box center [560, 387] width 19 height 19
checkbox input "true"
click at [882, 521] on button "SUBMIT" at bounding box center [850, 523] width 160 height 38
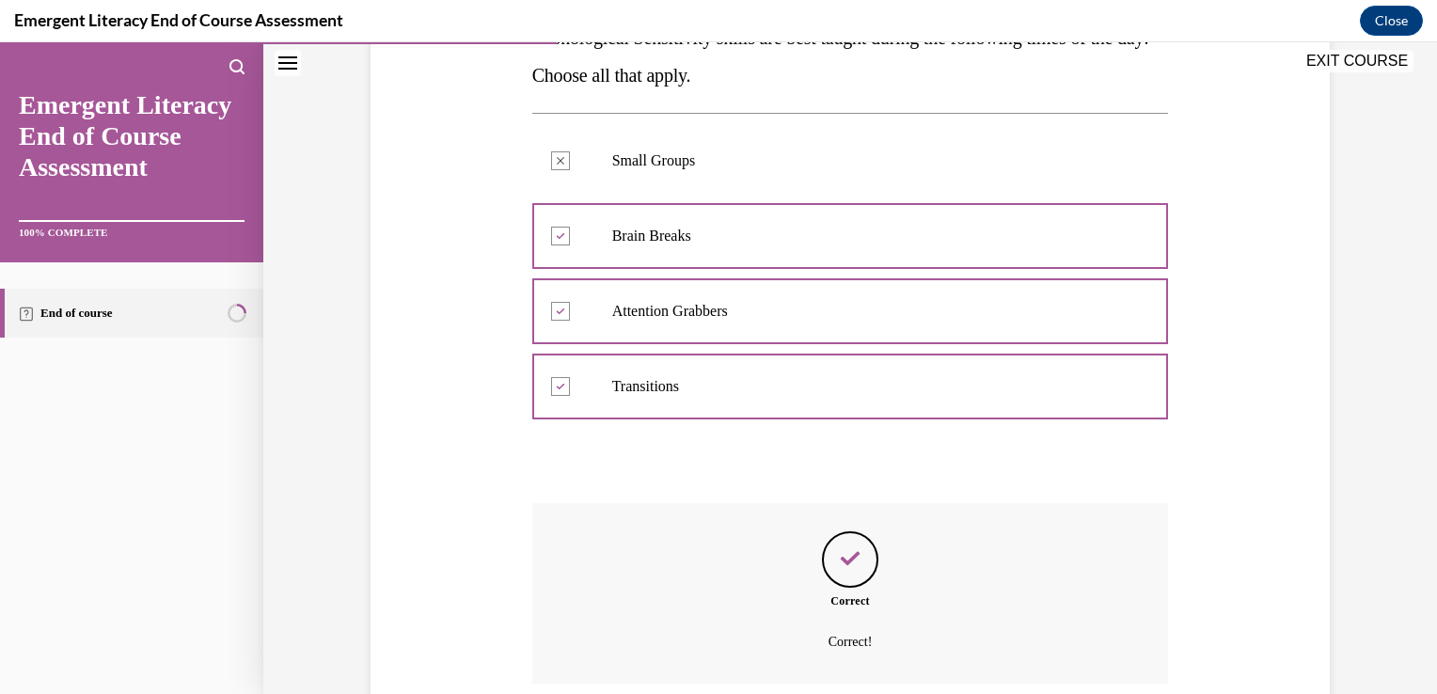
scroll to position [492, 0]
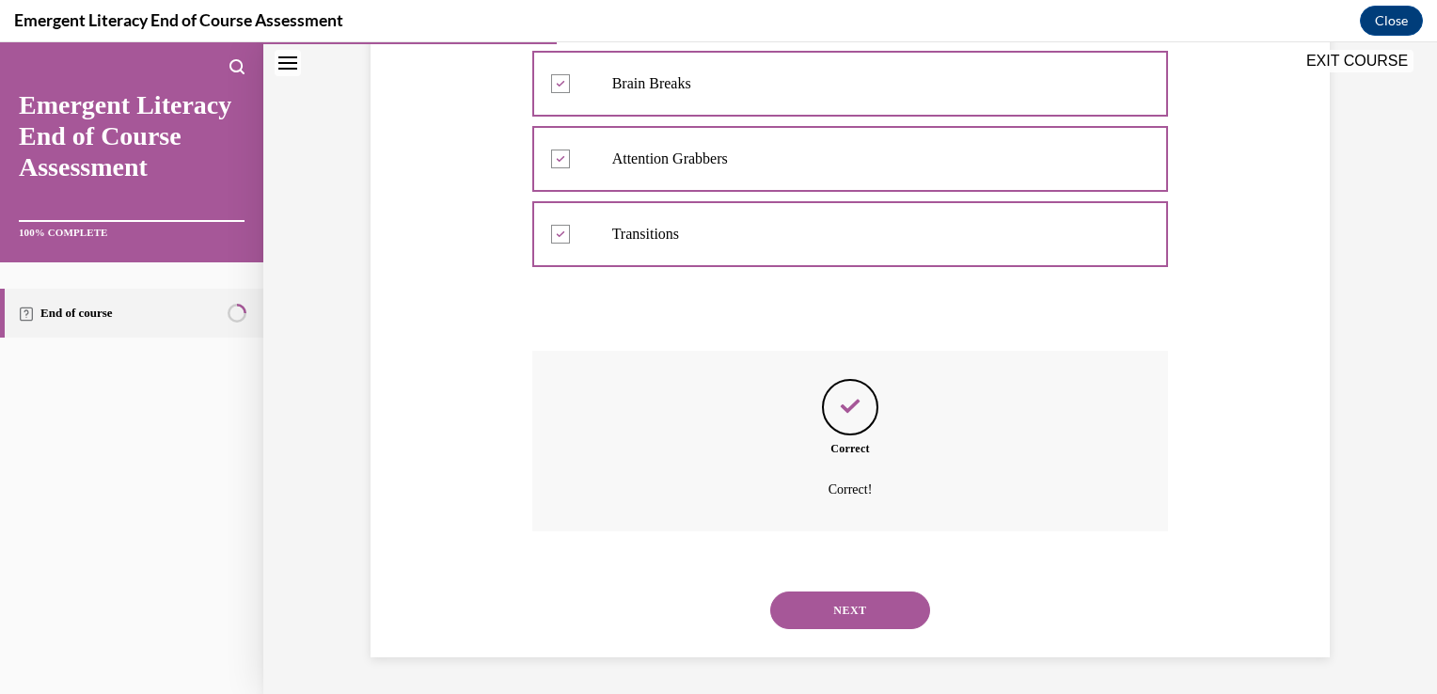
click at [821, 608] on button "NEXT" at bounding box center [850, 611] width 160 height 38
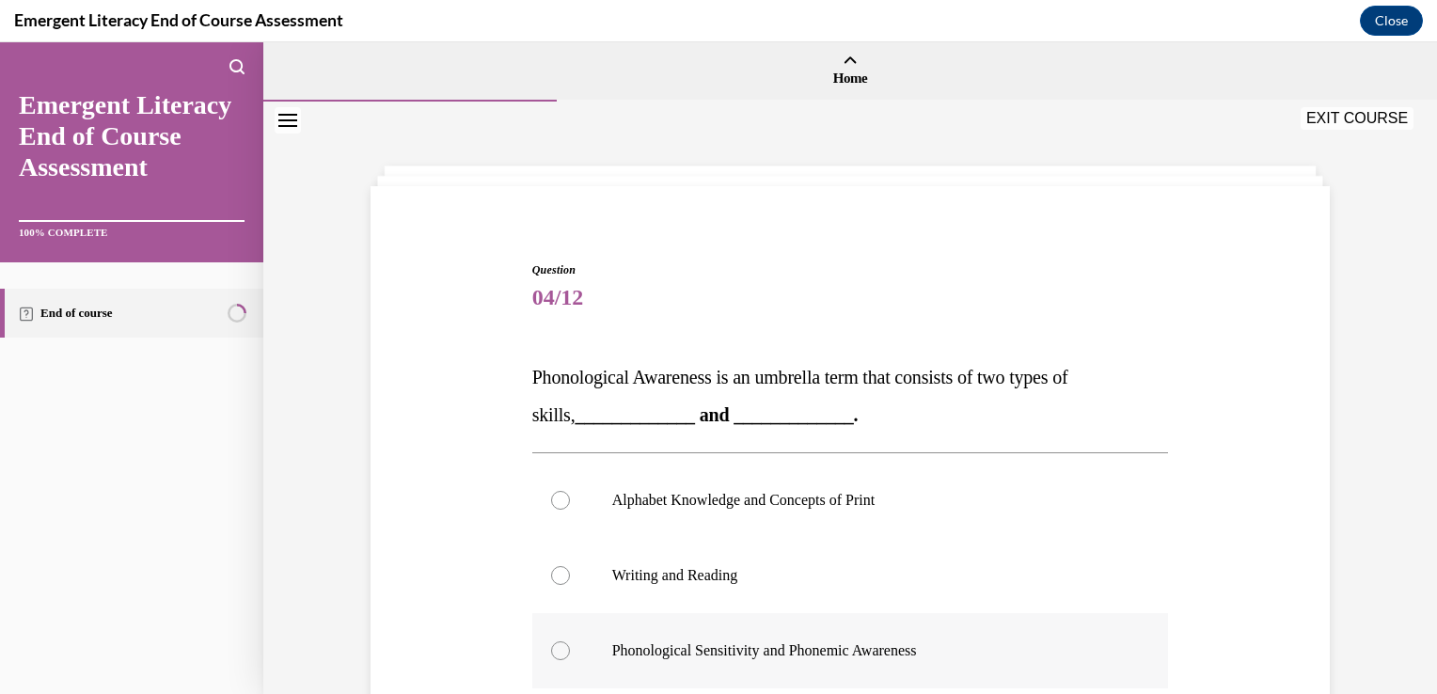
click at [552, 642] on div at bounding box center [560, 650] width 19 height 19
click at [552, 642] on input "Phonological Sensitivity and Phonemic Awareness" at bounding box center [560, 650] width 19 height 19
radio input "true"
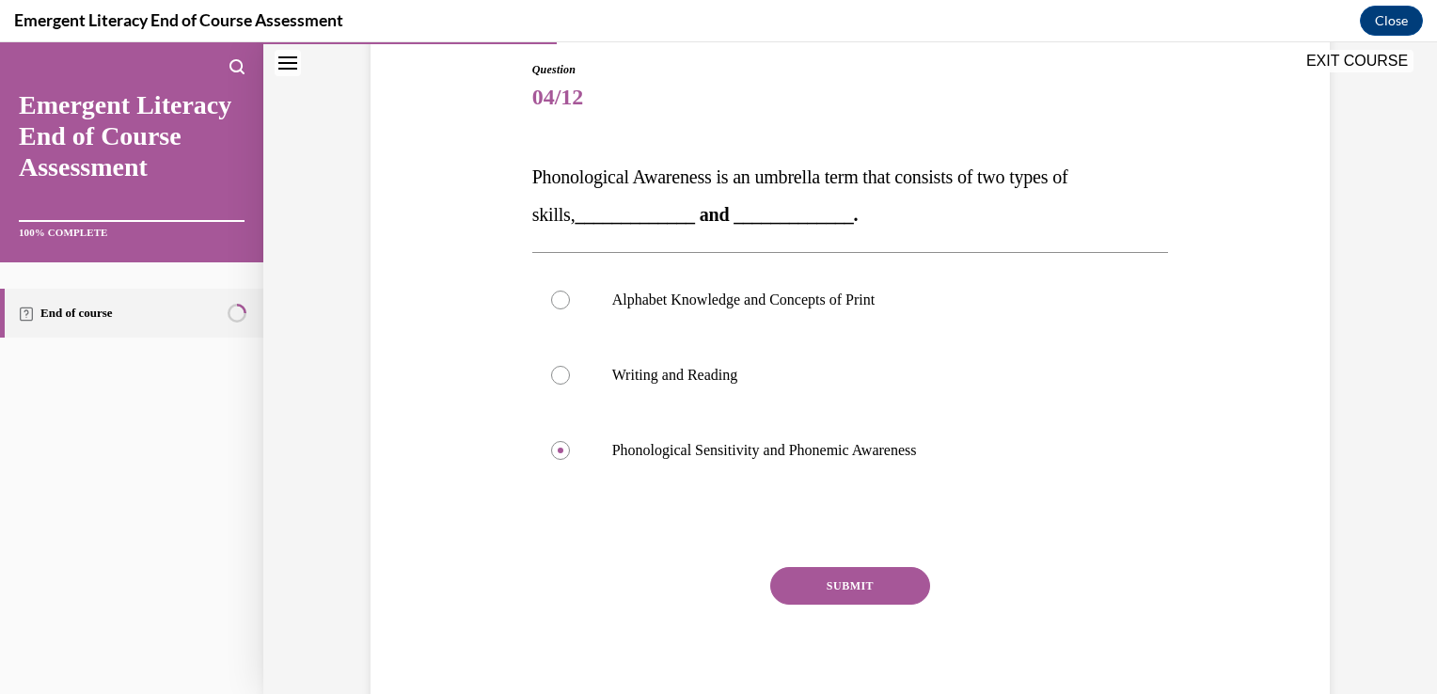
scroll to position [264, 0]
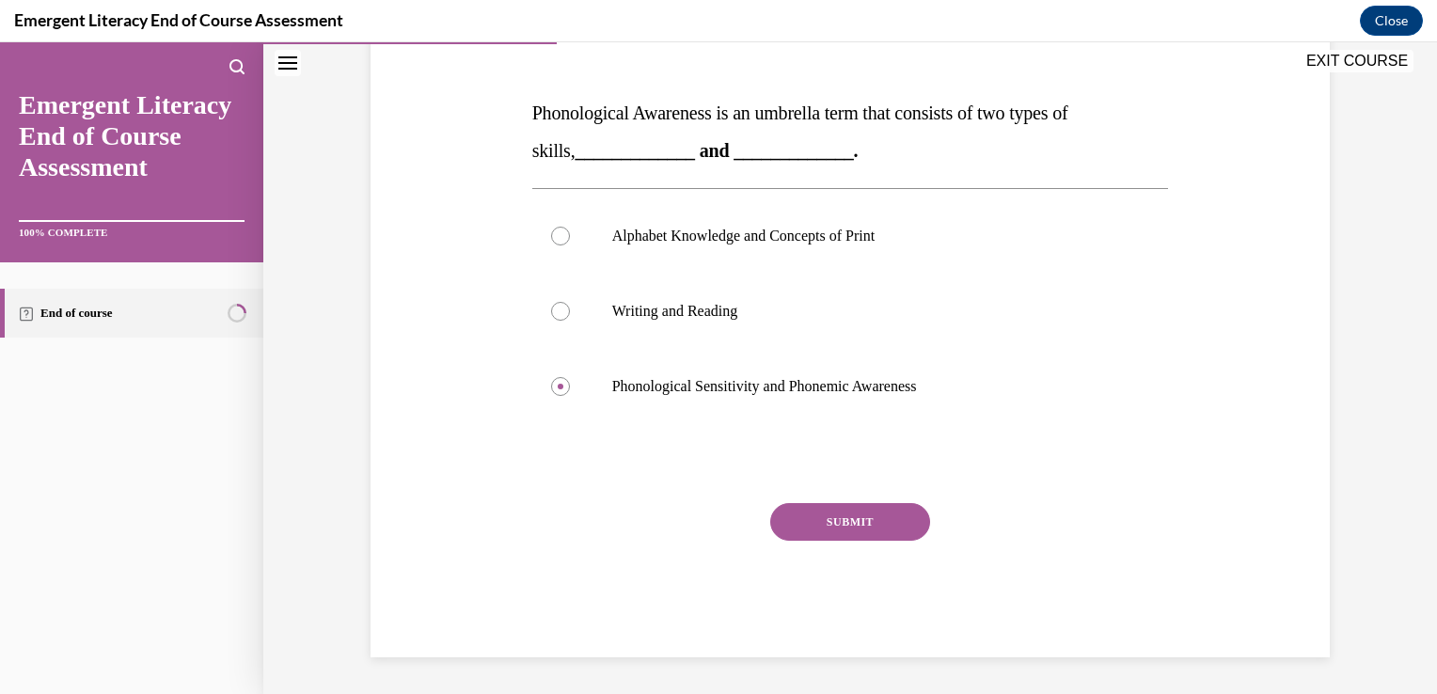
click at [854, 529] on button "SUBMIT" at bounding box center [850, 522] width 160 height 38
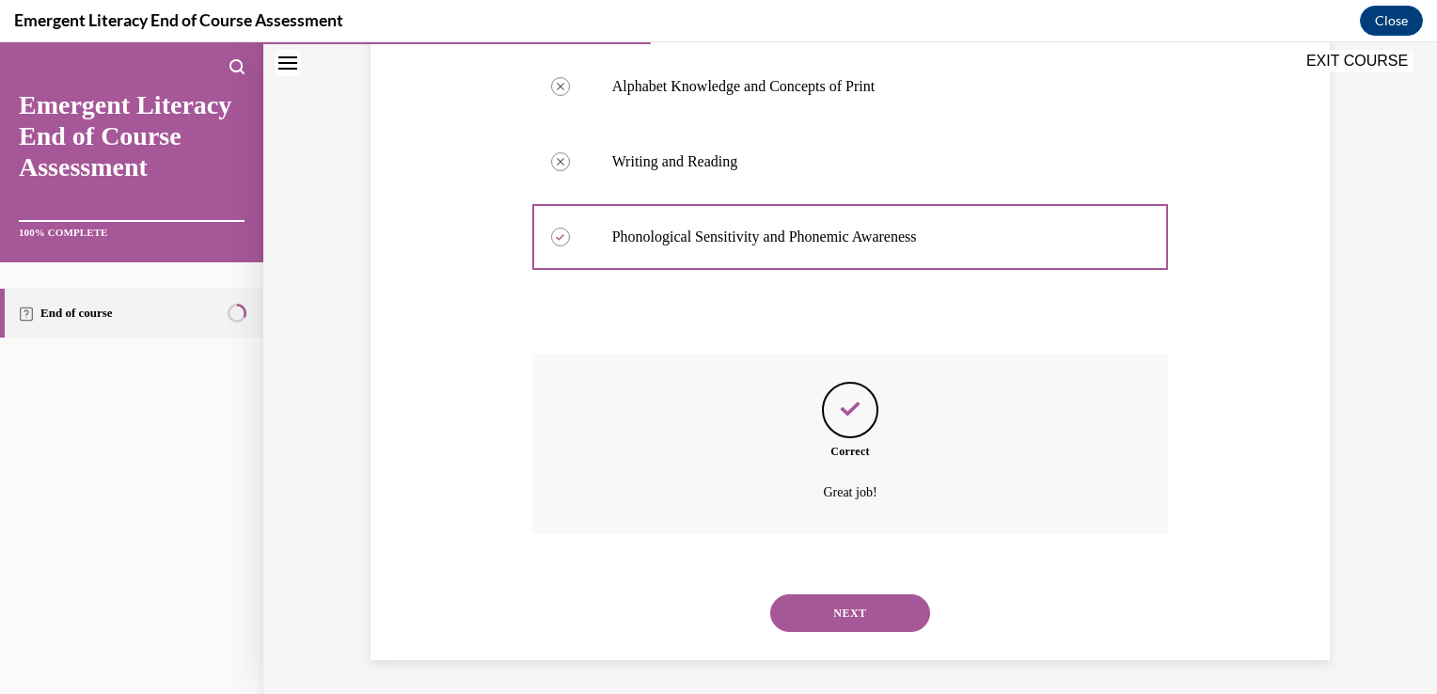
scroll to position [417, 0]
click at [849, 613] on button "NEXT" at bounding box center [850, 611] width 160 height 38
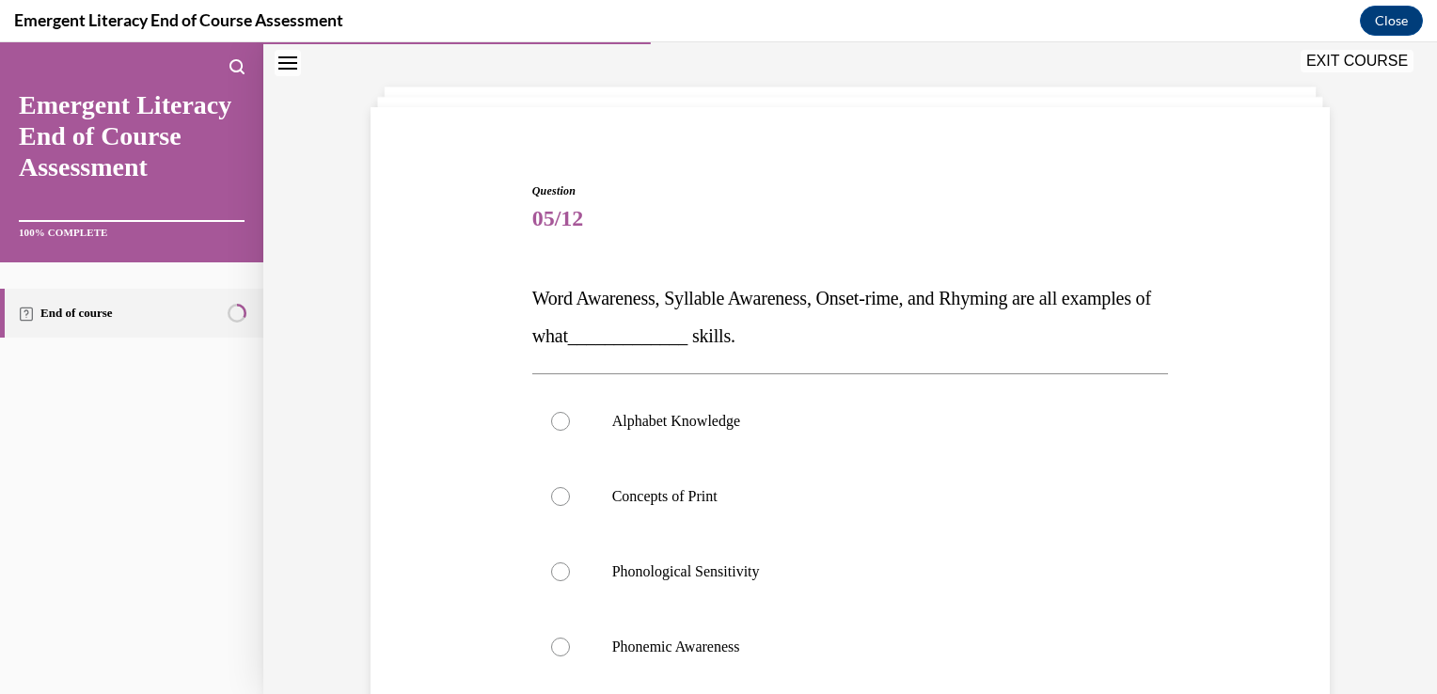
scroll to position [113, 0]
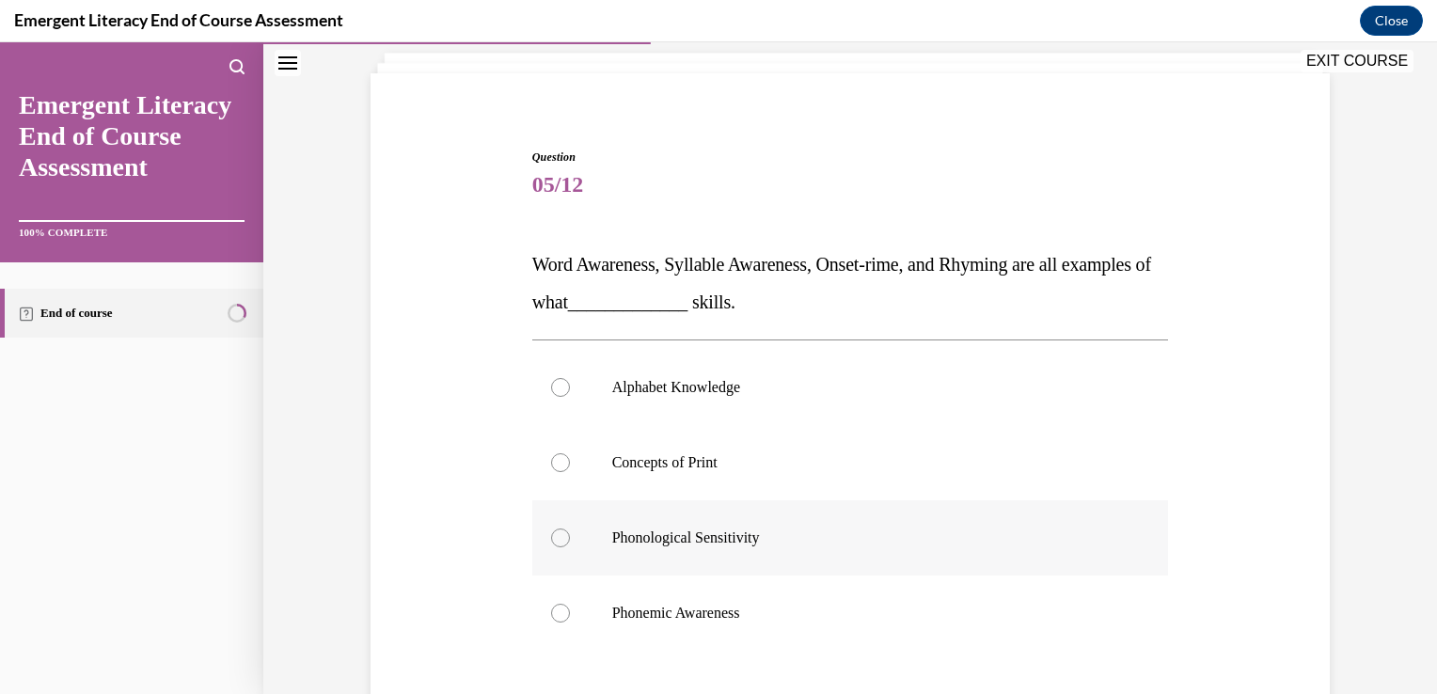
click at [551, 540] on div at bounding box center [560, 538] width 19 height 19
click at [551, 540] on input "Phonological Sensitivity" at bounding box center [560, 538] width 19 height 19
radio input "true"
click at [559, 617] on div at bounding box center [560, 613] width 19 height 19
click at [559, 617] on input "Phonemic Awareness" at bounding box center [560, 613] width 19 height 19
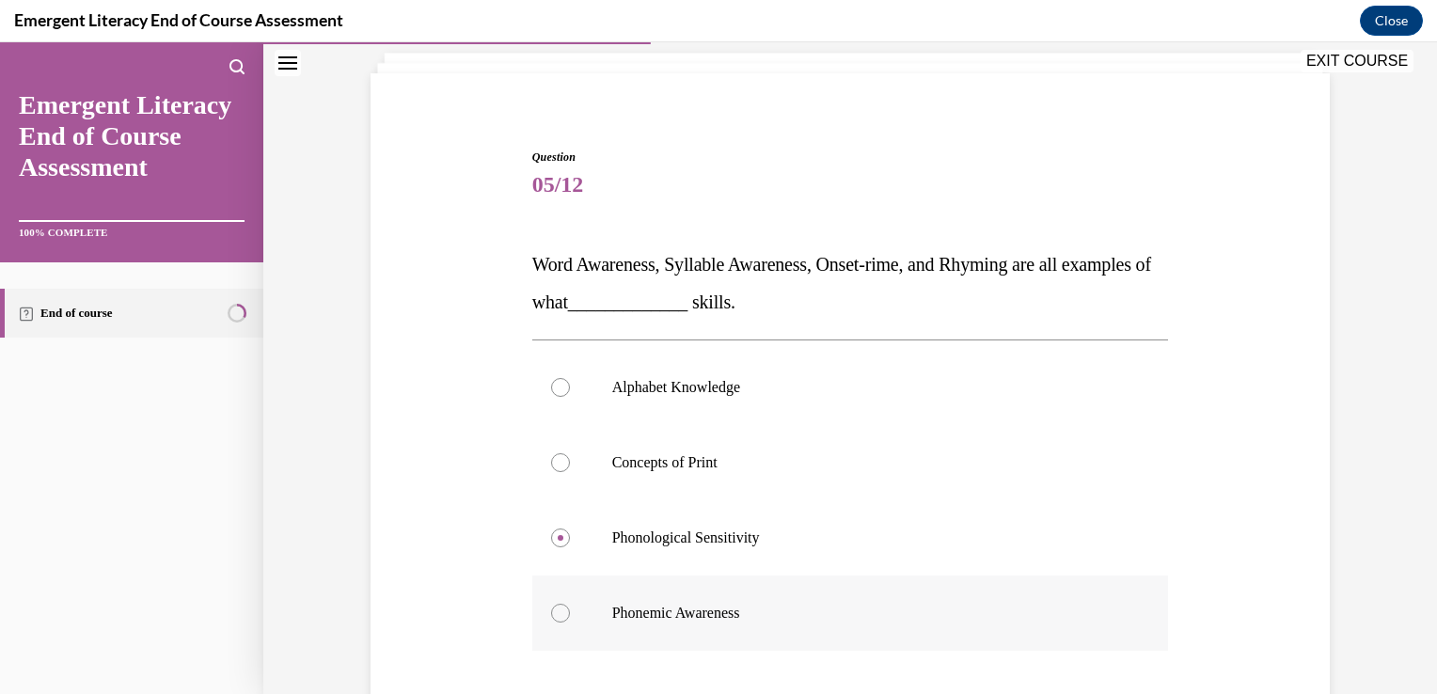
radio input "true"
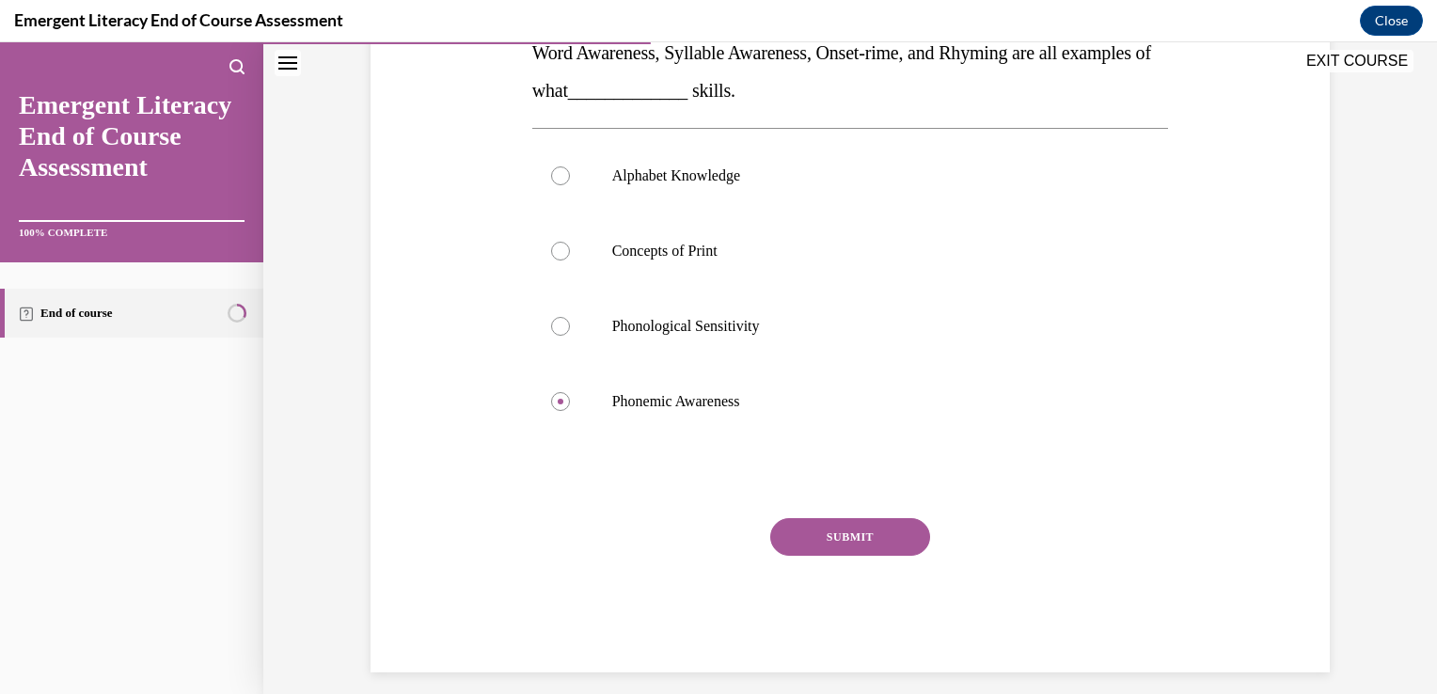
scroll to position [340, 0]
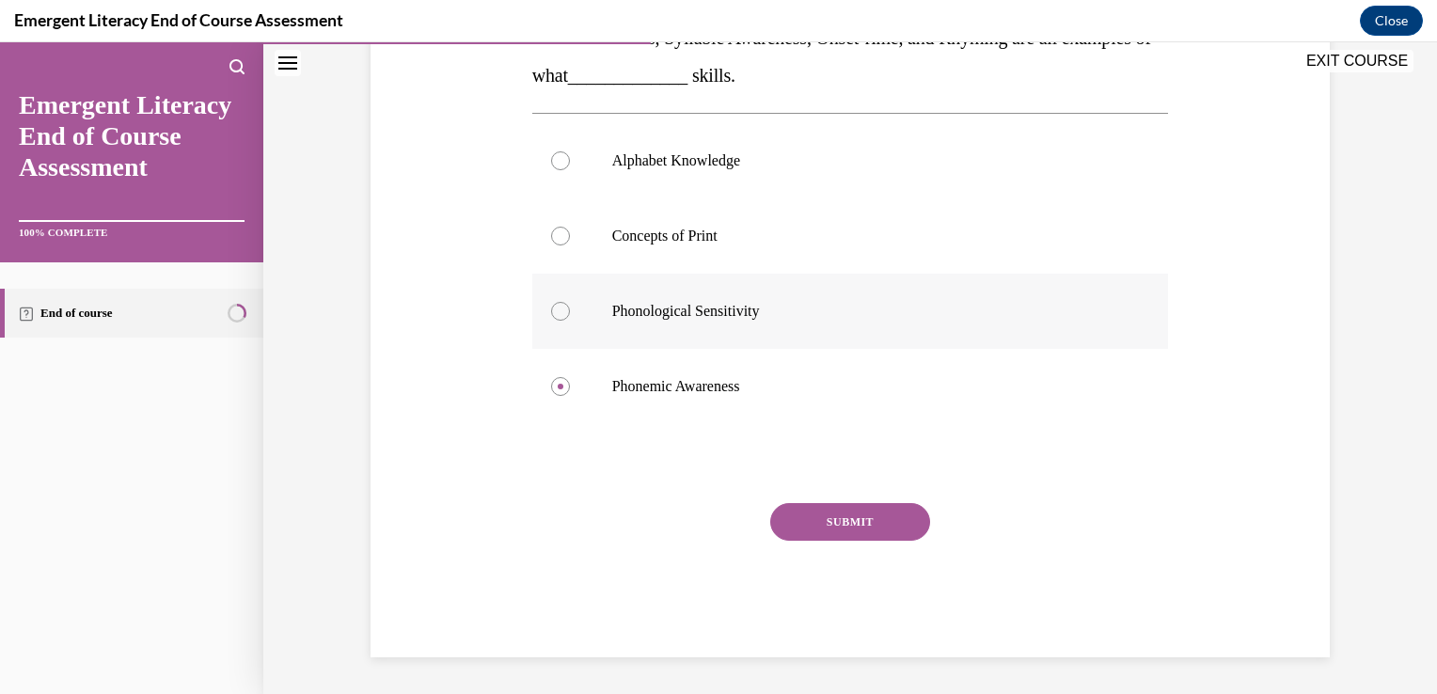
click at [551, 314] on div at bounding box center [560, 311] width 19 height 19
click at [551, 314] on input "Phonological Sensitivity" at bounding box center [560, 311] width 19 height 19
radio input "true"
click at [790, 514] on button "SUBMIT" at bounding box center [850, 522] width 160 height 38
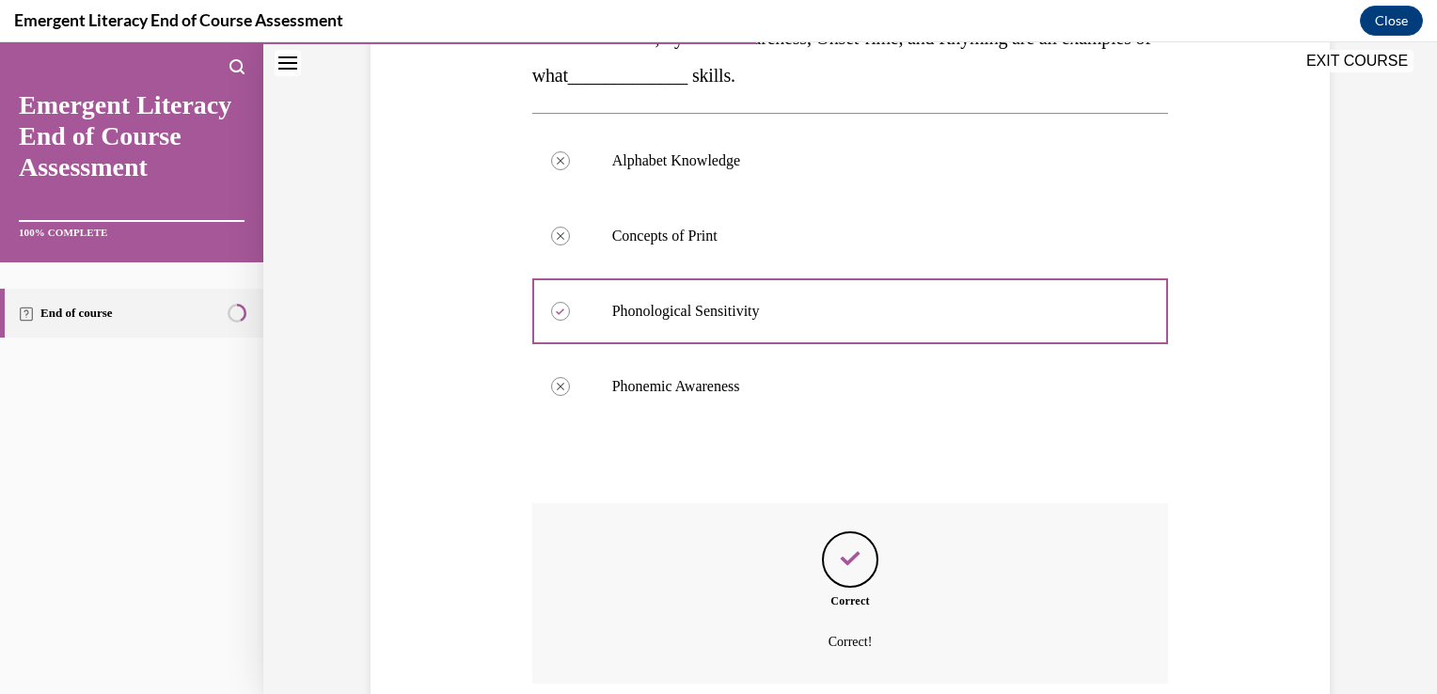
scroll to position [492, 0]
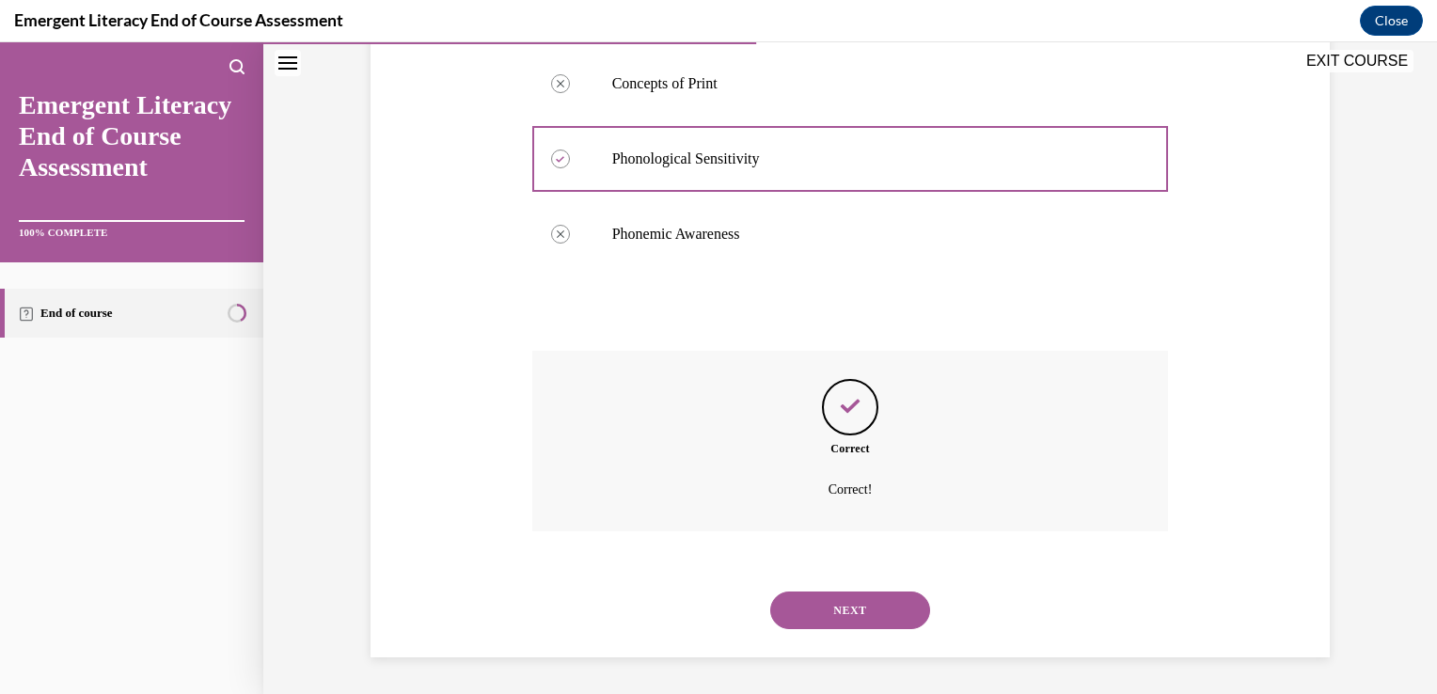
click at [838, 612] on button "NEXT" at bounding box center [850, 611] width 160 height 38
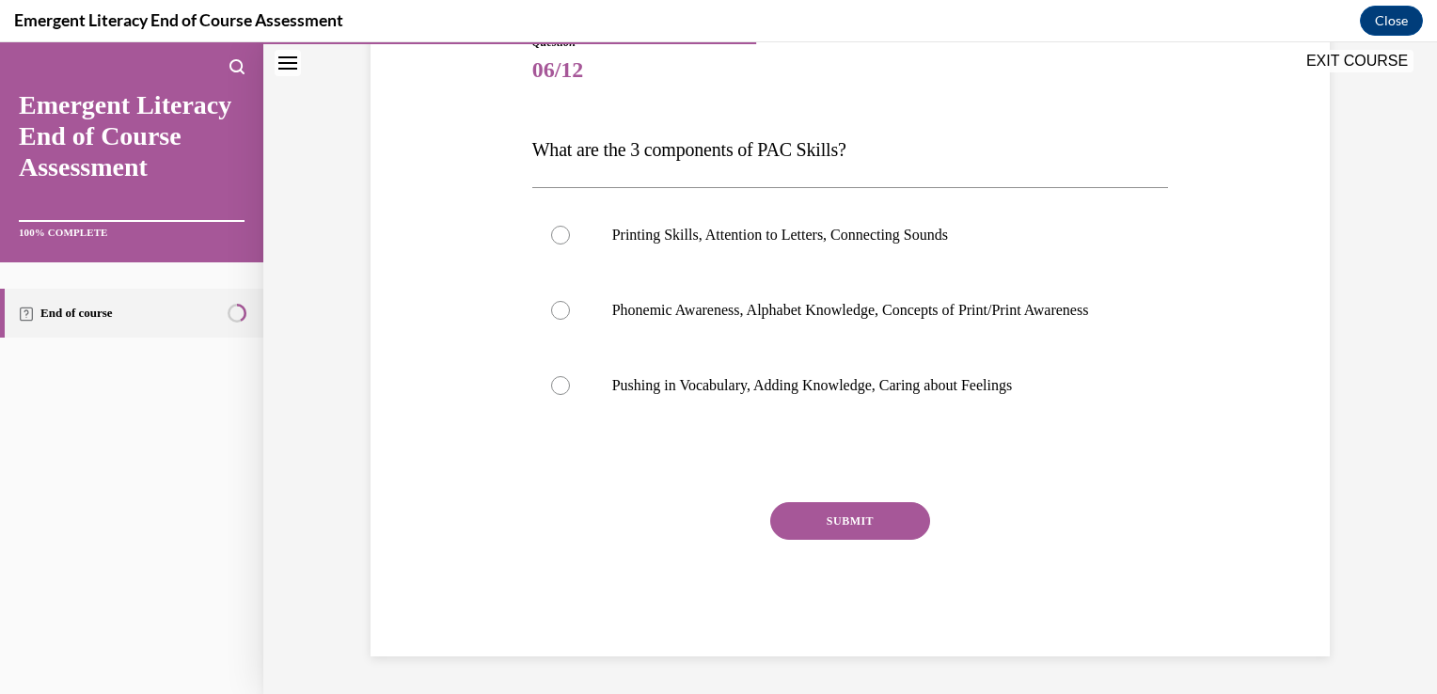
scroll to position [209, 0]
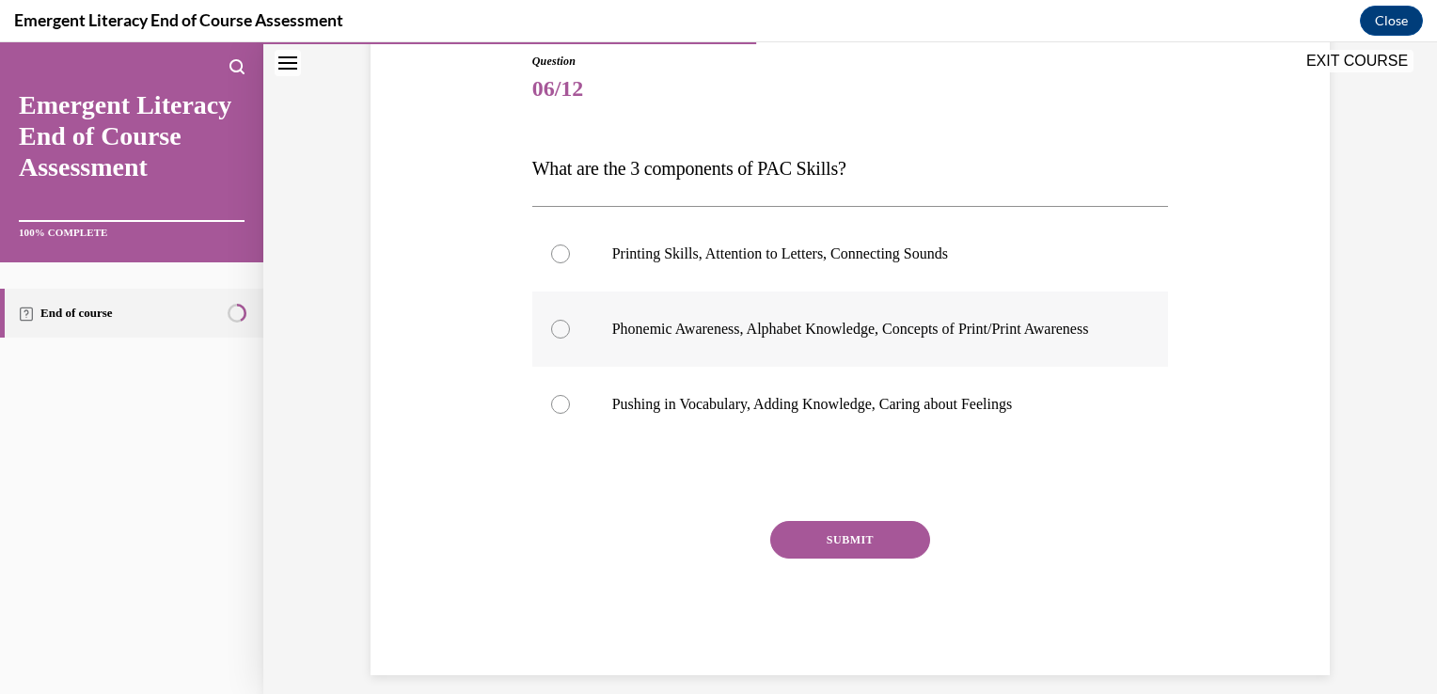
click at [551, 339] on div at bounding box center [560, 329] width 19 height 19
click at [551, 339] on input "Phonemic Awareness, Alphabet Knowledge, Concepts of Print/Print Awareness" at bounding box center [560, 329] width 19 height 19
radio input "true"
click at [863, 549] on button "SUBMIT" at bounding box center [850, 540] width 160 height 38
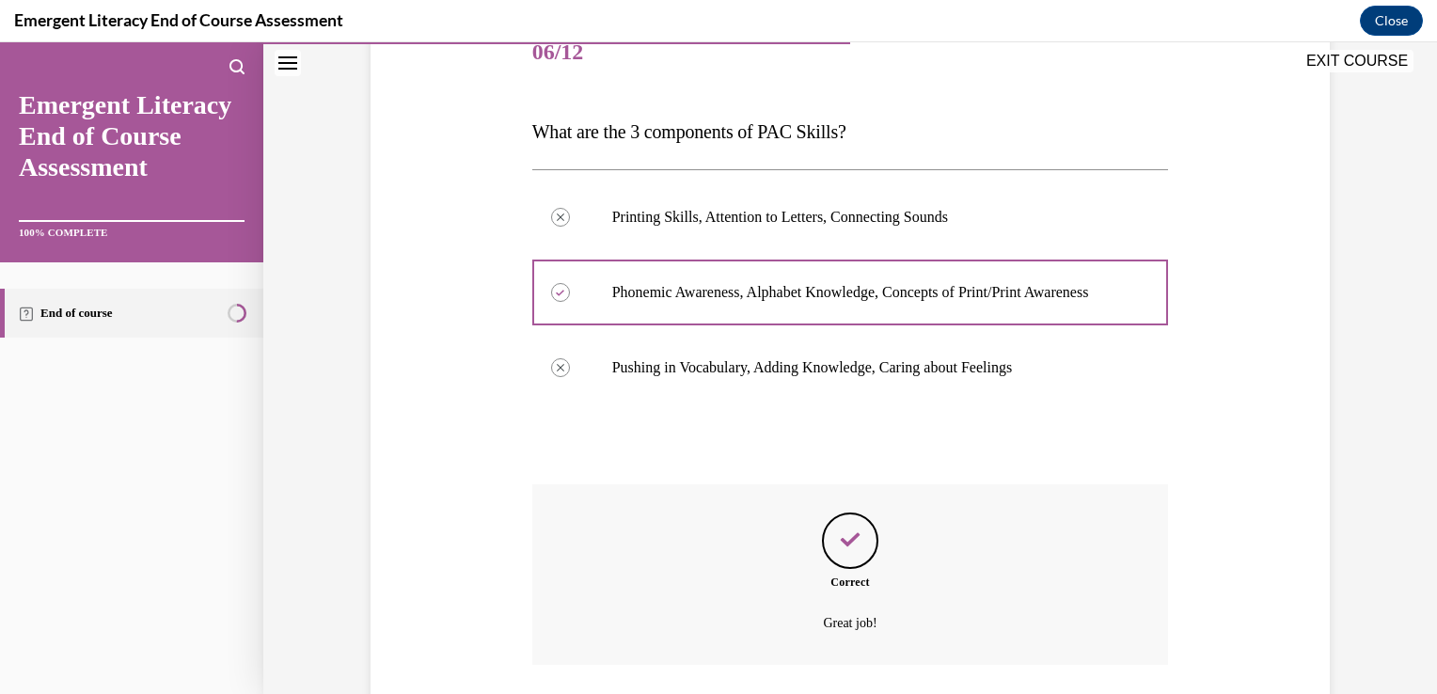
scroll to position [398, 0]
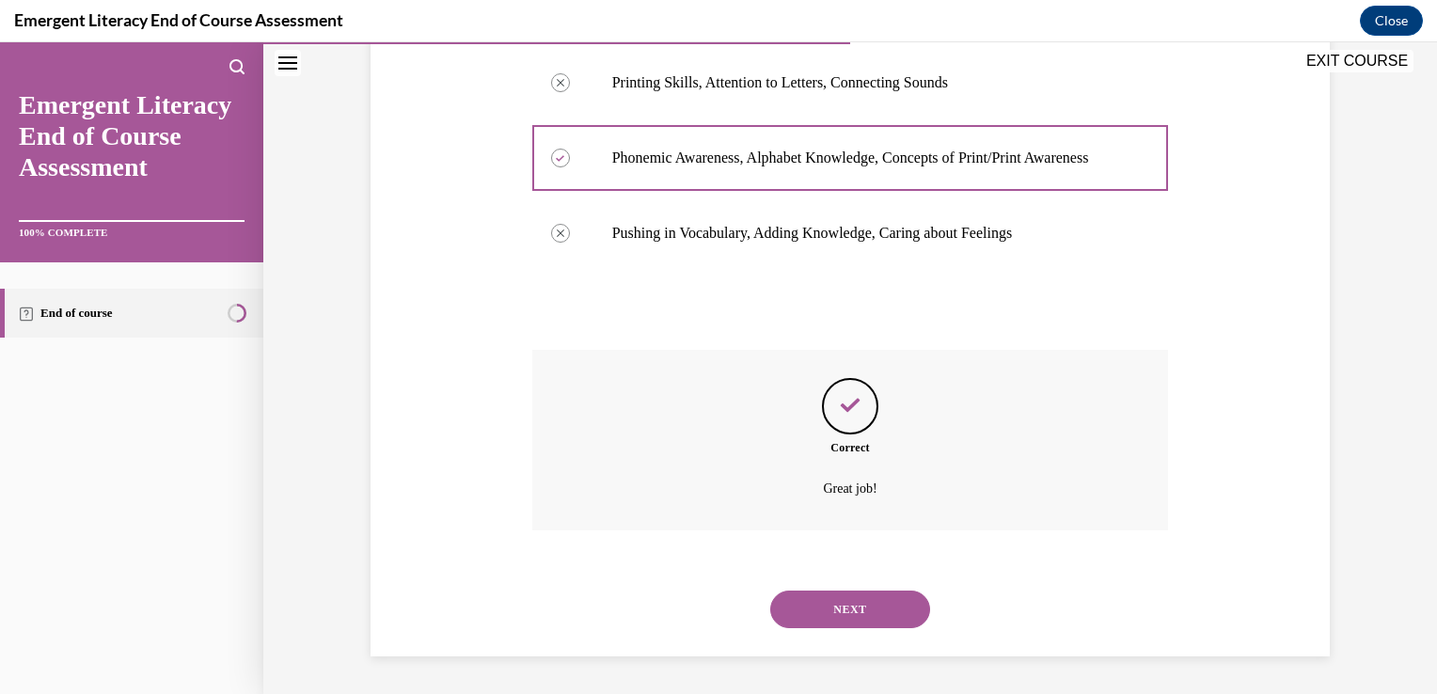
click at [858, 619] on button "NEXT" at bounding box center [850, 610] width 160 height 38
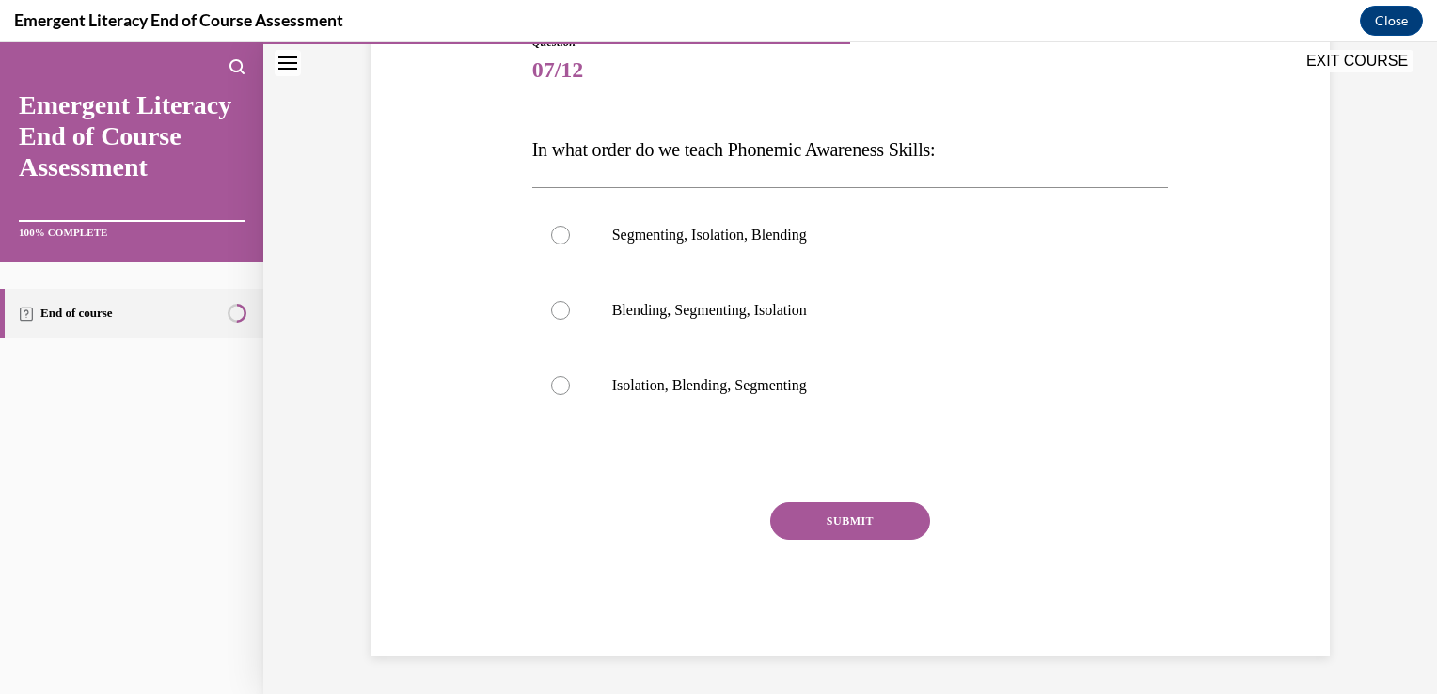
scroll to position [209, 0]
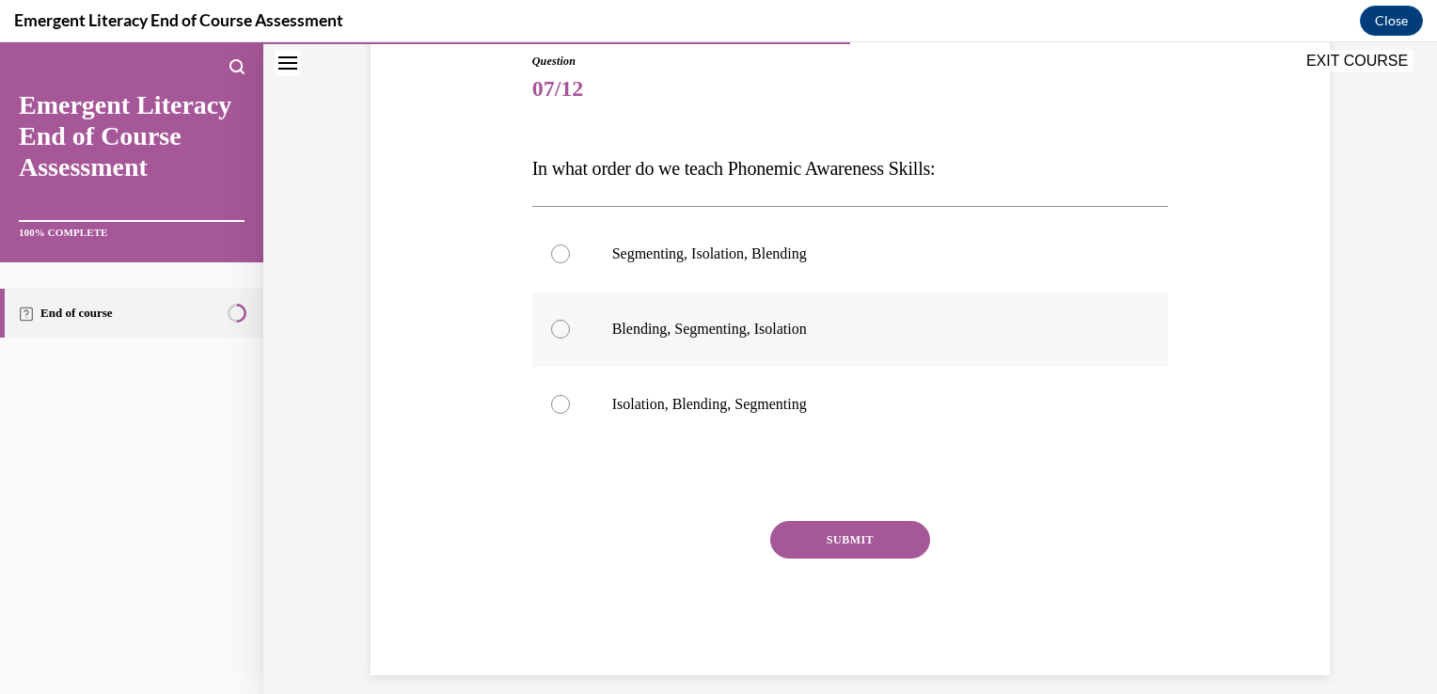
click at [551, 329] on div at bounding box center [560, 329] width 19 height 19
click at [551, 329] on input "Blending, Segmenting, Isolation" at bounding box center [560, 329] width 19 height 19
radio input "true"
click at [552, 407] on div at bounding box center [560, 404] width 19 height 19
click at [552, 407] on input "Isolation, Blending, Segmenting" at bounding box center [560, 404] width 19 height 19
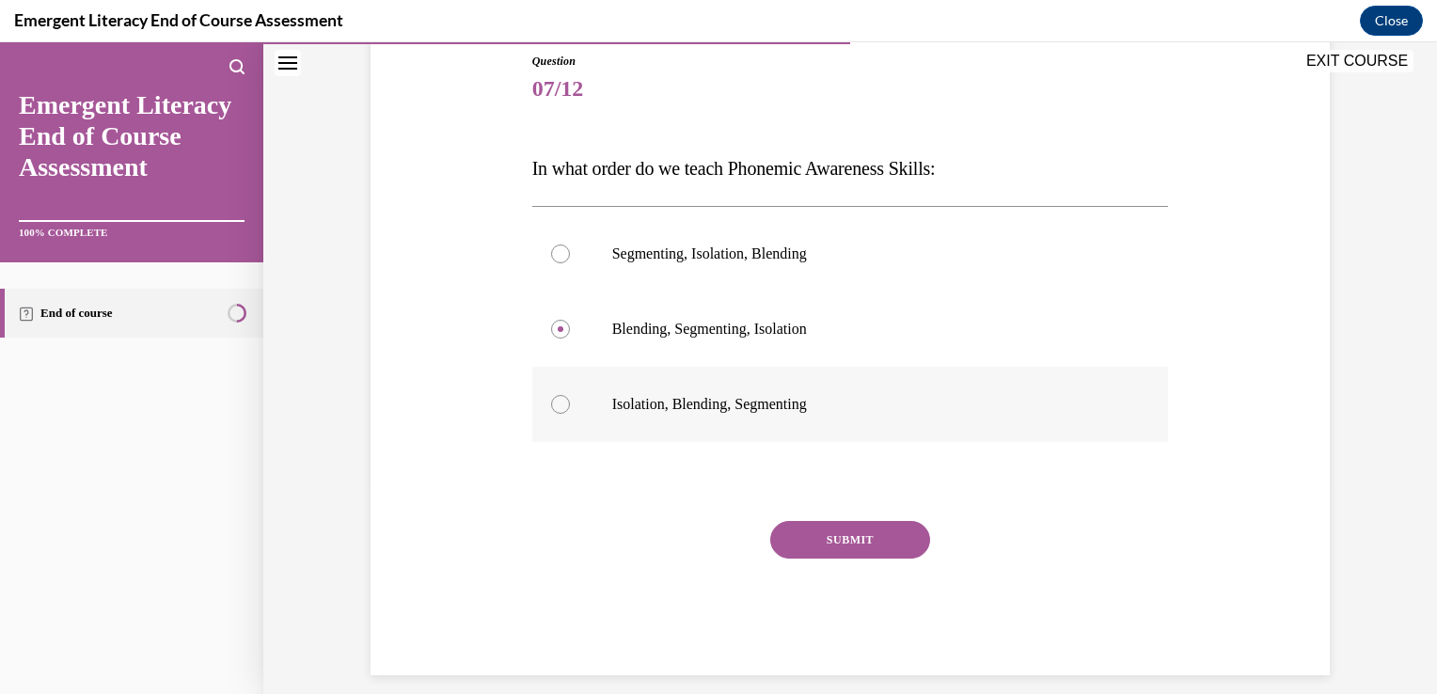
radio input "true"
click at [782, 527] on button "SUBMIT" at bounding box center [850, 540] width 160 height 38
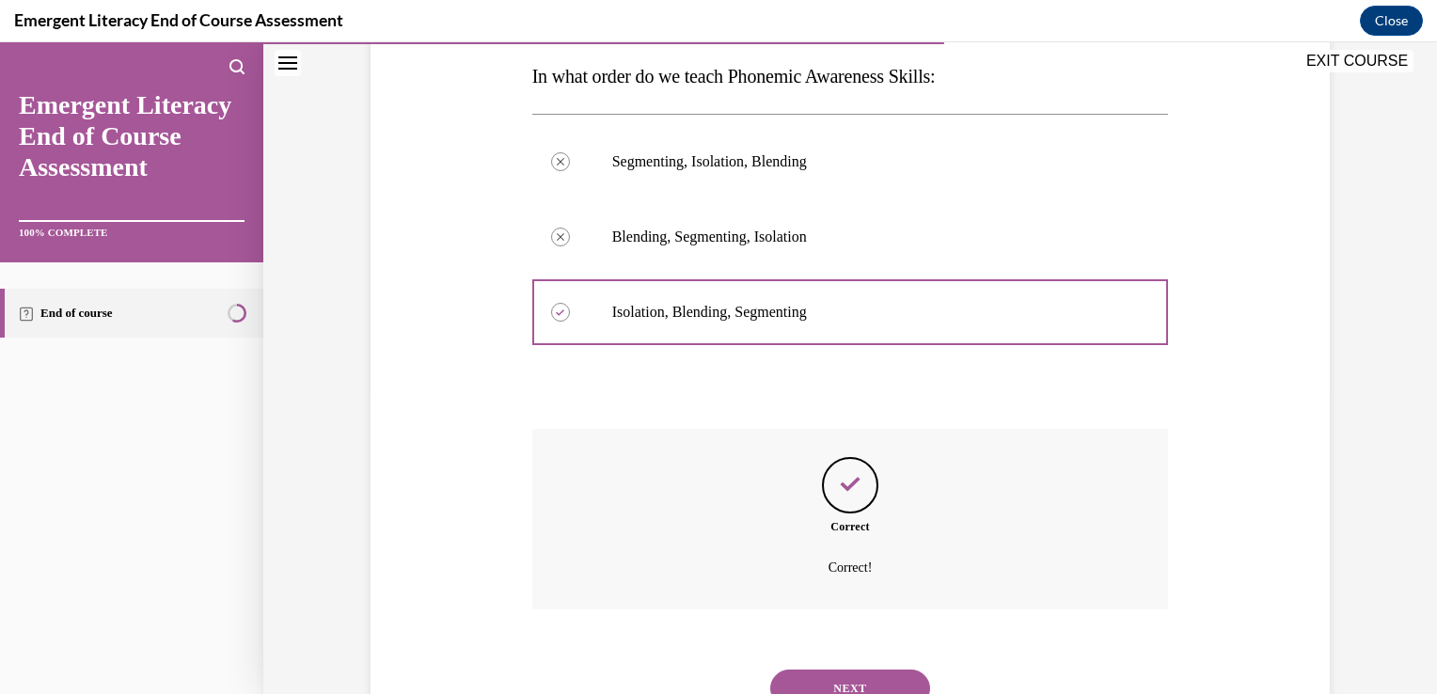
scroll to position [379, 0]
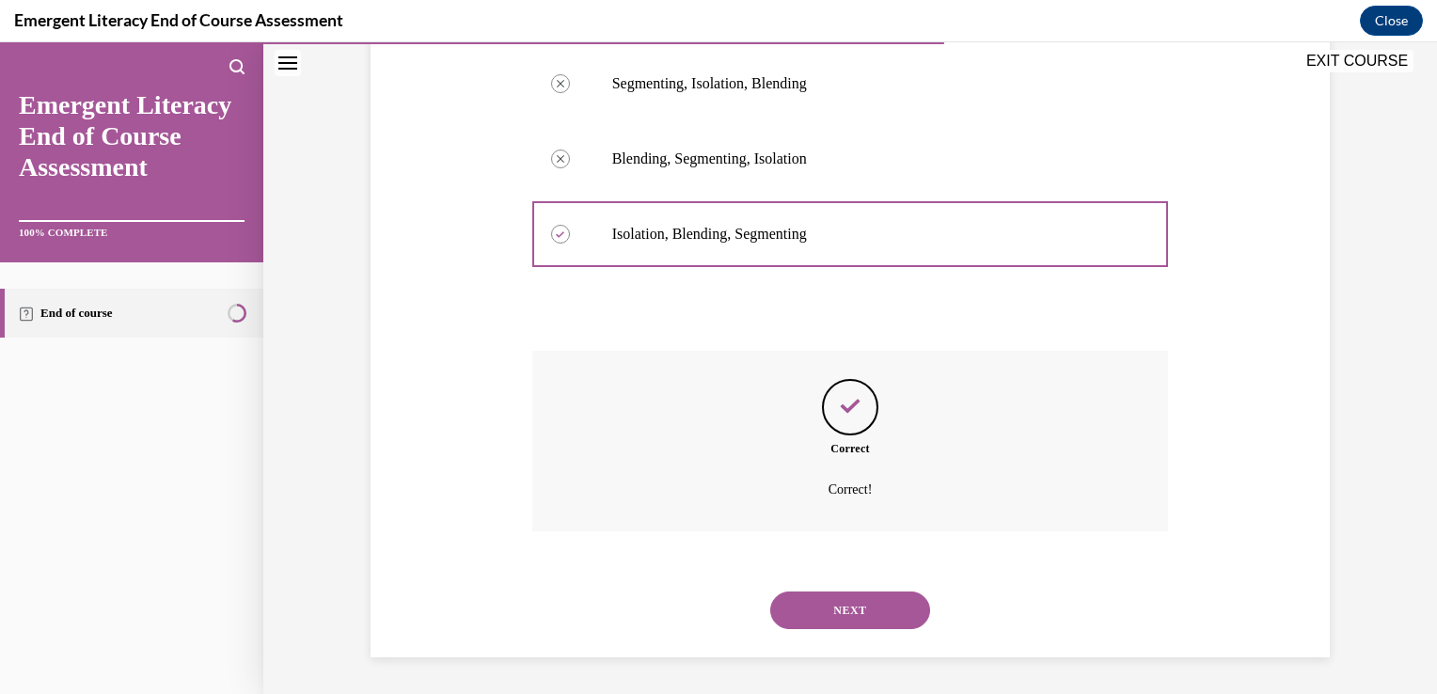
click at [792, 611] on button "NEXT" at bounding box center [850, 611] width 160 height 38
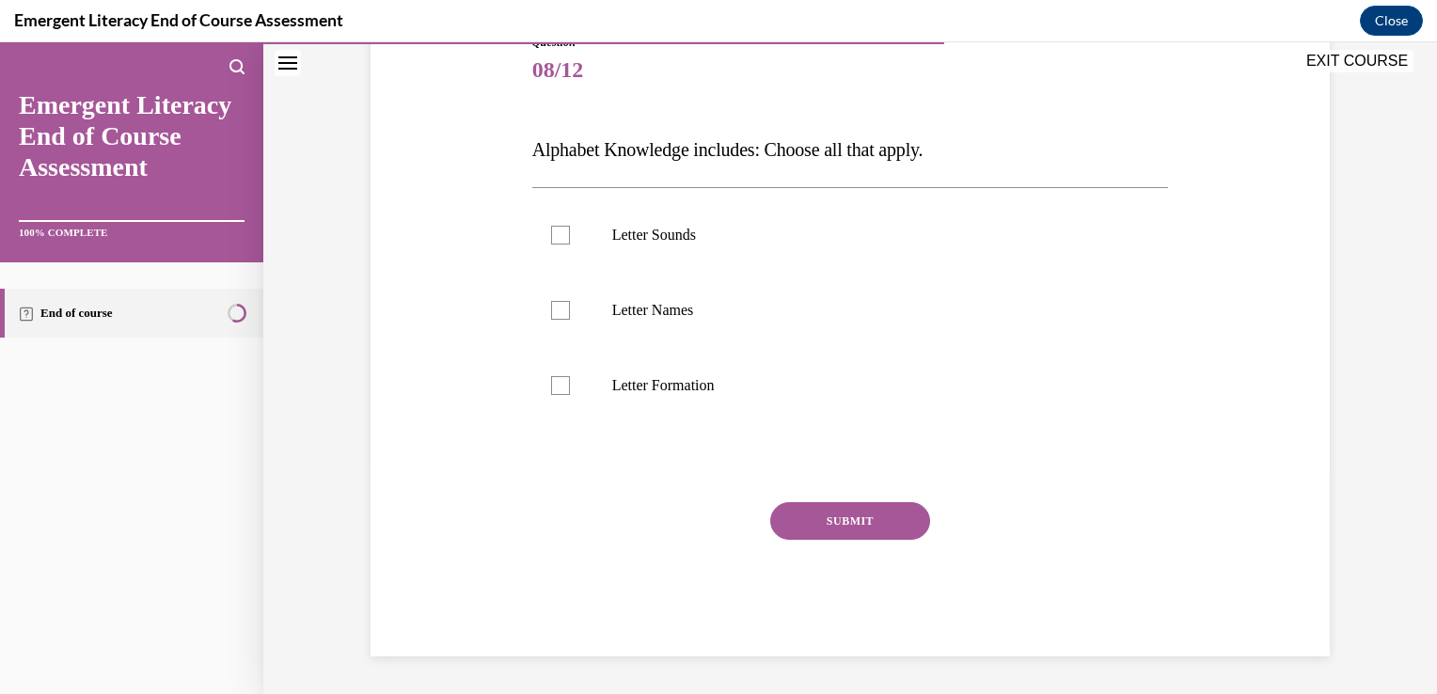
scroll to position [209, 0]
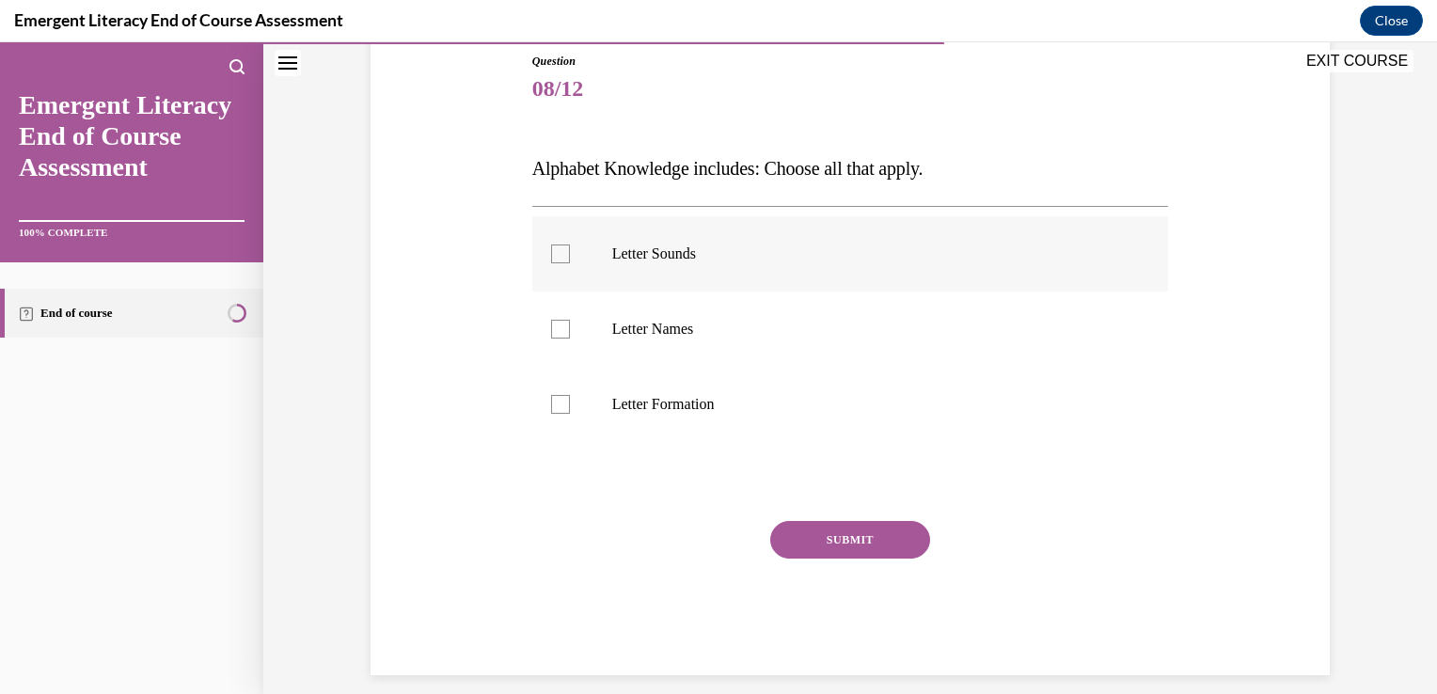
click at [551, 246] on div at bounding box center [560, 254] width 19 height 19
click at [551, 246] on input "Letter Sounds" at bounding box center [560, 254] width 19 height 19
checkbox input "true"
click at [558, 325] on div at bounding box center [560, 329] width 19 height 19
click at [558, 325] on input "Letter Names" at bounding box center [560, 329] width 19 height 19
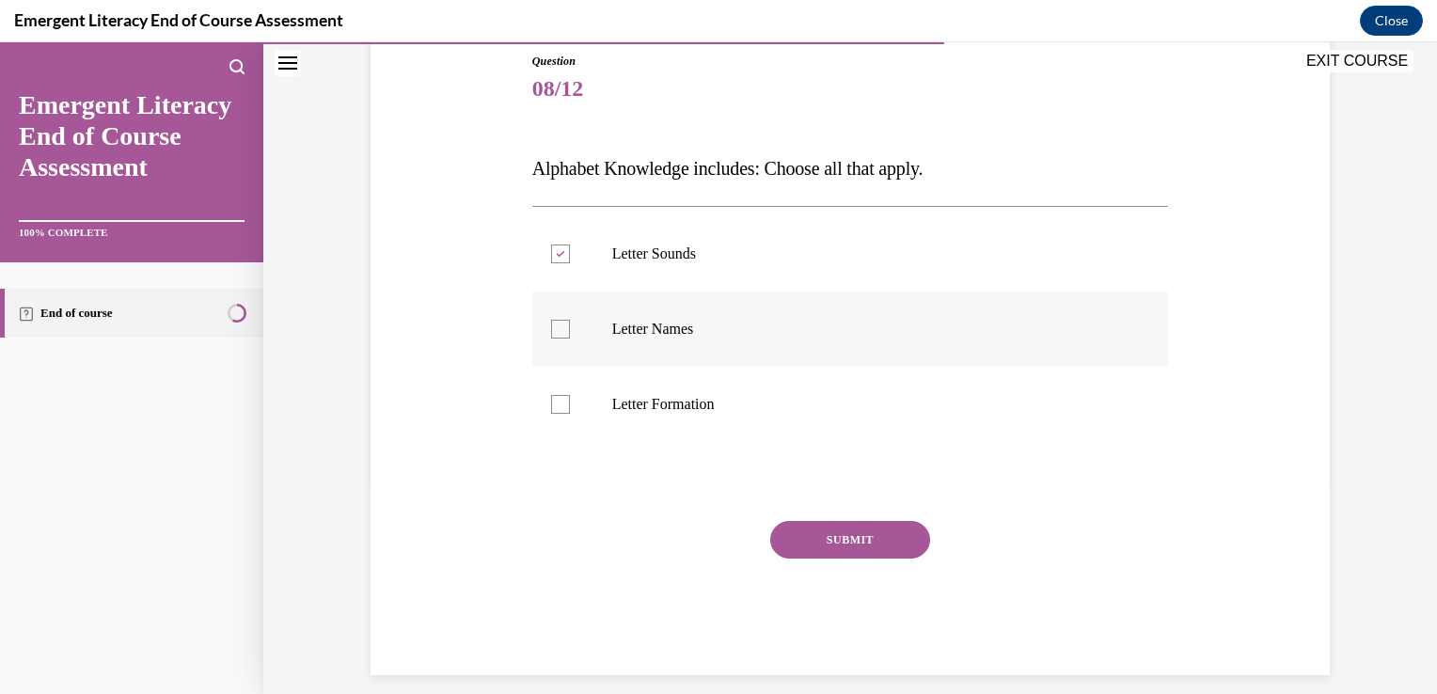
checkbox input "true"
click at [557, 381] on label "Letter Formation" at bounding box center [850, 404] width 637 height 75
click at [557, 395] on input "Letter Formation" at bounding box center [560, 404] width 19 height 19
checkbox input "true"
click at [846, 532] on button "SUBMIT" at bounding box center [850, 540] width 160 height 38
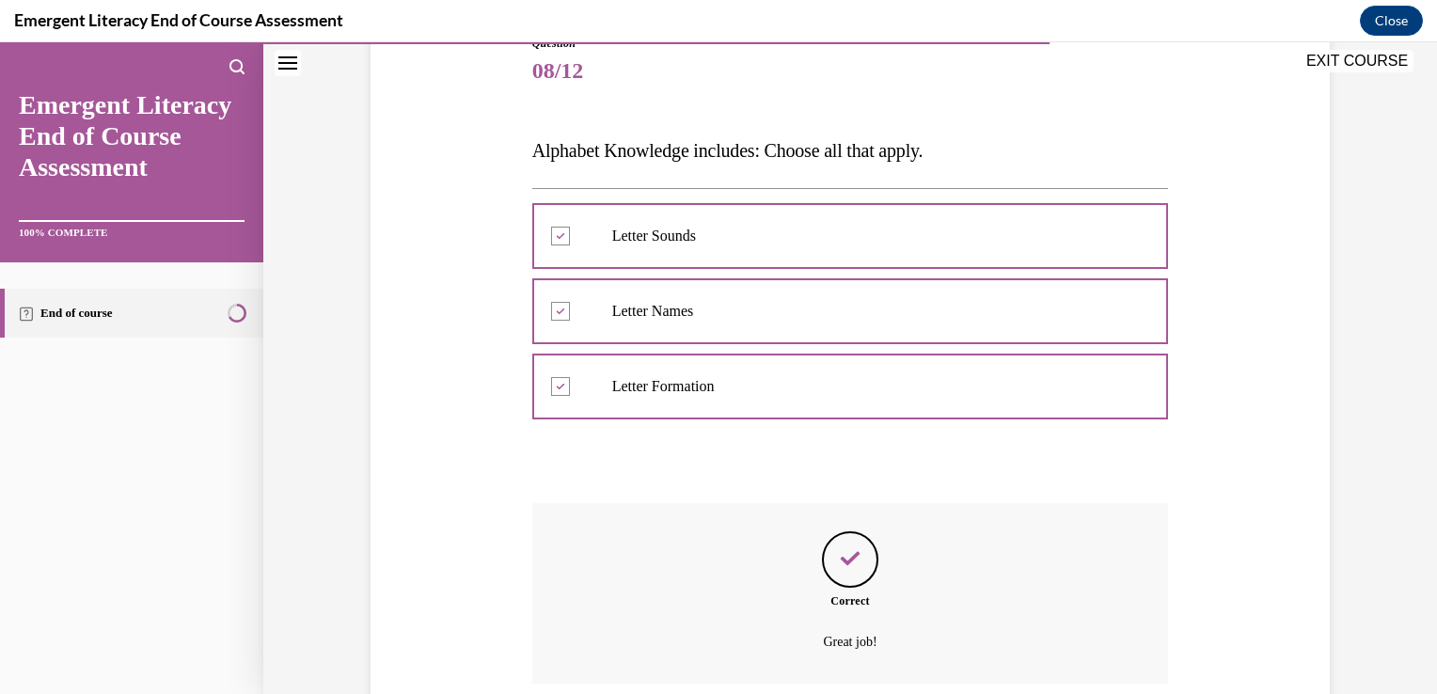
scroll to position [379, 0]
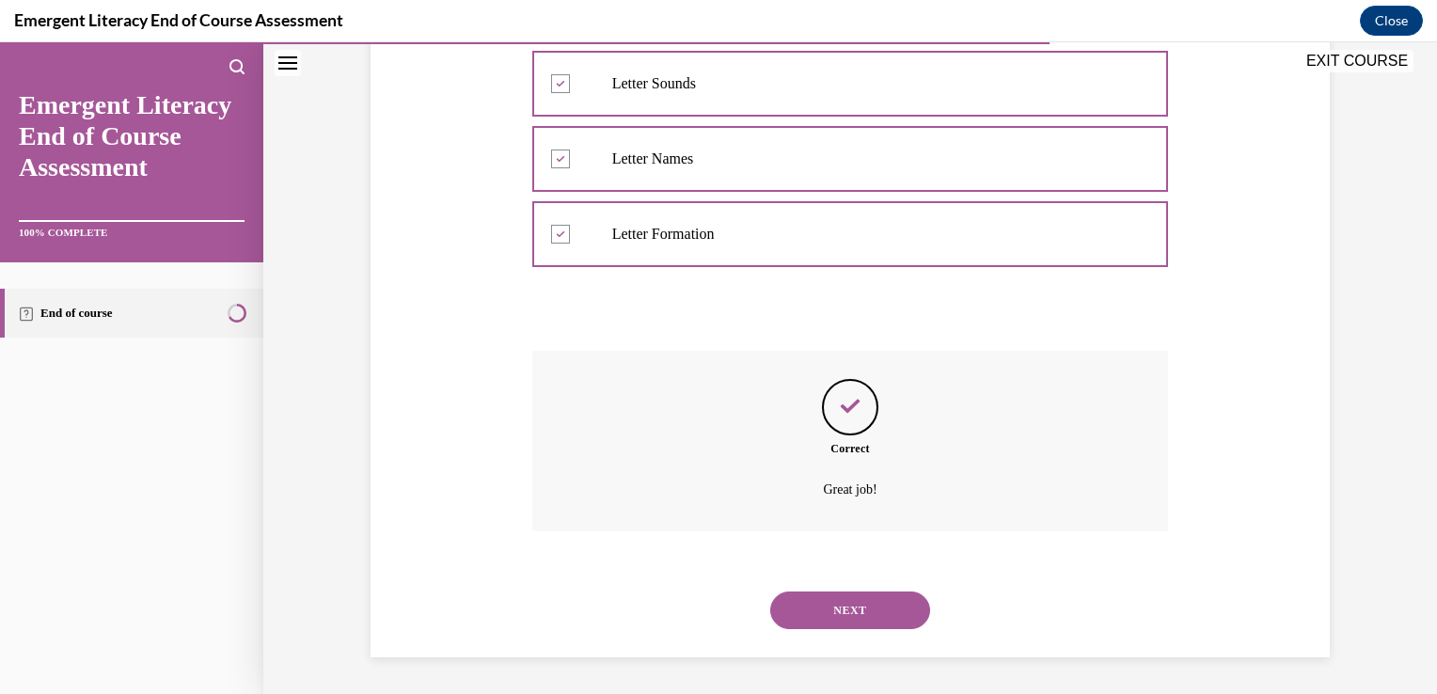
click at [824, 610] on button "NEXT" at bounding box center [850, 611] width 160 height 38
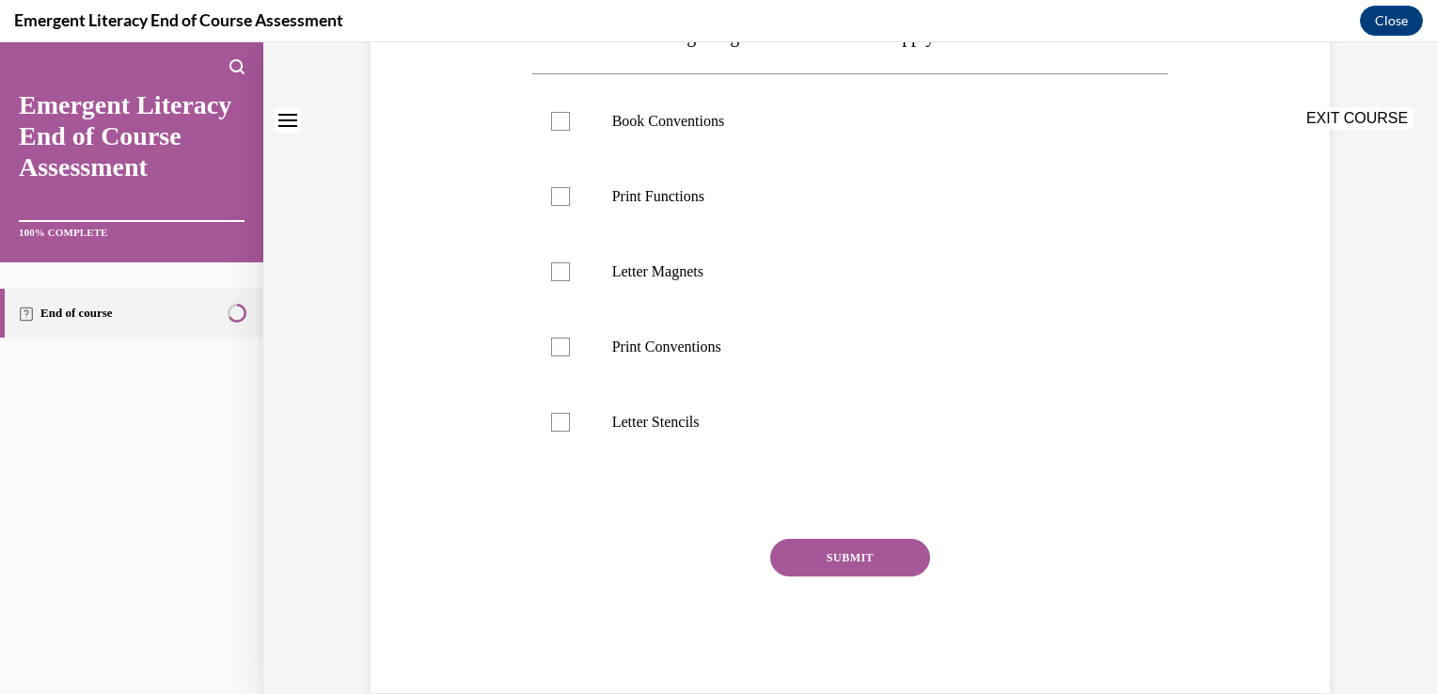
scroll to position [0, 0]
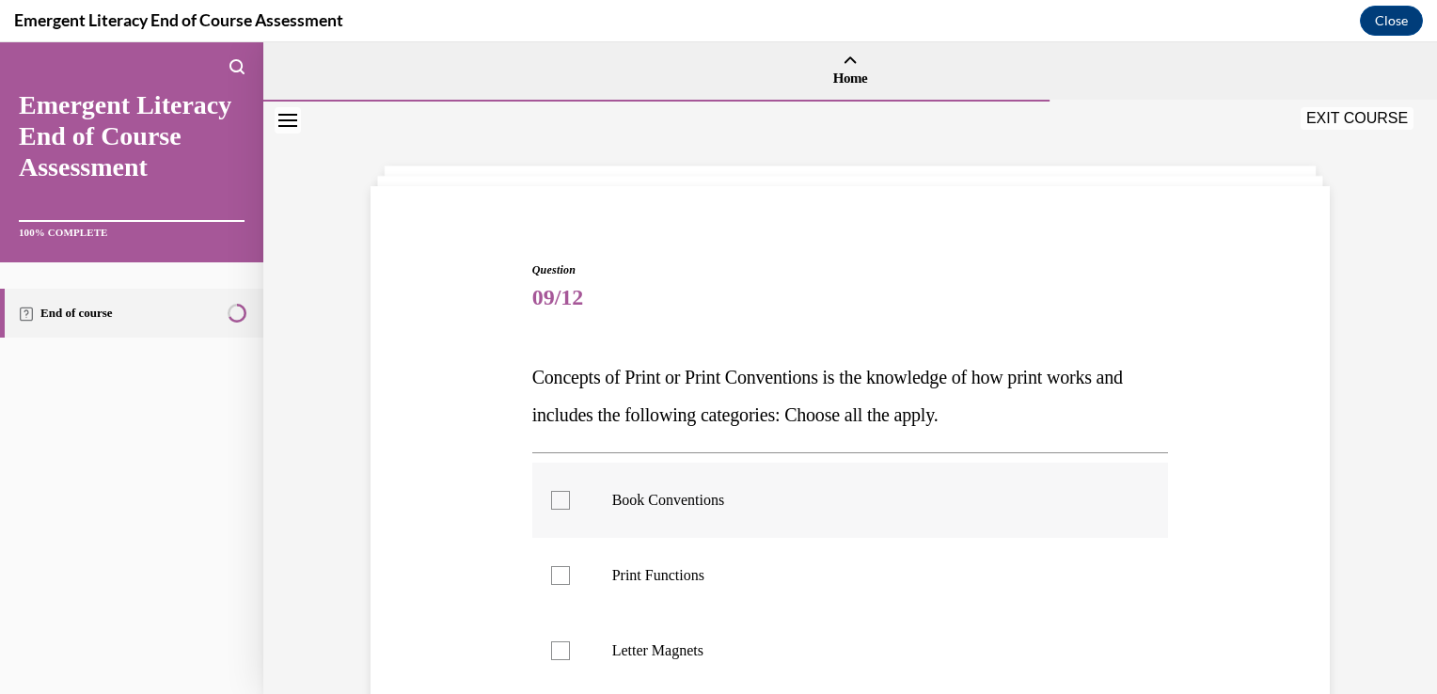
click at [551, 498] on div at bounding box center [560, 500] width 19 height 19
click at [551, 498] on input "Book Conventions" at bounding box center [560, 500] width 19 height 19
checkbox input "true"
click at [549, 587] on label "Print Functions" at bounding box center [850, 575] width 637 height 75
click at [551, 585] on input "Print Functions" at bounding box center [560, 575] width 19 height 19
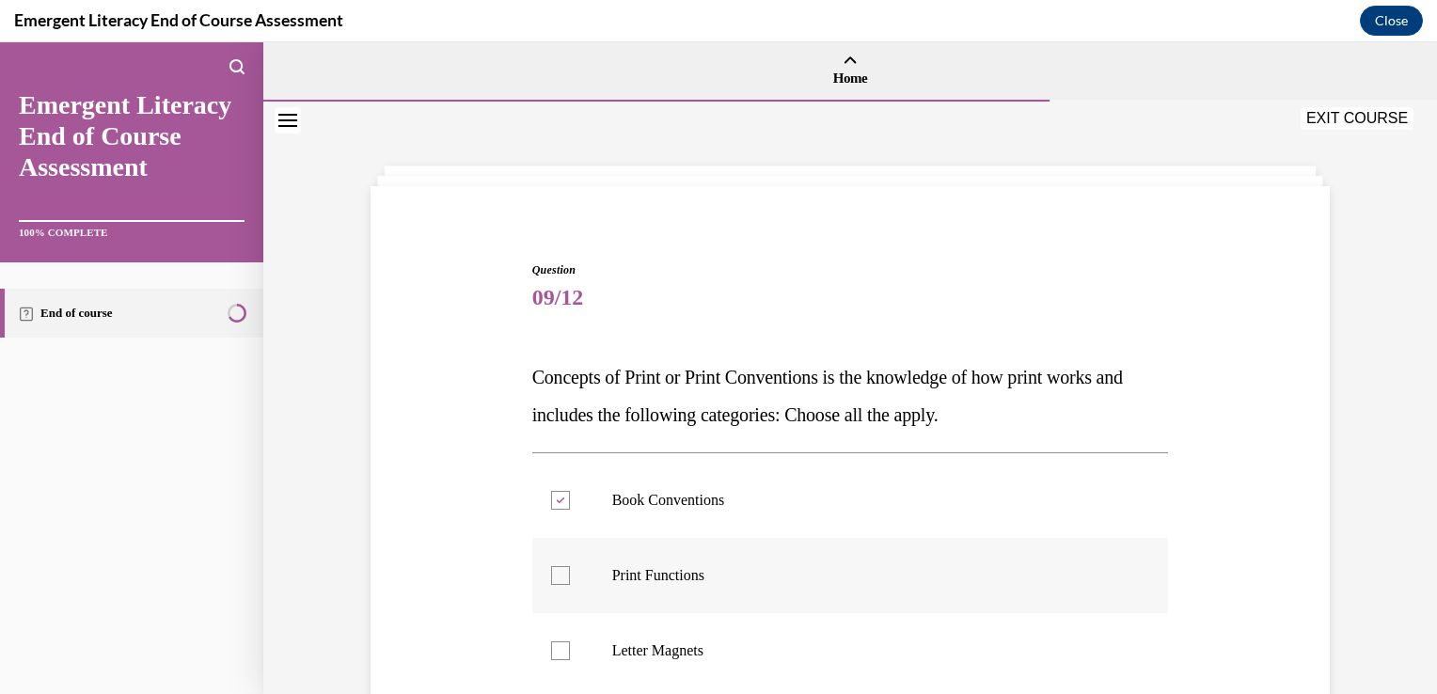
checkbox input "true"
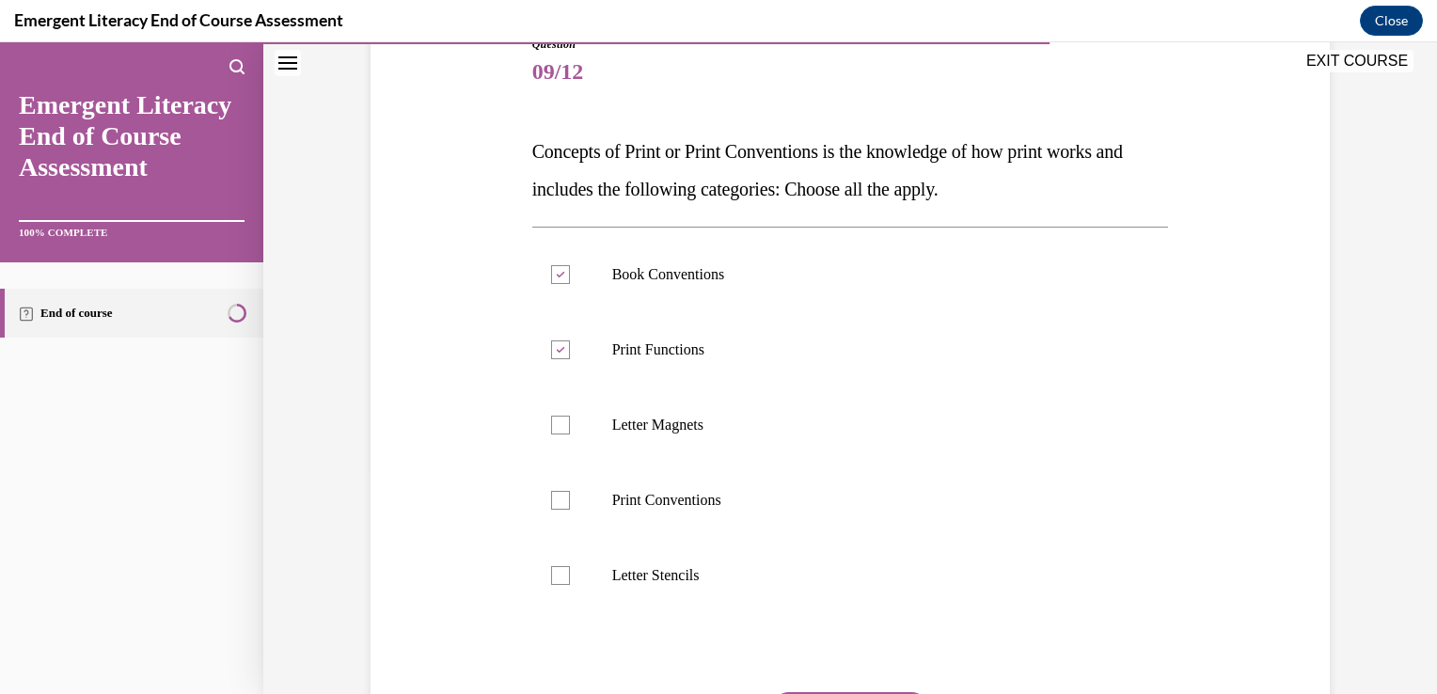
scroll to position [263, 0]
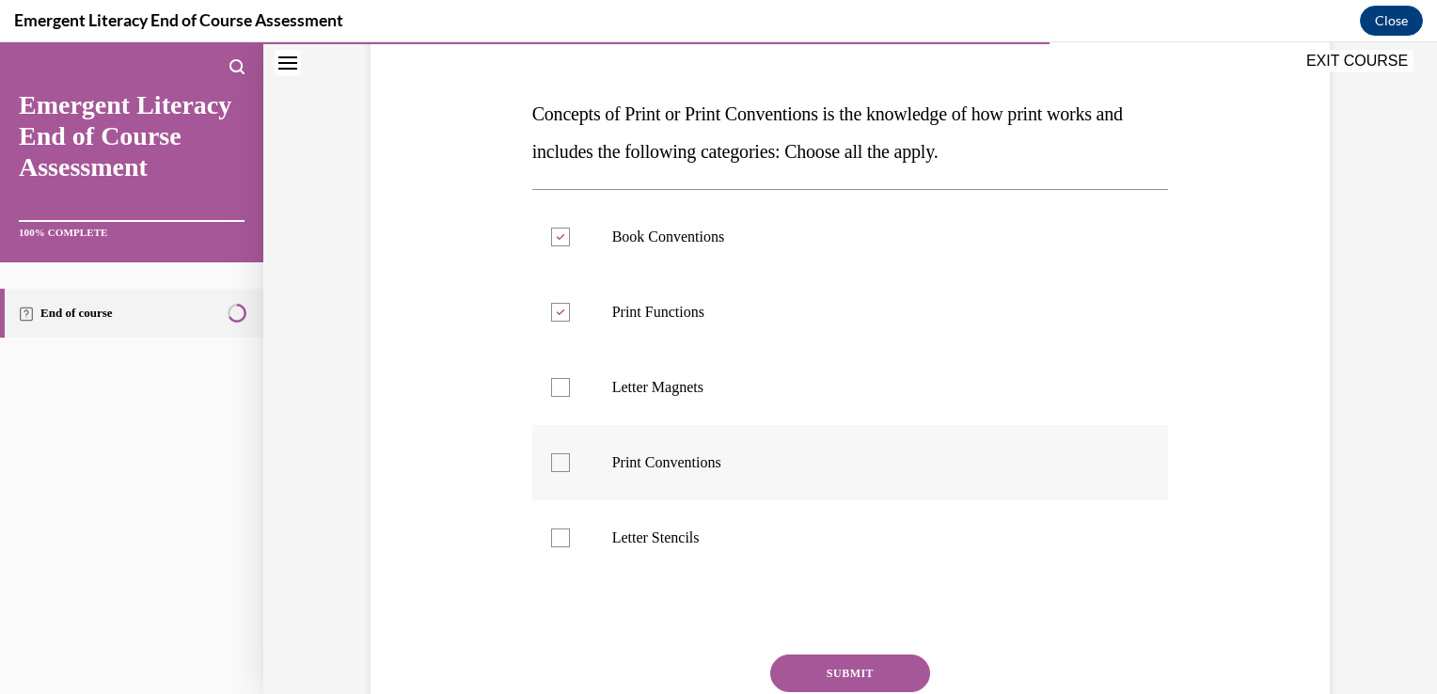
click at [551, 457] on div at bounding box center [560, 462] width 19 height 19
click at [551, 457] on input "Print Conventions" at bounding box center [560, 462] width 19 height 19
checkbox input "true"
click at [856, 656] on button "SUBMIT" at bounding box center [850, 674] width 160 height 38
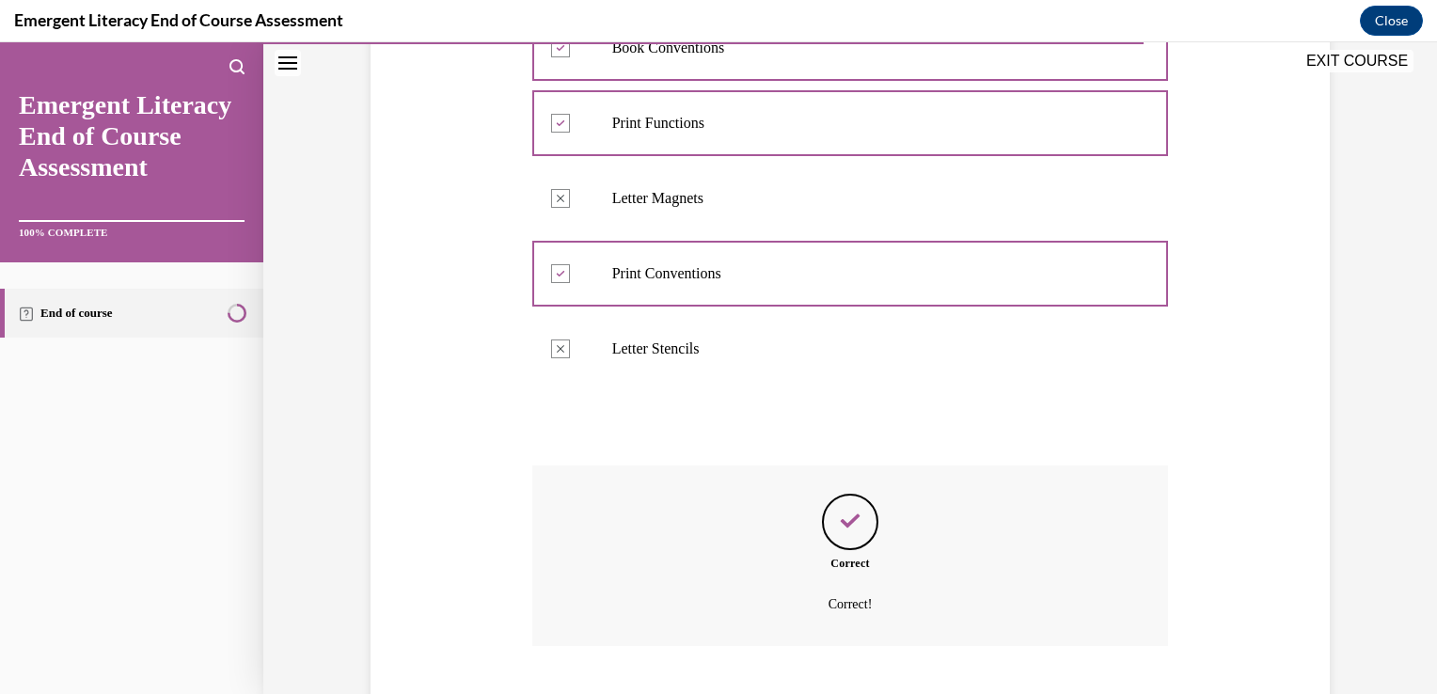
scroll to position [567, 0]
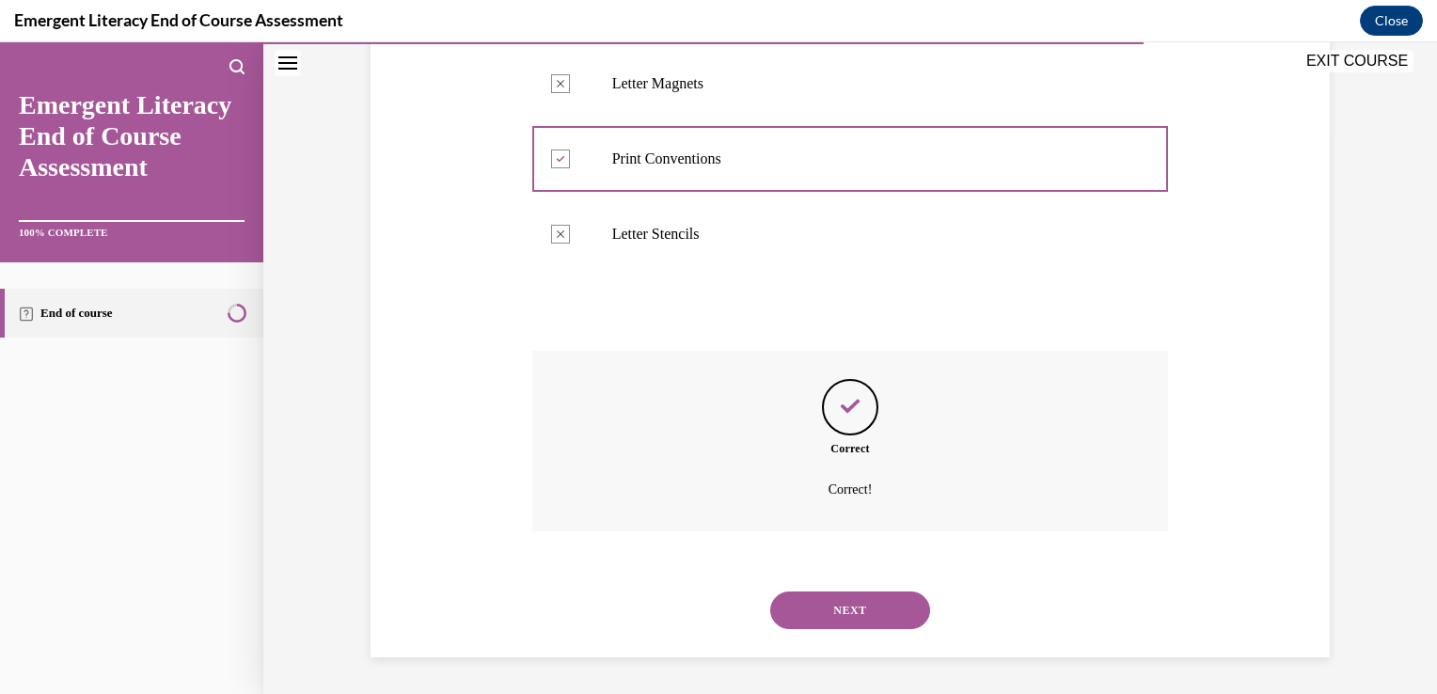
click at [861, 600] on button "NEXT" at bounding box center [850, 611] width 160 height 38
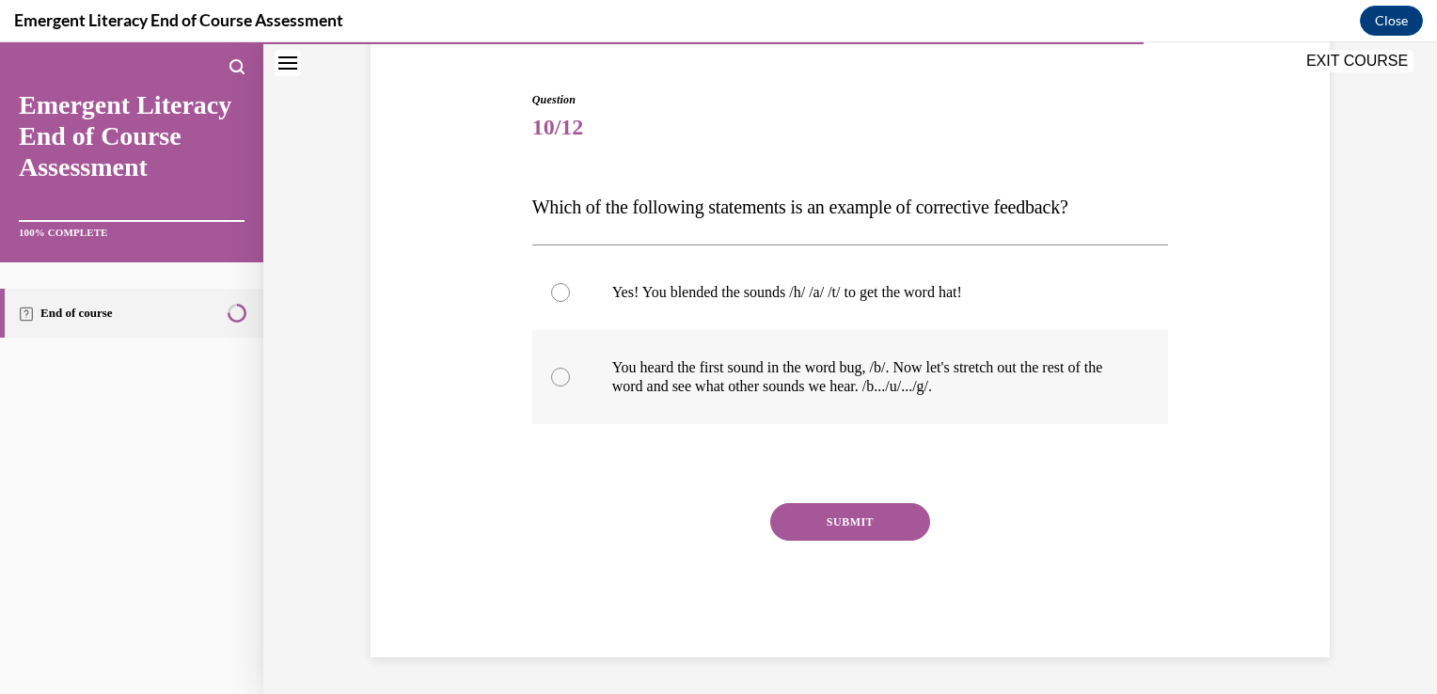
click at [558, 377] on div at bounding box center [560, 377] width 19 height 19
click at [558, 377] on input "You heard the first sound in the word bug, /b/. Now let's stretch out the rest …" at bounding box center [560, 377] width 19 height 19
radio input "true"
click at [854, 521] on button "SUBMIT" at bounding box center [850, 522] width 160 height 38
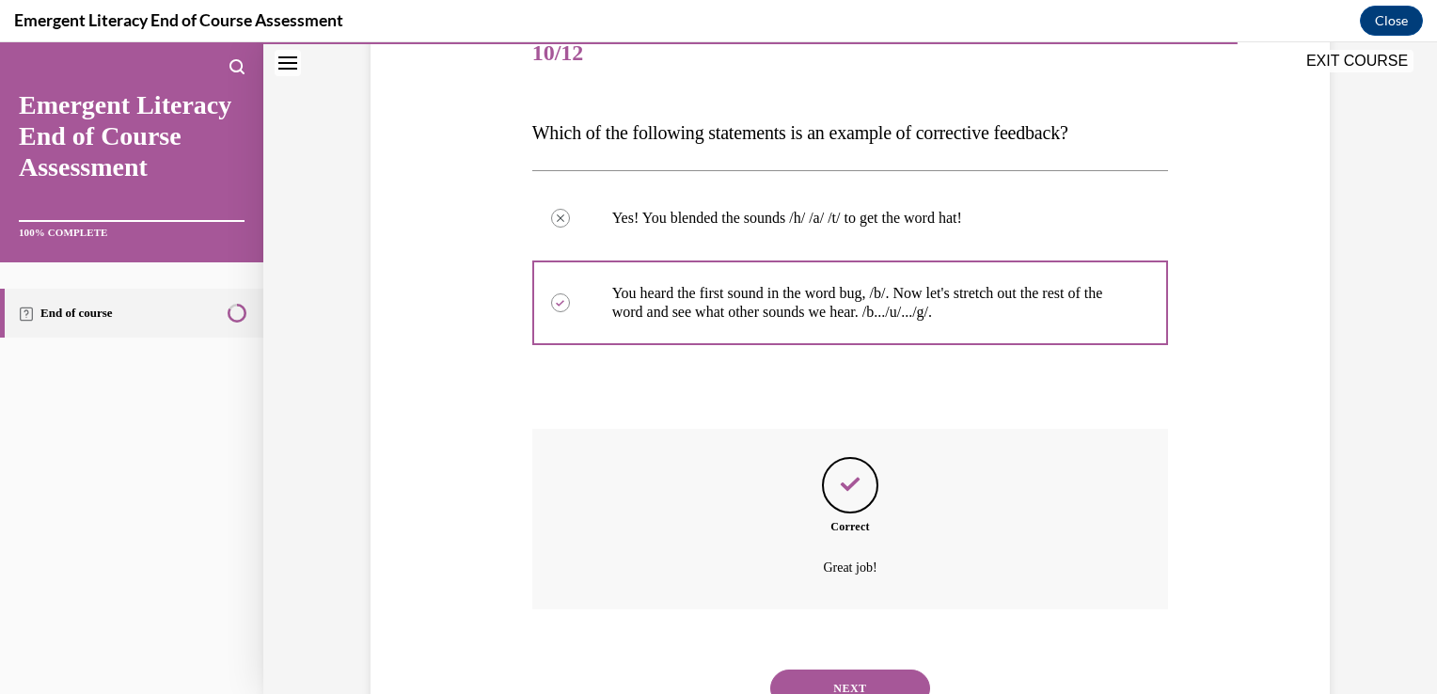
scroll to position [323, 0]
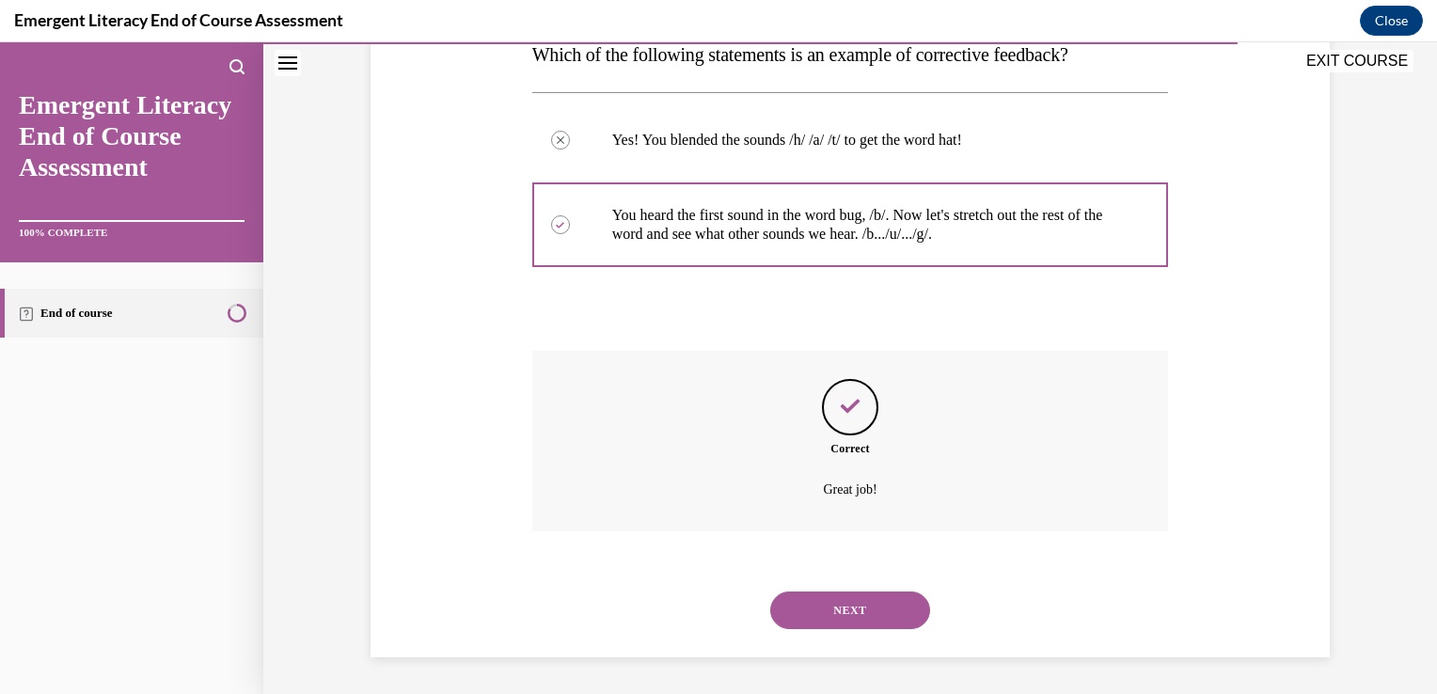
click at [855, 603] on button "NEXT" at bounding box center [850, 611] width 160 height 38
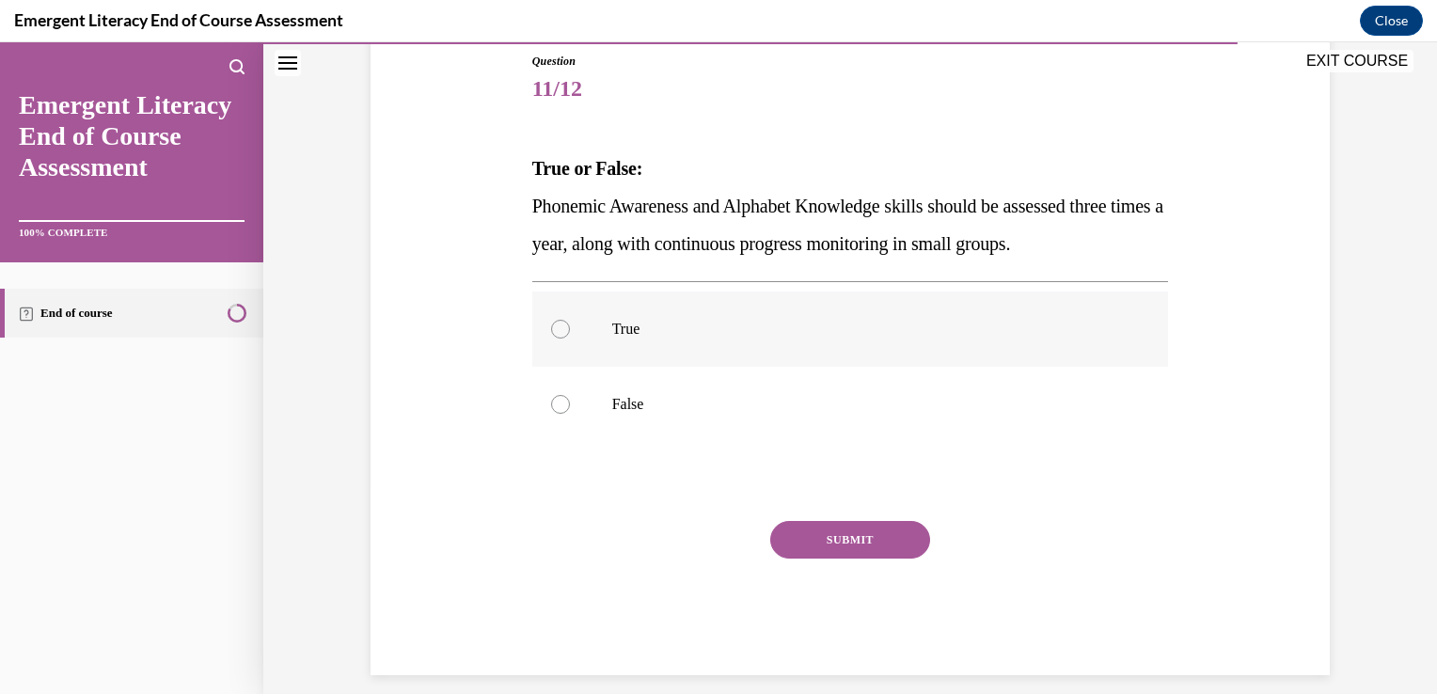
click at [551, 334] on div at bounding box center [560, 329] width 19 height 19
click at [551, 334] on input "True" at bounding box center [560, 329] width 19 height 19
radio input "true"
click at [836, 544] on button "SUBMIT" at bounding box center [850, 540] width 160 height 38
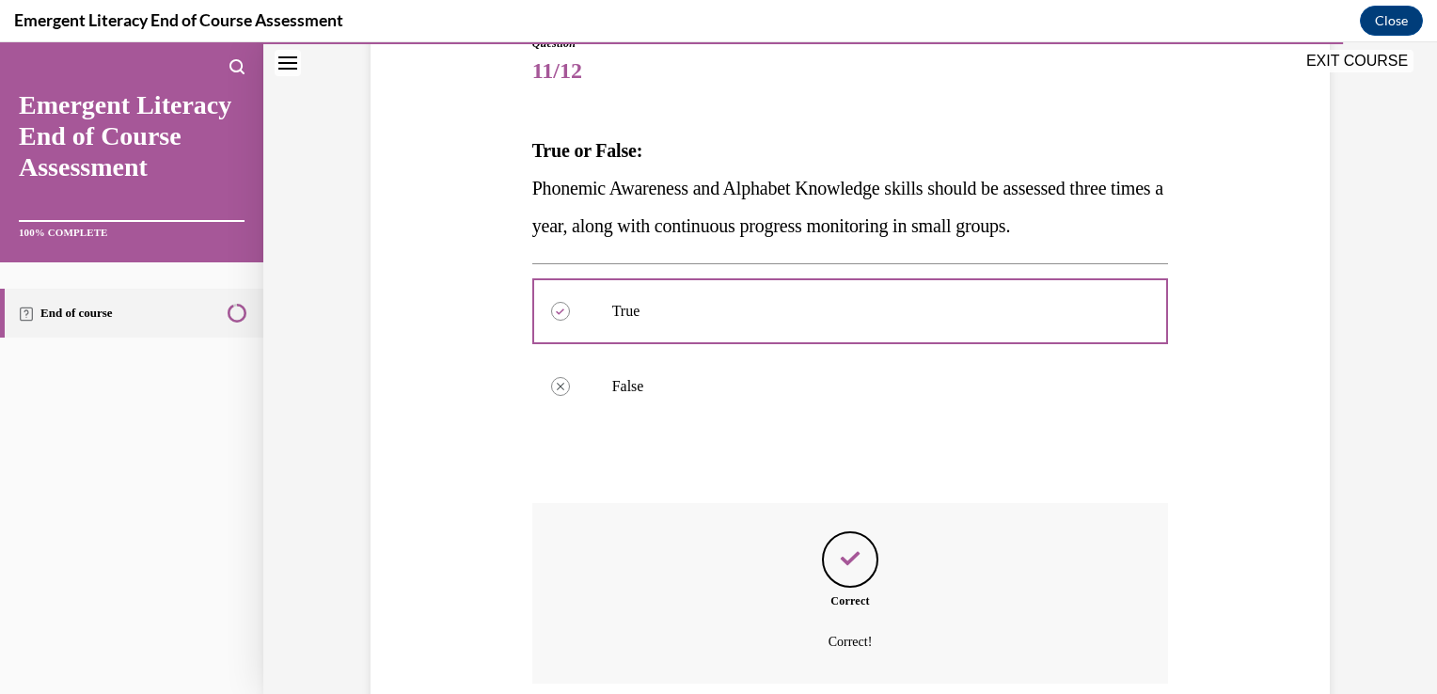
scroll to position [379, 0]
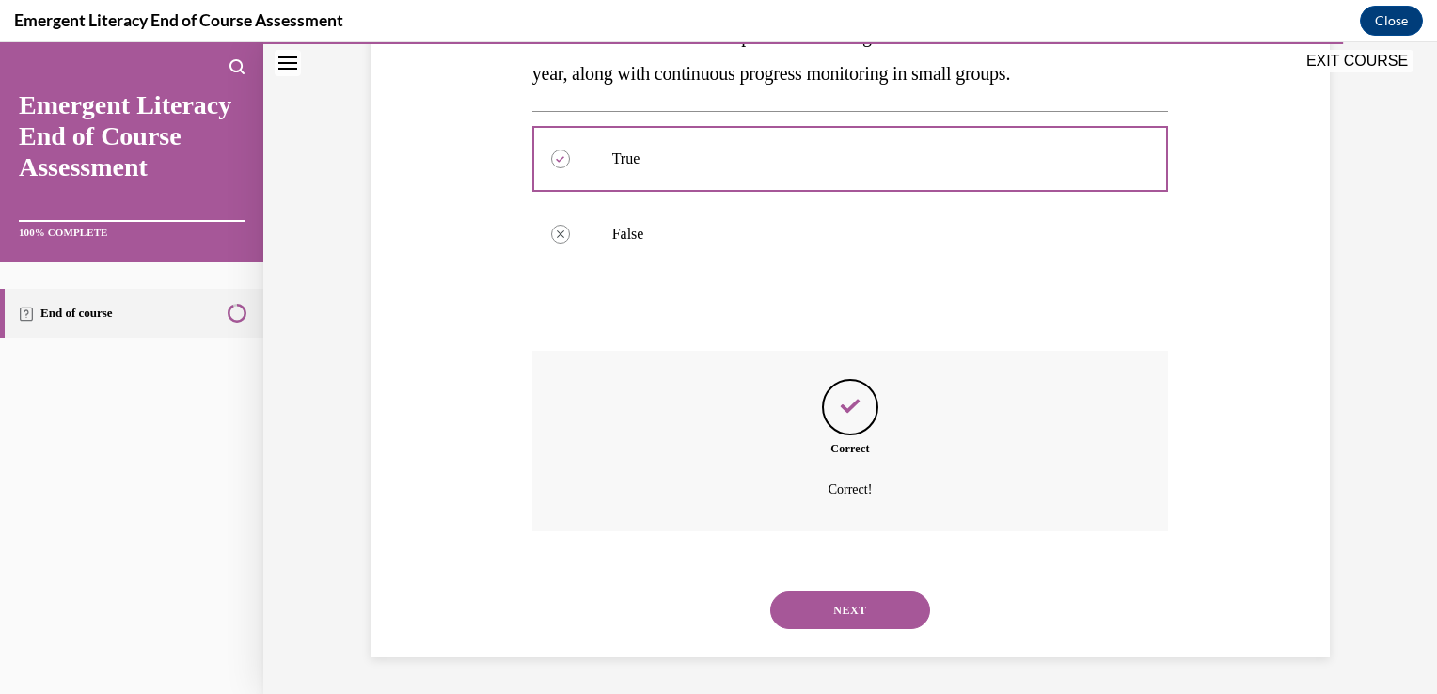
click at [805, 611] on button "NEXT" at bounding box center [850, 611] width 160 height 38
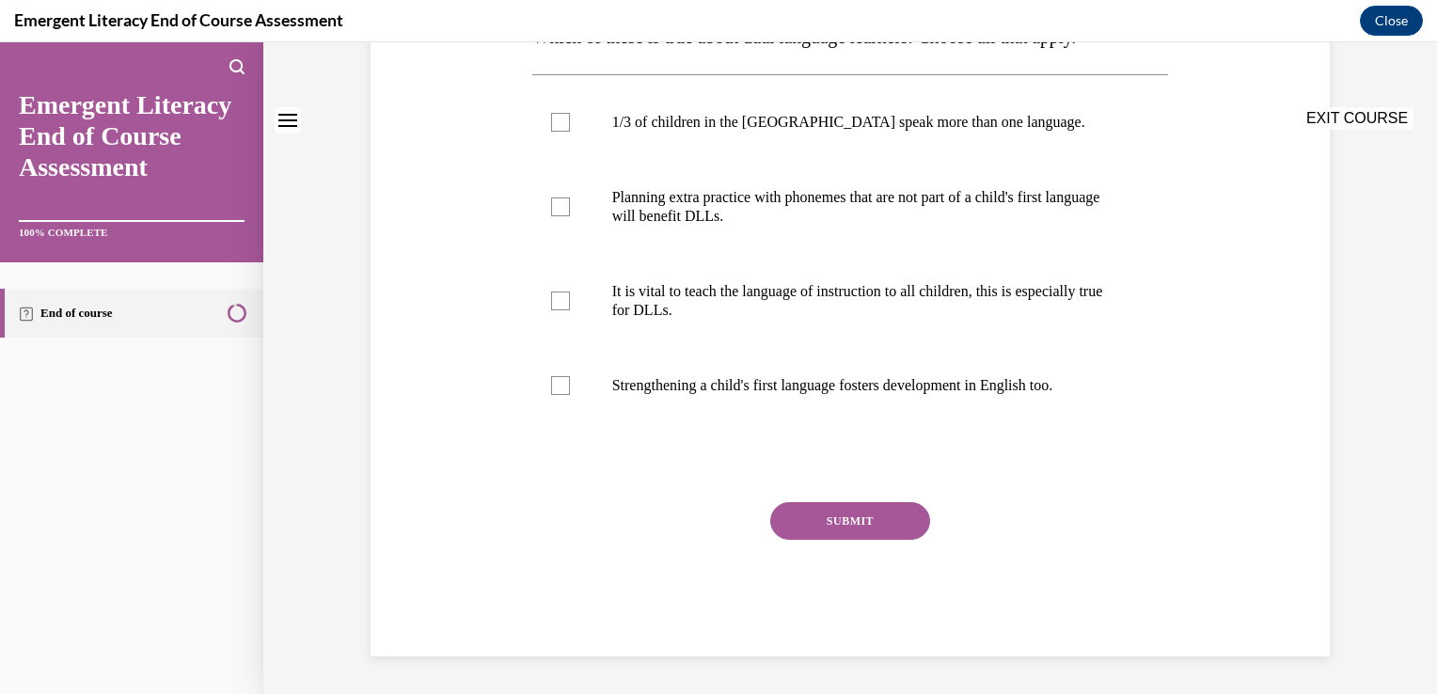
scroll to position [0, 0]
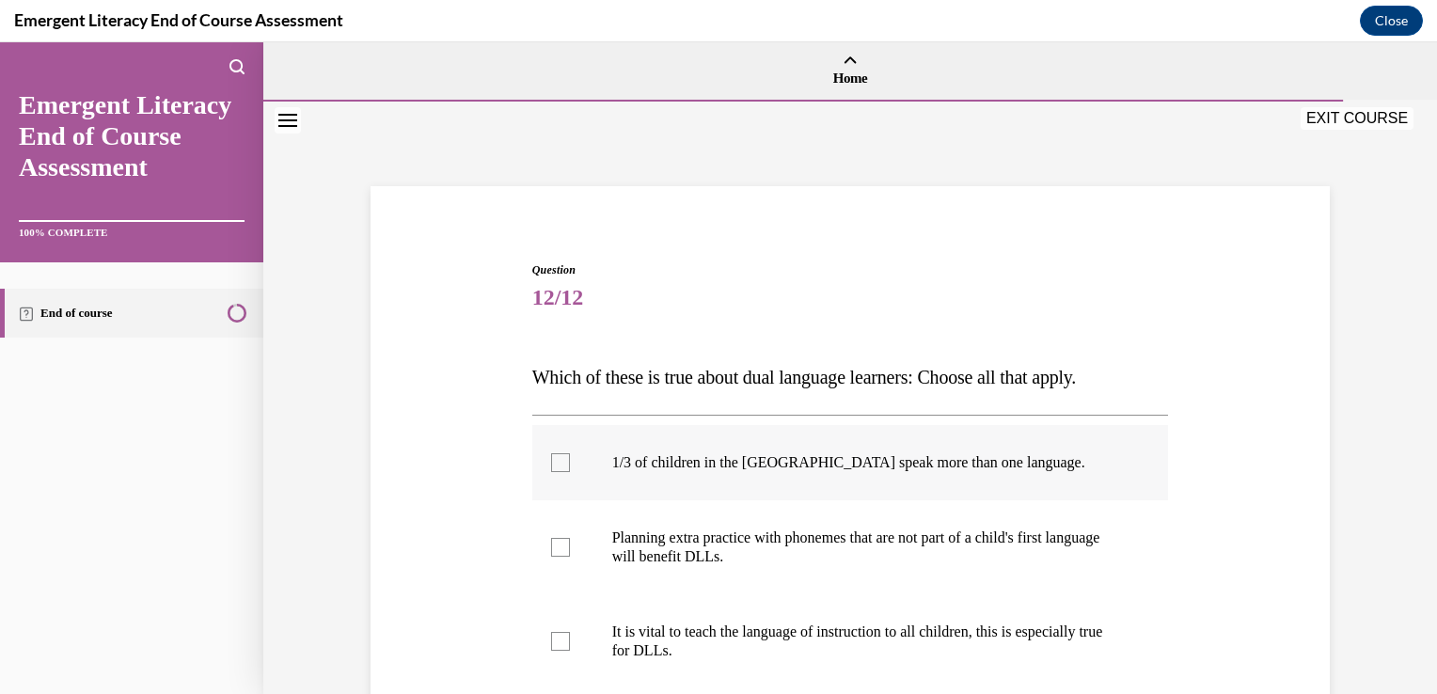
click at [560, 450] on label "1/3 of children in the US speak more than one language." at bounding box center [850, 462] width 637 height 75
click at [560, 453] on input "1/3 of children in the US speak more than one language." at bounding box center [560, 462] width 19 height 19
checkbox input "true"
click at [538, 561] on label "Planning extra practice with phonemes that are not part of a child's first lang…" at bounding box center [850, 547] width 637 height 94
click at [551, 557] on input "Planning extra practice with phonemes that are not part of a child's first lang…" at bounding box center [560, 547] width 19 height 19
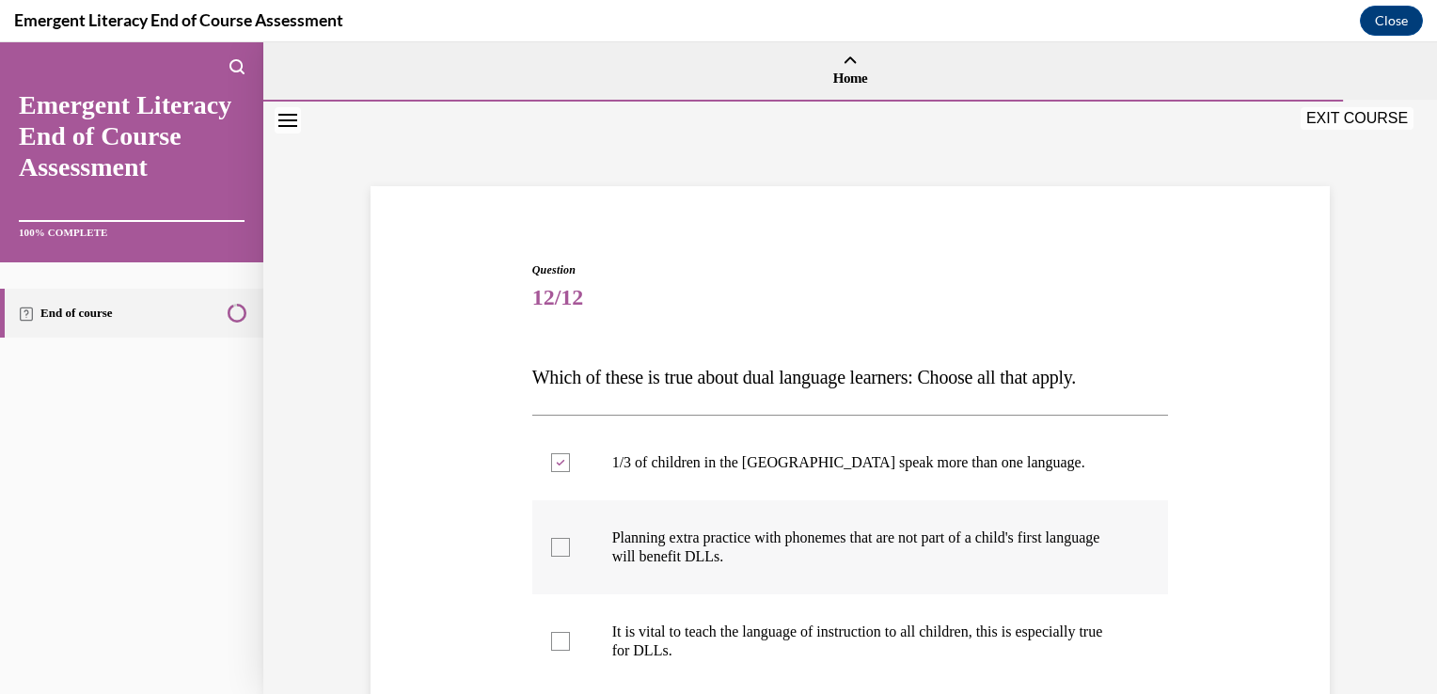
checkbox input "true"
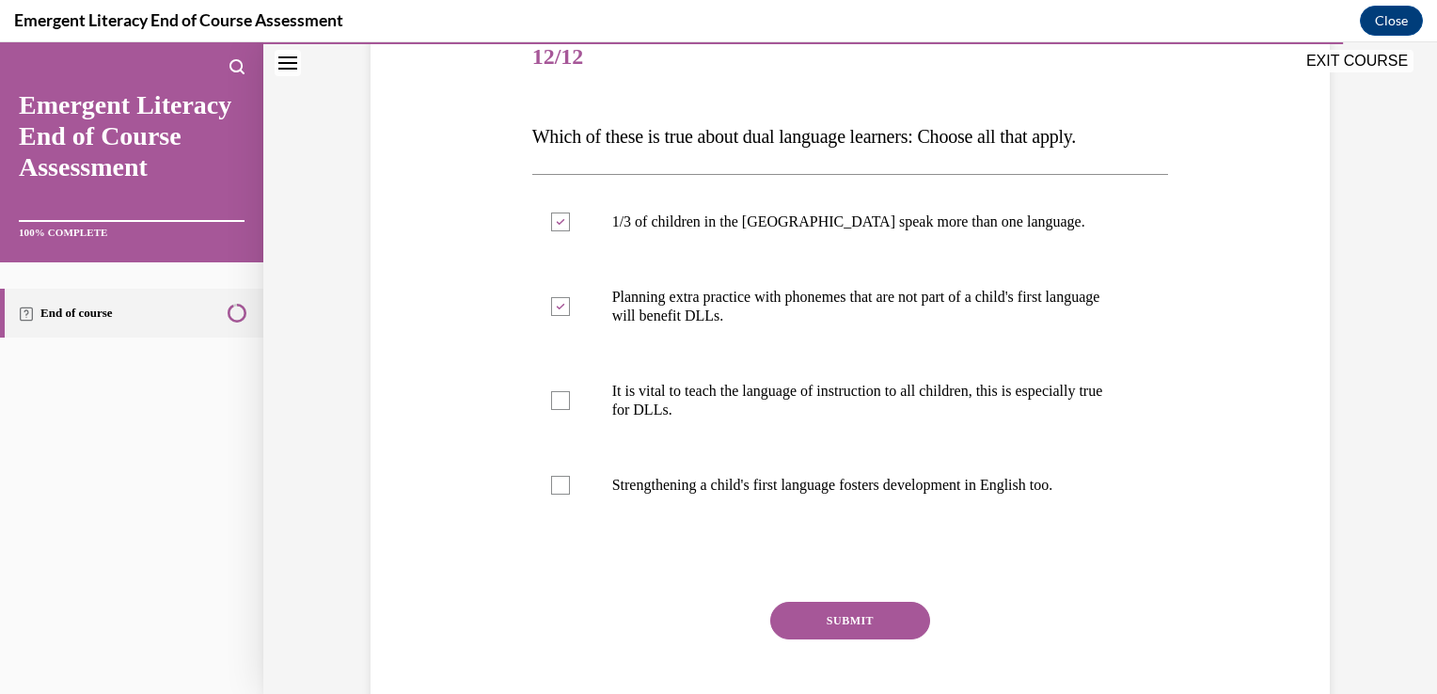
scroll to position [263, 0]
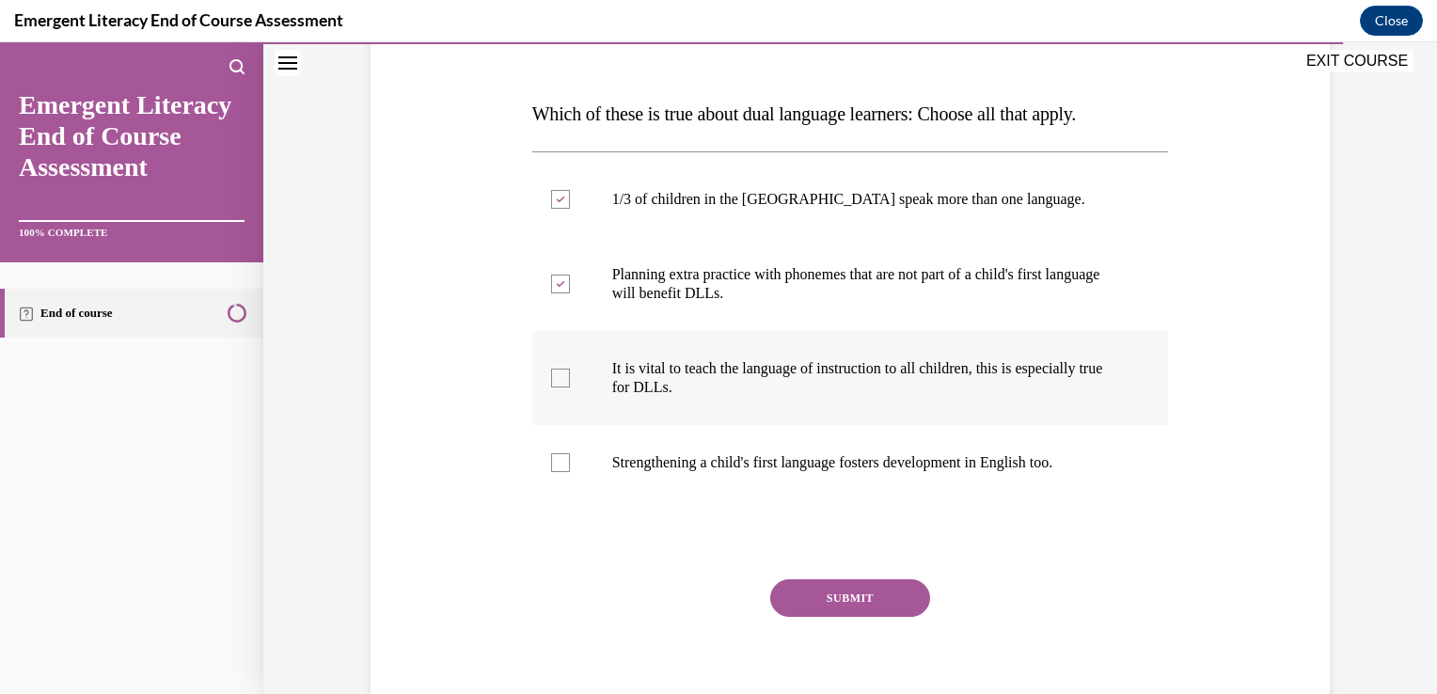
click at [552, 373] on div at bounding box center [560, 378] width 19 height 19
click at [552, 373] on input "It is vital to teach the language of instruction to all children, this is espec…" at bounding box center [560, 378] width 19 height 19
checkbox input "true"
click at [551, 466] on div at bounding box center [560, 462] width 19 height 19
click at [551, 466] on input "Strengthening a child's first language fosters development in English too." at bounding box center [560, 462] width 19 height 19
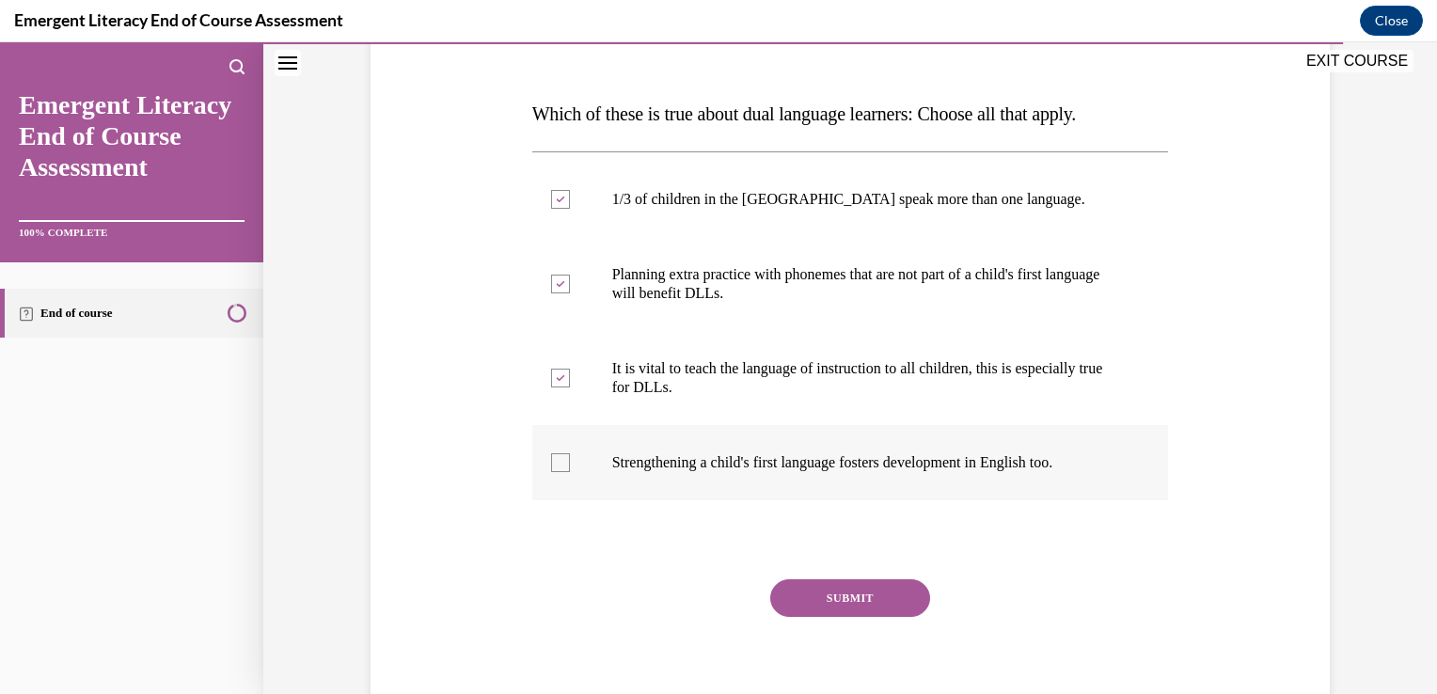
checkbox input "true"
click at [796, 607] on button "SUBMIT" at bounding box center [850, 598] width 160 height 38
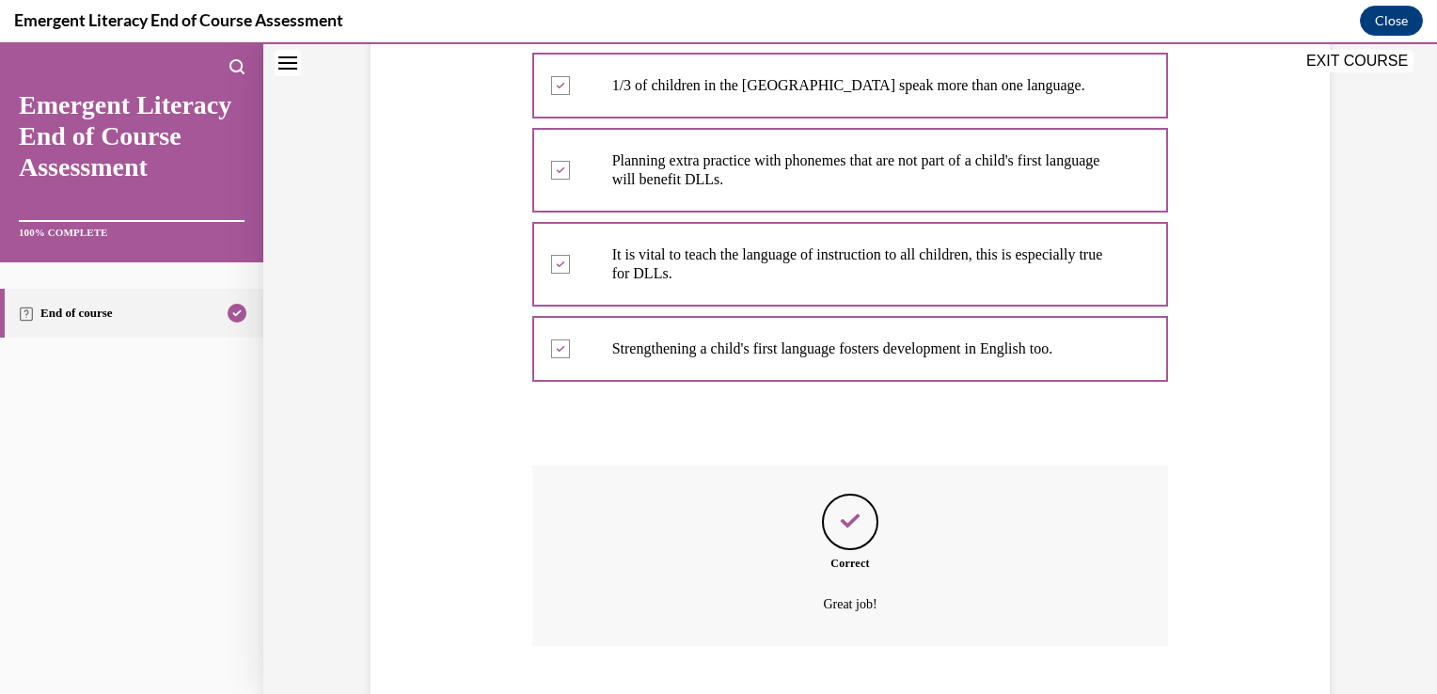
scroll to position [492, 0]
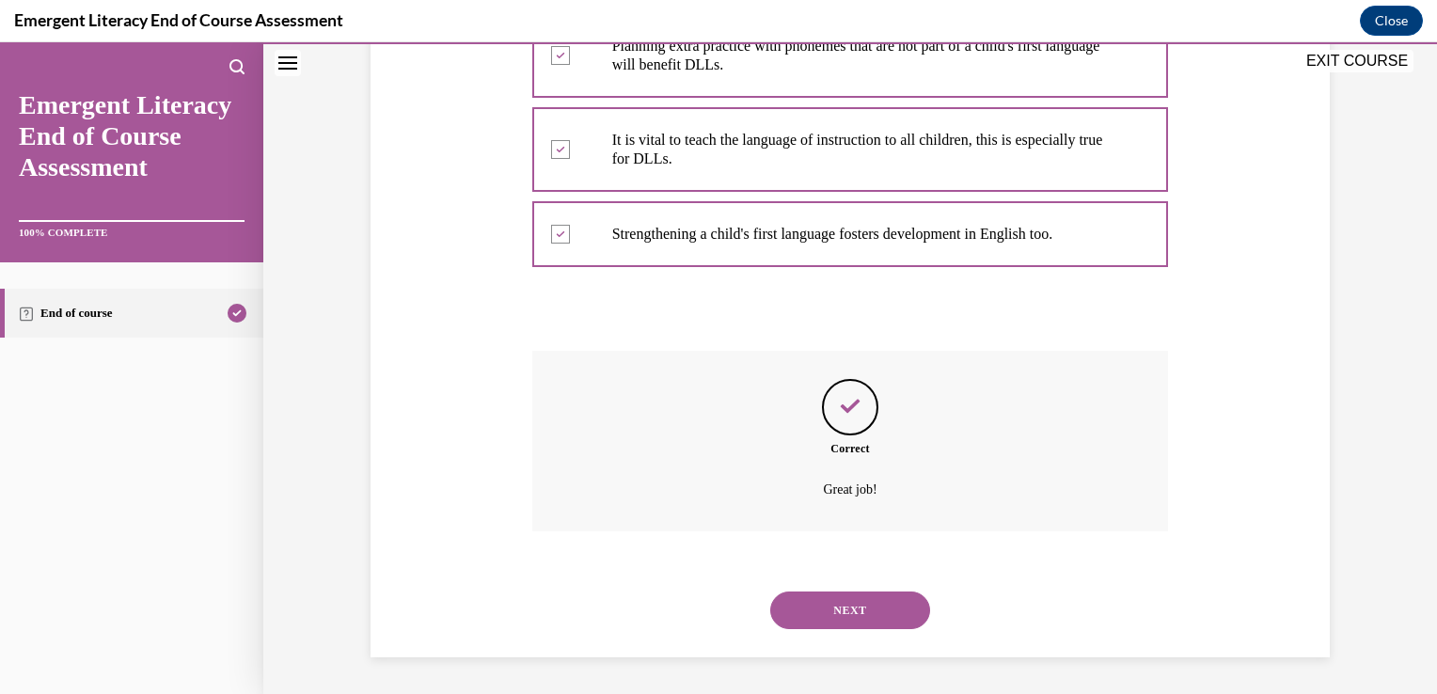
click at [857, 620] on button "NEXT" at bounding box center [850, 611] width 160 height 38
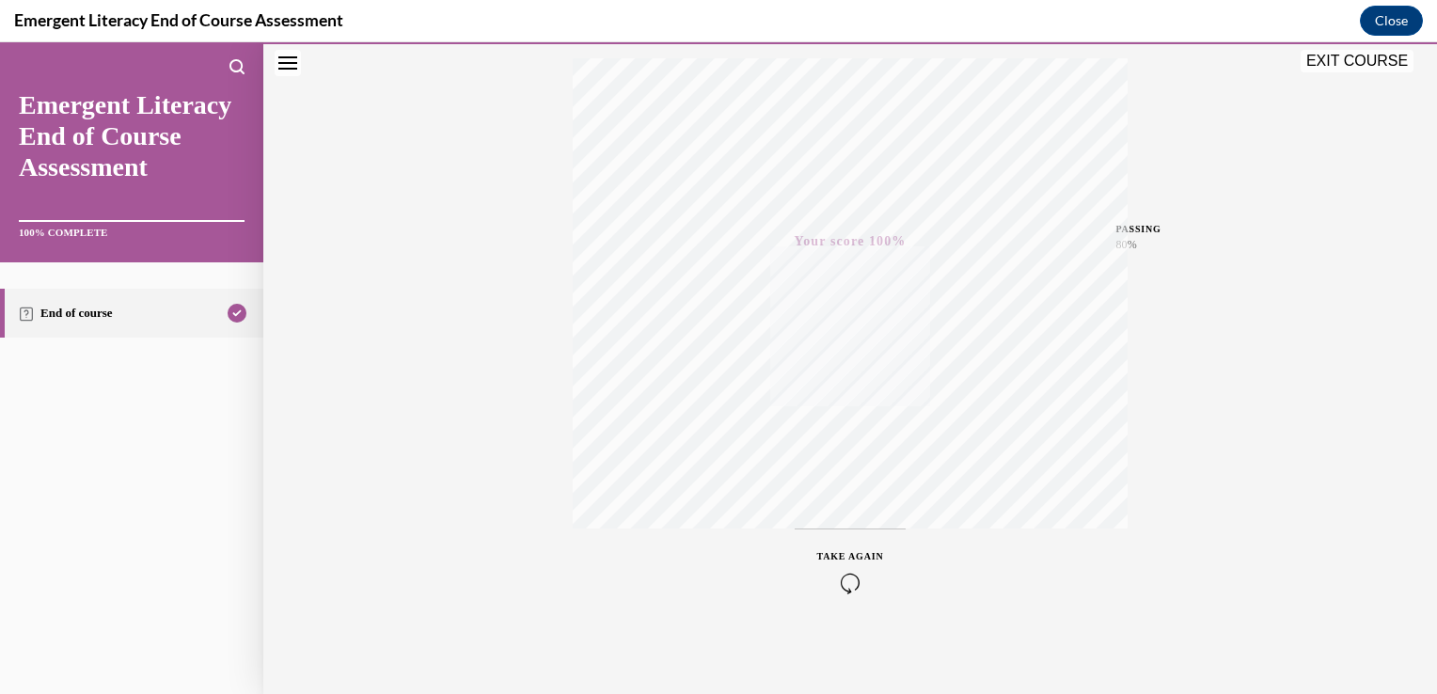
scroll to position [311, 0]
click at [1328, 64] on button "EXIT COURSE" at bounding box center [1357, 61] width 113 height 23
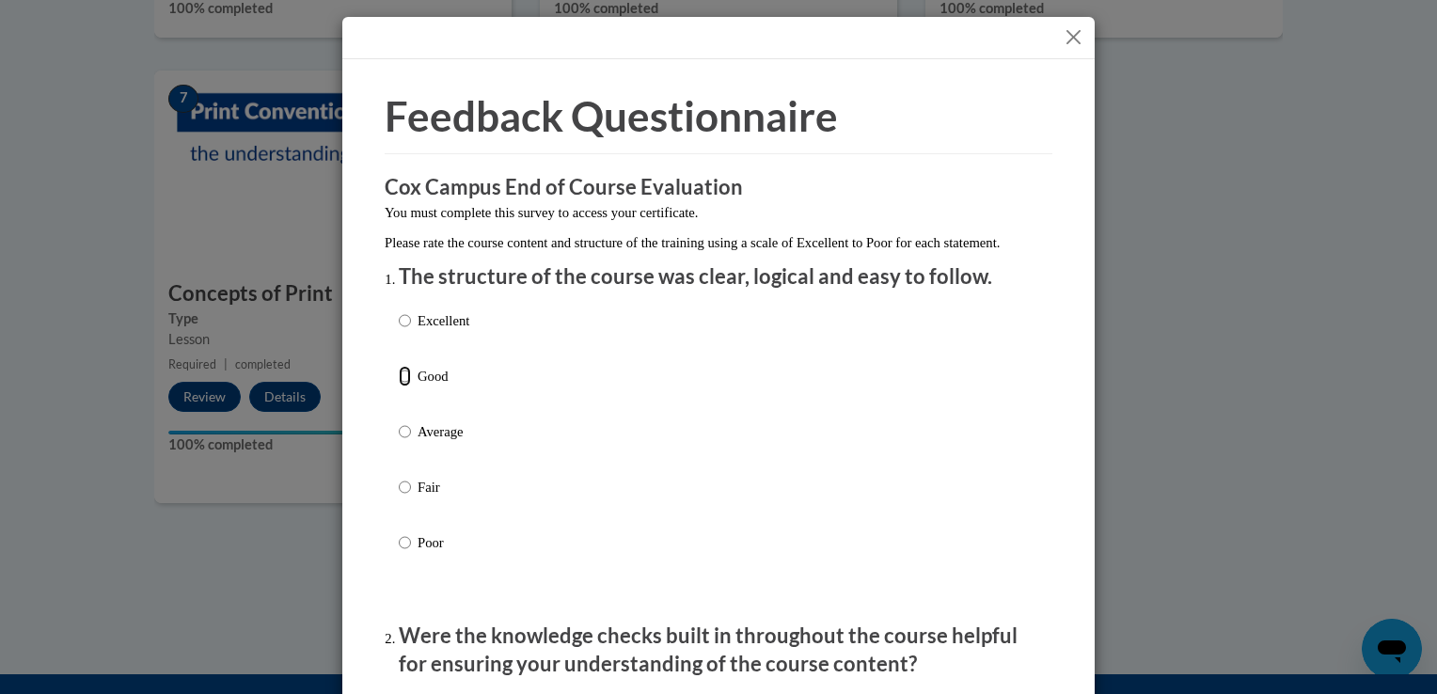
click at [399, 387] on input "Good" at bounding box center [405, 376] width 12 height 21
radio input "true"
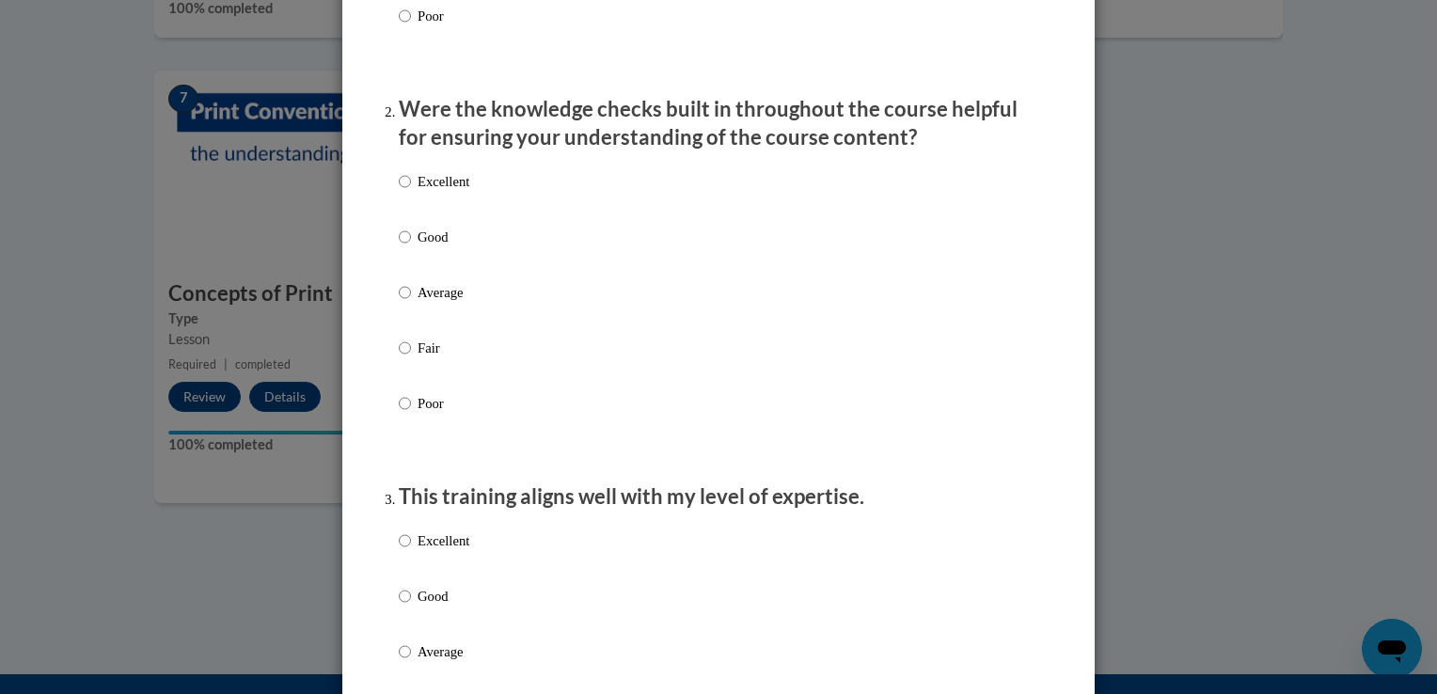
scroll to position [564, 0]
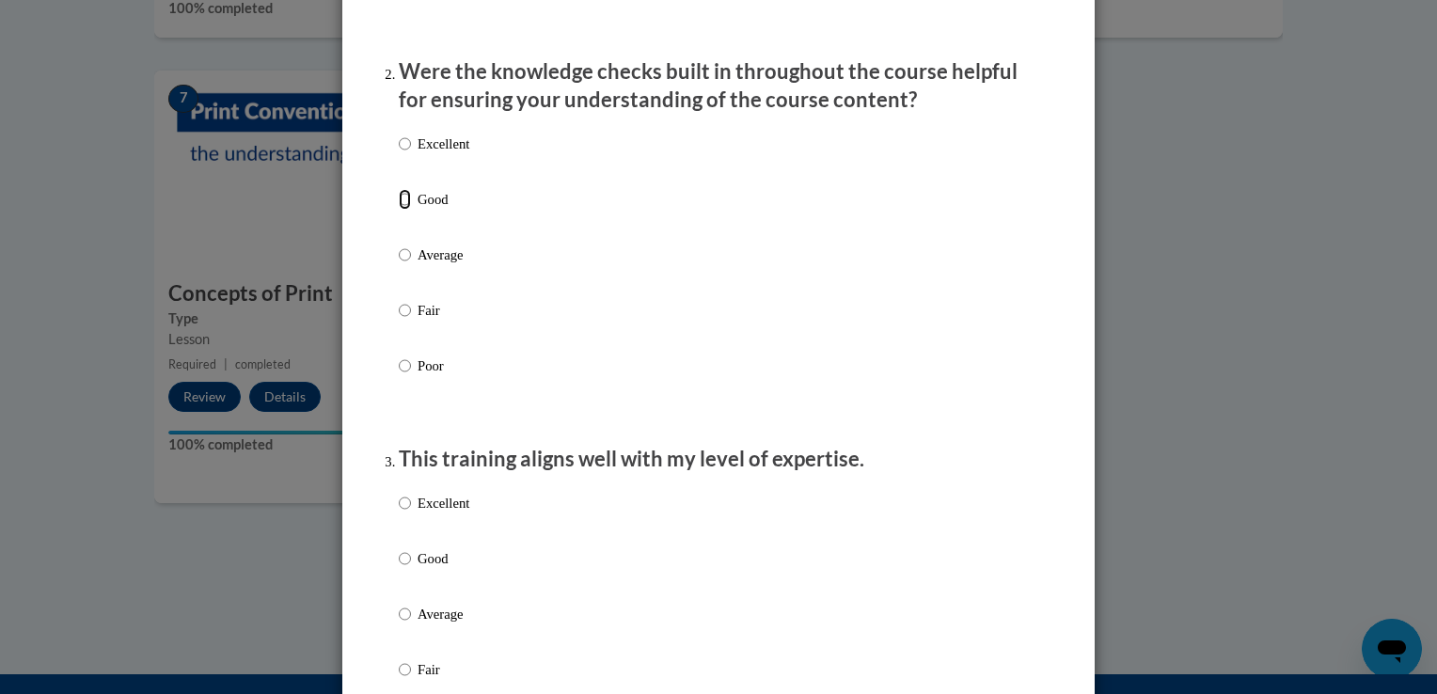
click at [399, 210] on input "Good" at bounding box center [405, 199] width 12 height 21
radio input "true"
click at [399, 569] on input "Good" at bounding box center [405, 558] width 12 height 21
radio input "true"
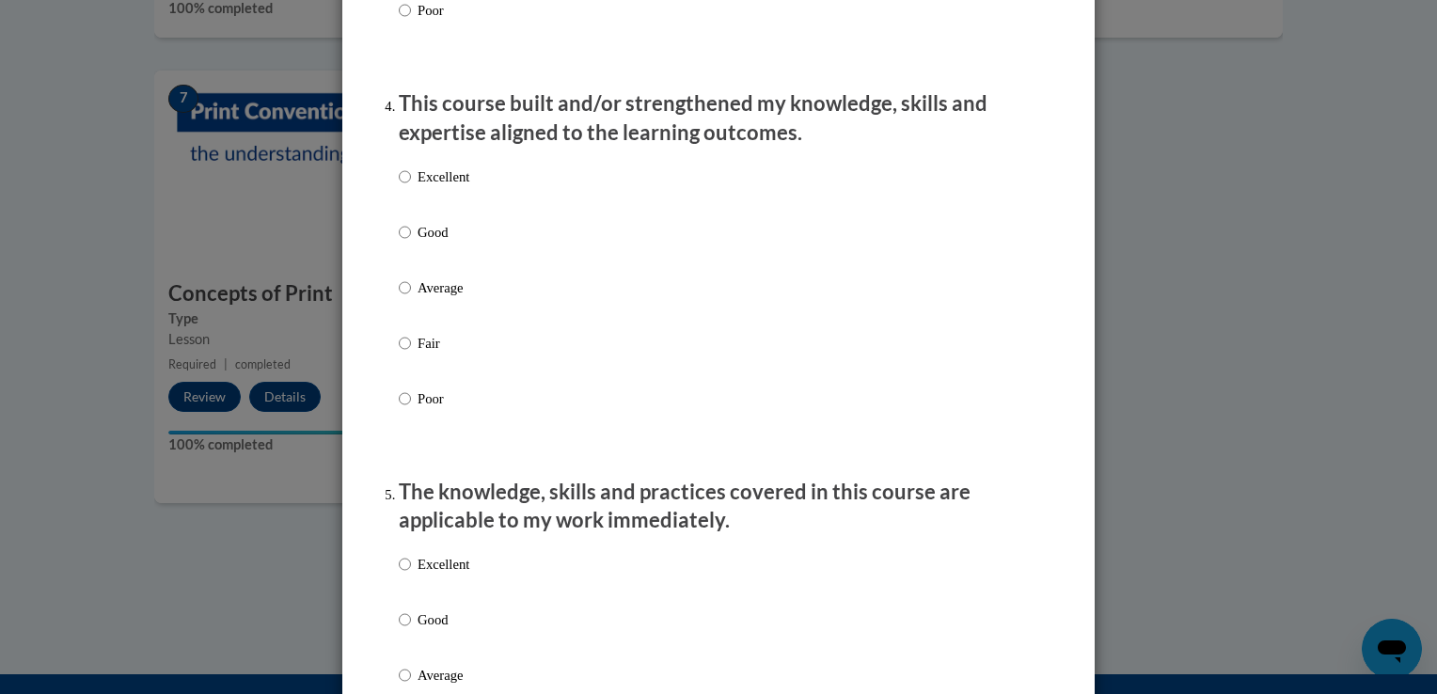
scroll to position [1329, 0]
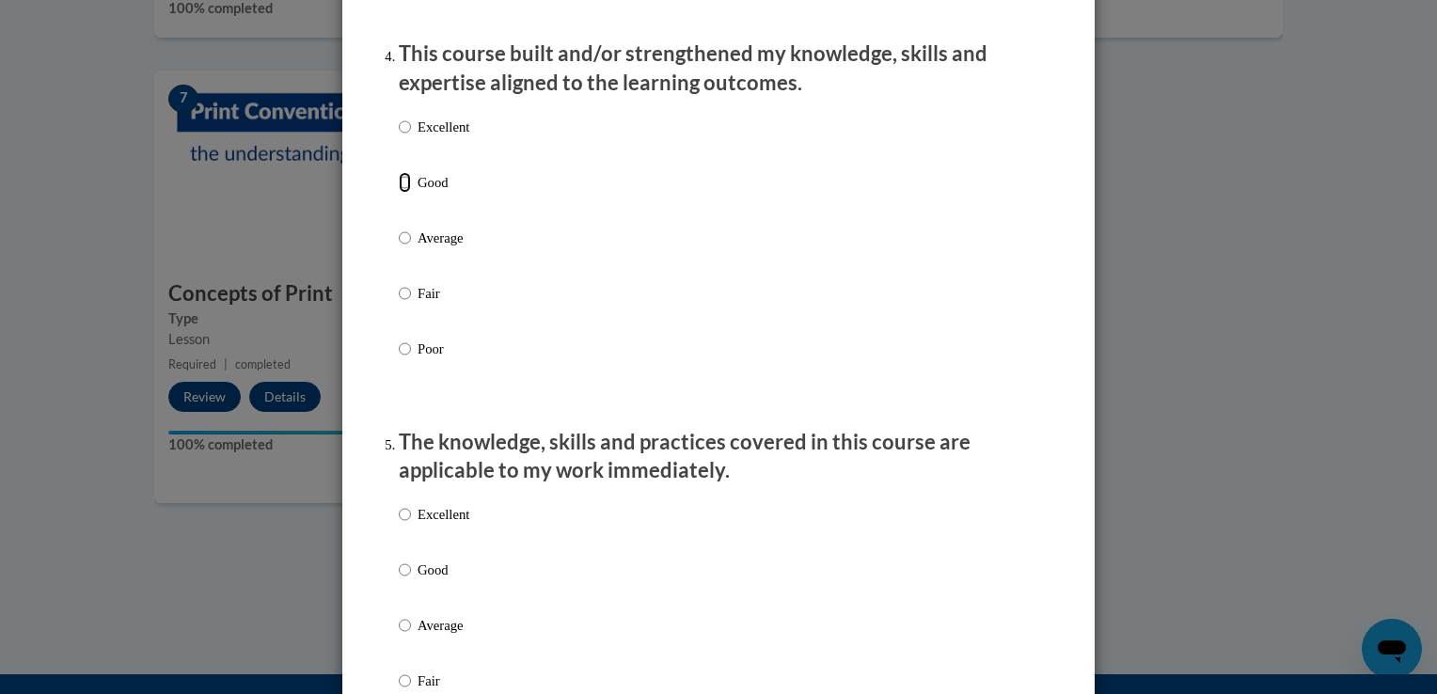
click at [399, 193] on input "Good" at bounding box center [405, 182] width 12 height 21
radio input "true"
click at [403, 580] on input "Good" at bounding box center [405, 570] width 12 height 21
radio input "true"
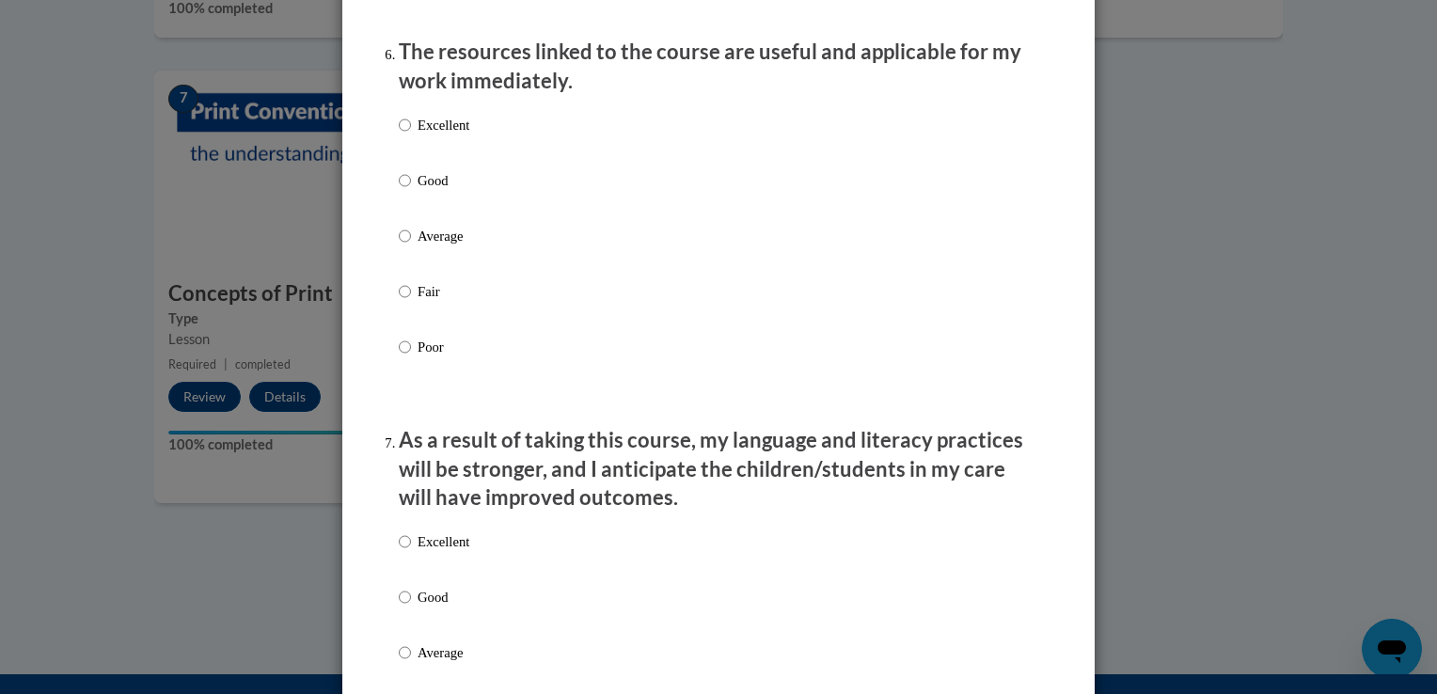
scroll to position [2131, 0]
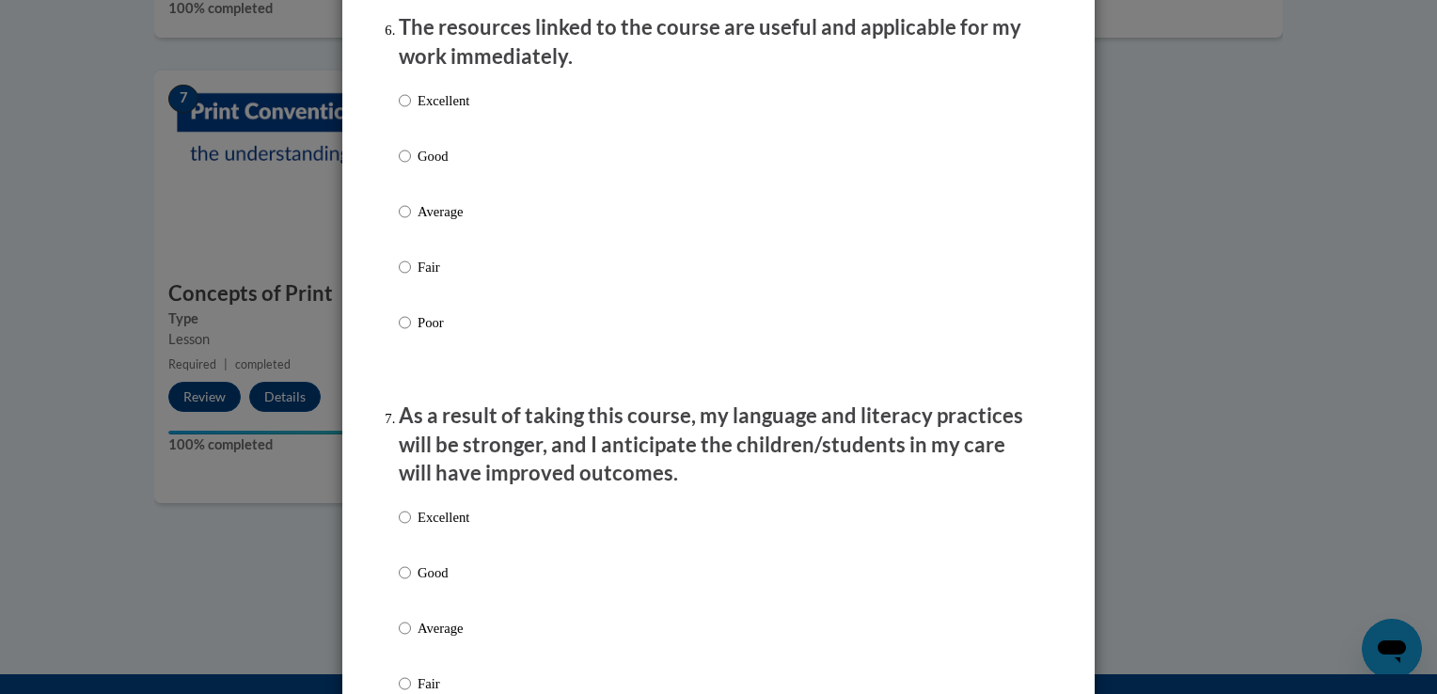
click at [403, 175] on label "Good" at bounding box center [434, 171] width 71 height 51
click at [403, 166] on input "Good" at bounding box center [405, 156] width 12 height 21
radio input "true"
click at [399, 583] on input "Good" at bounding box center [405, 572] width 12 height 21
radio input "true"
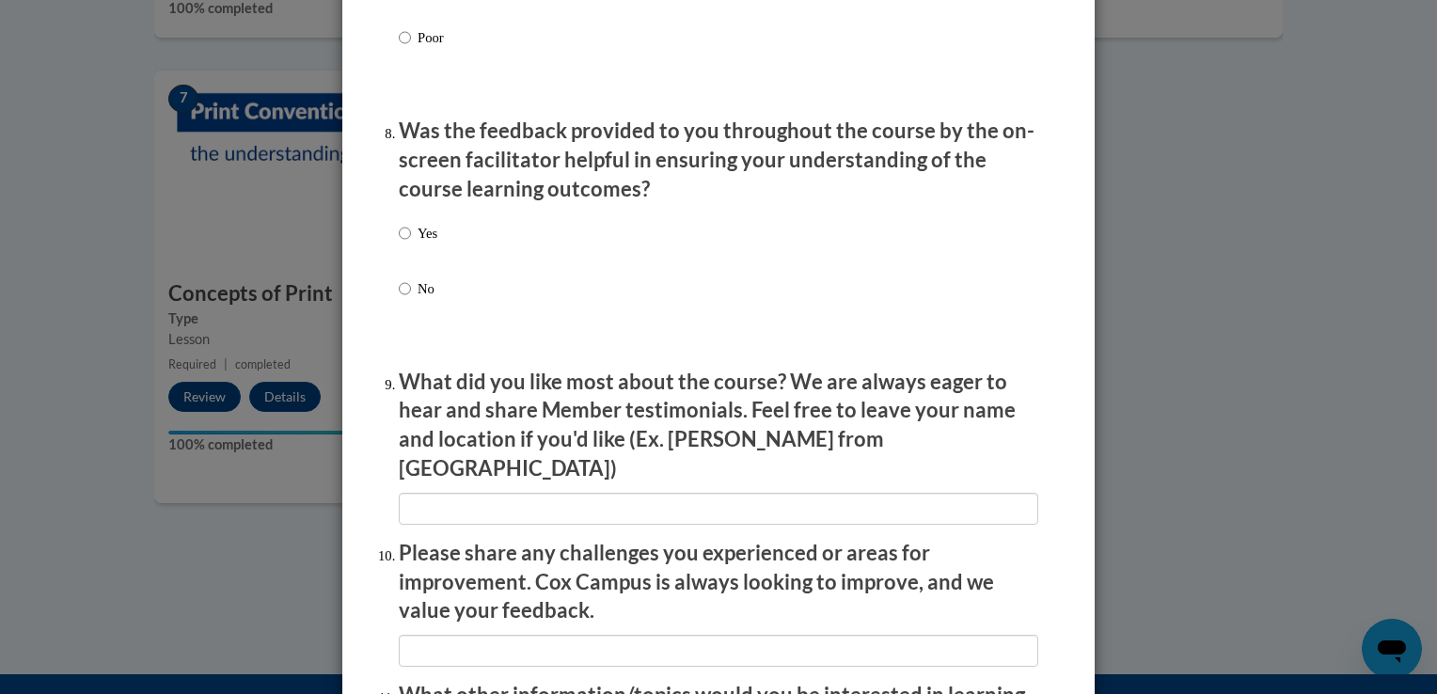
scroll to position [2908, 0]
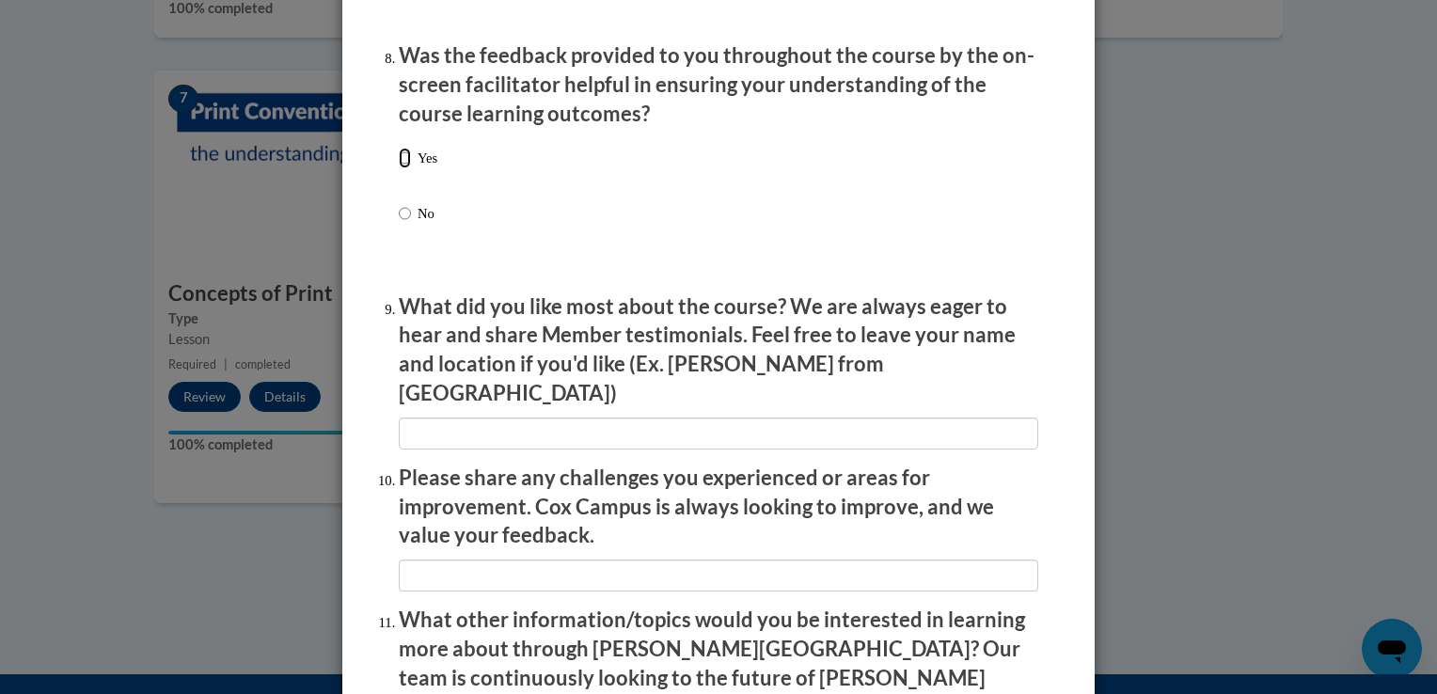
click at [399, 168] on input "Yes" at bounding box center [405, 158] width 12 height 21
radio input "true"
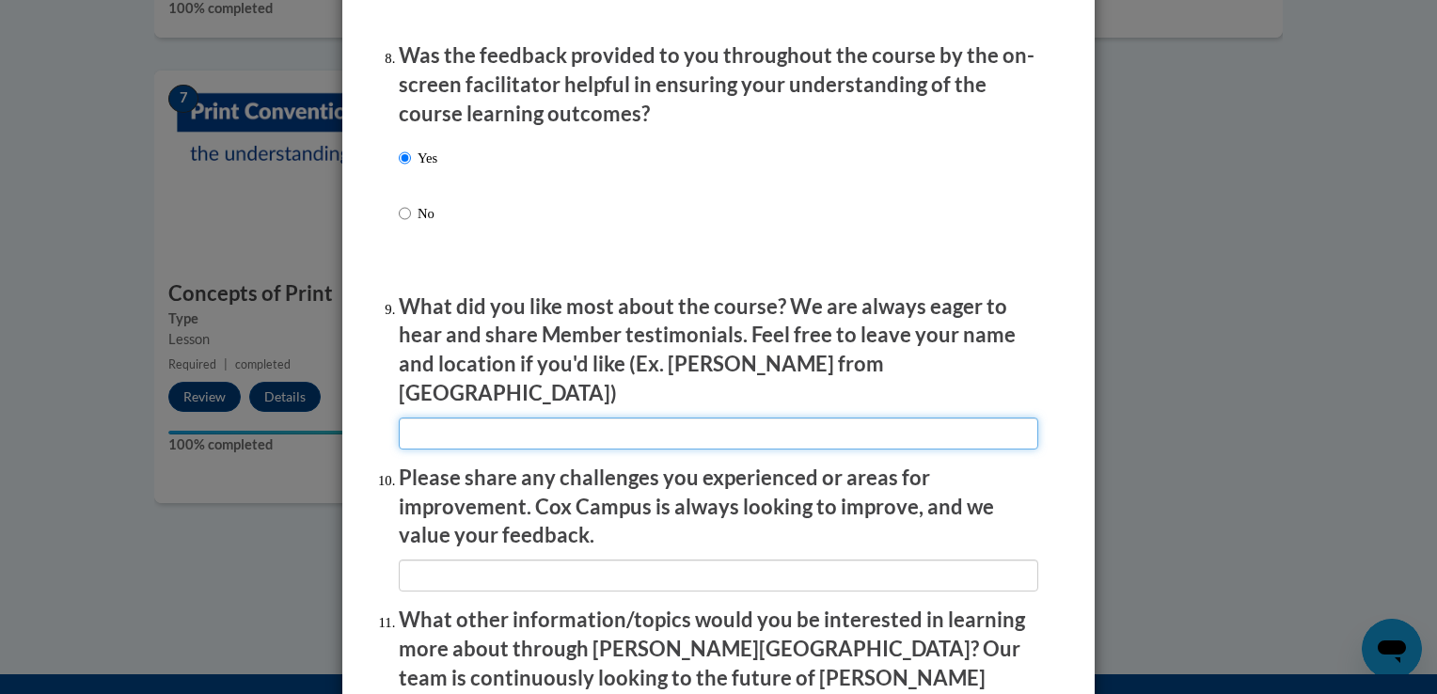
click at [462, 425] on input "textbox" at bounding box center [719, 434] width 640 height 32
type input "everything"
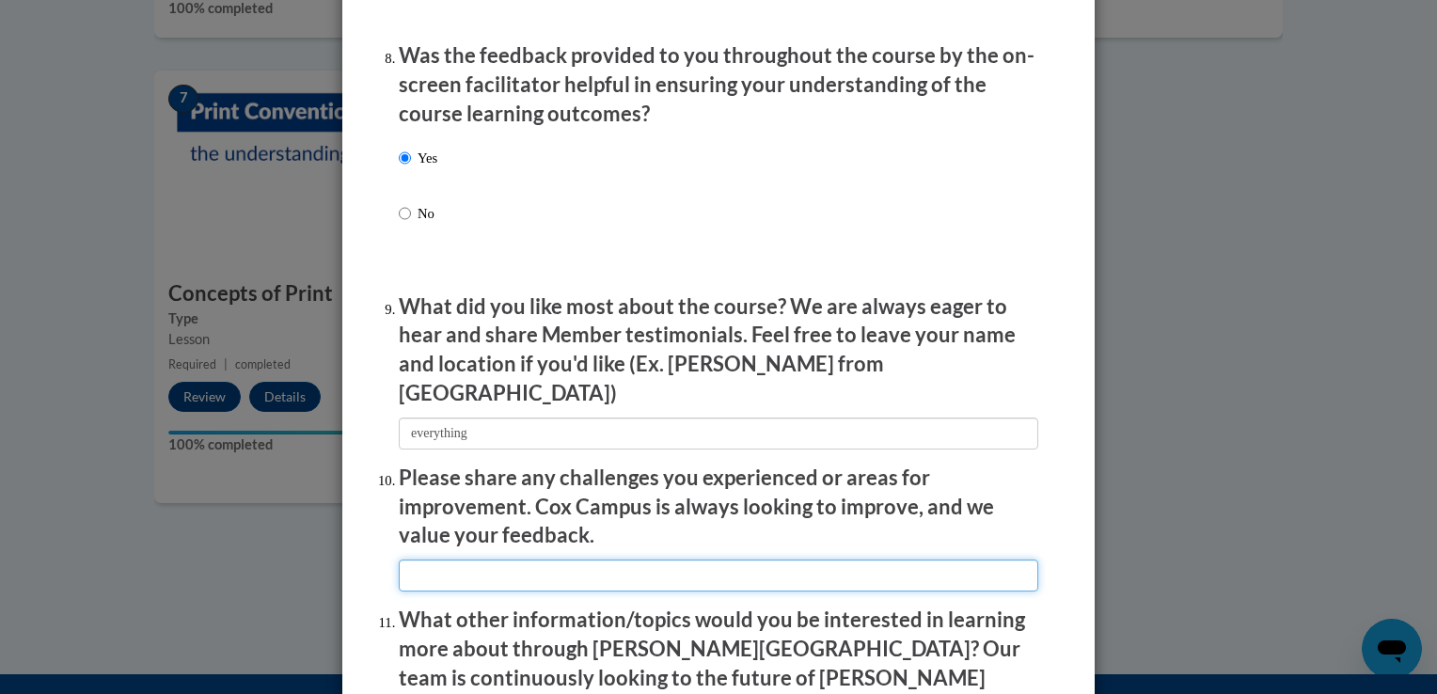
click at [419, 575] on input "textbox" at bounding box center [719, 576] width 640 height 32
type input "none"
type input "everything"
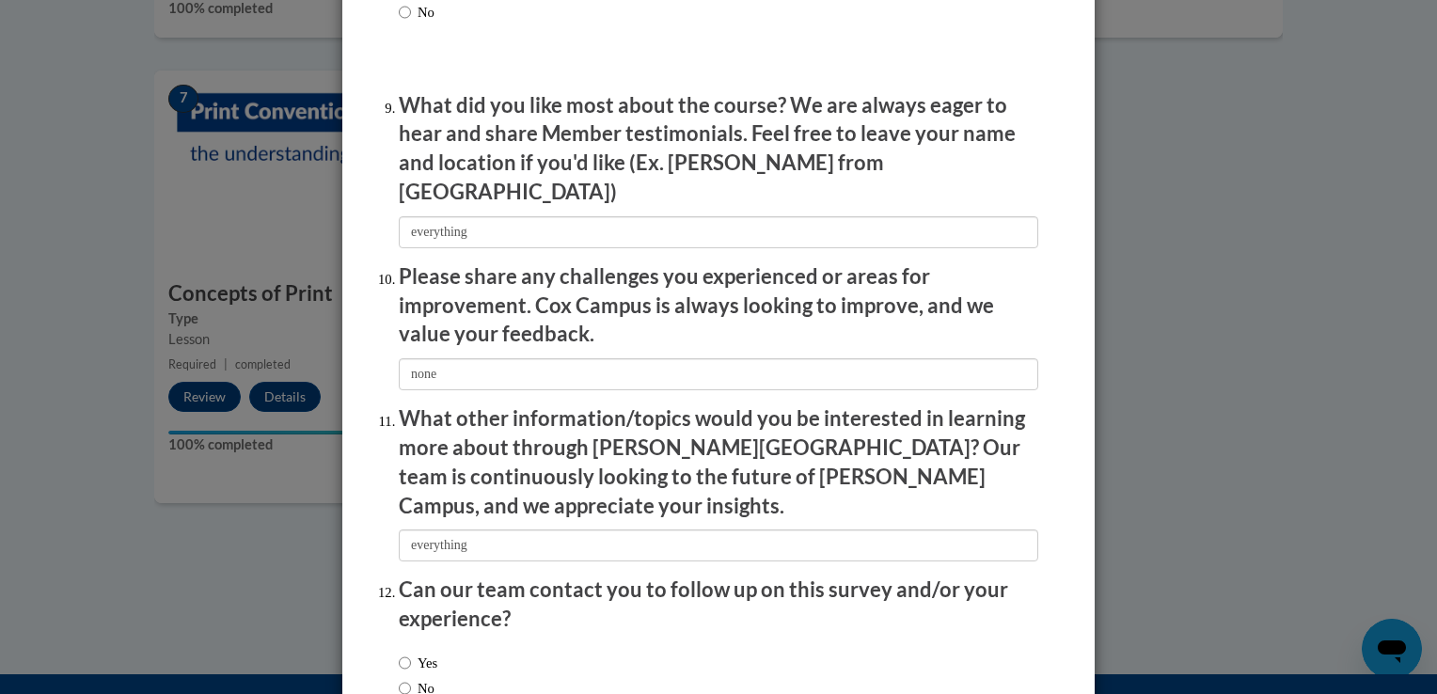
scroll to position [3222, 0]
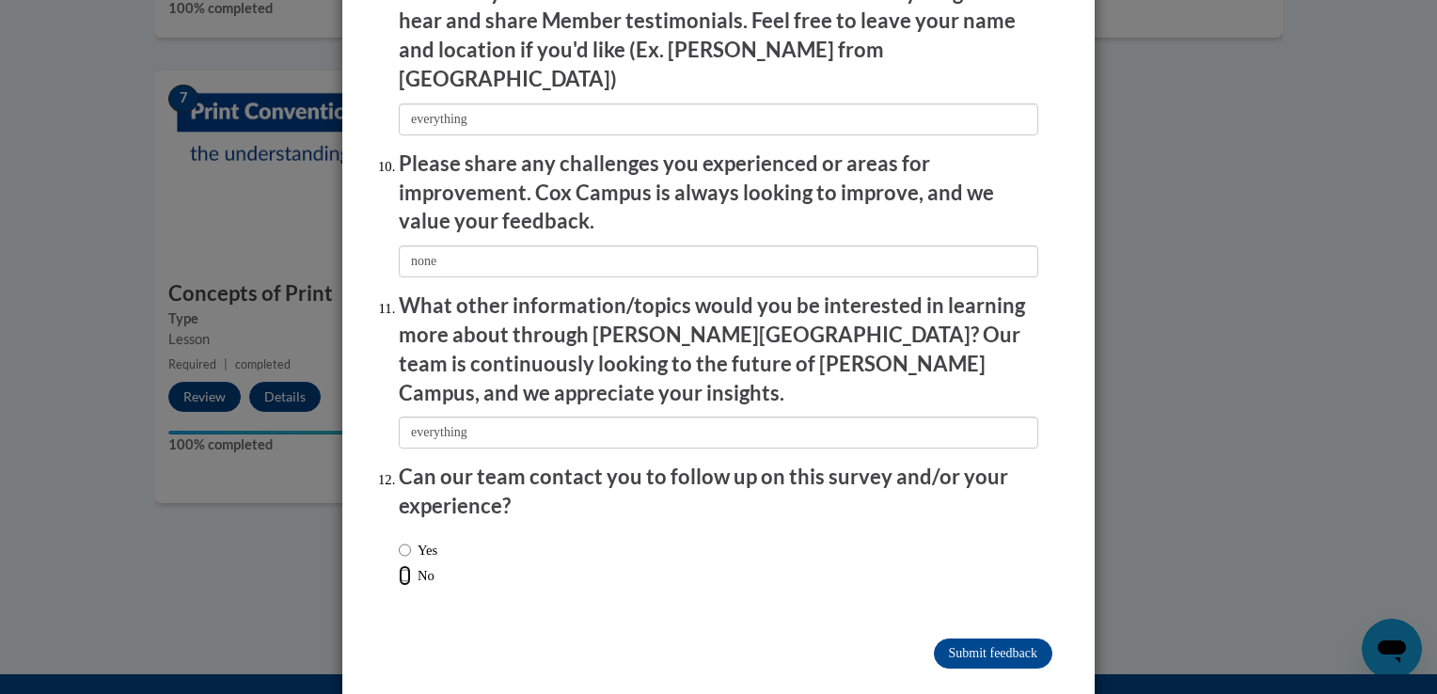
click at [399, 565] on input "No" at bounding box center [405, 575] width 12 height 21
radio input "true"
drag, startPoint x: 394, startPoint y: 534, endPoint x: 858, endPoint y: 640, distance: 475.7
click at [401, 540] on input "Yes" at bounding box center [405, 550] width 12 height 21
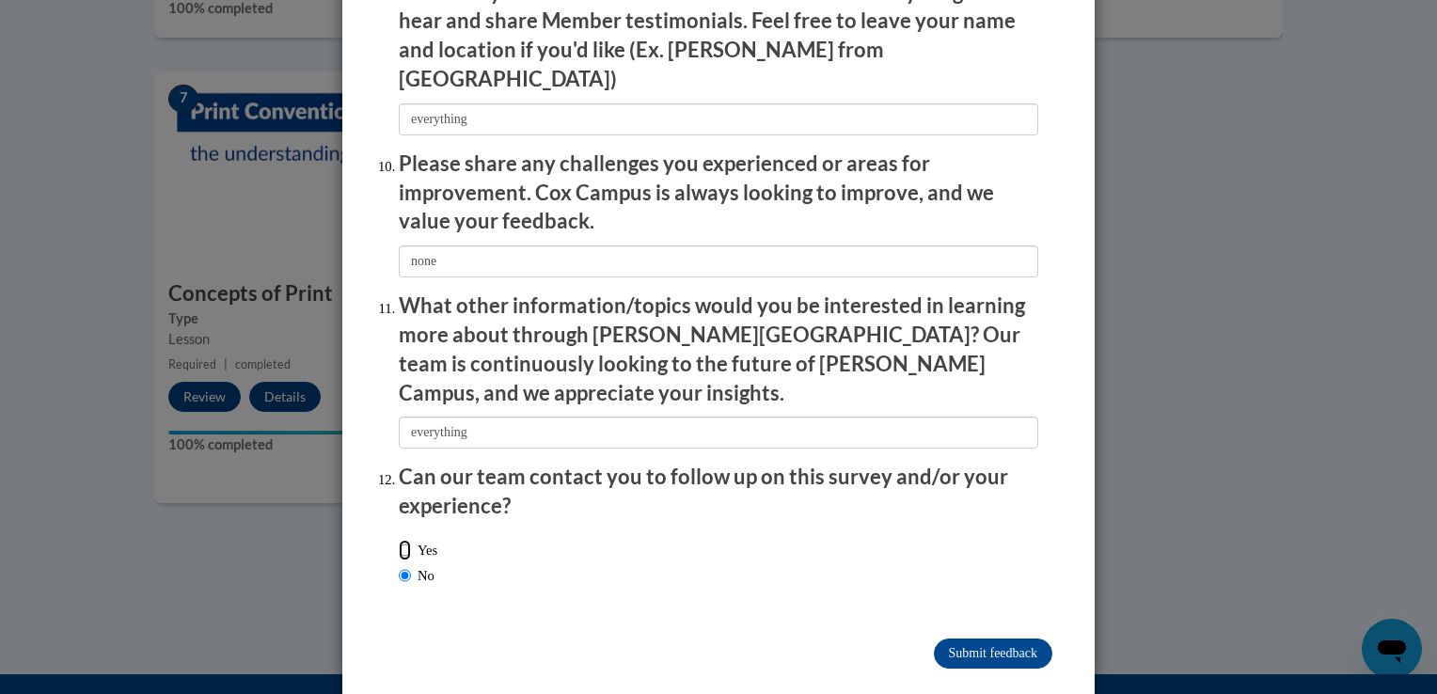
radio input "true"
click at [965, 639] on input "Submit feedback" at bounding box center [993, 654] width 119 height 30
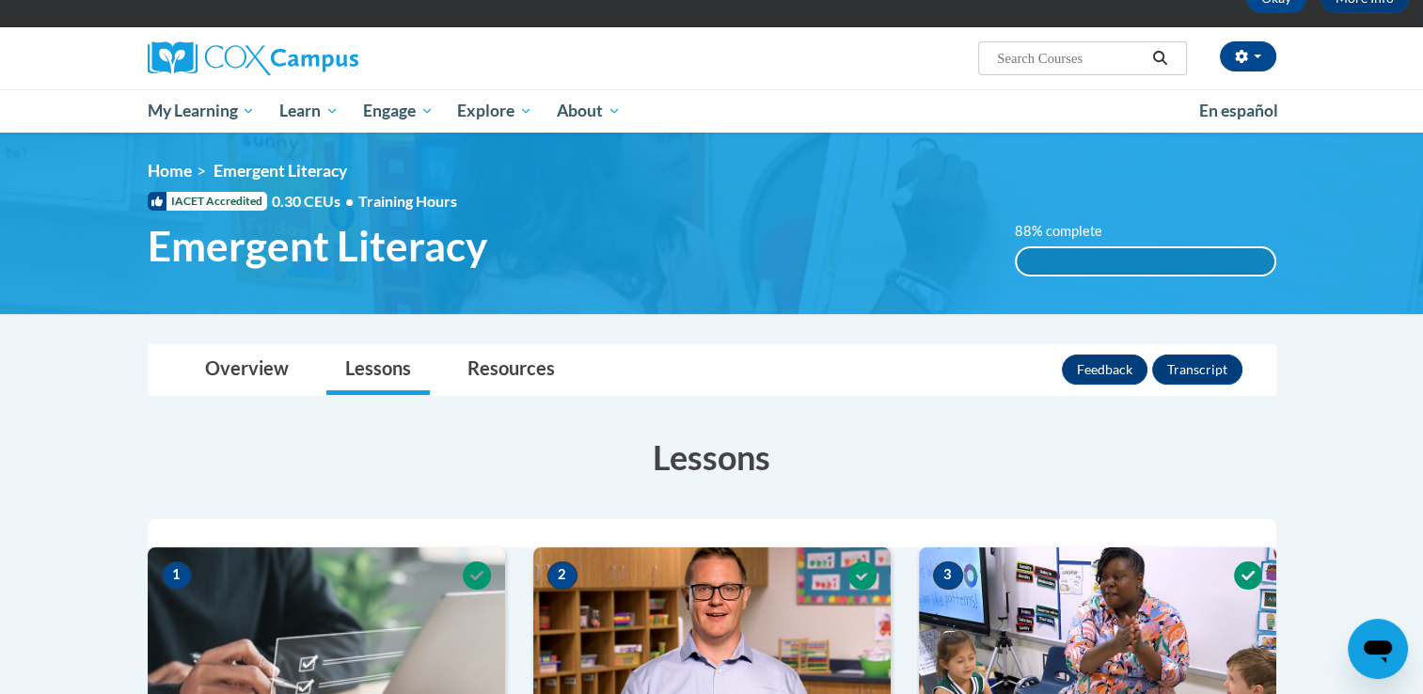
scroll to position [101, 0]
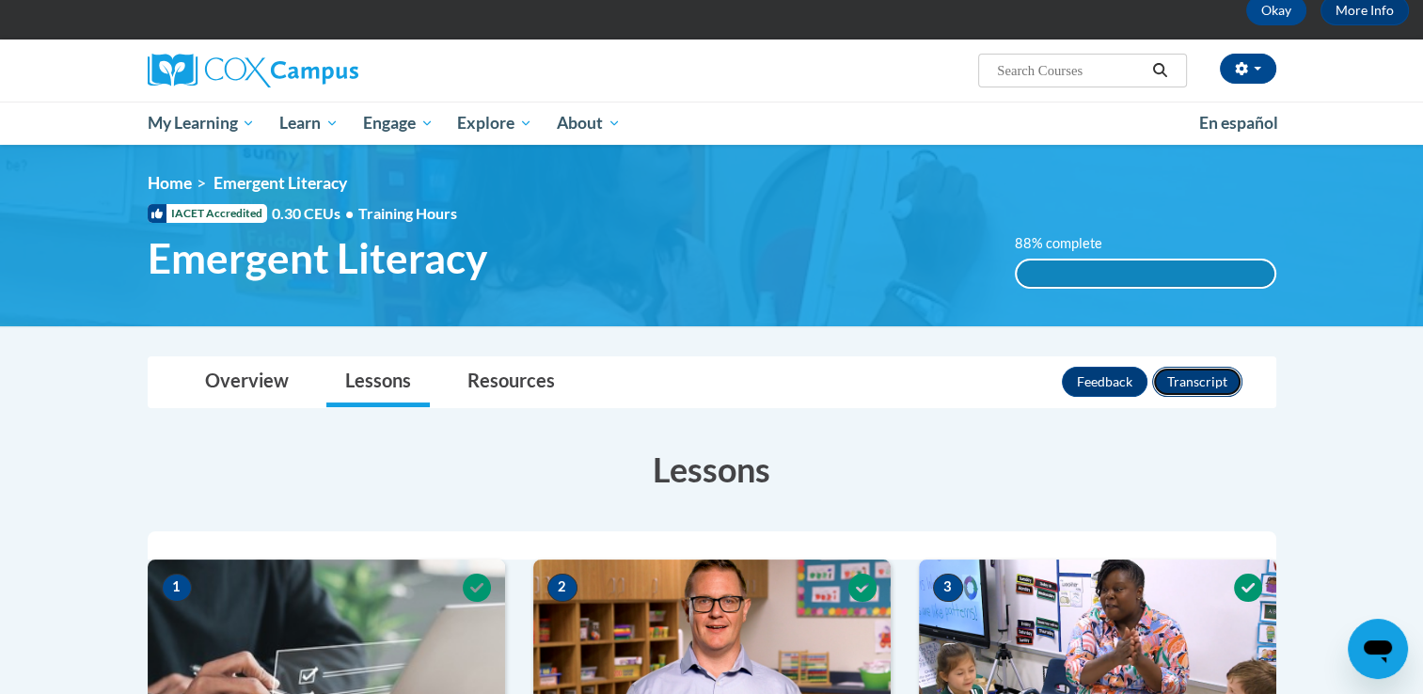
click at [1207, 390] on button "Transcript" at bounding box center [1197, 382] width 90 height 30
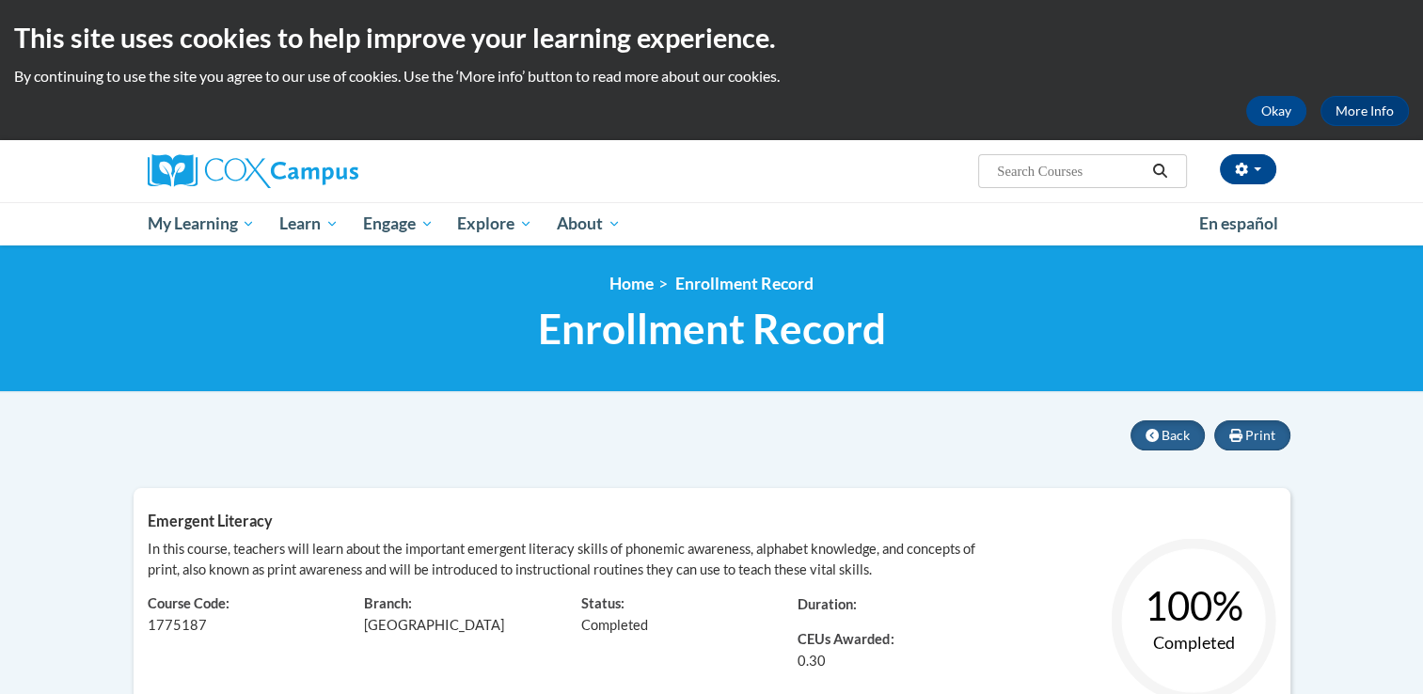
drag, startPoint x: 0, startPoint y: 0, endPoint x: 1079, endPoint y: 482, distance: 1181.7
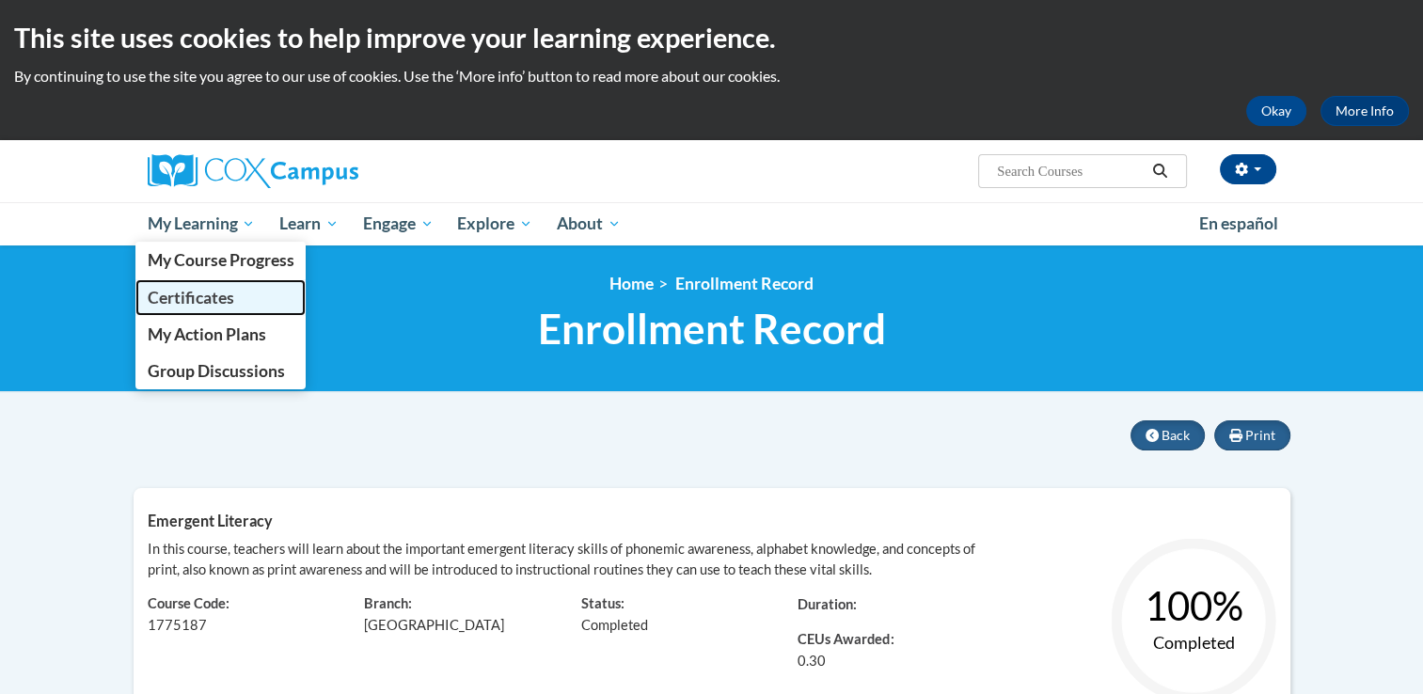
click at [150, 303] on span "Certificates" at bounding box center [190, 298] width 87 height 20
